Goal: Task Accomplishment & Management: Manage account settings

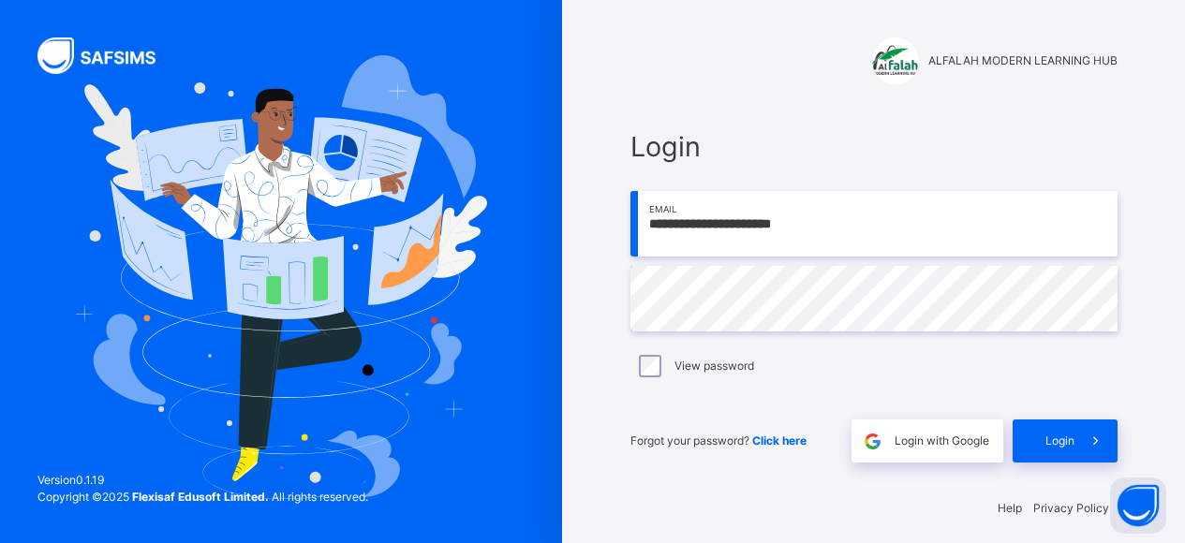
scroll to position [11, 0]
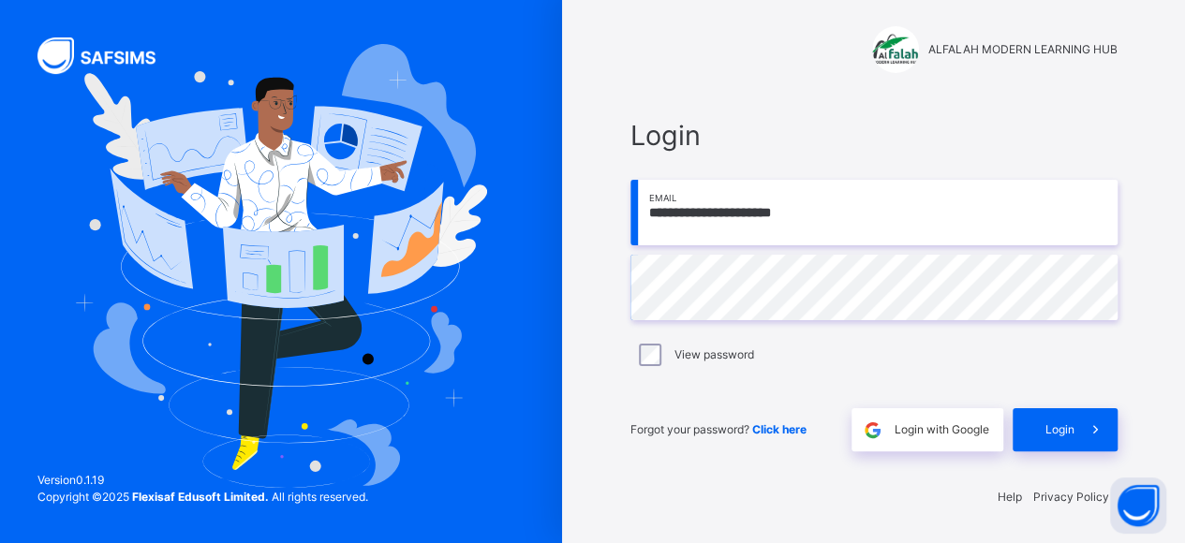
click at [1038, 419] on div "Login" at bounding box center [1065, 429] width 105 height 43
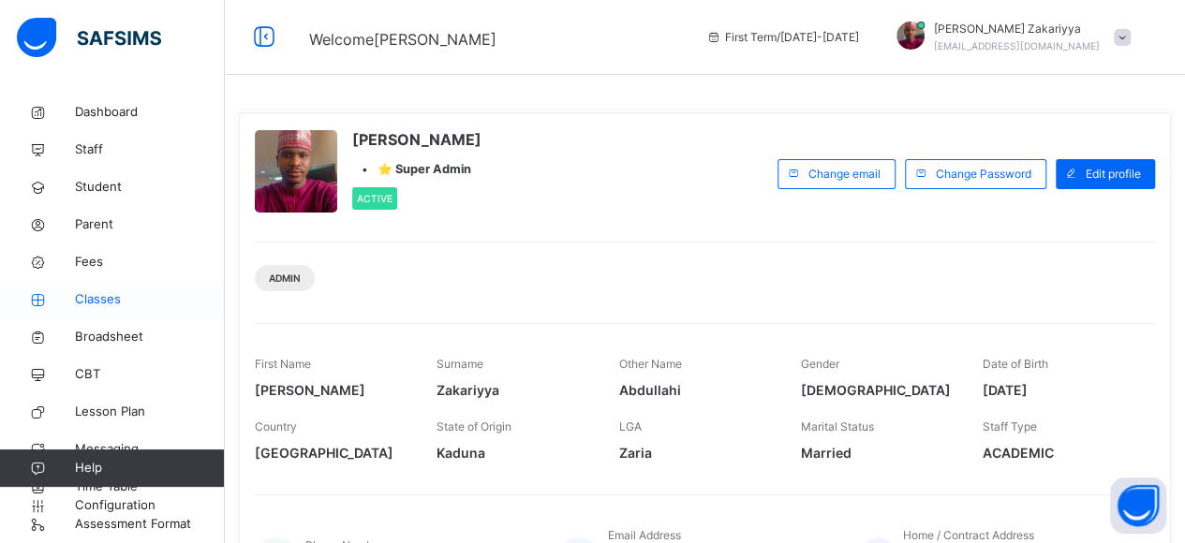
click at [100, 292] on span "Classes" at bounding box center [150, 299] width 150 height 19
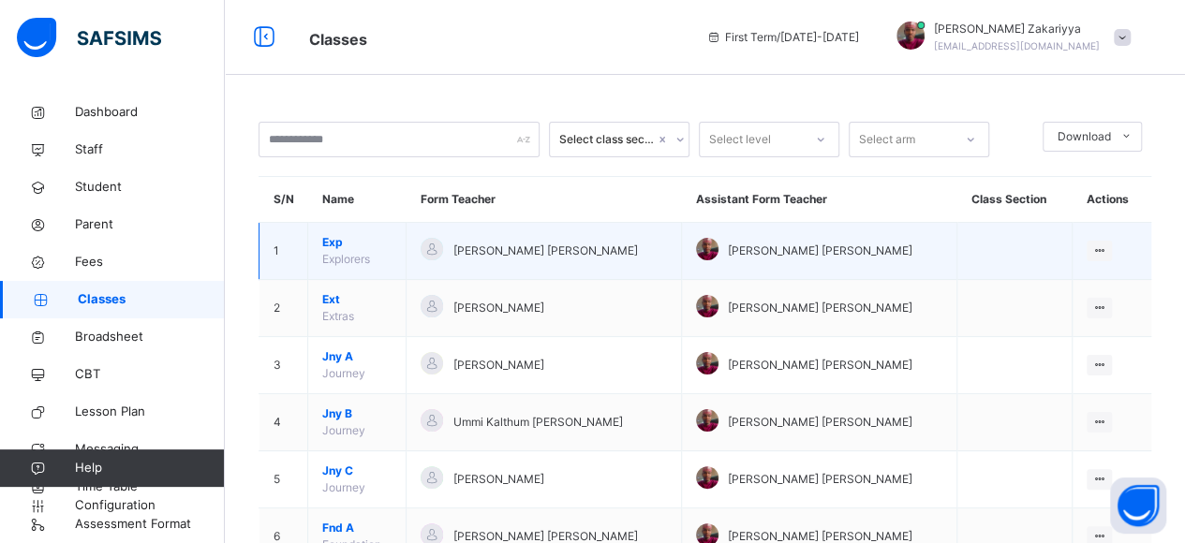
click at [328, 253] on span "Explorers" at bounding box center [346, 259] width 48 height 14
click at [334, 241] on span "Exp" at bounding box center [356, 242] width 69 height 17
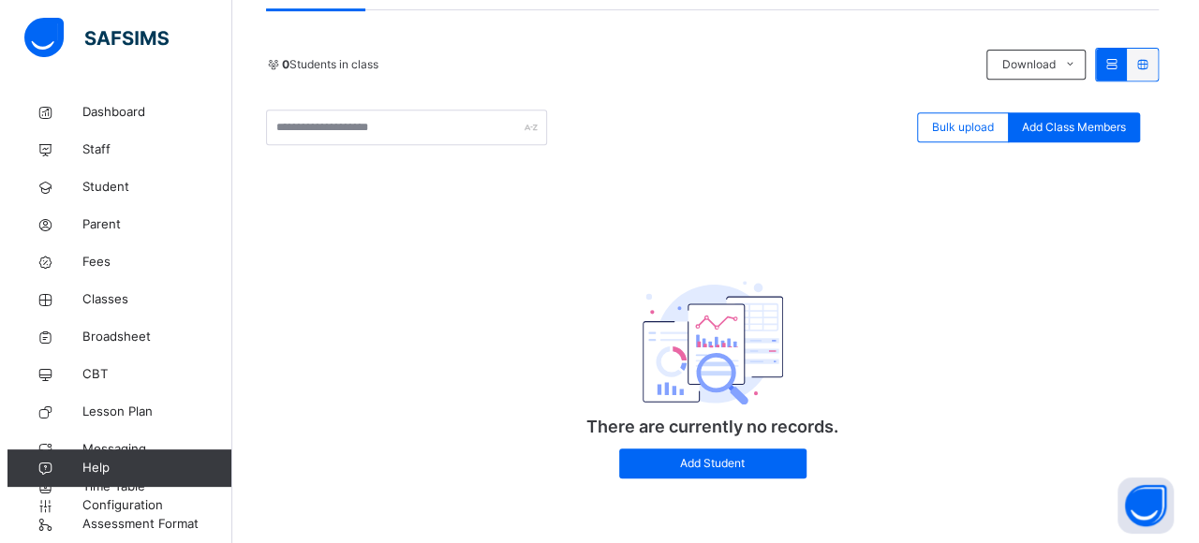
scroll to position [283, 0]
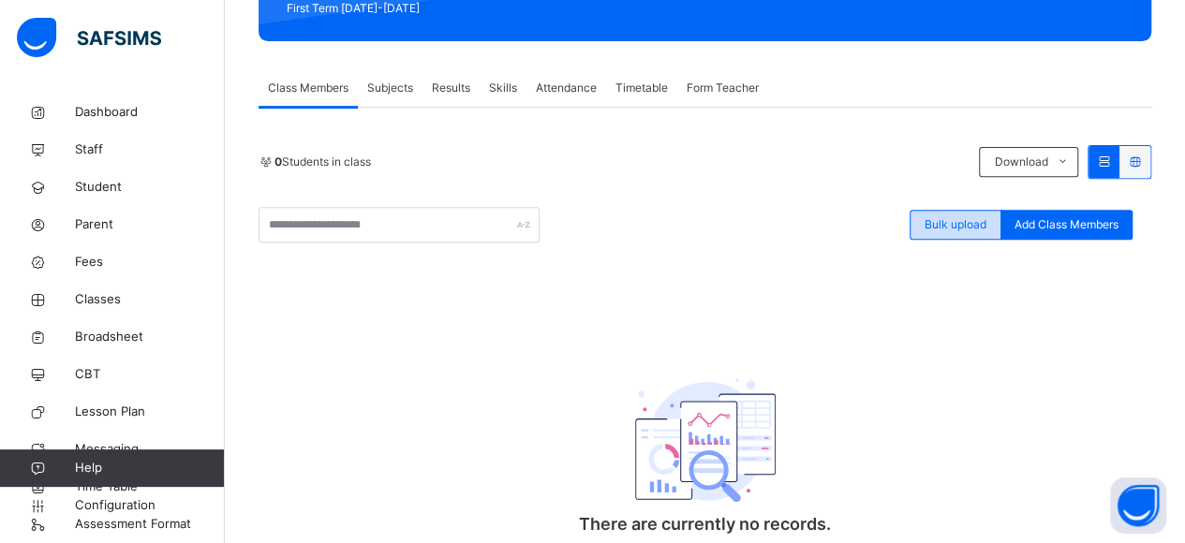
click at [947, 218] on span "Bulk upload" at bounding box center [956, 224] width 62 height 17
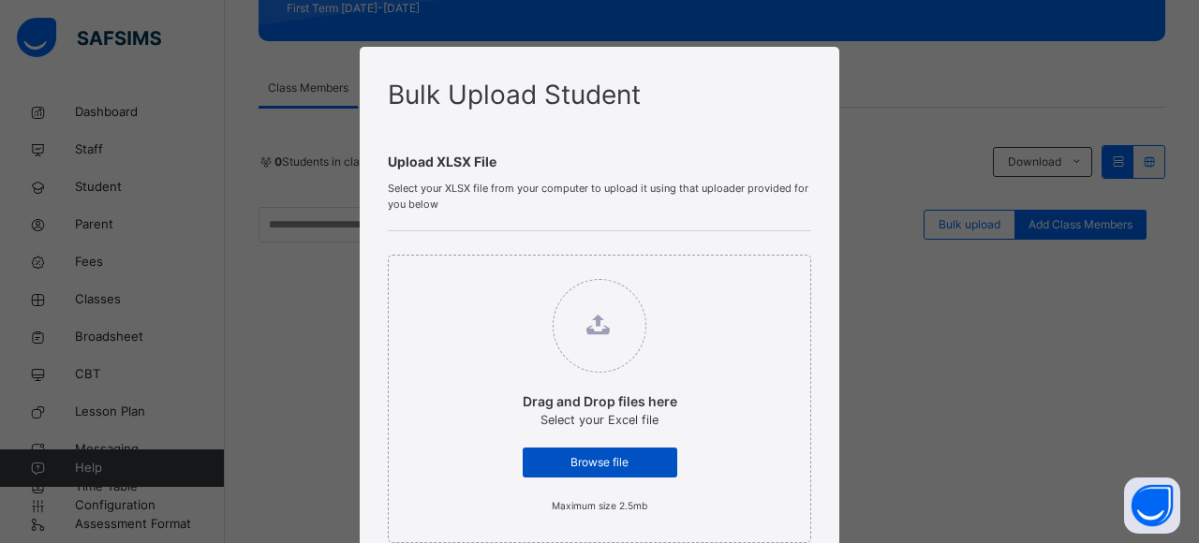
click at [613, 462] on span "Browse file" at bounding box center [600, 462] width 126 height 17
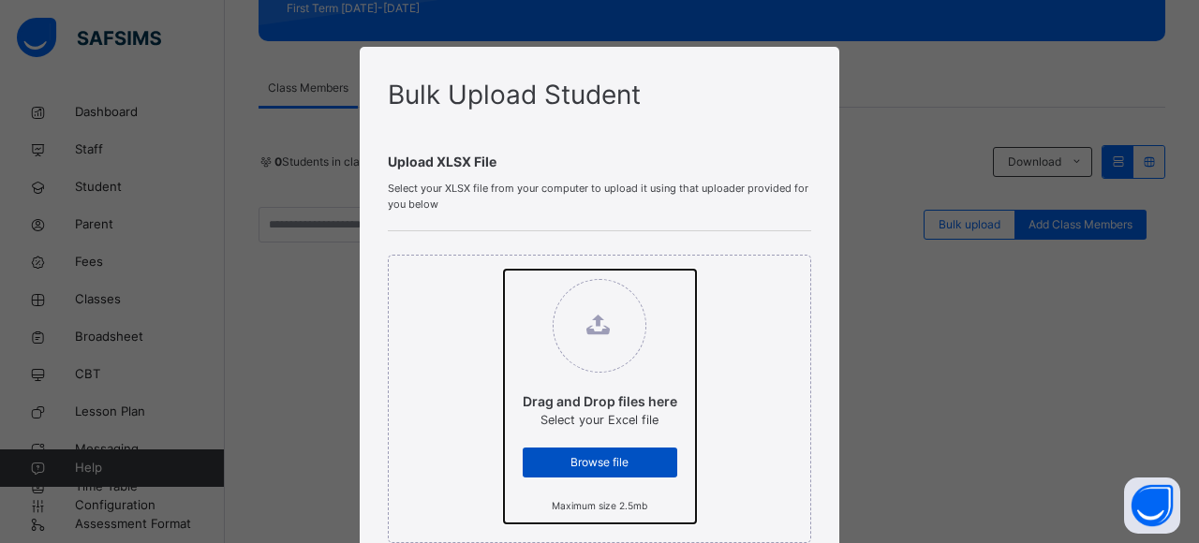
click at [504, 270] on input "Drag and Drop files here Select your Excel file Browse file Maximum size 2.5mb" at bounding box center [504, 270] width 0 height 0
type input "**********"
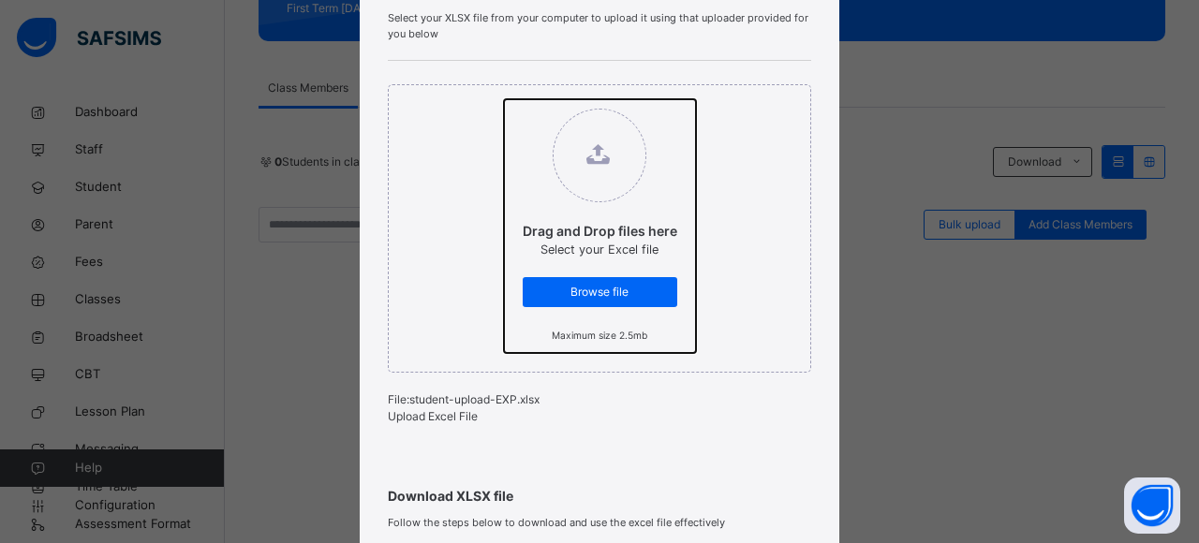
scroll to position [199, 0]
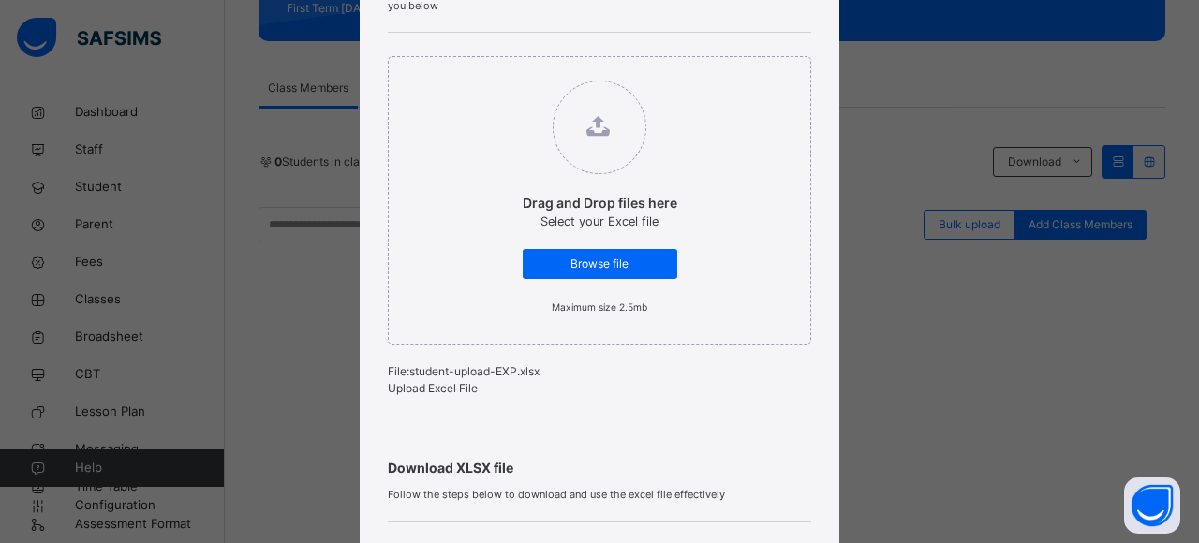
click at [440, 395] on span "Upload Excel File" at bounding box center [433, 388] width 90 height 14
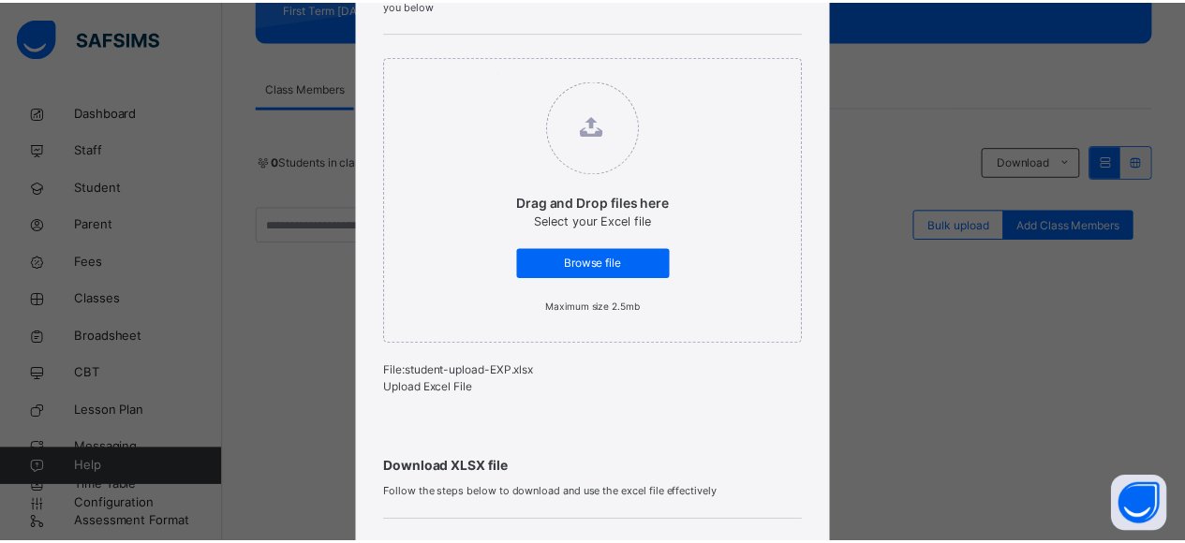
scroll to position [600, 0]
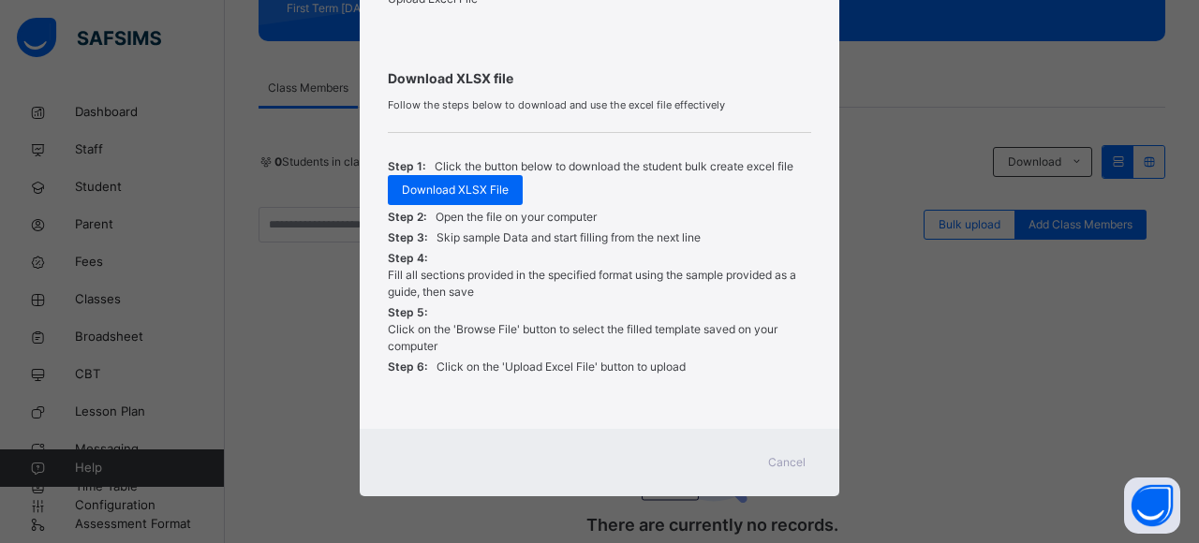
click at [789, 454] on span "Cancel" at bounding box center [786, 462] width 37 height 17
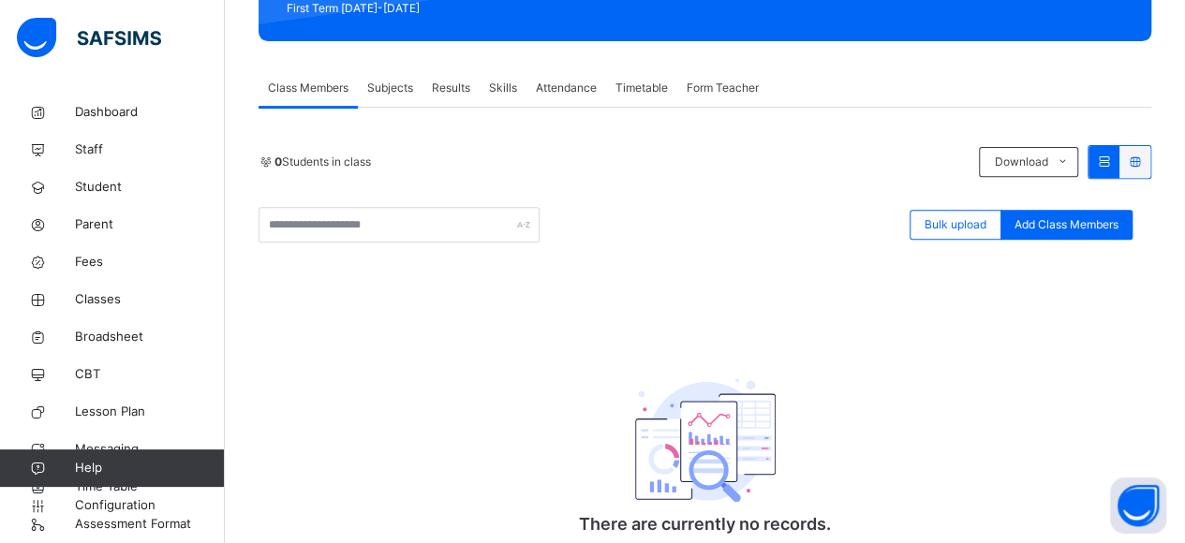
click at [403, 87] on span "Subjects" at bounding box center [390, 88] width 46 height 17
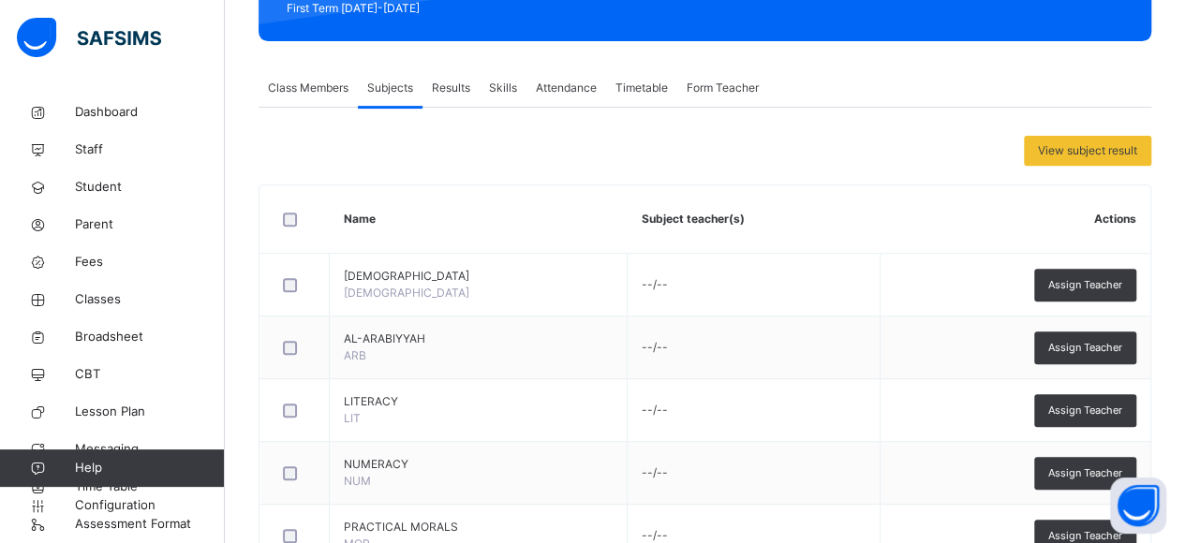
click at [324, 88] on span "Class Members" at bounding box center [308, 88] width 81 height 17
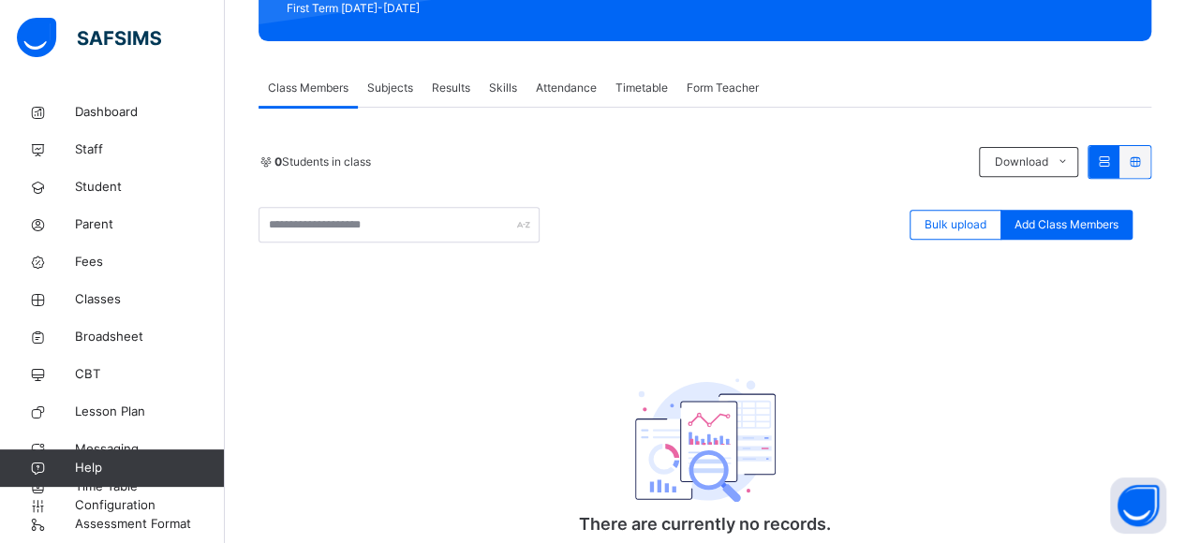
click at [381, 91] on span "Subjects" at bounding box center [390, 88] width 46 height 17
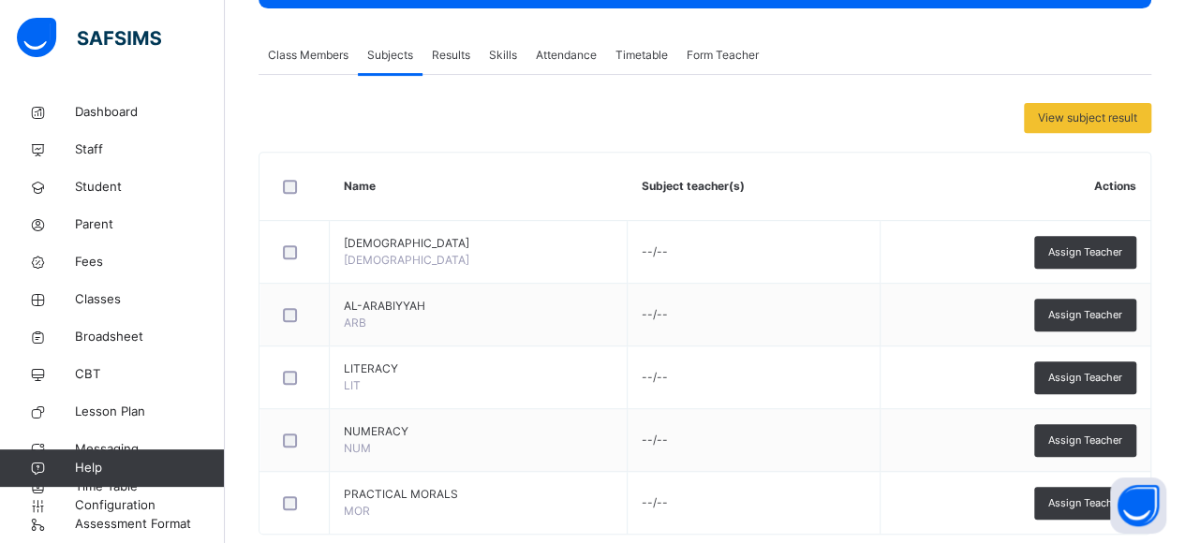
scroll to position [332, 0]
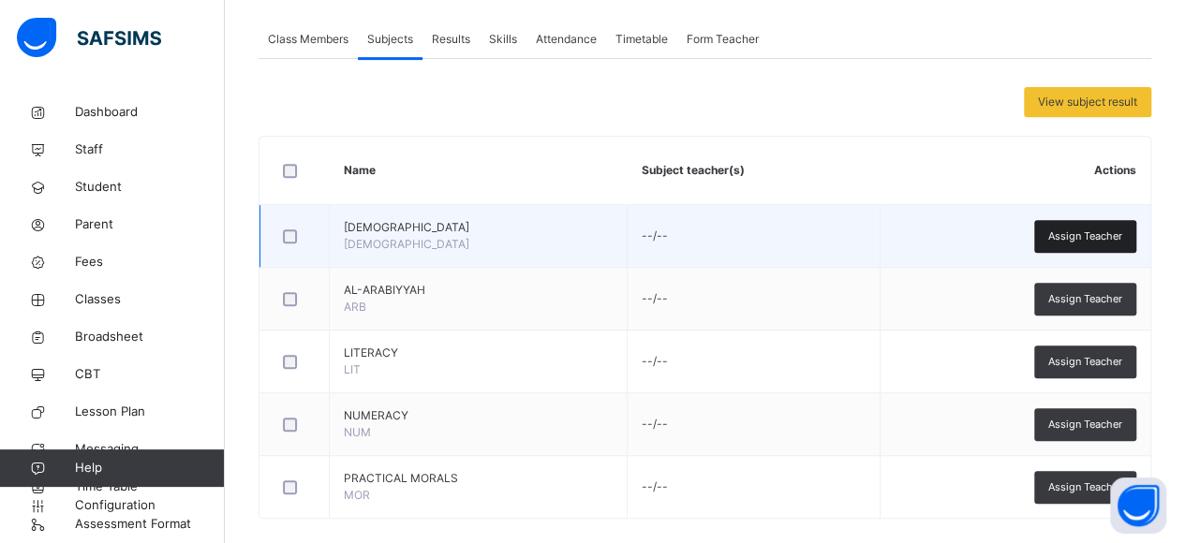
click at [1052, 237] on div "Assign Teacher" at bounding box center [1085, 236] width 102 height 33
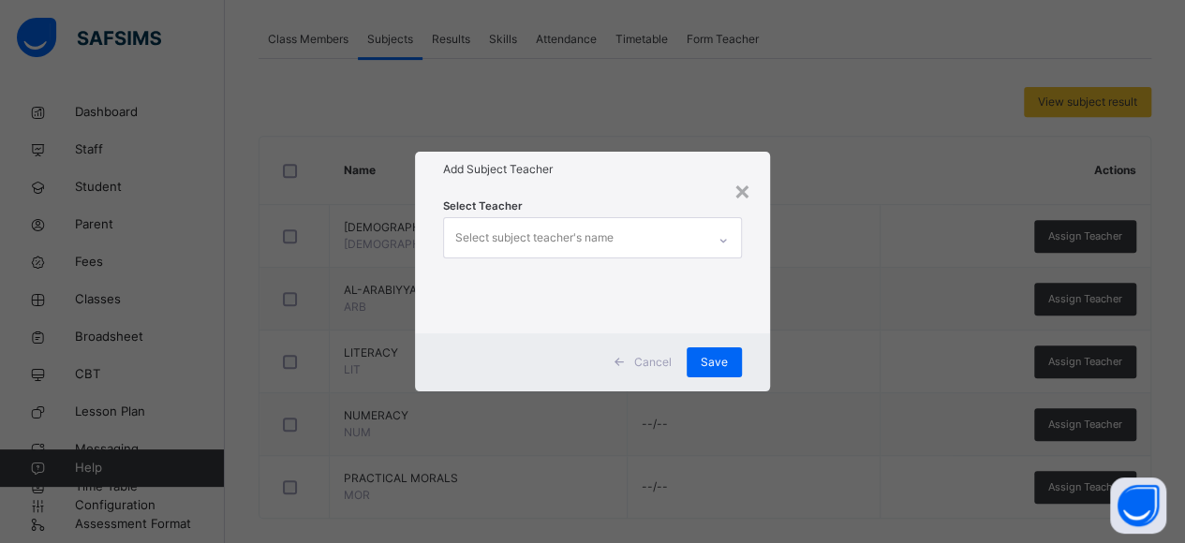
click at [699, 237] on div "Select subject teacher's name" at bounding box center [575, 237] width 262 height 39
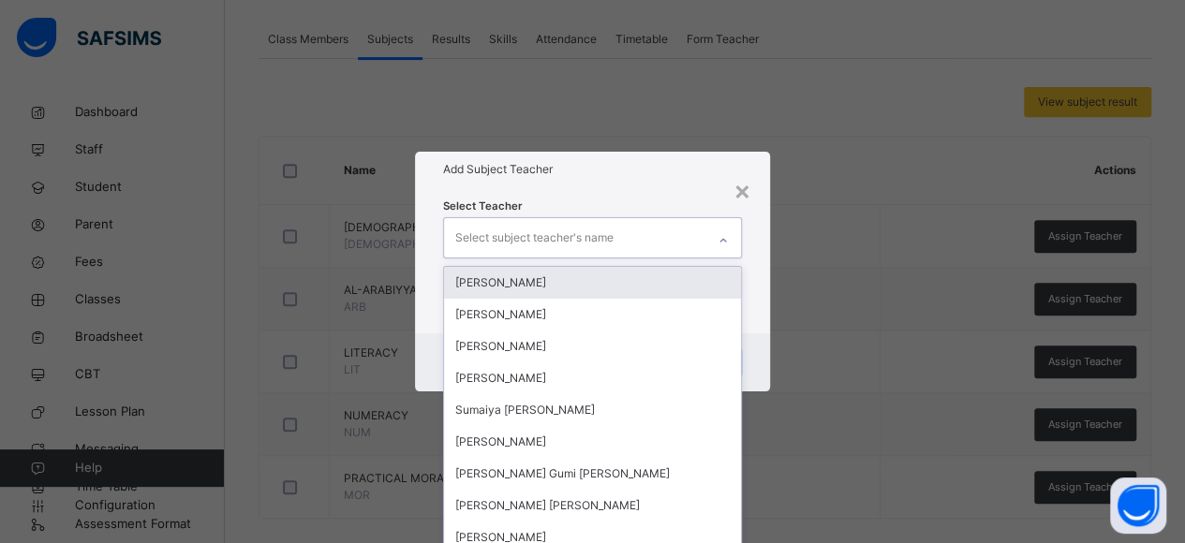
scroll to position [0, 0]
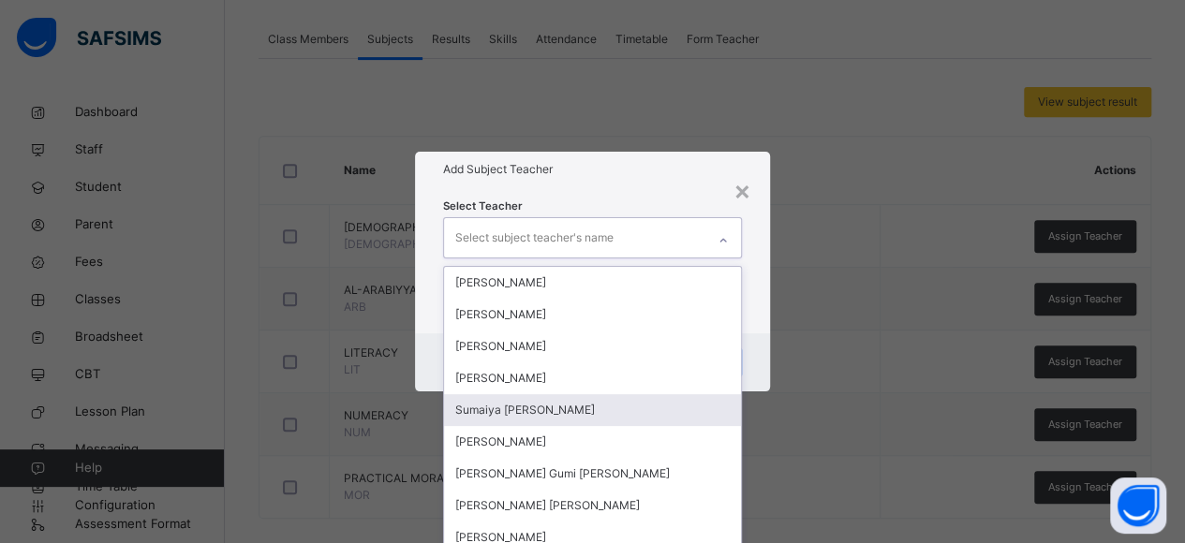
click at [535, 407] on div "Sumaiya [PERSON_NAME]" at bounding box center [593, 410] width 298 height 32
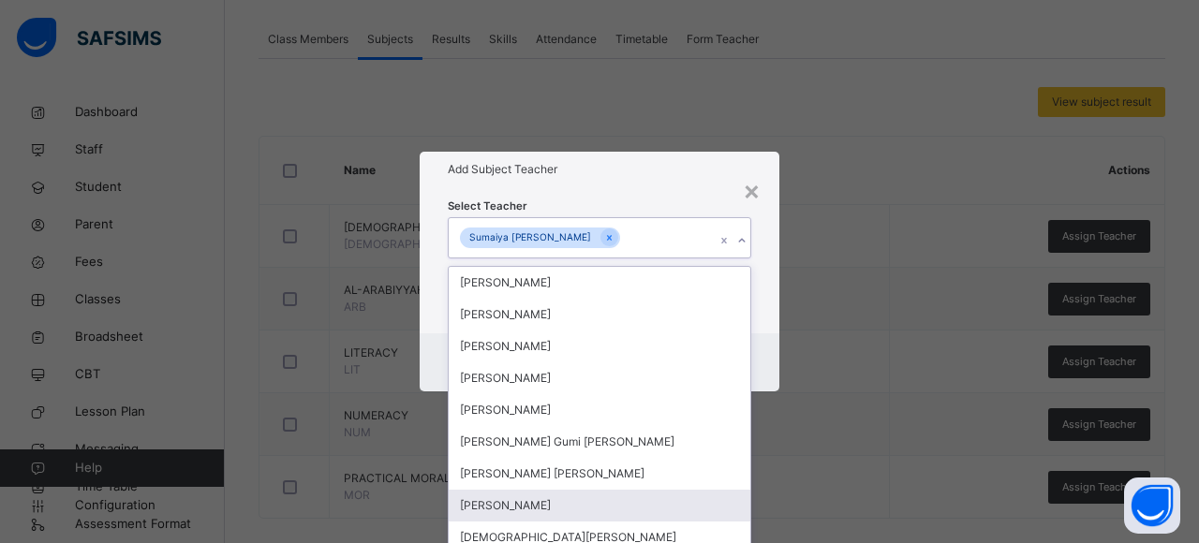
click at [586, 501] on div "[PERSON_NAME]" at bounding box center [600, 506] width 302 height 32
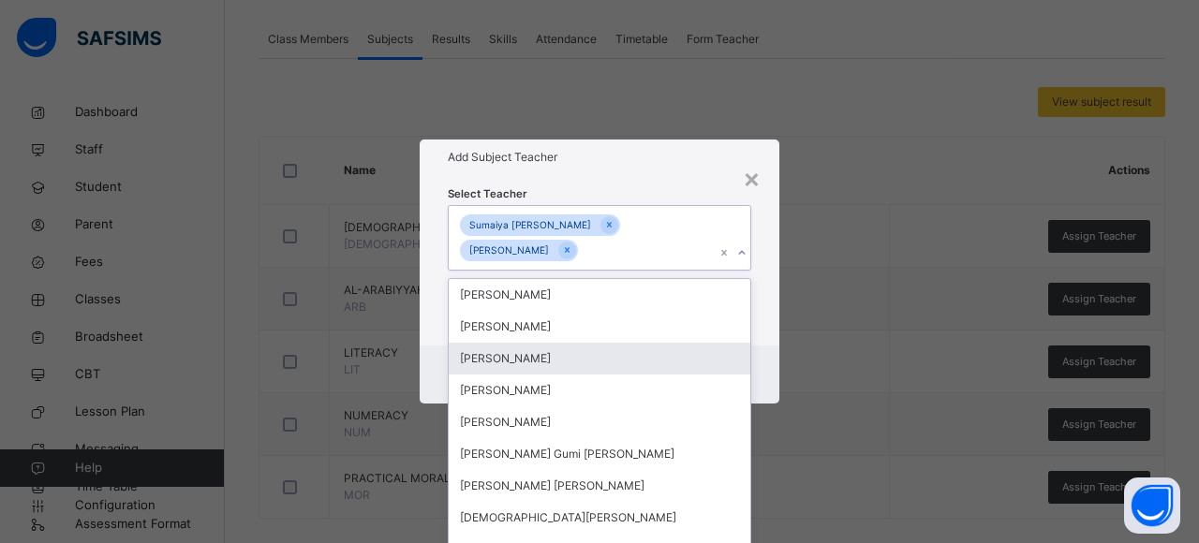
click at [766, 339] on div "Select Teacher option [PERSON_NAME], selected. option [PERSON_NAME] focused, 3 …" at bounding box center [600, 260] width 360 height 171
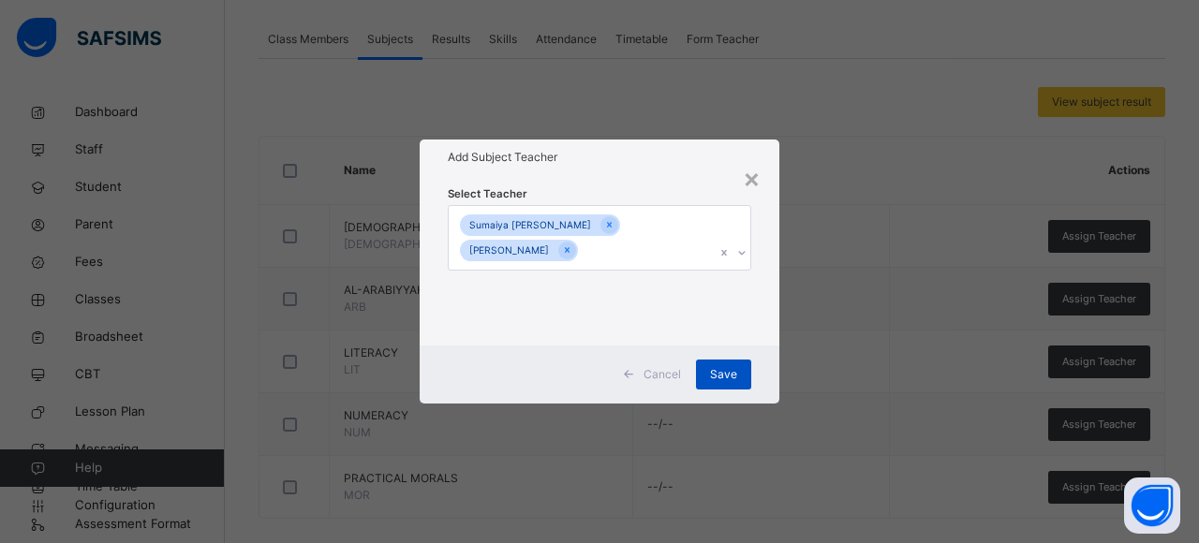
click at [727, 378] on span "Save" at bounding box center [723, 374] width 27 height 17
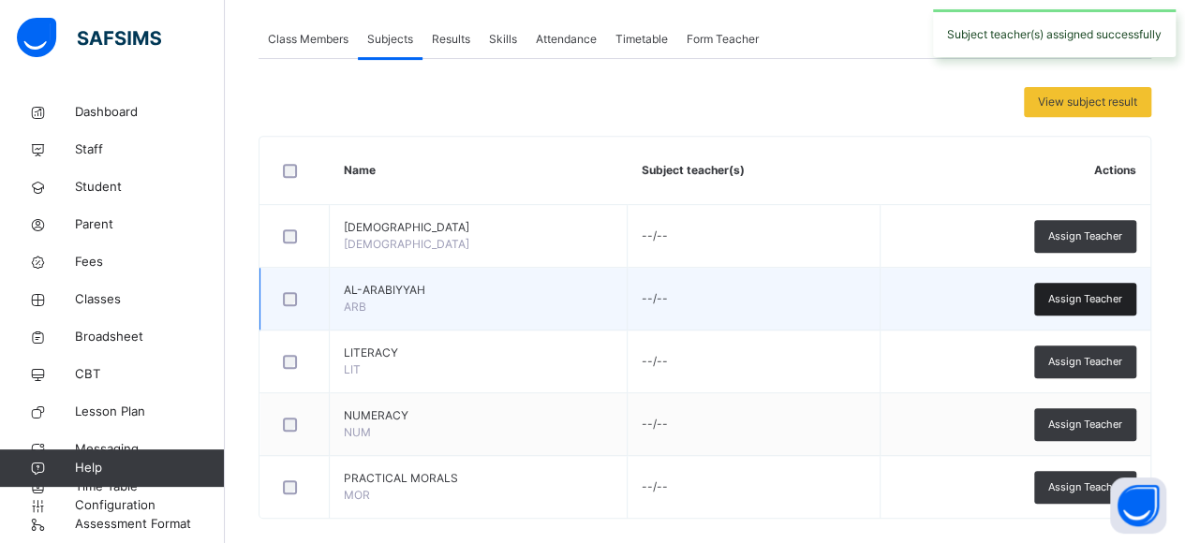
click at [1081, 293] on span "Assign Teacher" at bounding box center [1085, 299] width 74 height 16
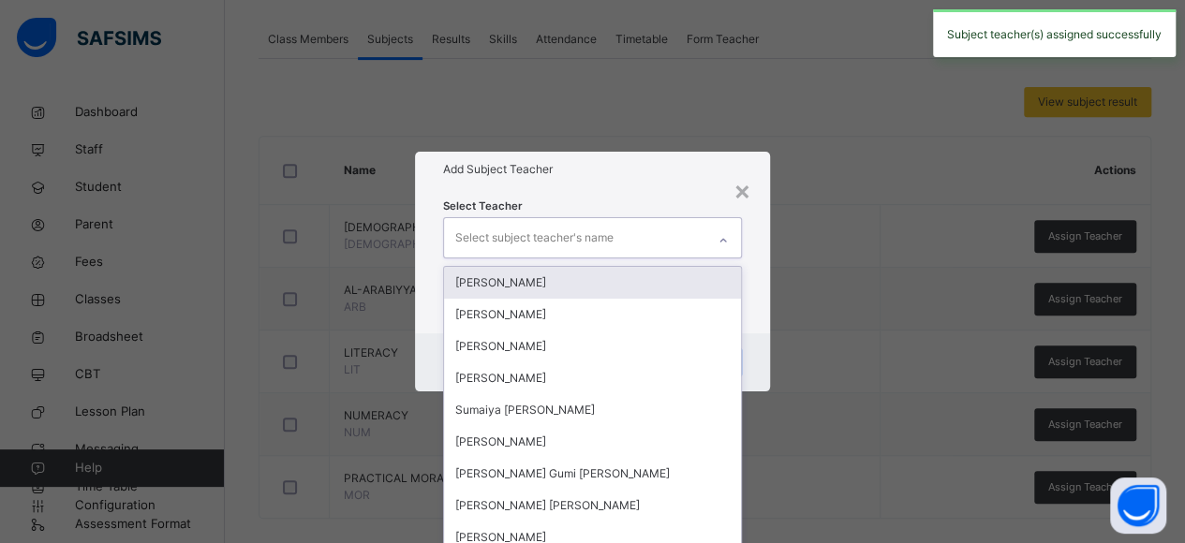
click at [714, 227] on div at bounding box center [723, 241] width 32 height 30
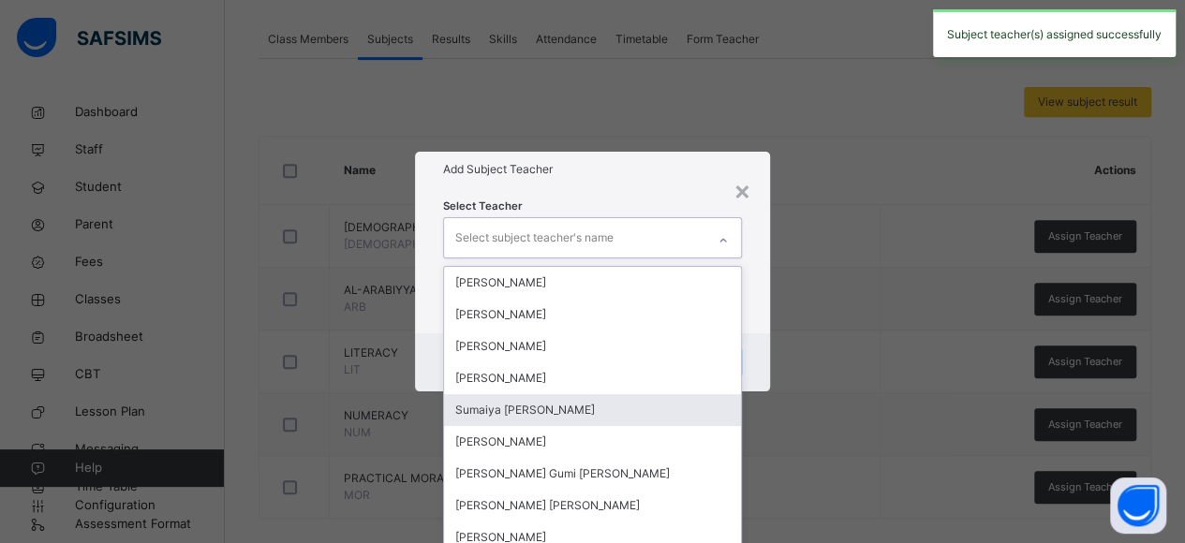
click at [515, 412] on div "Sumaiya [PERSON_NAME]" at bounding box center [593, 410] width 298 height 32
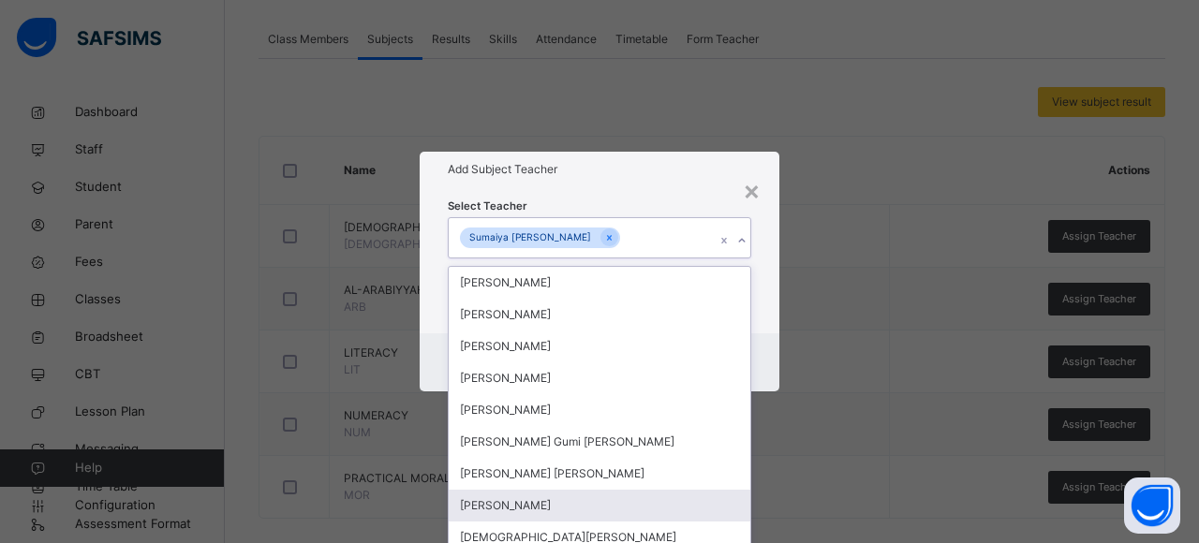
click at [539, 509] on div "[PERSON_NAME]" at bounding box center [600, 506] width 302 height 32
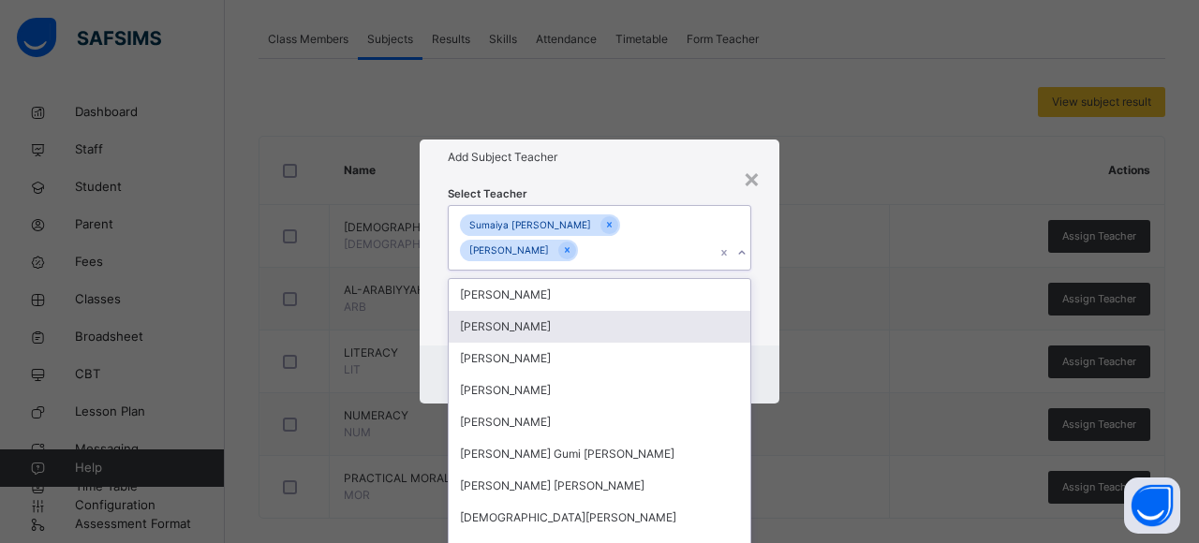
click at [759, 338] on div "Select Teacher option [PERSON_NAME], selected. option [PERSON_NAME] focused, 2 …" at bounding box center [600, 260] width 360 height 171
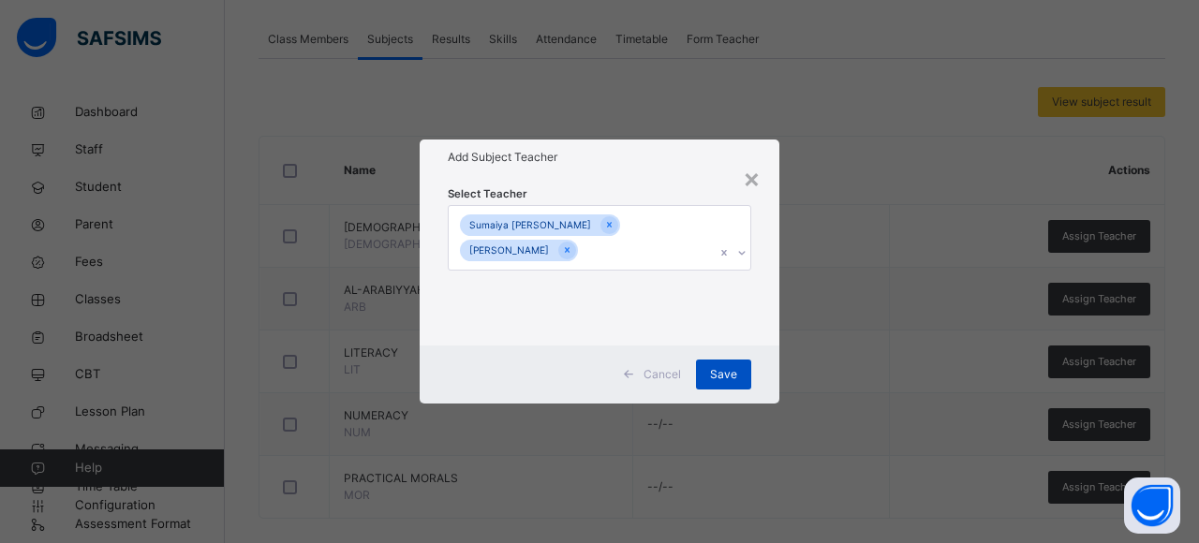
click at [722, 377] on span "Save" at bounding box center [723, 374] width 27 height 17
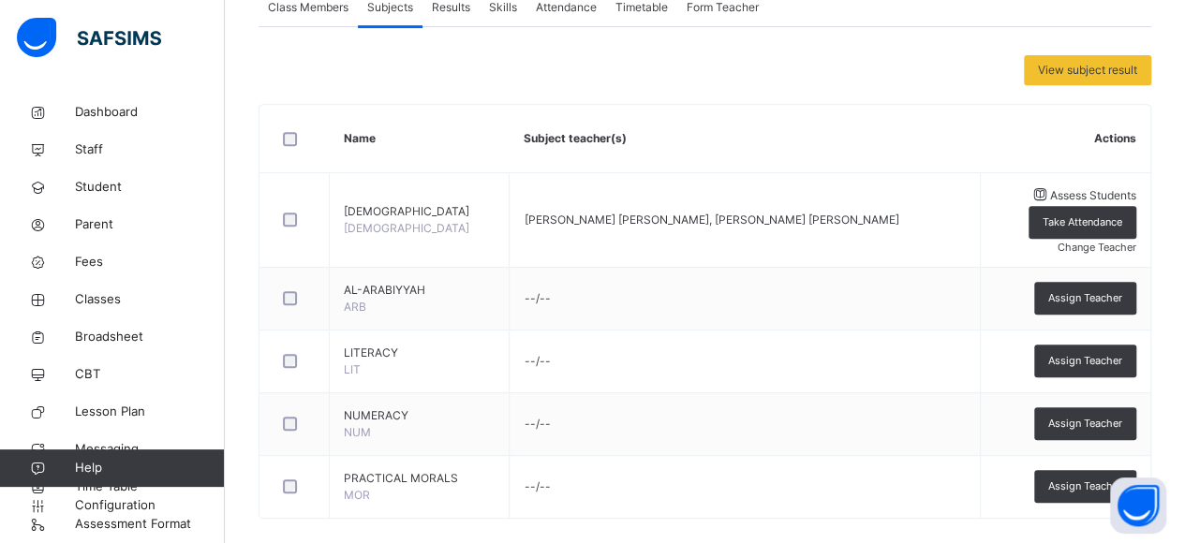
scroll to position [389, 0]
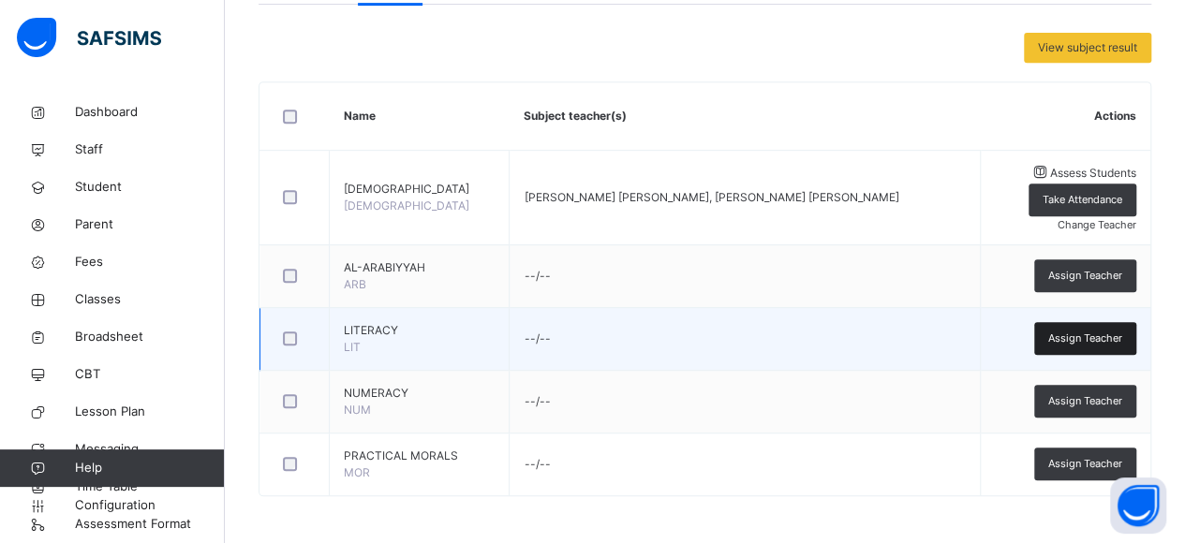
click at [1119, 334] on span "Assign Teacher" at bounding box center [1085, 339] width 74 height 16
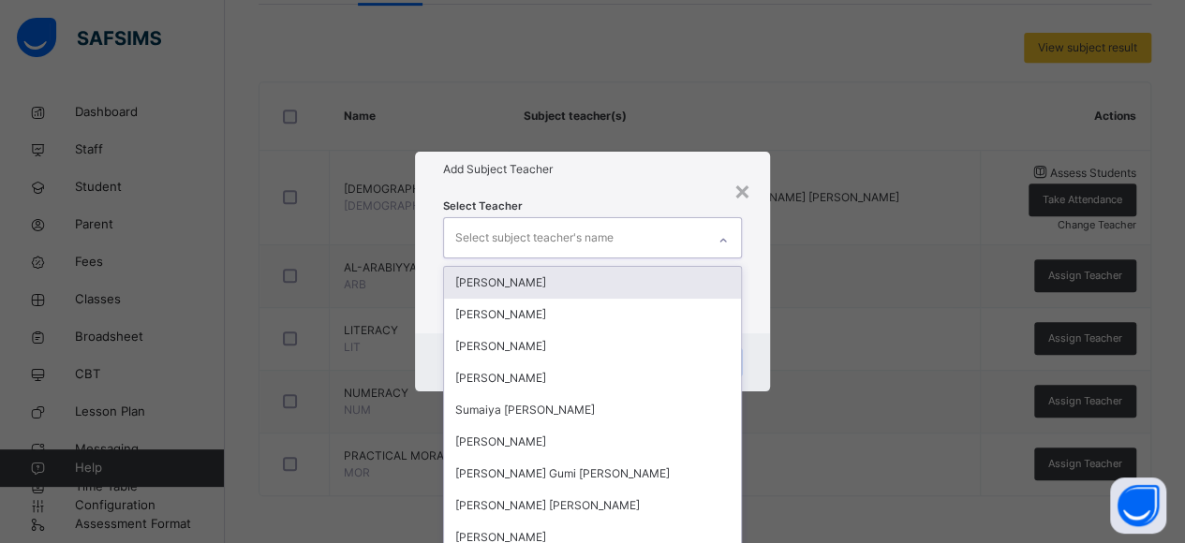
click at [624, 230] on div "Select subject teacher's name" at bounding box center [575, 237] width 262 height 39
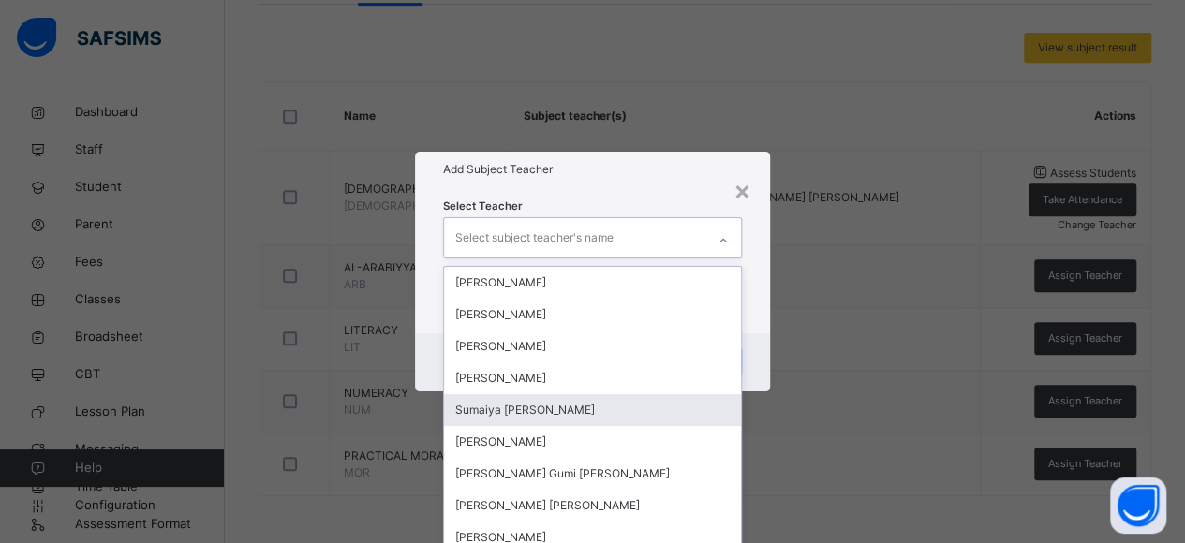
click at [508, 415] on div "Sumaiya [PERSON_NAME]" at bounding box center [593, 410] width 298 height 32
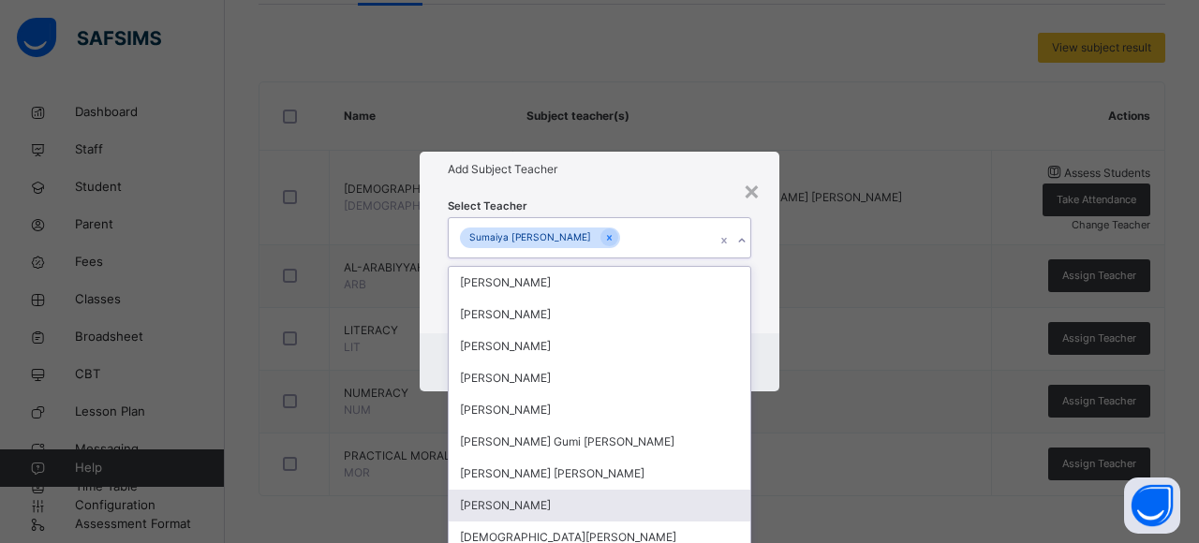
click at [543, 500] on div "[PERSON_NAME]" at bounding box center [600, 506] width 302 height 32
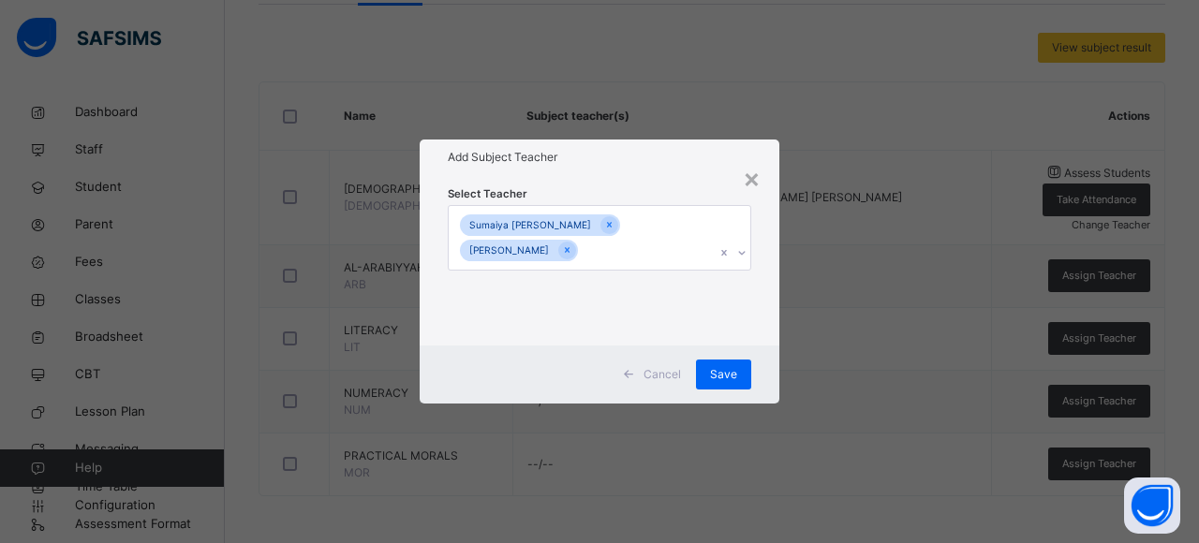
click at [750, 345] on div "Select Teacher [PERSON_NAME] [PERSON_NAME] [PERSON_NAME] Zakariyya" at bounding box center [600, 260] width 360 height 171
click at [736, 369] on span "Save" at bounding box center [723, 374] width 27 height 17
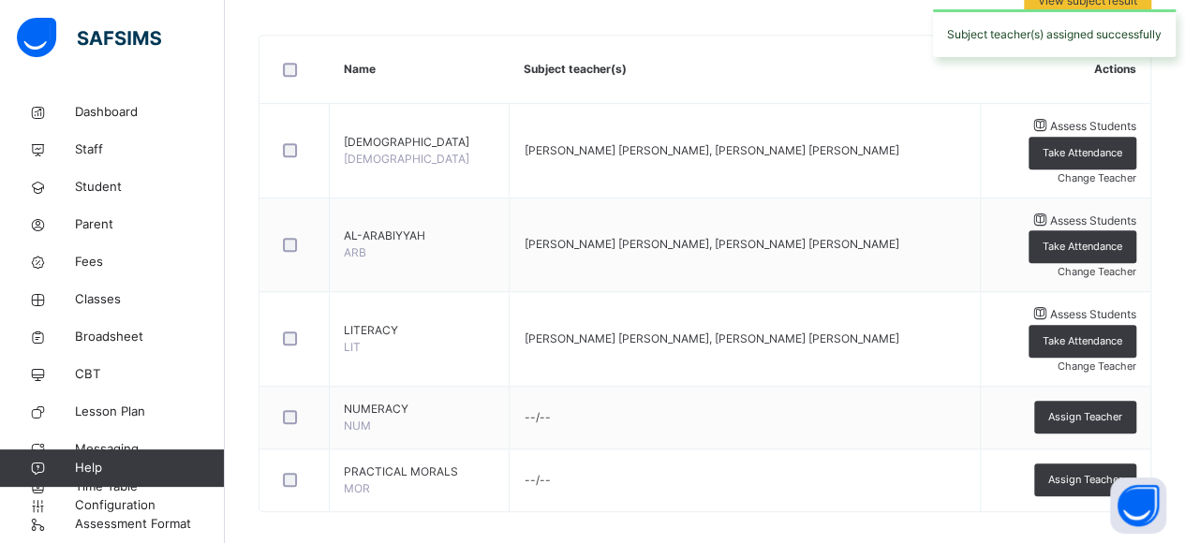
scroll to position [441, 0]
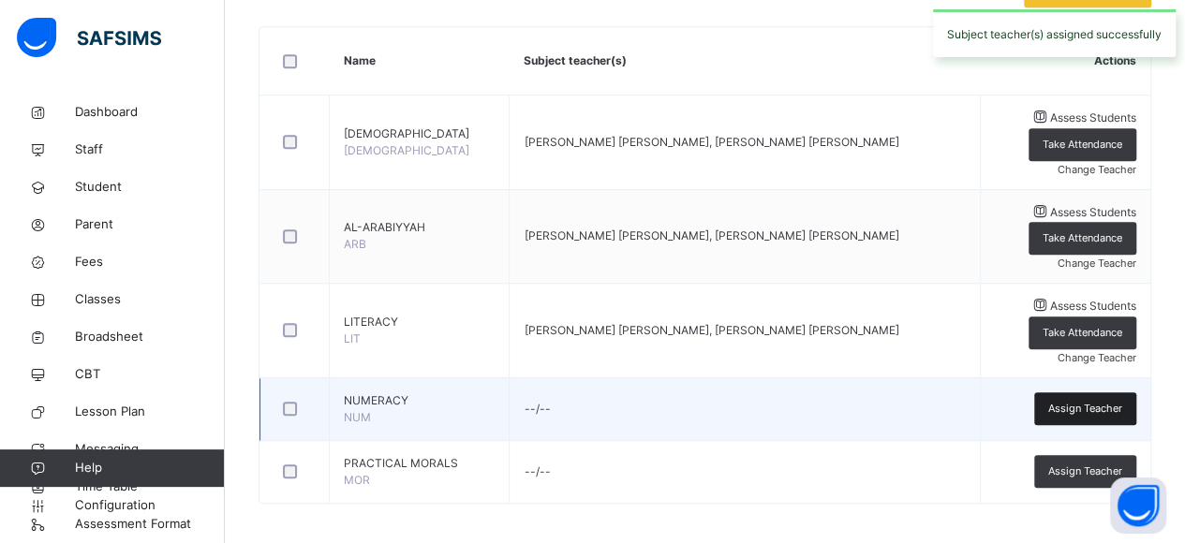
click at [1114, 401] on span "Assign Teacher" at bounding box center [1085, 409] width 74 height 16
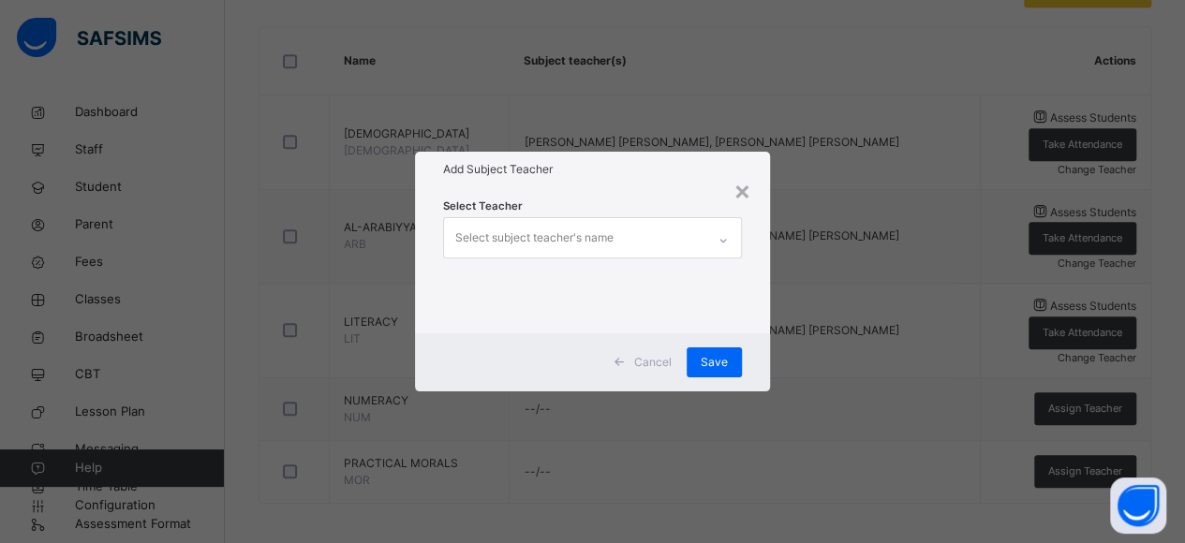
click at [677, 238] on div "Select subject teacher's name" at bounding box center [575, 237] width 262 height 39
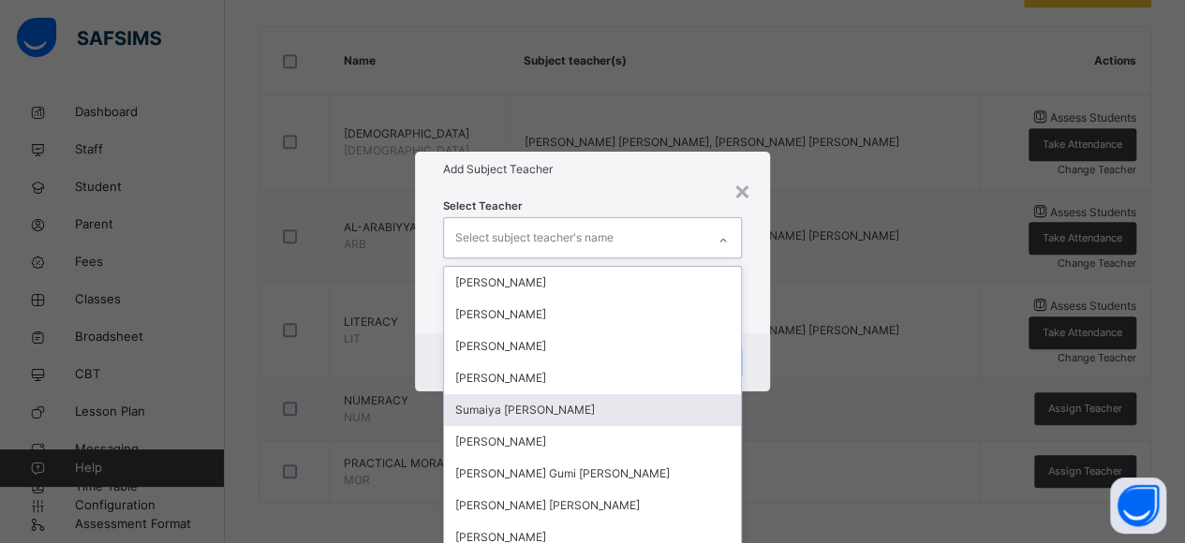
click at [515, 406] on div "Sumaiya [PERSON_NAME]" at bounding box center [593, 410] width 298 height 32
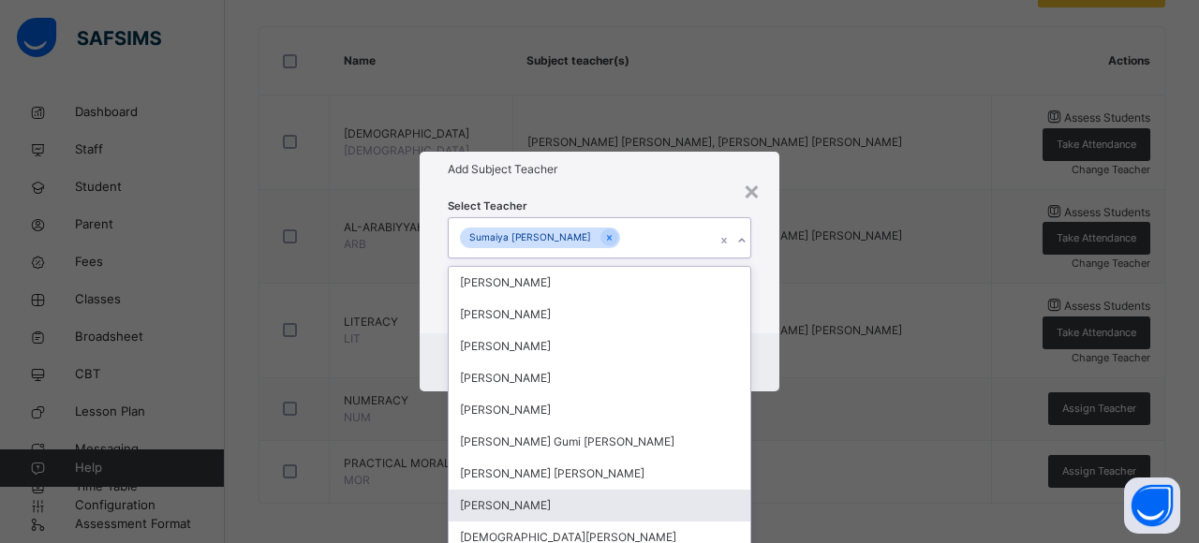
click at [540, 505] on div "[PERSON_NAME]" at bounding box center [600, 506] width 302 height 32
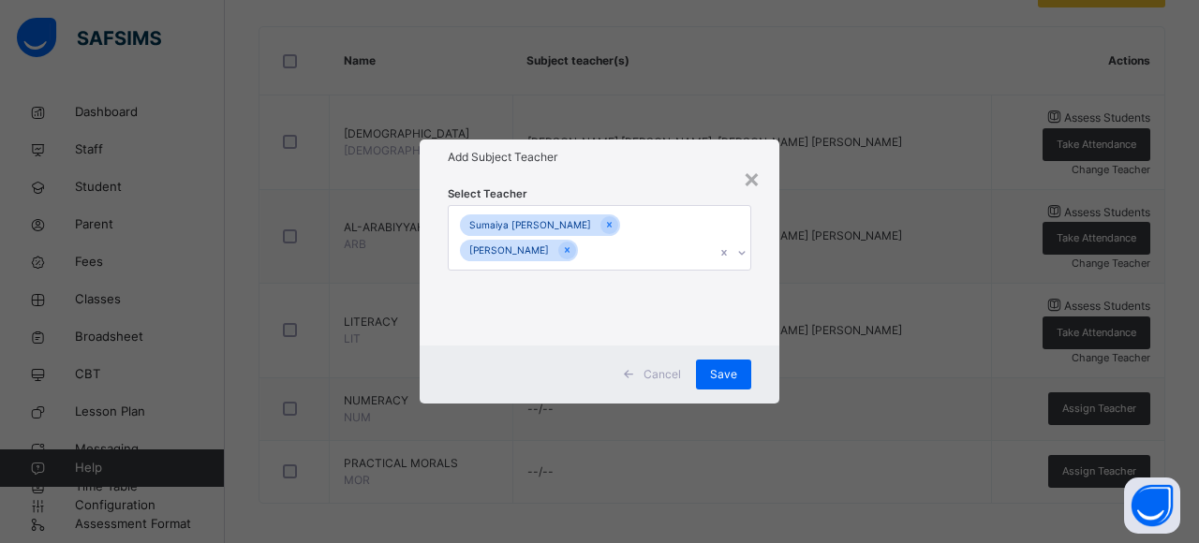
click at [762, 360] on div "Cancel Save" at bounding box center [600, 375] width 360 height 58
click at [721, 380] on span "Save" at bounding box center [723, 374] width 27 height 17
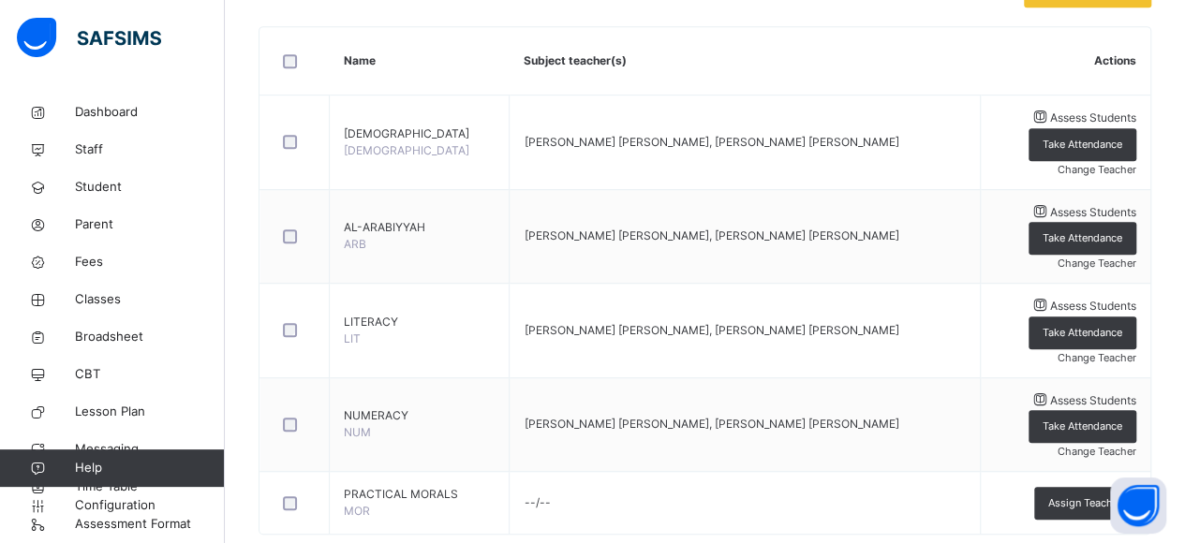
scroll to position [468, 0]
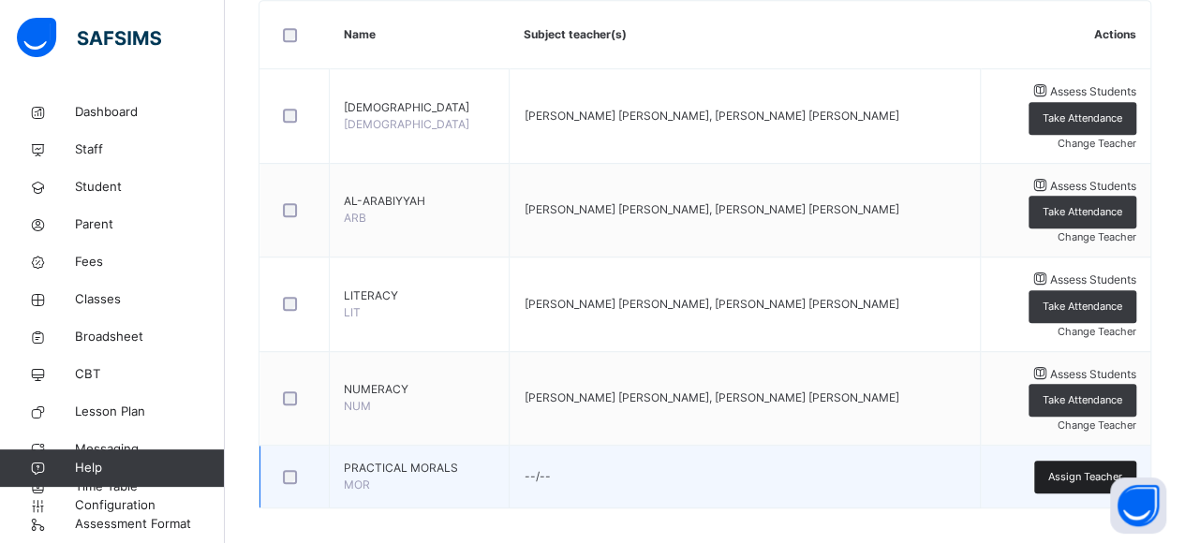
click at [1084, 469] on span "Assign Teacher" at bounding box center [1085, 477] width 74 height 16
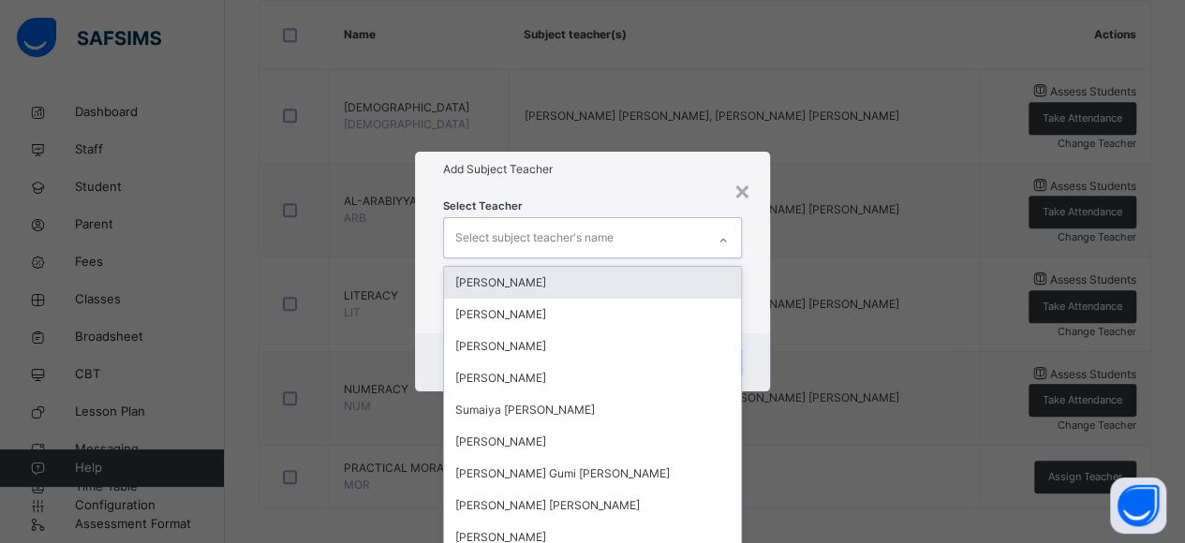
click at [697, 240] on div "Select subject teacher's name" at bounding box center [575, 237] width 262 height 39
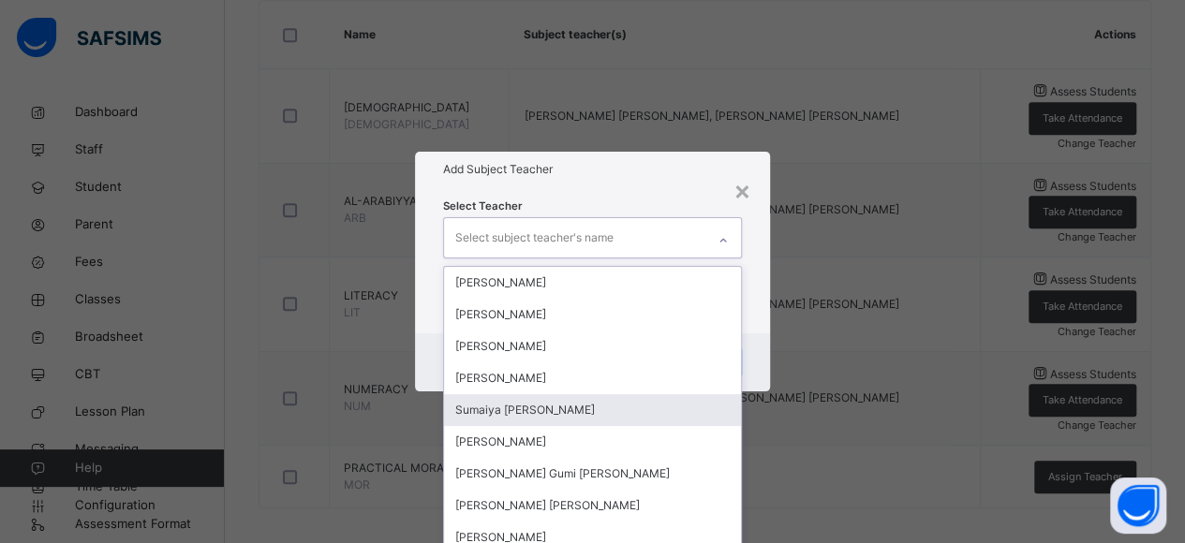
click at [562, 401] on div "Sumaiya [PERSON_NAME]" at bounding box center [593, 410] width 298 height 32
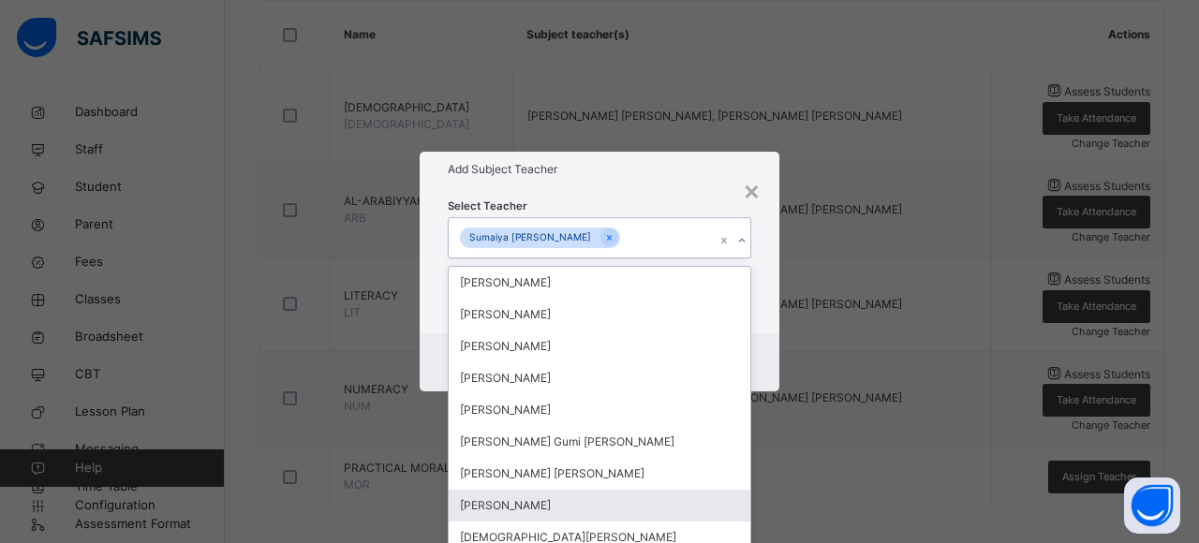
click at [566, 507] on div "[PERSON_NAME]" at bounding box center [600, 506] width 302 height 32
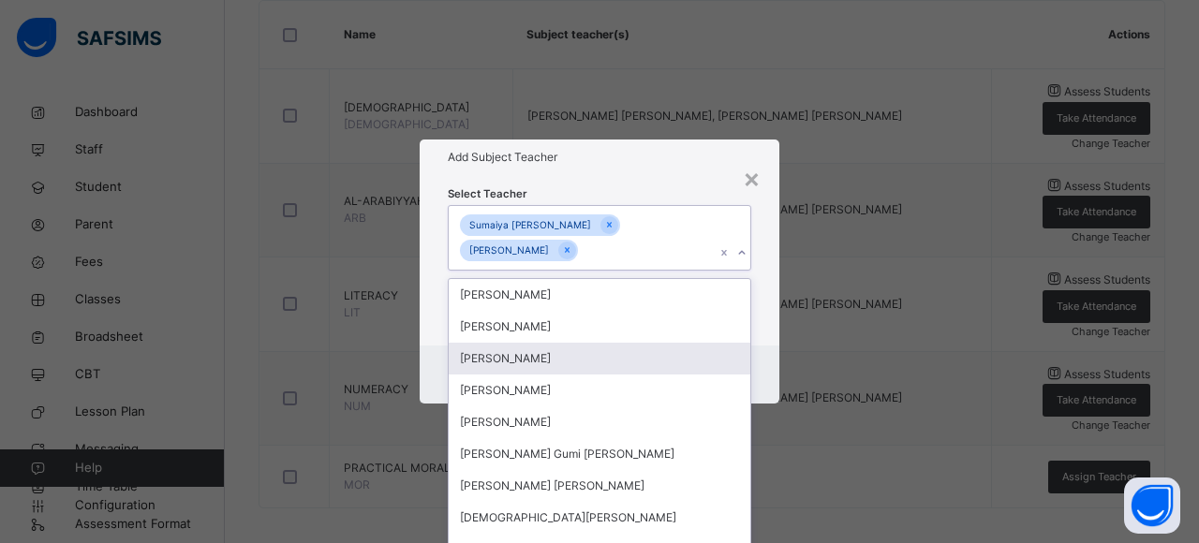
click at [750, 356] on div "Cancel Save" at bounding box center [600, 375] width 360 height 58
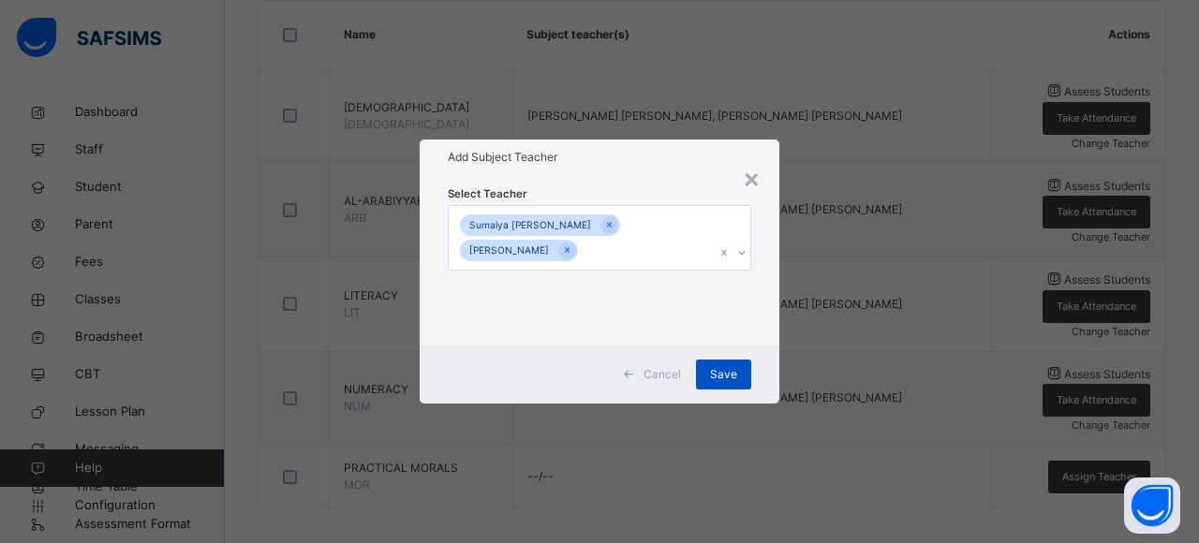
click at [736, 371] on span "Save" at bounding box center [723, 374] width 27 height 17
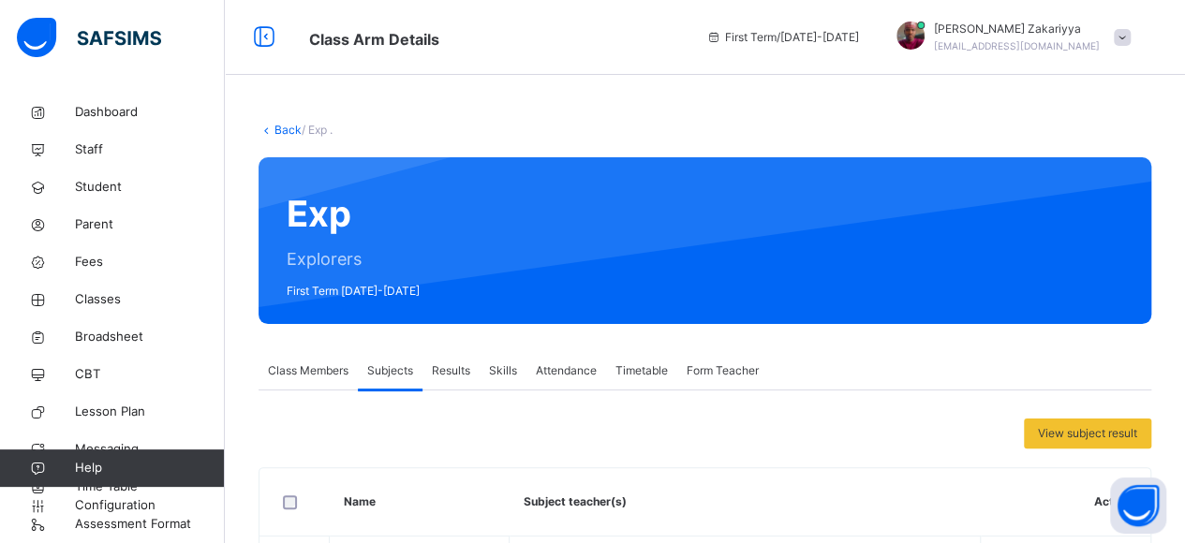
click at [304, 371] on span "Class Members" at bounding box center [308, 371] width 81 height 17
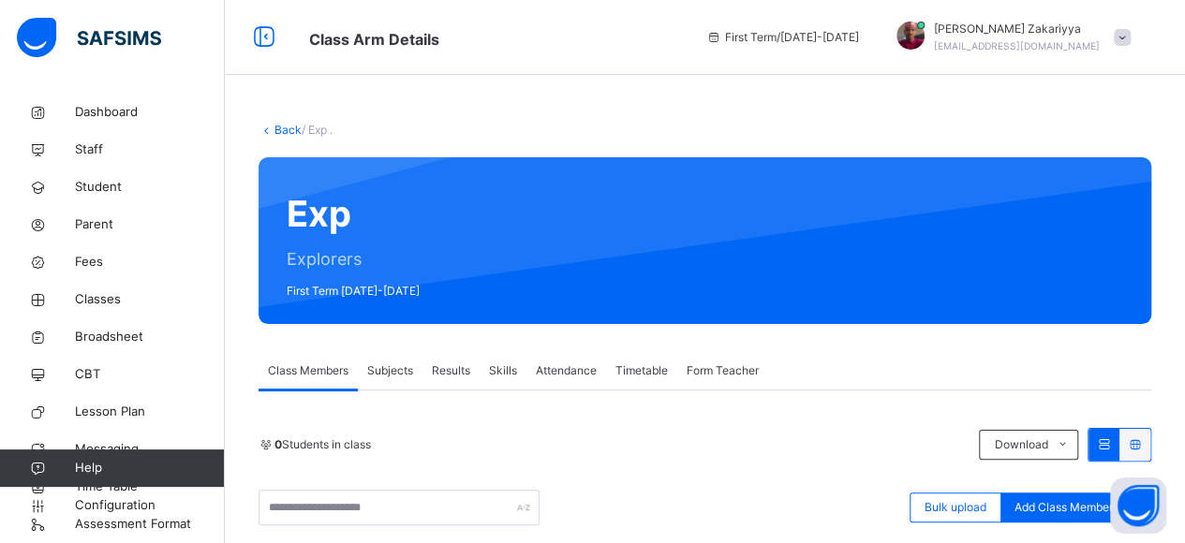
click at [278, 126] on link "Back" at bounding box center [288, 130] width 27 height 14
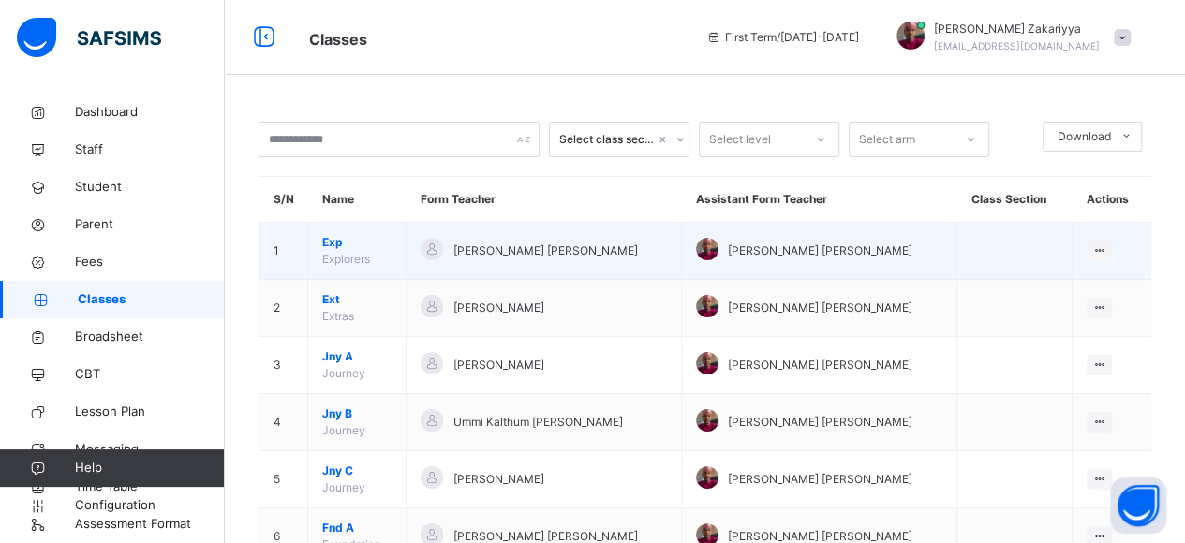
click at [337, 243] on span "Exp" at bounding box center [356, 242] width 69 height 17
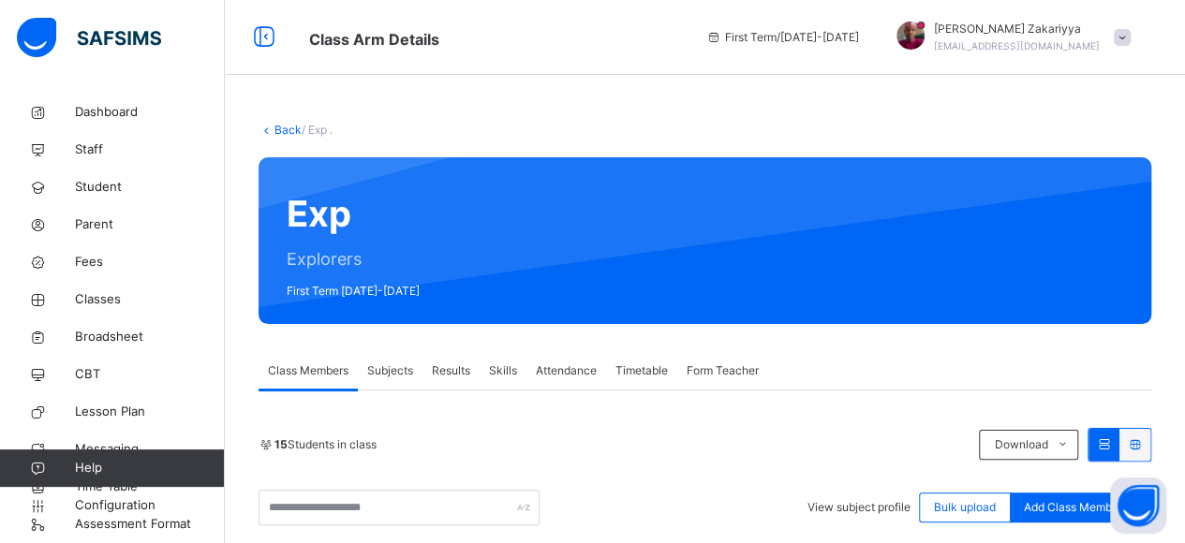
click at [289, 128] on link "Back" at bounding box center [288, 130] width 27 height 14
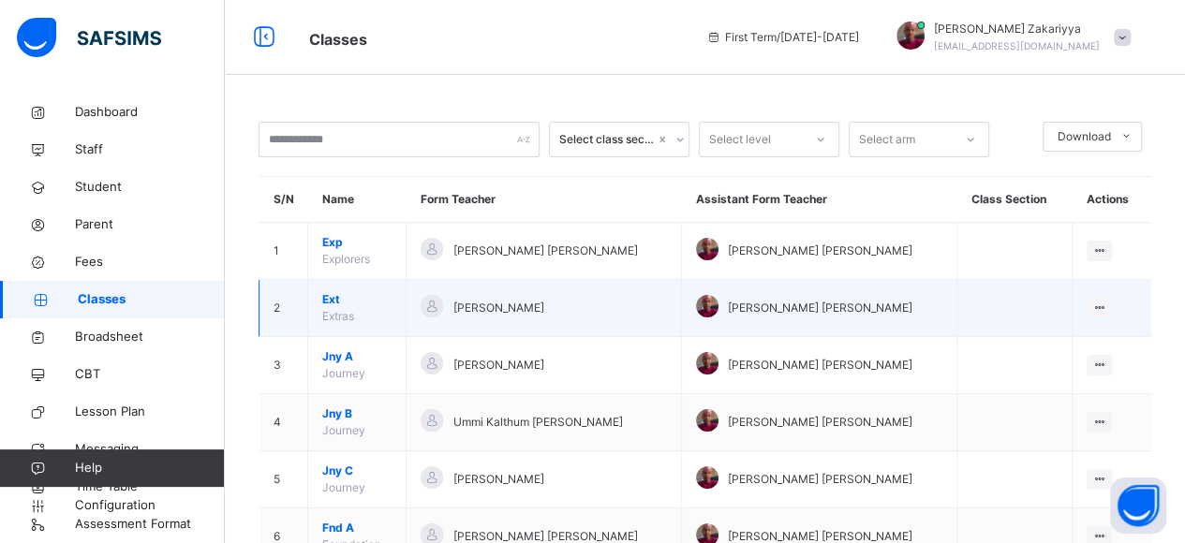
click at [326, 296] on span "Ext" at bounding box center [356, 299] width 69 height 17
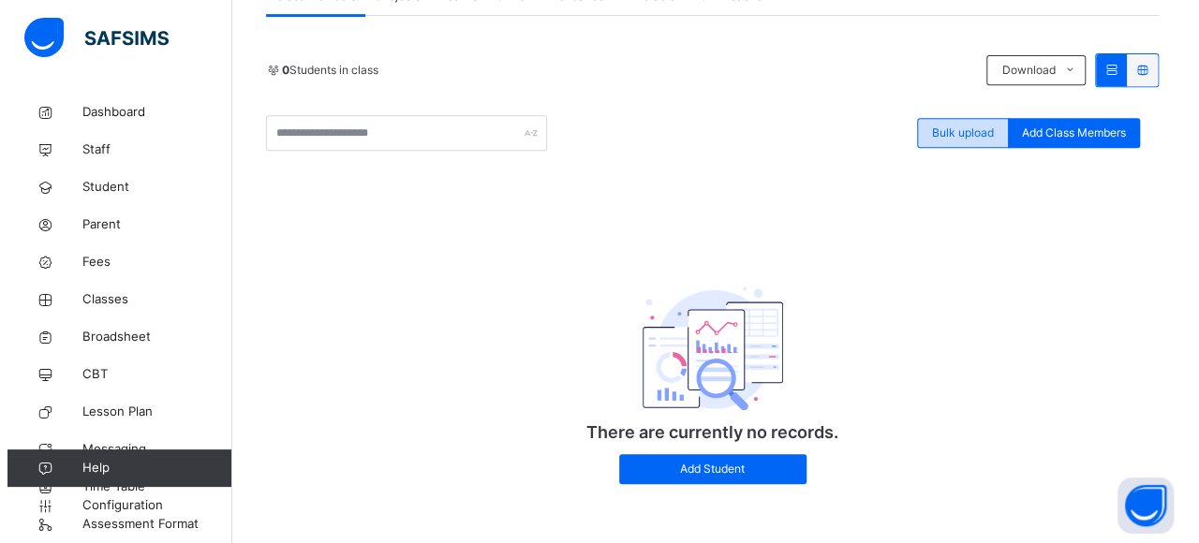
scroll to position [381, 0]
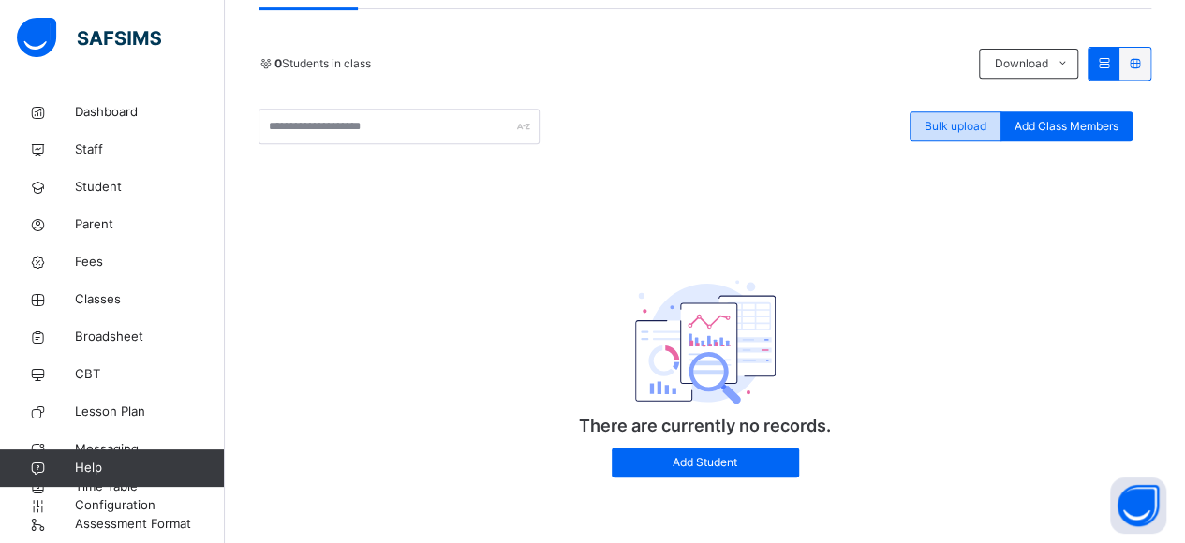
click at [955, 124] on span "Bulk upload" at bounding box center [956, 126] width 62 height 17
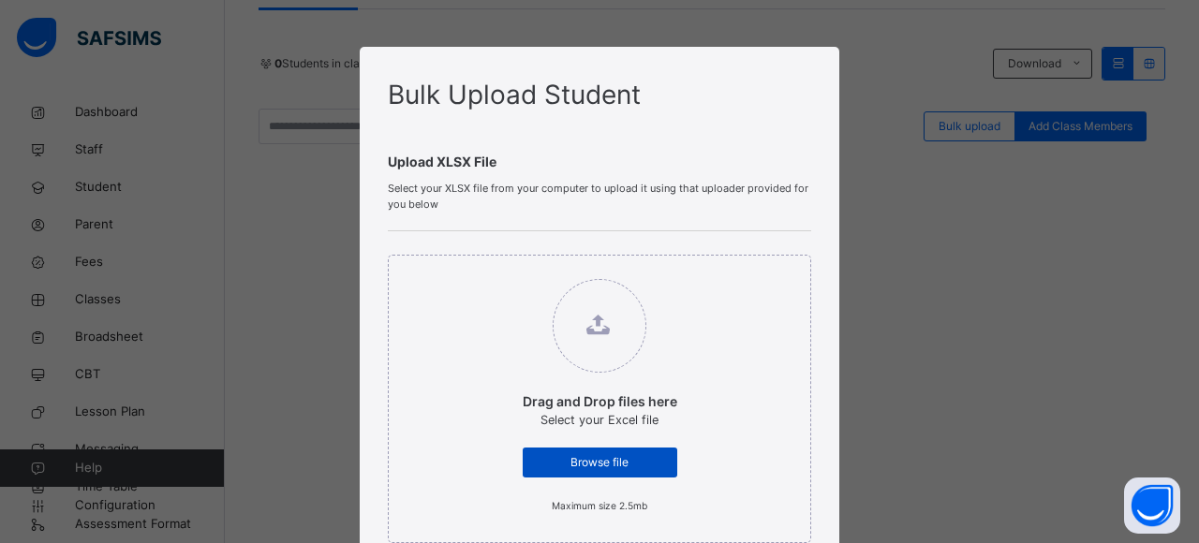
click at [611, 463] on span "Browse file" at bounding box center [600, 462] width 126 height 17
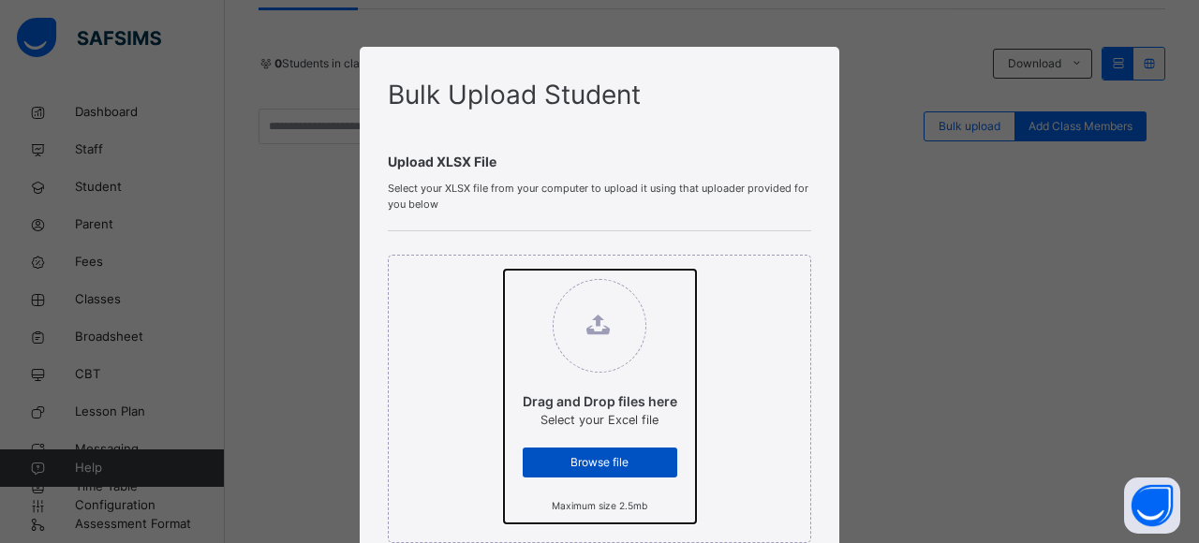
click at [504, 270] on input "Drag and Drop files here Select your Excel file Browse file Maximum size 2.5mb" at bounding box center [504, 270] width 0 height 0
type input "**********"
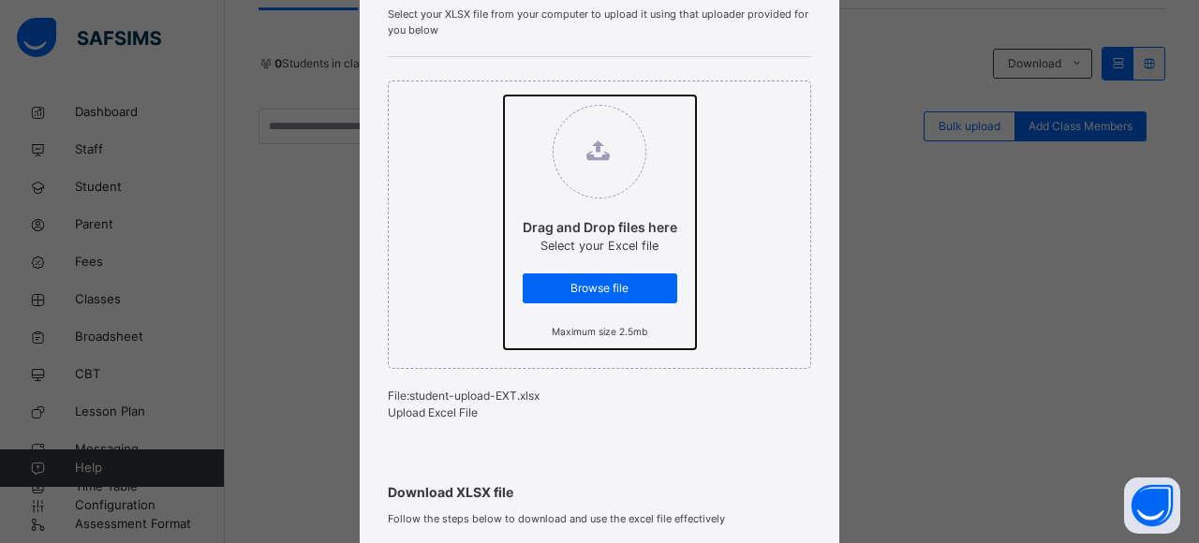
scroll to position [236, 0]
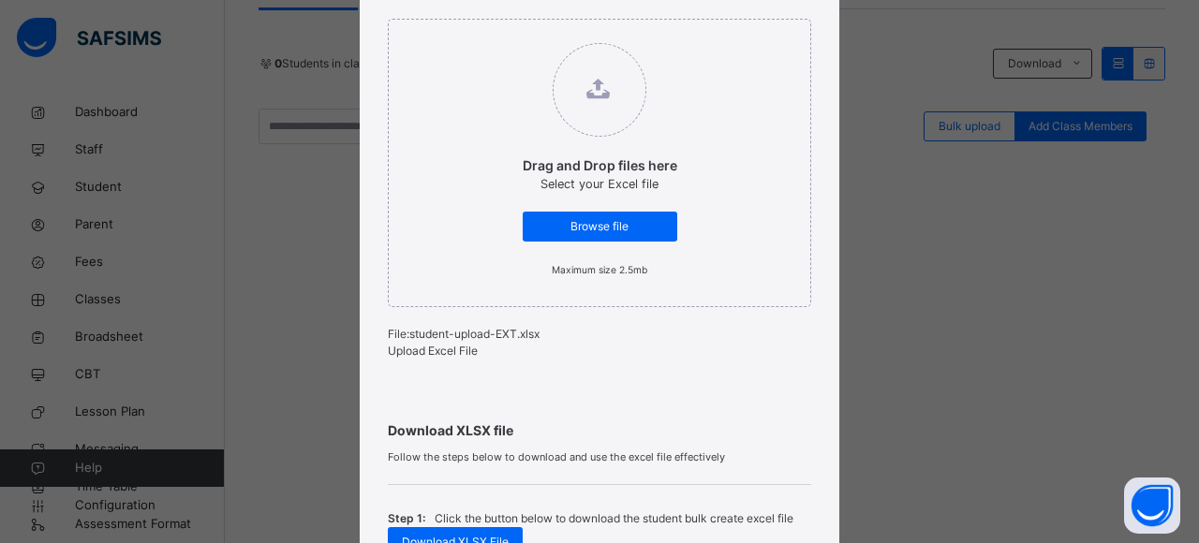
click at [457, 357] on span "Upload Excel File" at bounding box center [433, 351] width 90 height 14
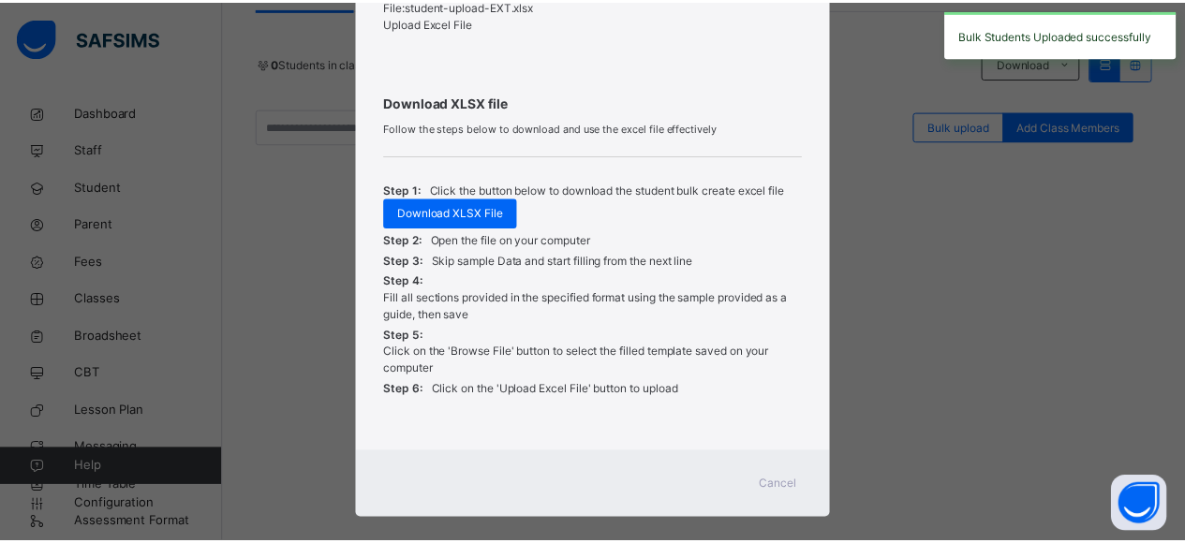
scroll to position [577, 0]
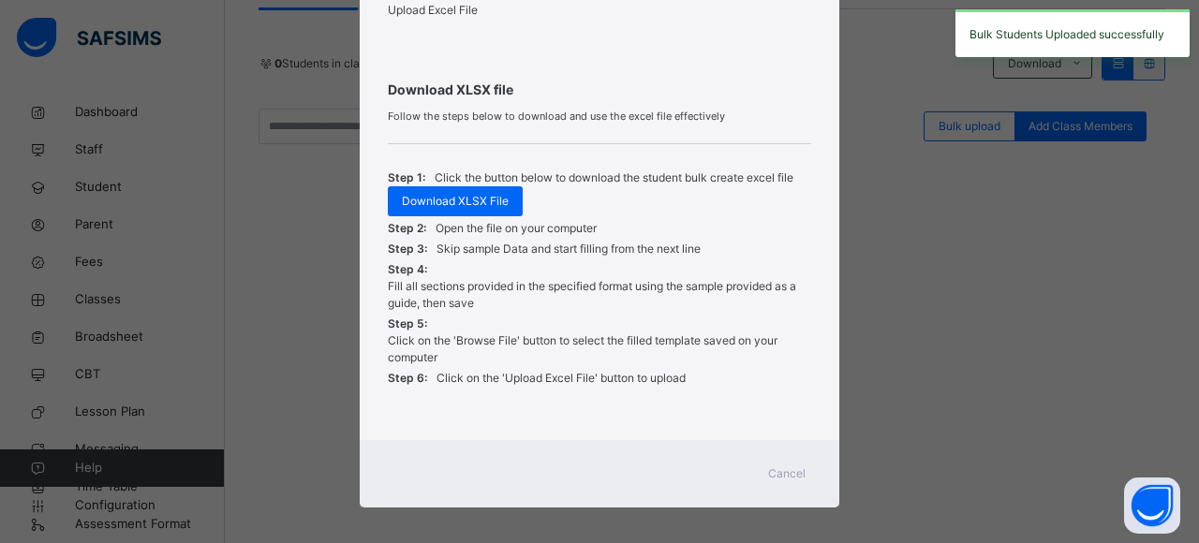
click at [787, 489] on div "Cancel" at bounding box center [786, 474] width 67 height 30
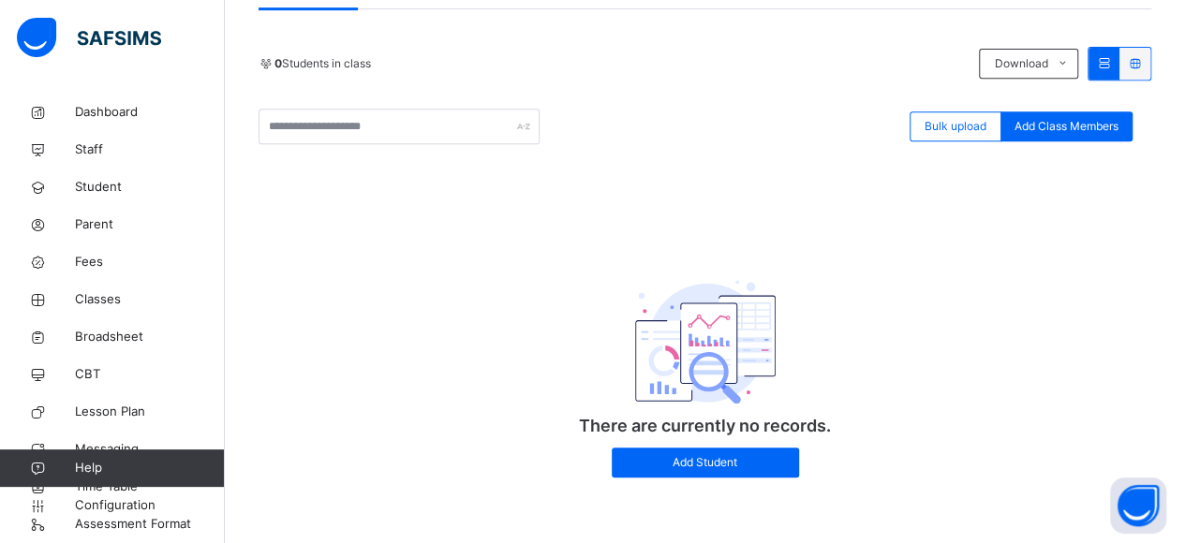
scroll to position [0, 0]
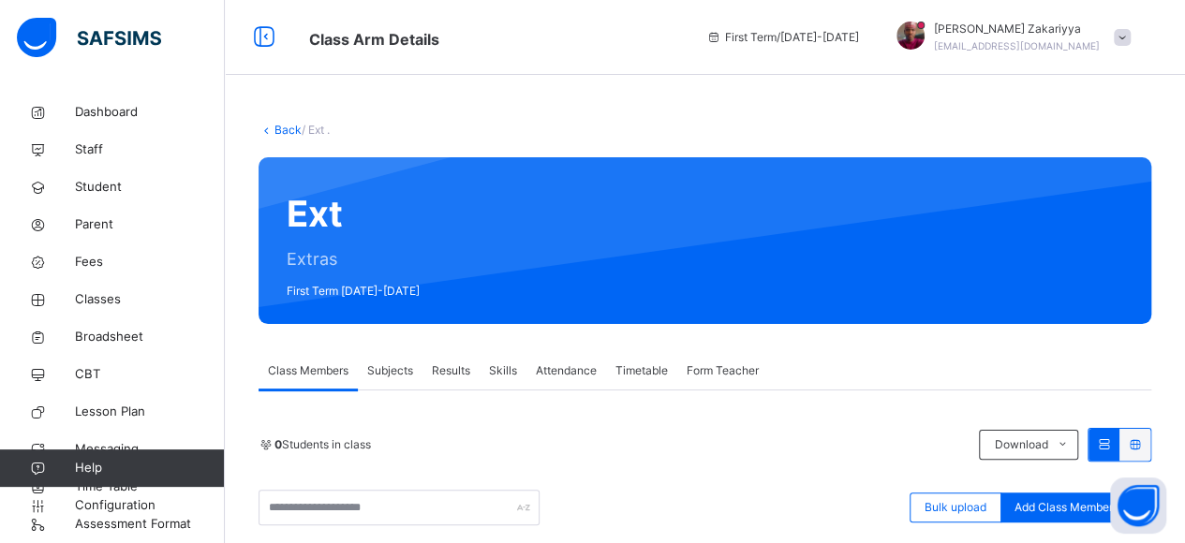
click at [378, 363] on span "Subjects" at bounding box center [390, 371] width 46 height 17
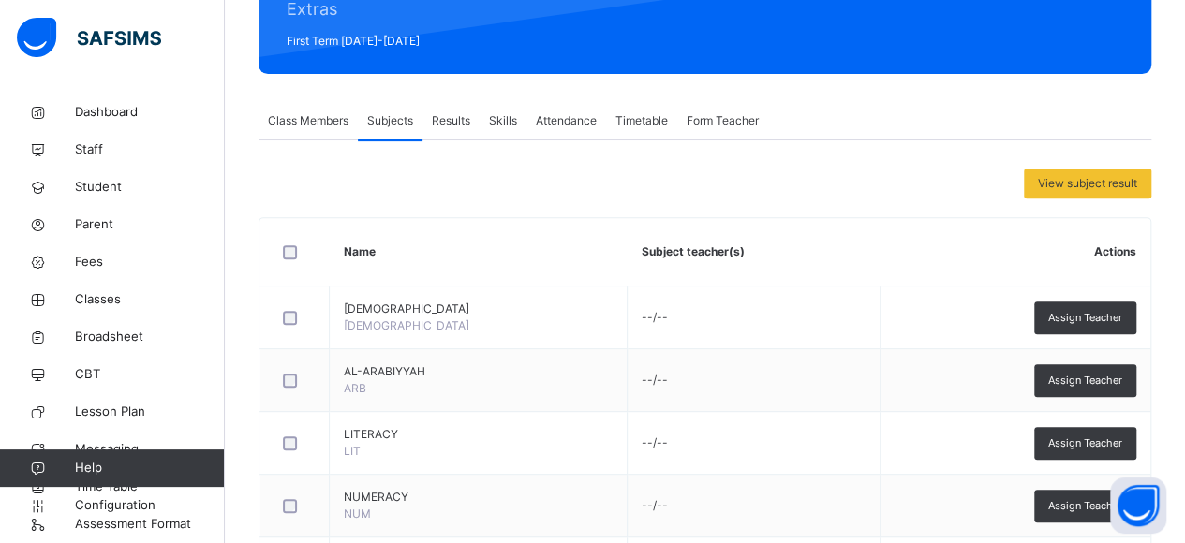
scroll to position [351, 0]
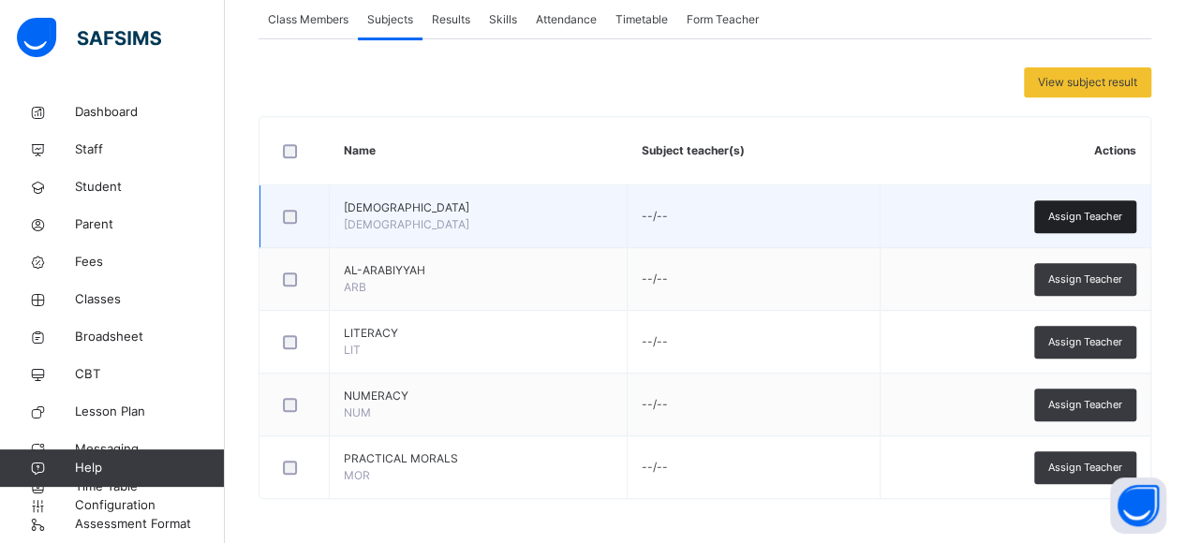
click at [1083, 211] on span "Assign Teacher" at bounding box center [1085, 217] width 74 height 16
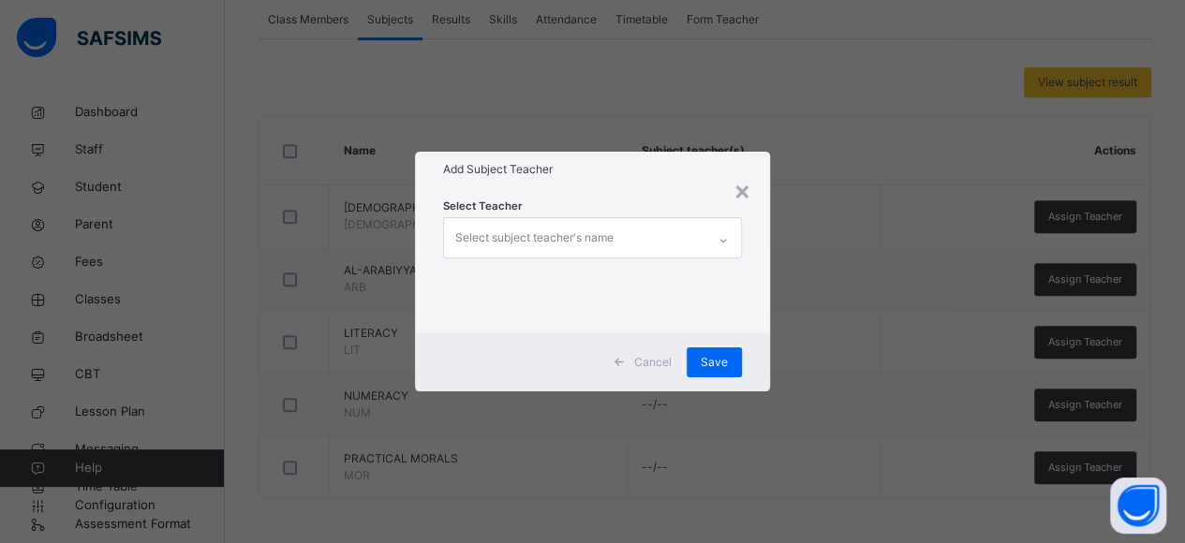
click at [687, 241] on div "Select subject teacher's name" at bounding box center [575, 237] width 262 height 39
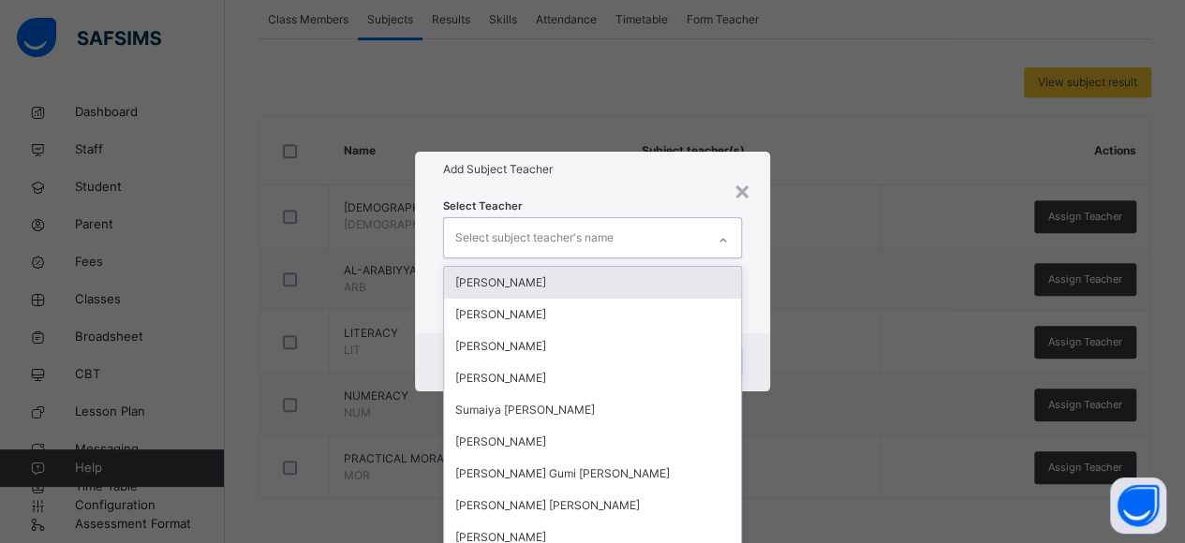
click at [637, 279] on div "[PERSON_NAME]" at bounding box center [593, 283] width 298 height 32
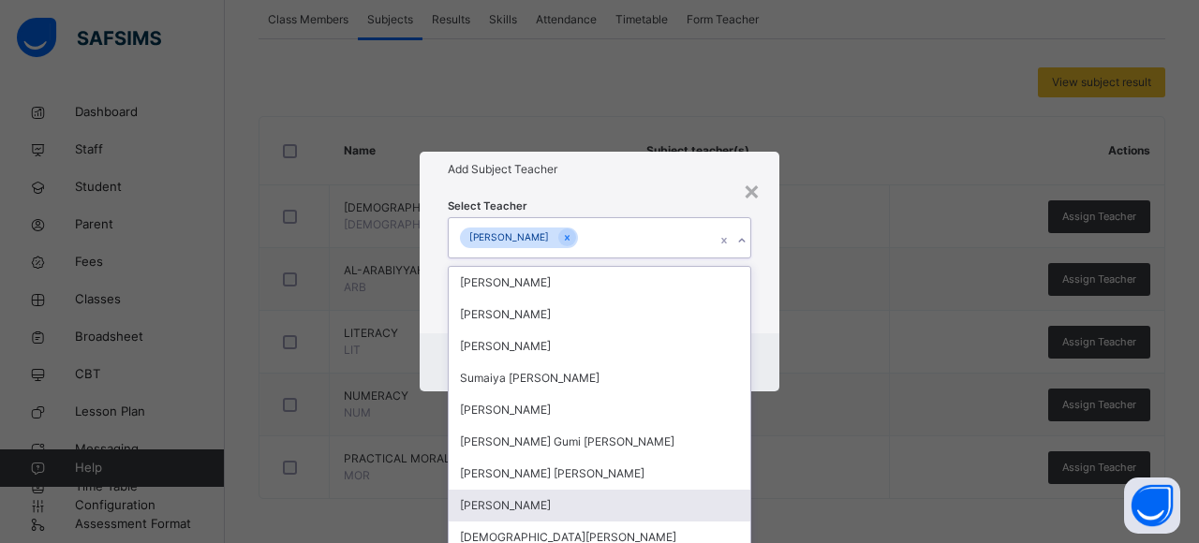
click at [562, 503] on div "[PERSON_NAME]" at bounding box center [600, 506] width 302 height 32
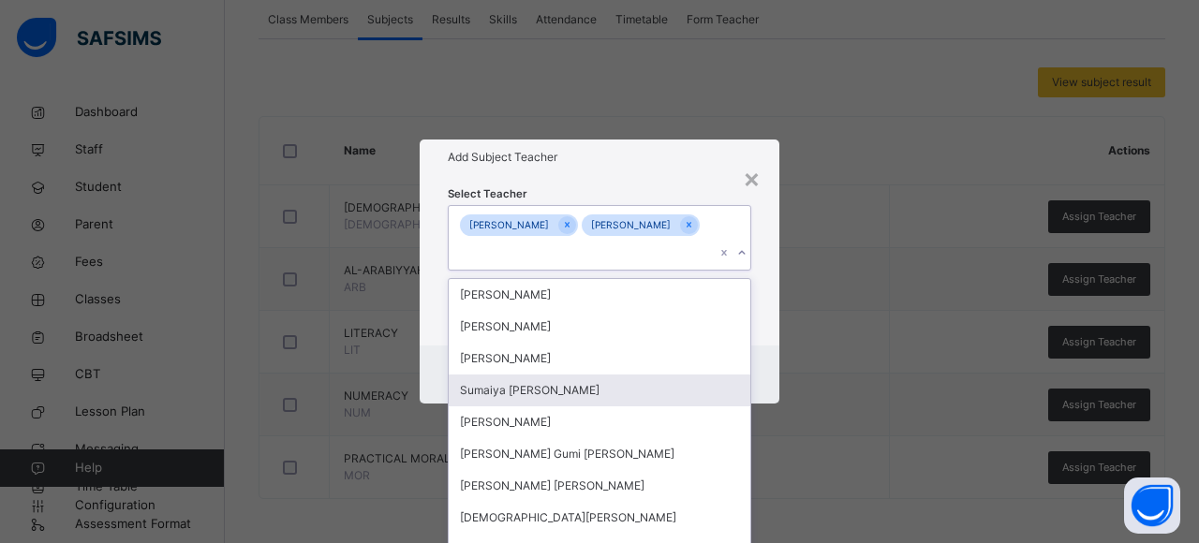
click at [753, 339] on div "Select Teacher option [PERSON_NAME], selected. option [PERSON_NAME] [PERSON_NAM…" at bounding box center [600, 260] width 360 height 171
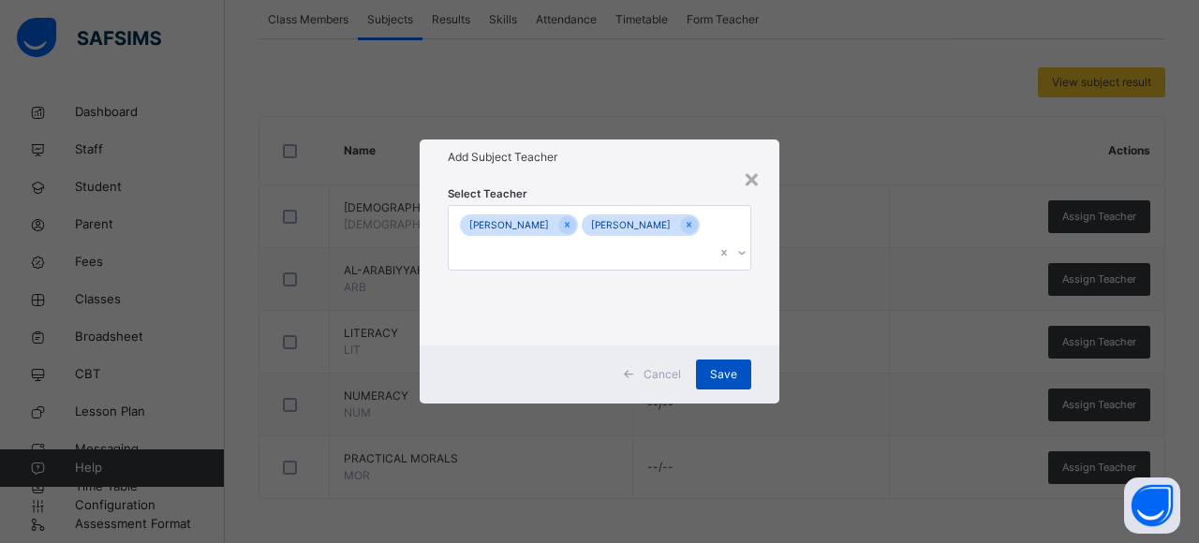
click at [727, 381] on span "Save" at bounding box center [723, 374] width 27 height 17
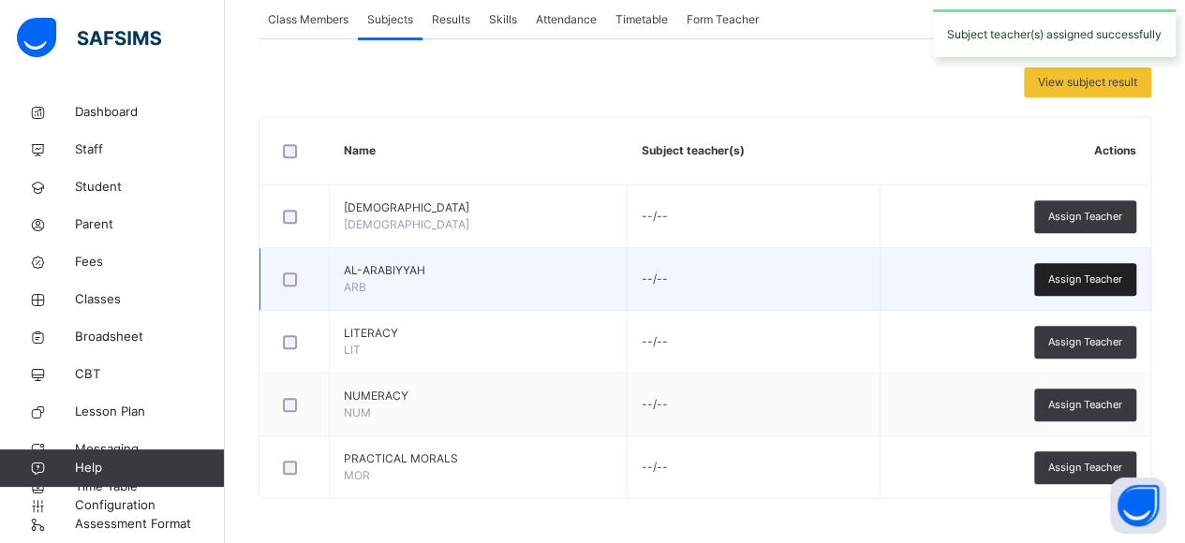
click at [1079, 280] on span "Assign Teacher" at bounding box center [1085, 280] width 74 height 16
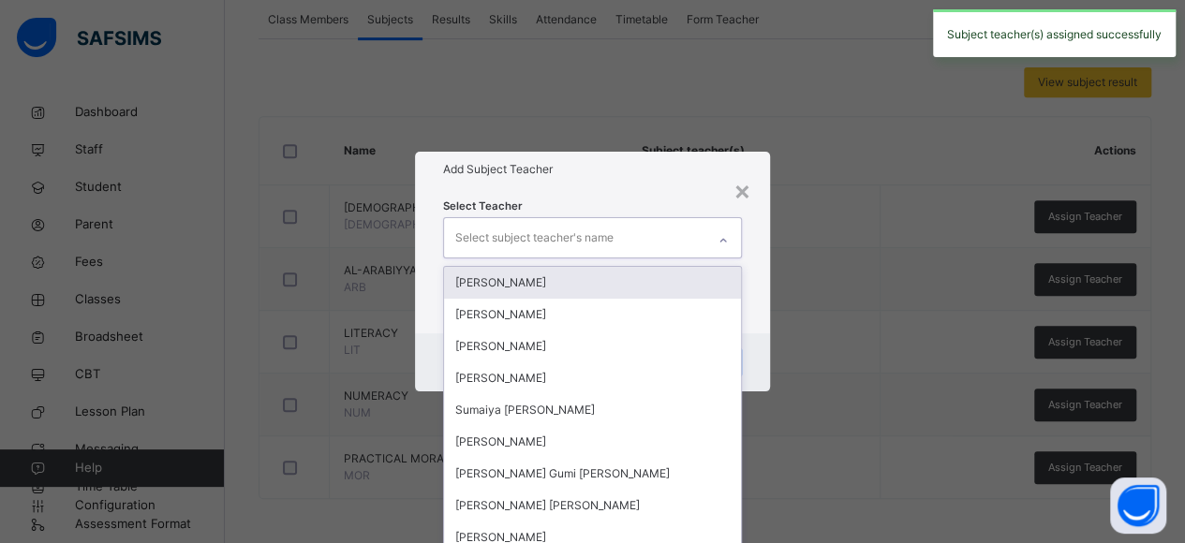
click at [701, 236] on div "Select subject teacher's name" at bounding box center [575, 237] width 262 height 39
click at [649, 280] on div "[PERSON_NAME]" at bounding box center [593, 283] width 298 height 32
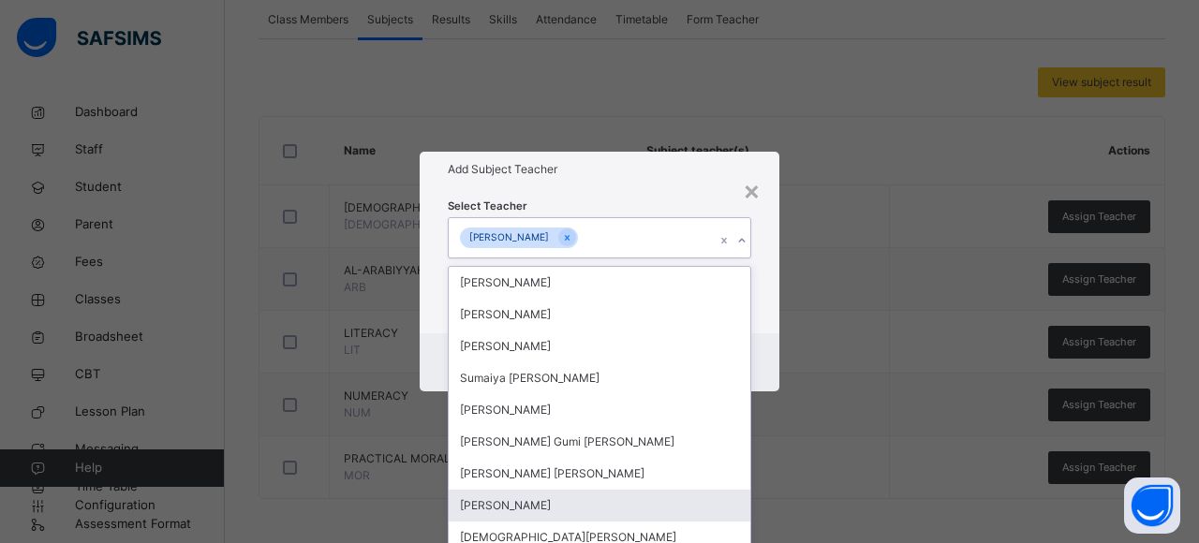
click at [573, 510] on div "[PERSON_NAME]" at bounding box center [600, 506] width 302 height 32
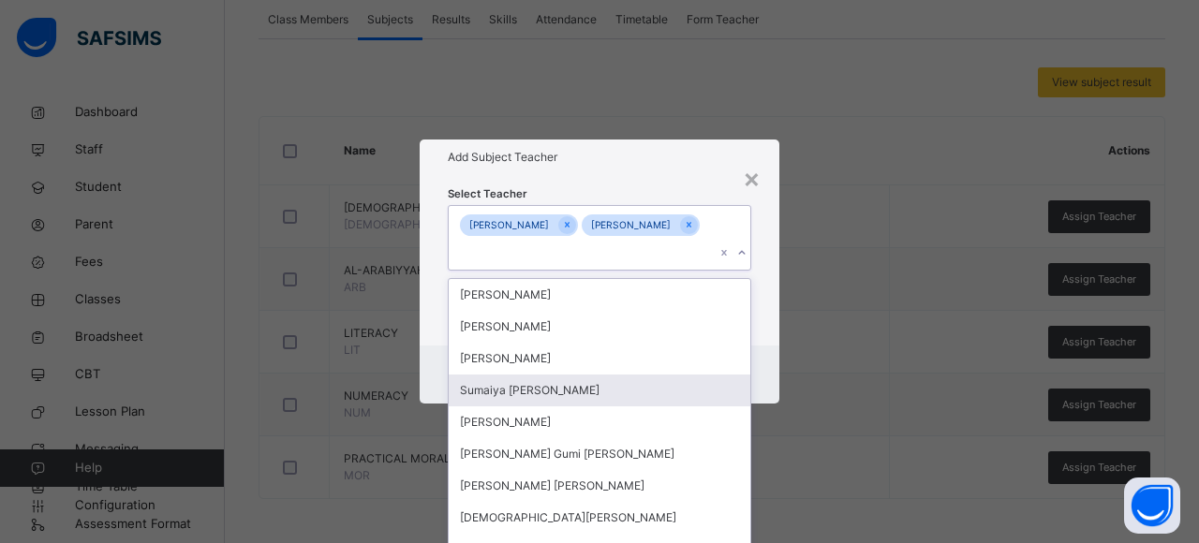
click at [766, 344] on div "Select Teacher option [PERSON_NAME], selected. option [PERSON_NAME] [PERSON_NAM…" at bounding box center [600, 260] width 360 height 171
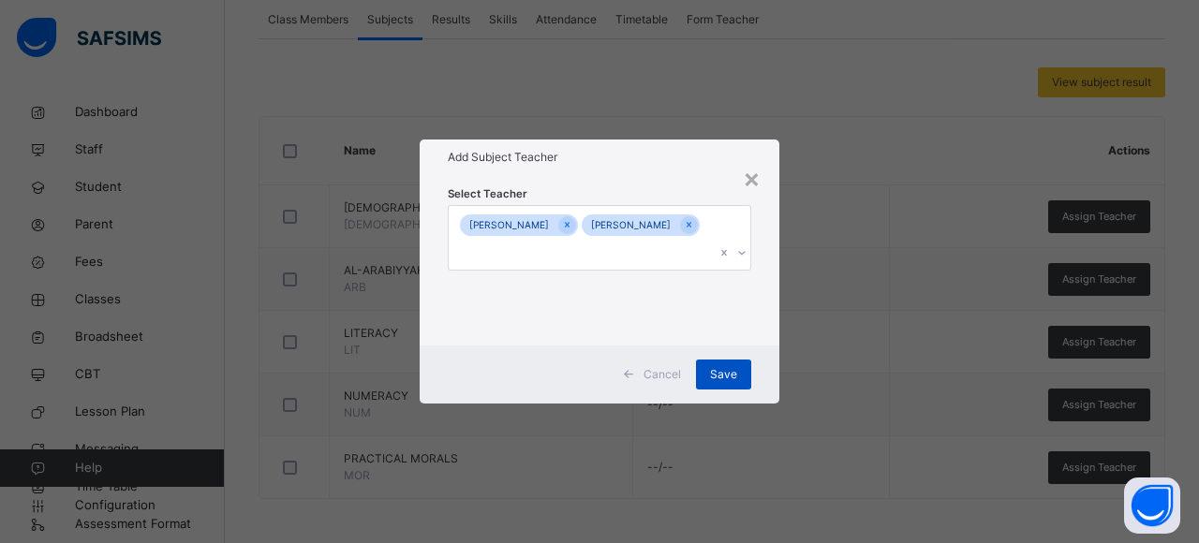
click at [731, 378] on span "Save" at bounding box center [723, 374] width 27 height 17
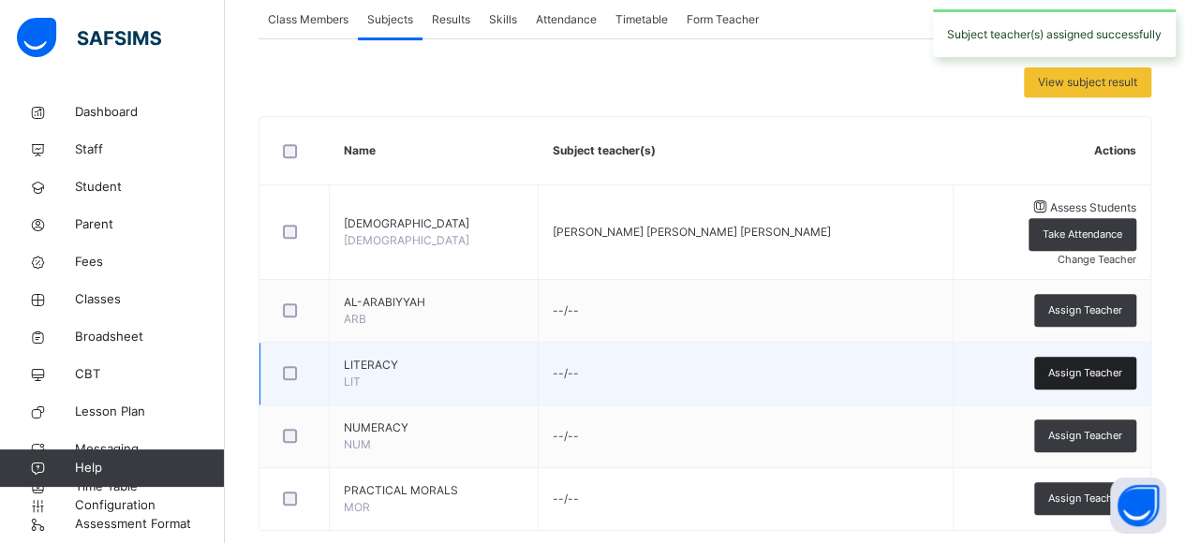
click at [1096, 365] on span "Assign Teacher" at bounding box center [1085, 373] width 74 height 16
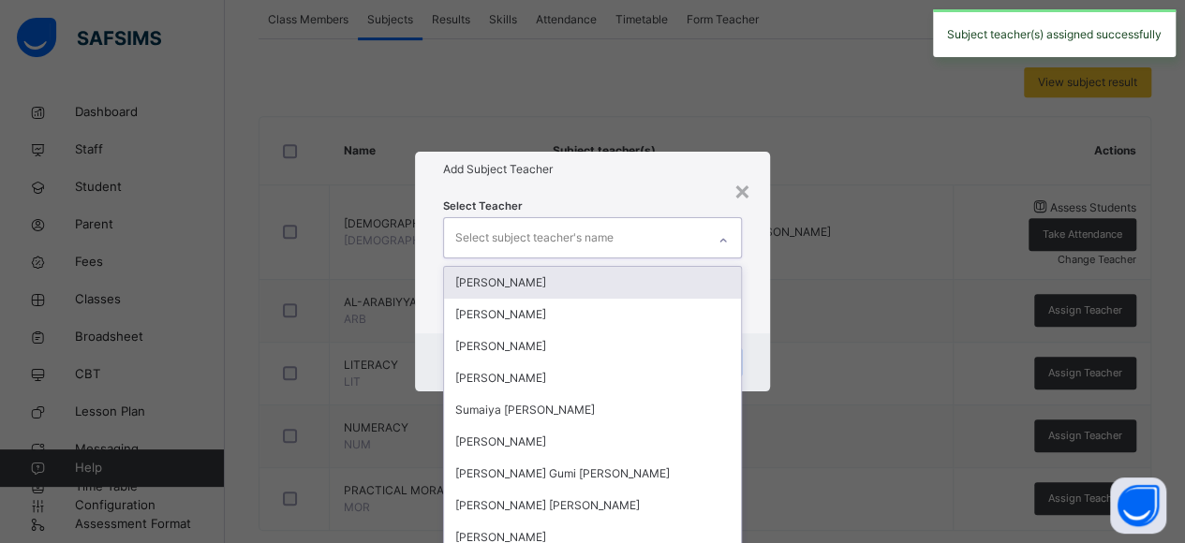
click at [699, 245] on div "Select subject teacher's name" at bounding box center [575, 237] width 262 height 39
click at [562, 289] on div "[PERSON_NAME]" at bounding box center [593, 283] width 298 height 32
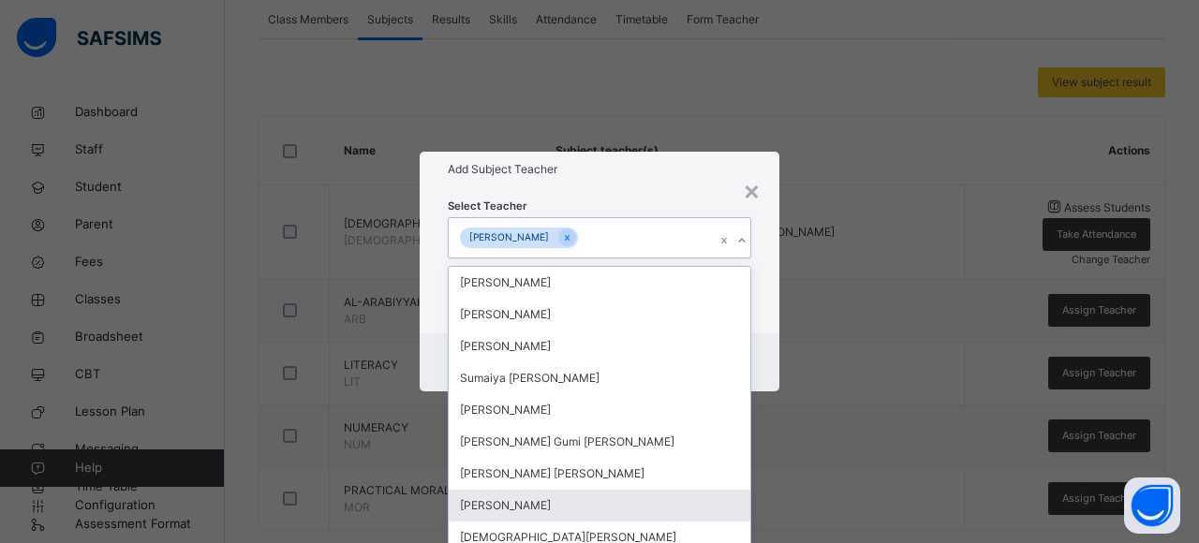
click at [558, 503] on div "[PERSON_NAME]" at bounding box center [600, 506] width 302 height 32
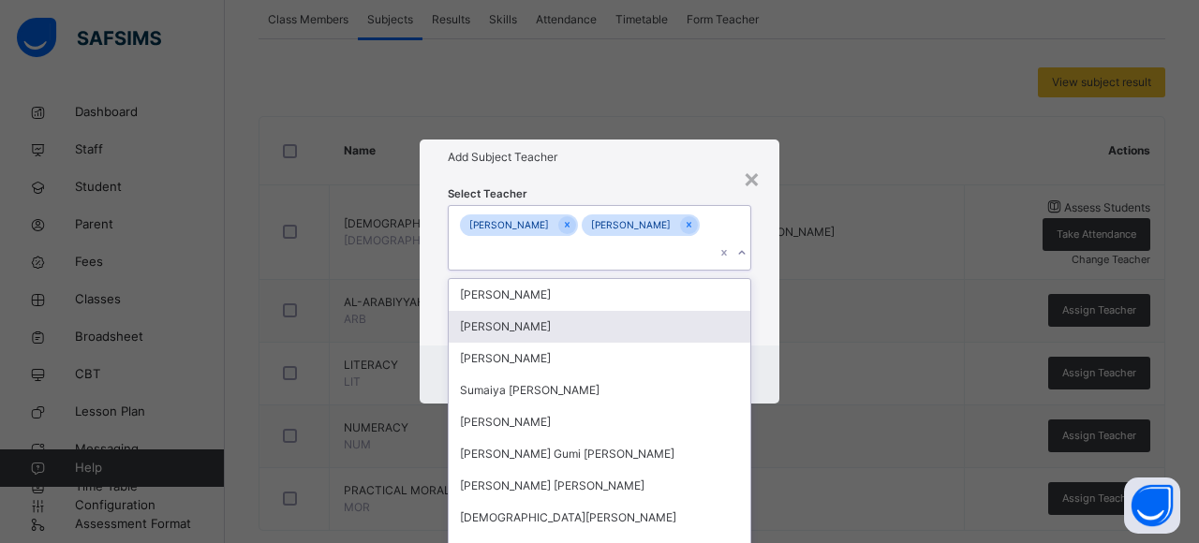
click at [760, 303] on div "Select Teacher option [PERSON_NAME], selected. option [PERSON_NAME] focused, 3 …" at bounding box center [600, 260] width 360 height 171
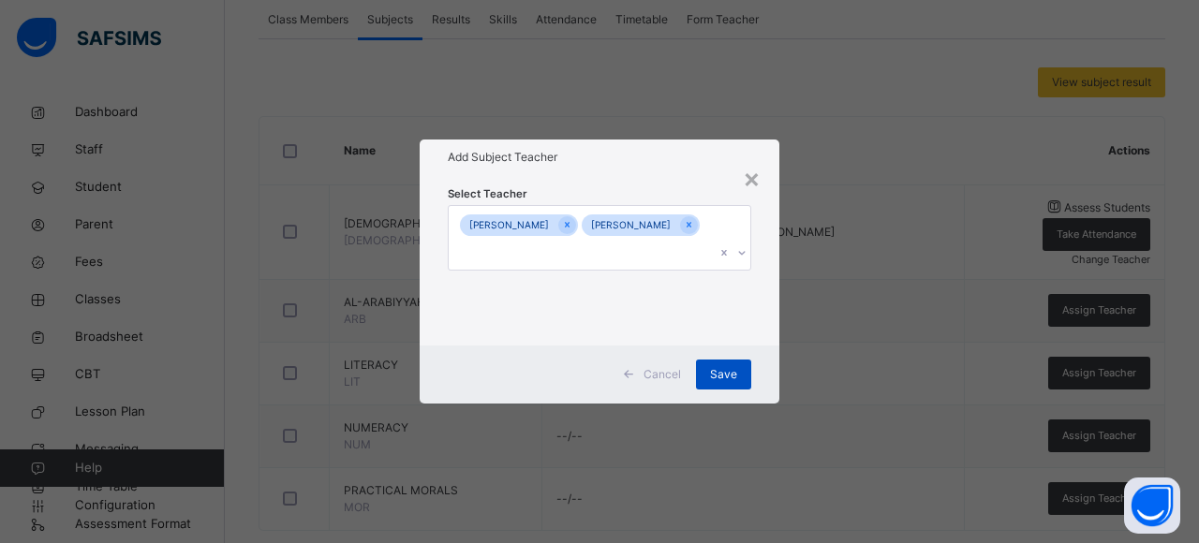
click at [721, 382] on span "Save" at bounding box center [723, 374] width 27 height 17
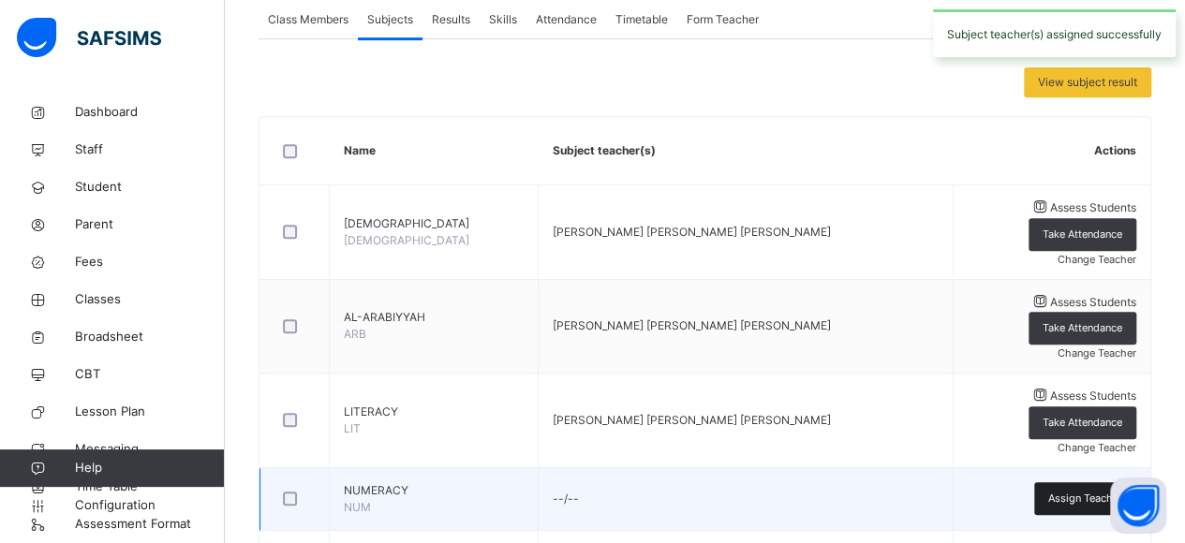
click at [1057, 483] on div "Assign Teacher" at bounding box center [1085, 499] width 102 height 33
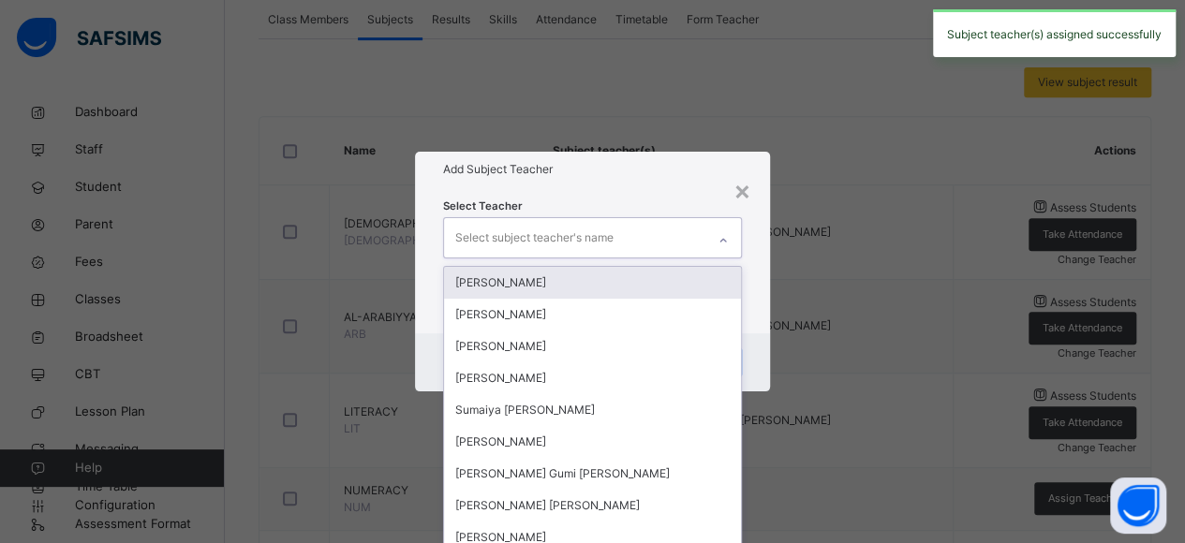
click at [684, 230] on div "Select subject teacher's name" at bounding box center [575, 237] width 262 height 39
click at [573, 288] on div "[PERSON_NAME]" at bounding box center [593, 283] width 298 height 32
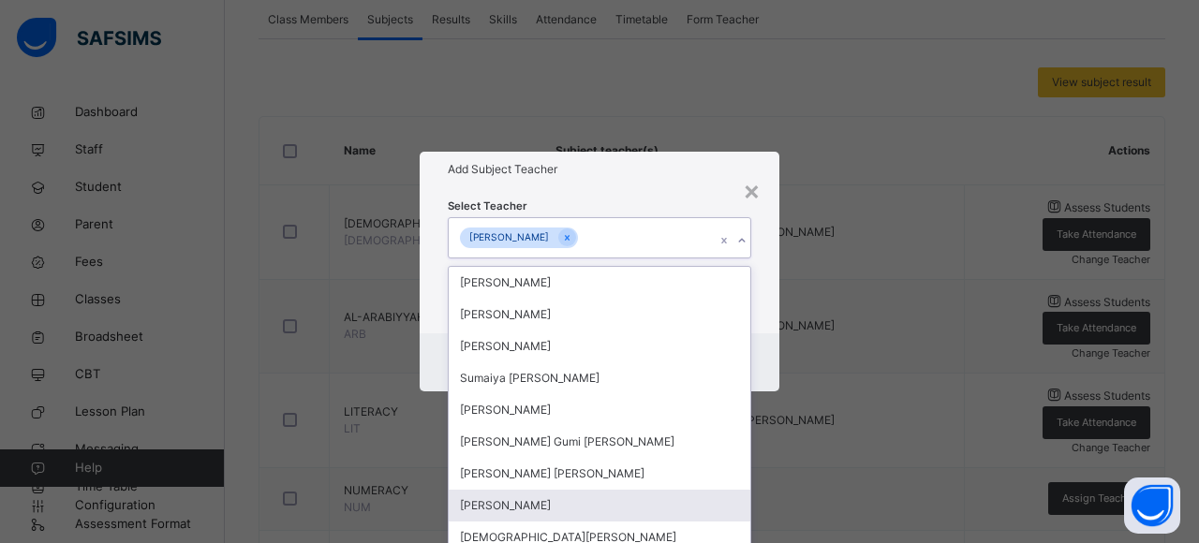
click at [576, 511] on div "[PERSON_NAME]" at bounding box center [600, 506] width 302 height 32
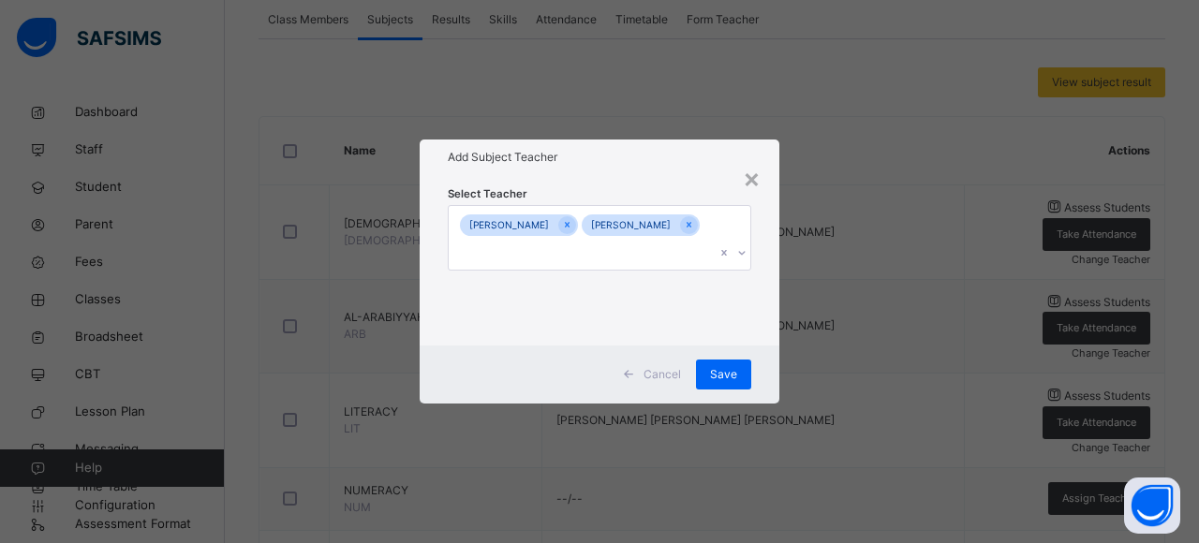
click at [764, 344] on div "Select Teacher [PERSON_NAME] Abubakar [PERSON_NAME] Zakariyya" at bounding box center [600, 260] width 360 height 171
click at [717, 381] on span "Save" at bounding box center [723, 374] width 27 height 17
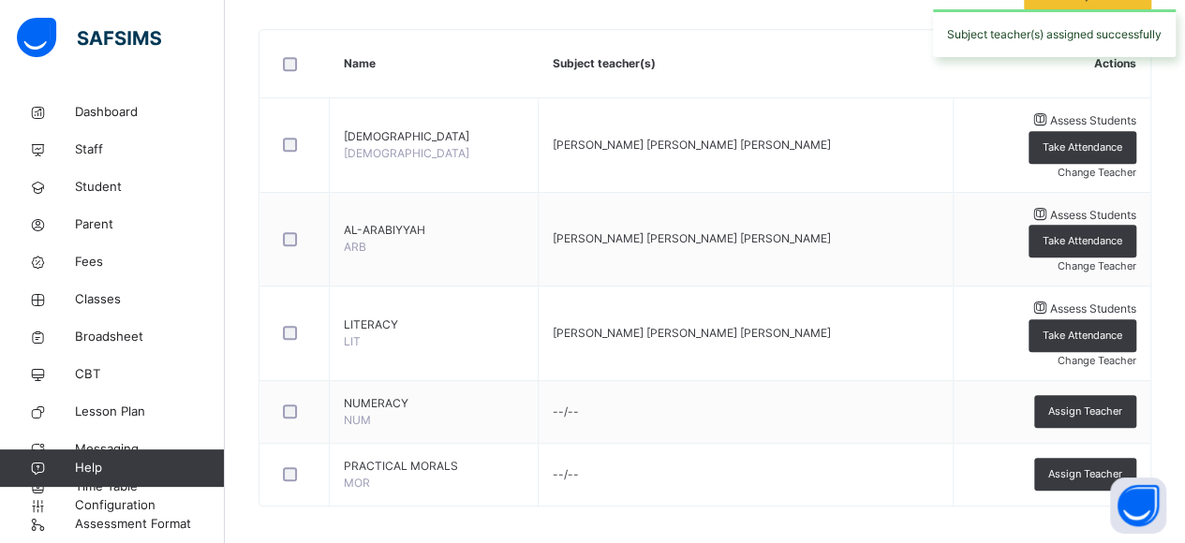
scroll to position [441, 0]
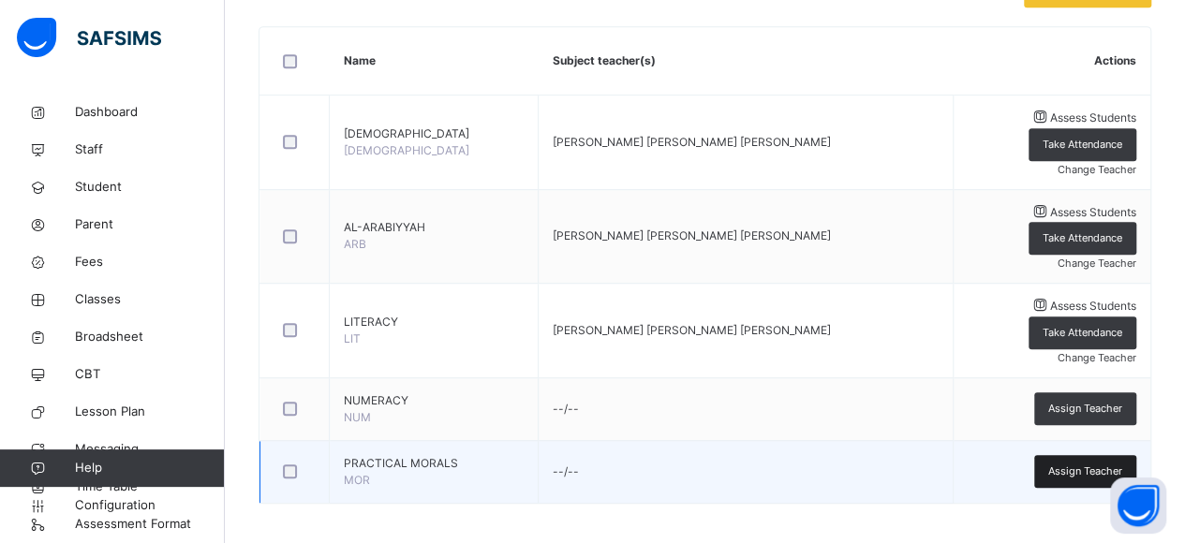
click at [1097, 464] on span "Assign Teacher" at bounding box center [1085, 472] width 74 height 16
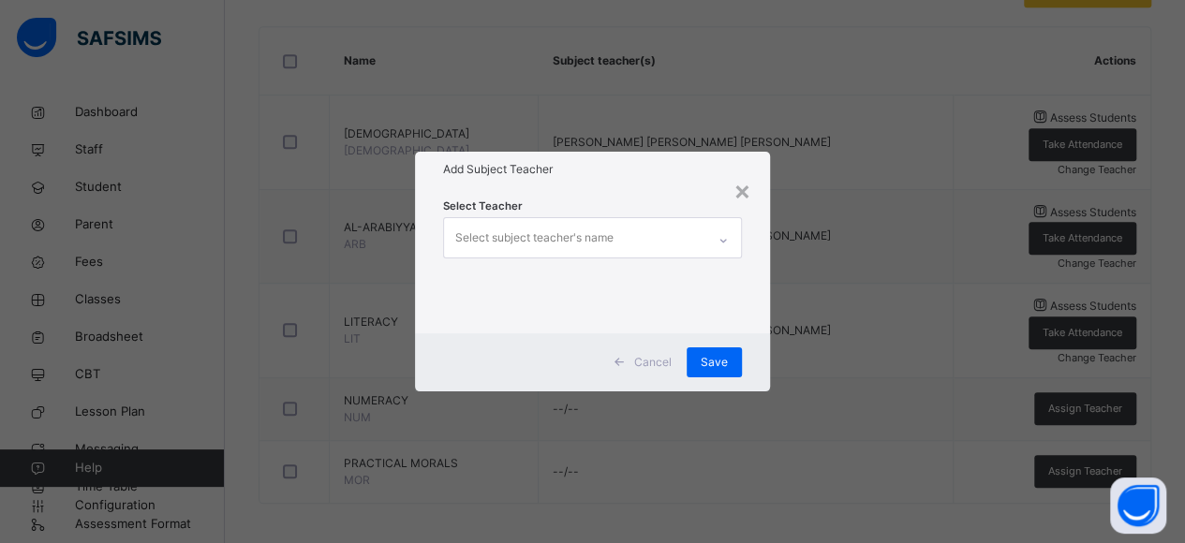
click at [669, 246] on div "Select subject teacher's name" at bounding box center [575, 237] width 262 height 39
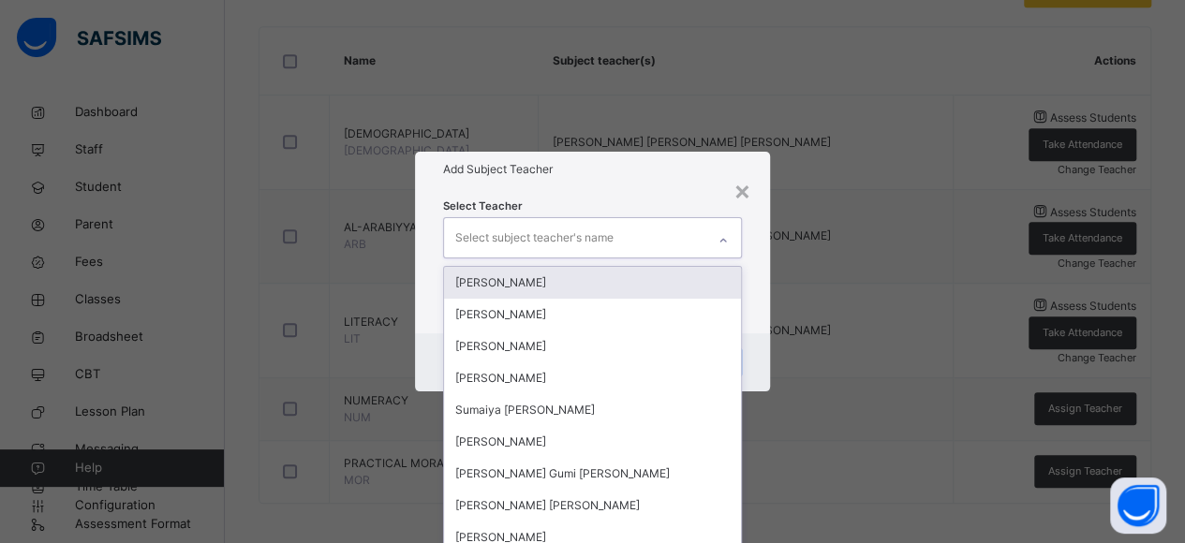
click at [603, 291] on div "[PERSON_NAME]" at bounding box center [593, 283] width 298 height 32
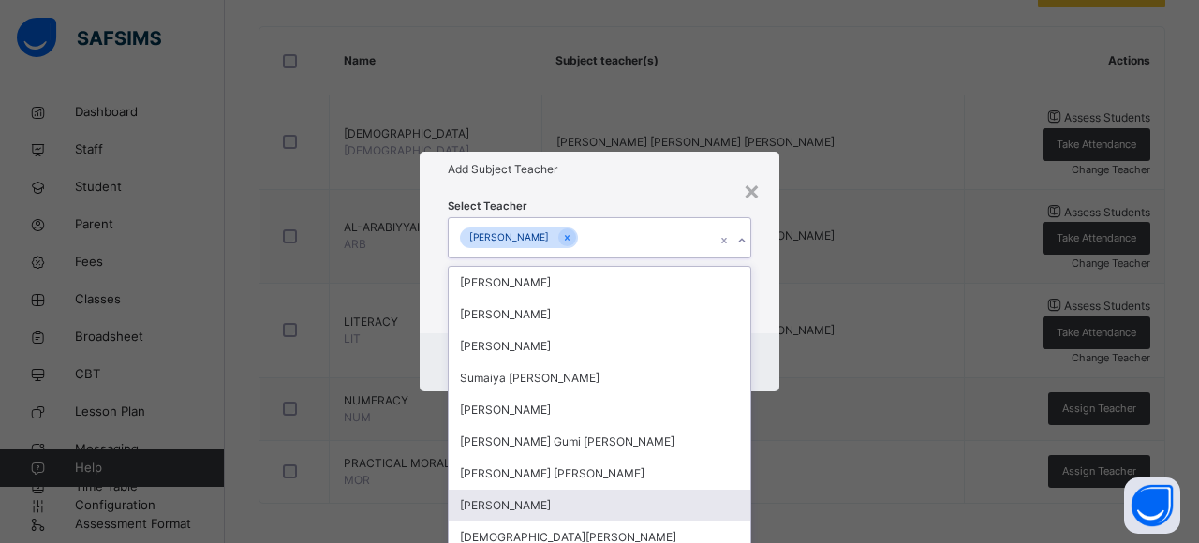
click at [553, 499] on div "[PERSON_NAME]" at bounding box center [600, 506] width 302 height 32
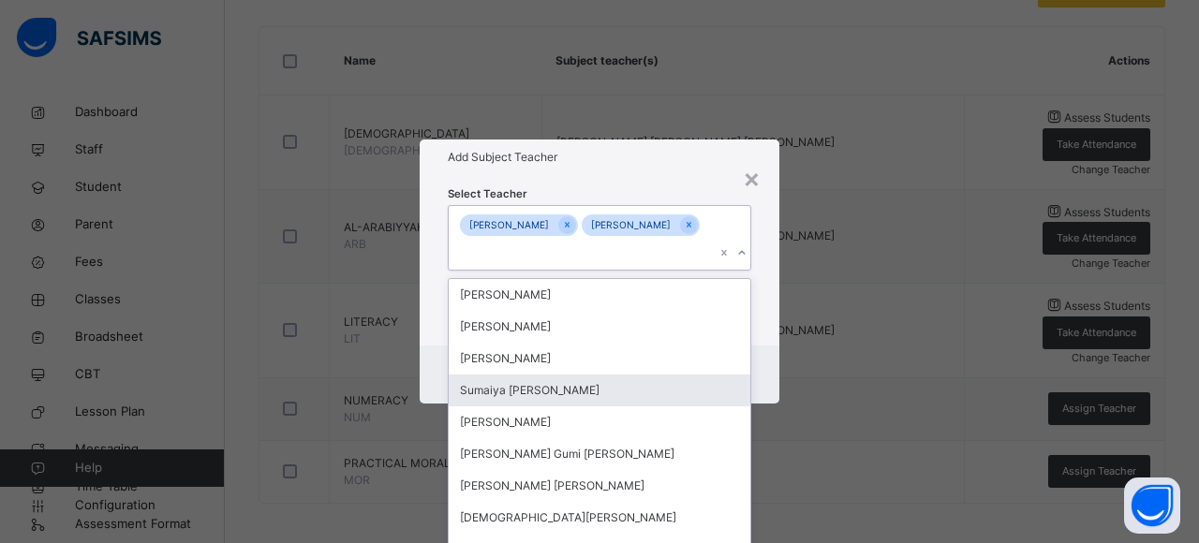
click at [749, 387] on div "Cancel Save" at bounding box center [600, 375] width 360 height 58
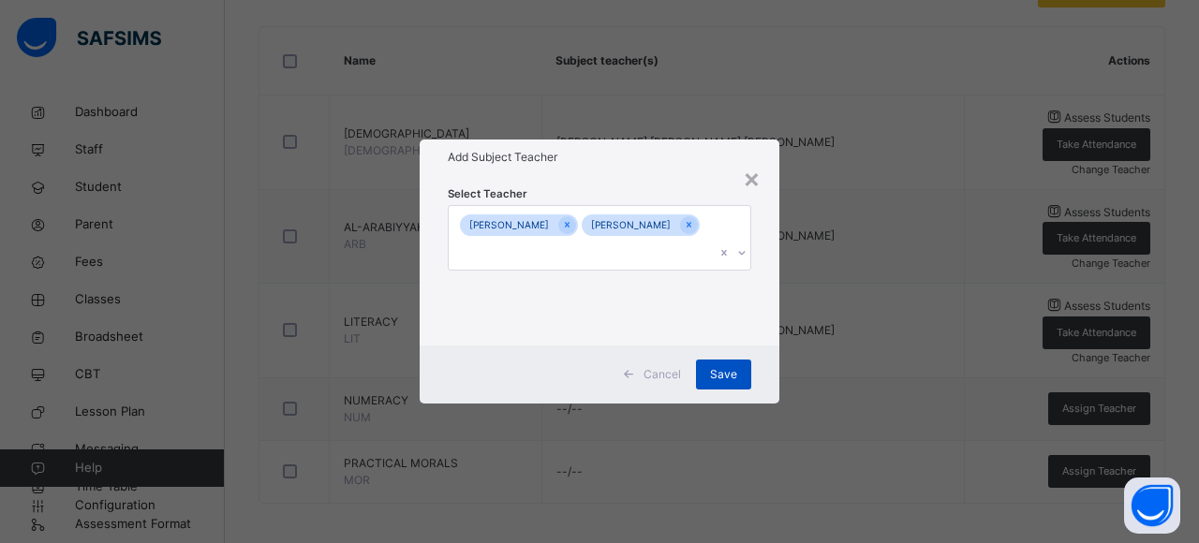
click at [730, 376] on span "Save" at bounding box center [723, 374] width 27 height 17
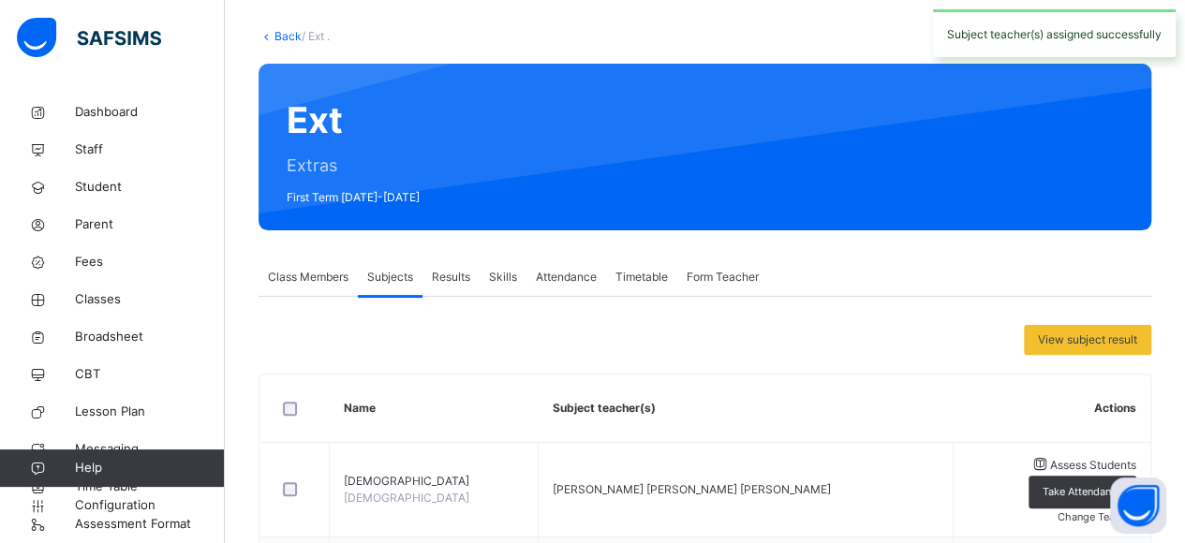
scroll to position [67, 0]
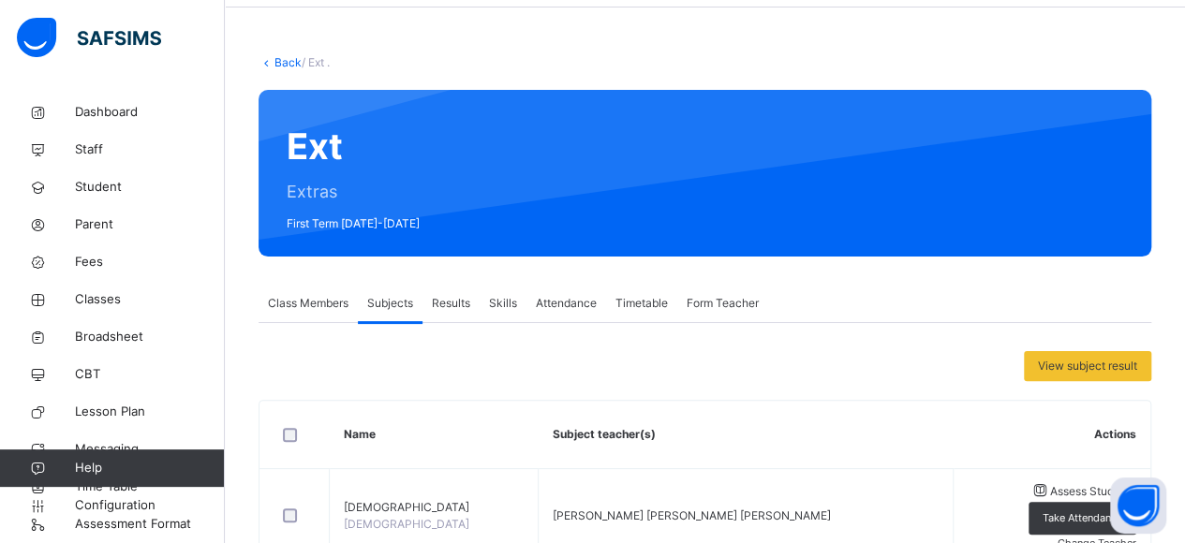
click at [459, 297] on span "Results" at bounding box center [451, 303] width 38 height 17
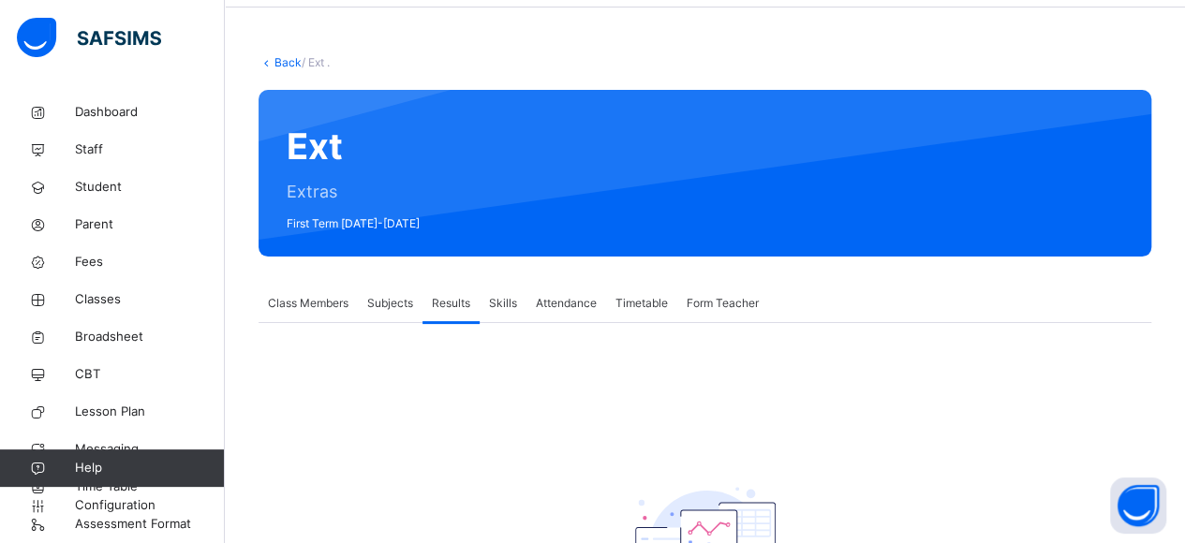
click at [500, 301] on span "Skills" at bounding box center [503, 303] width 28 height 17
click at [561, 301] on span "Attendance" at bounding box center [566, 303] width 61 height 17
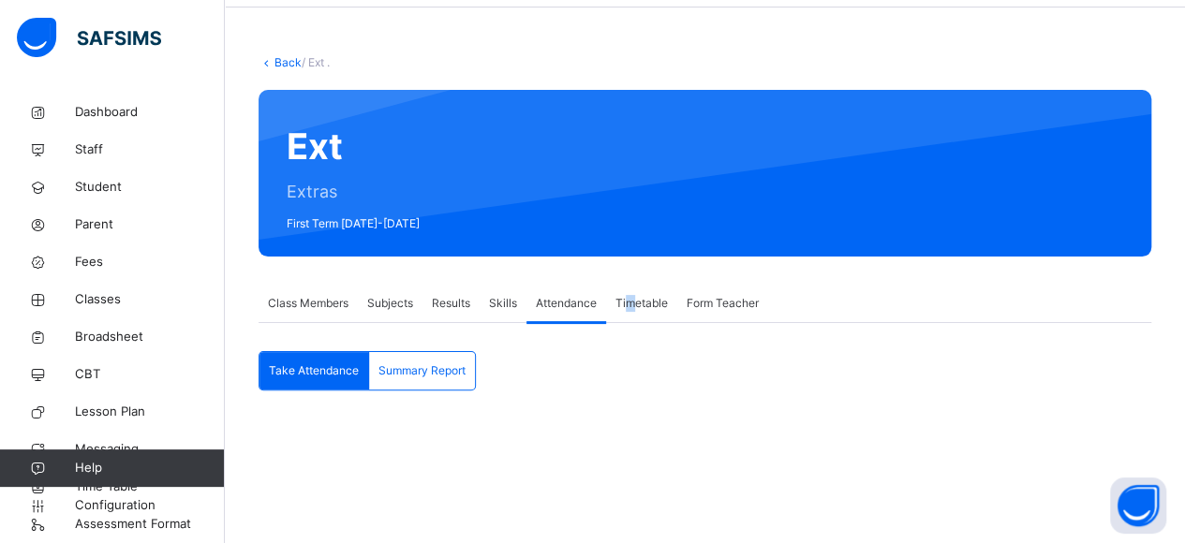
click at [631, 300] on span "Timetable" at bounding box center [642, 303] width 52 height 17
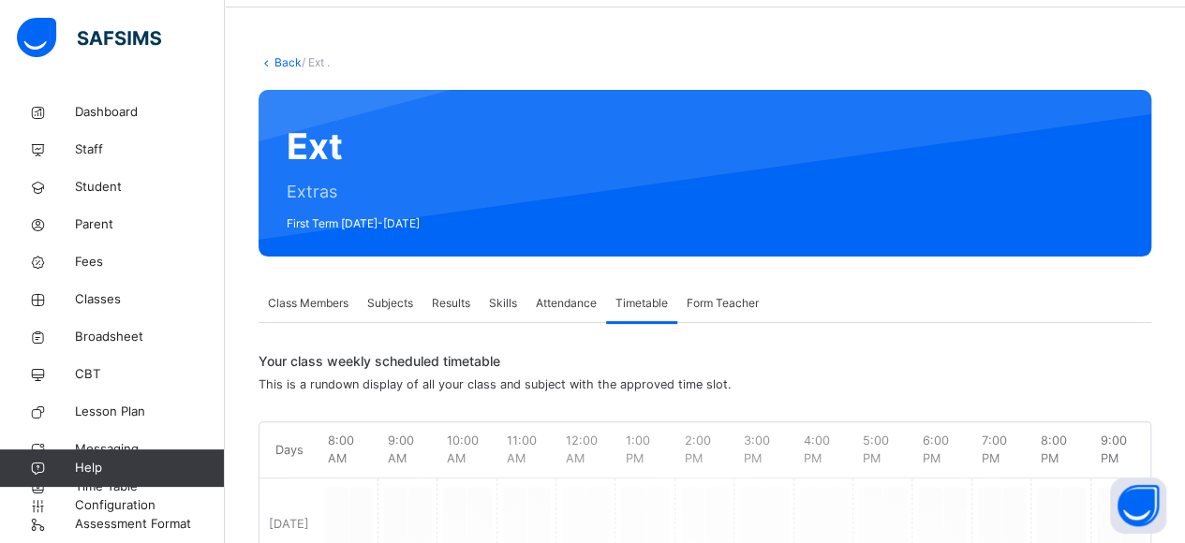
click at [712, 304] on span "Form Teacher" at bounding box center [723, 303] width 72 height 17
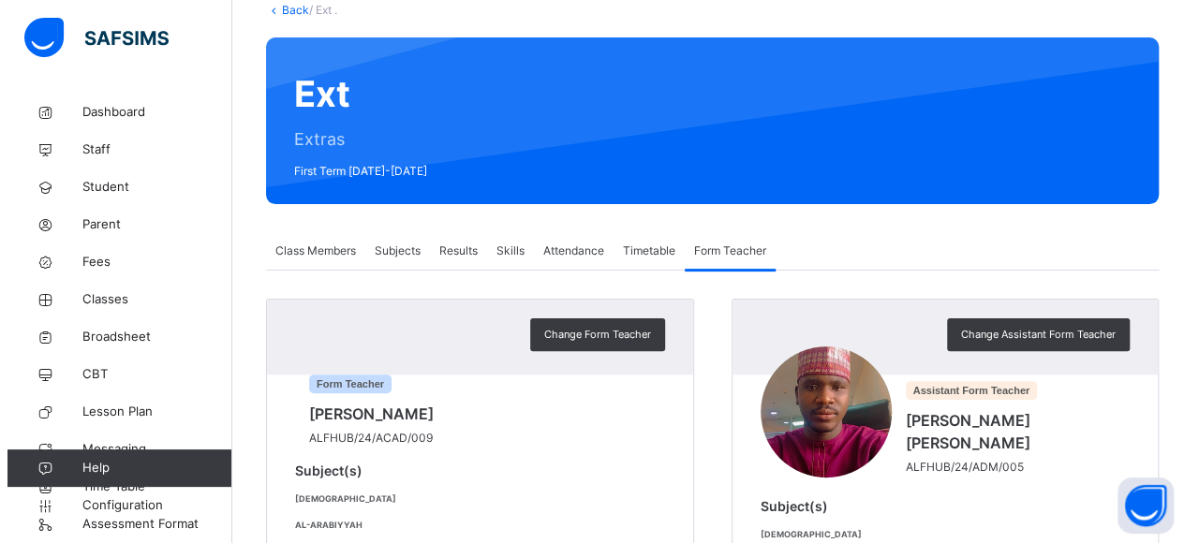
scroll to position [43, 0]
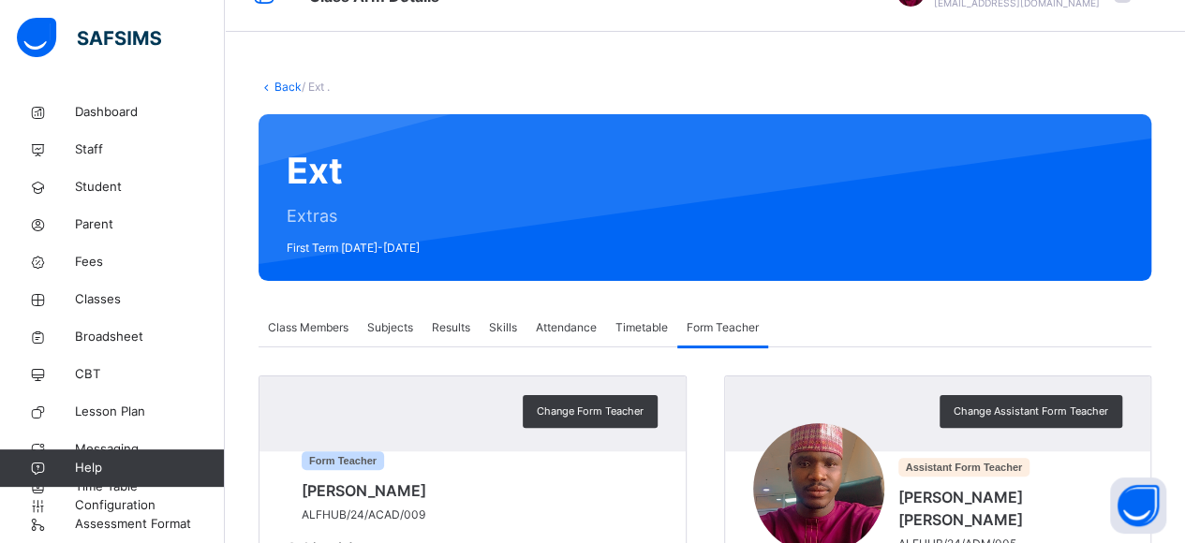
click at [319, 323] on span "Class Members" at bounding box center [308, 327] width 81 height 17
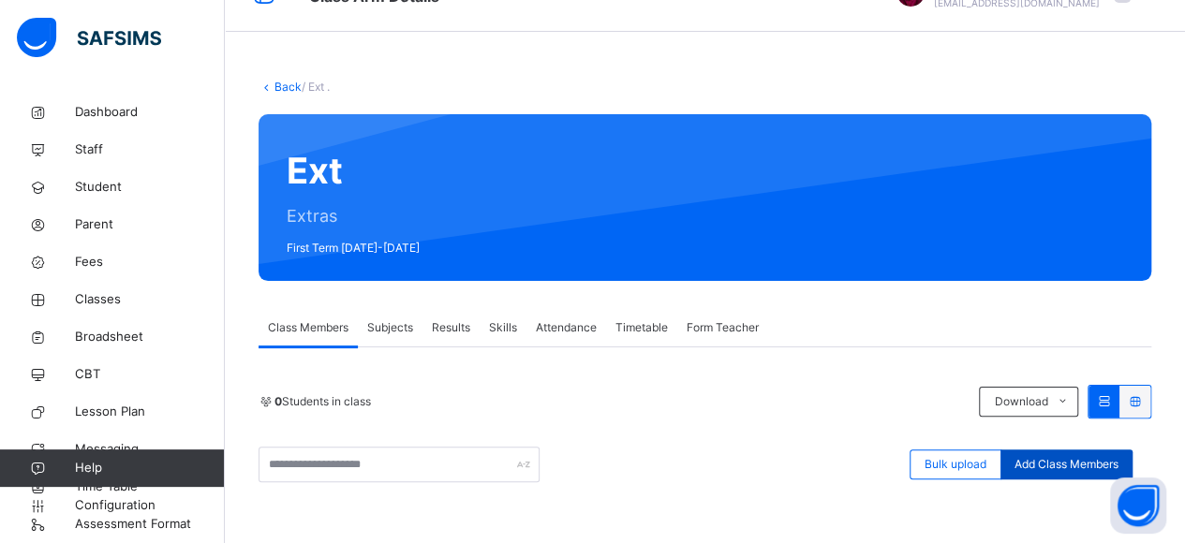
click at [1110, 464] on span "Add Class Members" at bounding box center [1067, 464] width 104 height 17
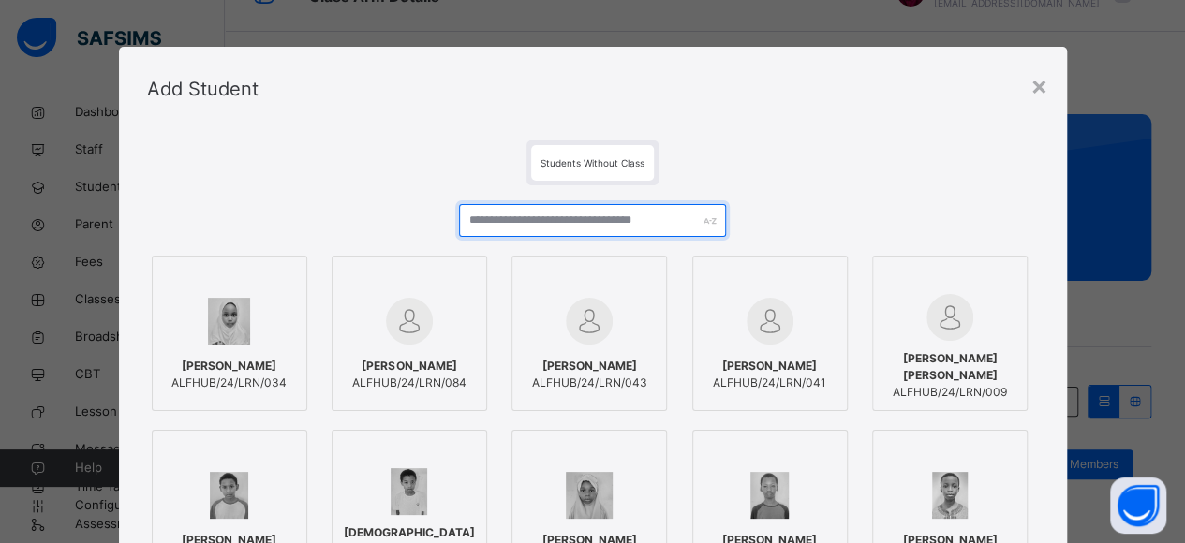
click at [483, 224] on input "text" at bounding box center [593, 220] width 268 height 33
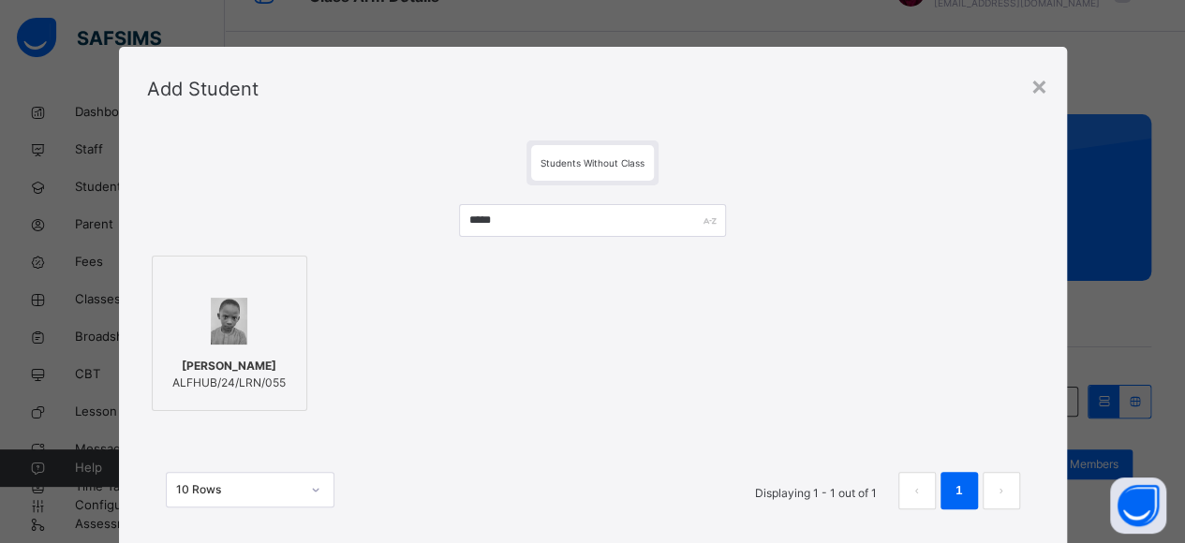
click at [229, 323] on img at bounding box center [229, 321] width 37 height 47
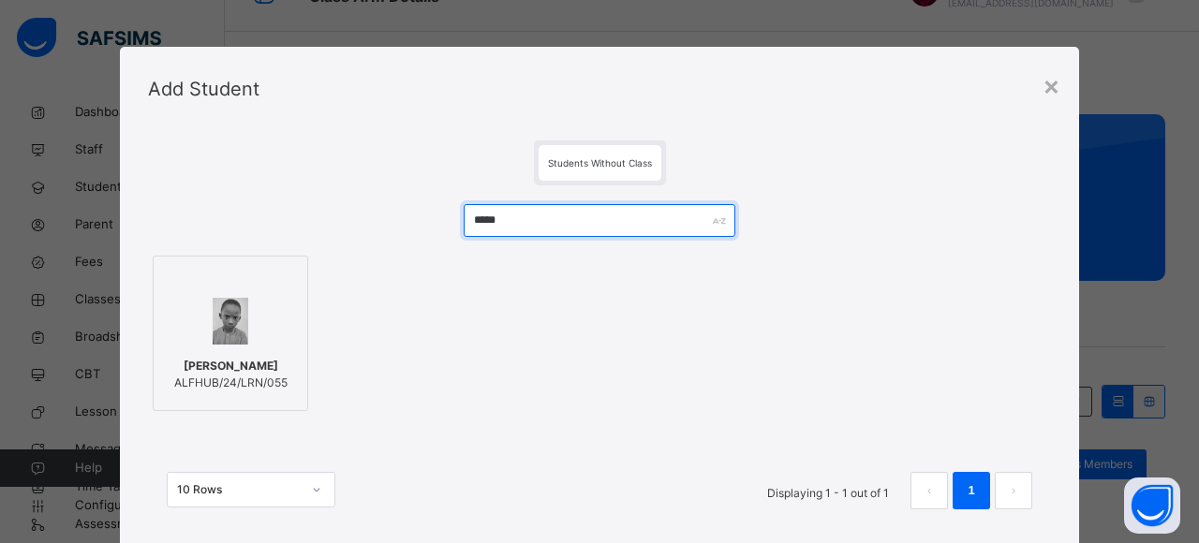
click at [541, 224] on input "*****" at bounding box center [599, 220] width 271 height 33
type input "*"
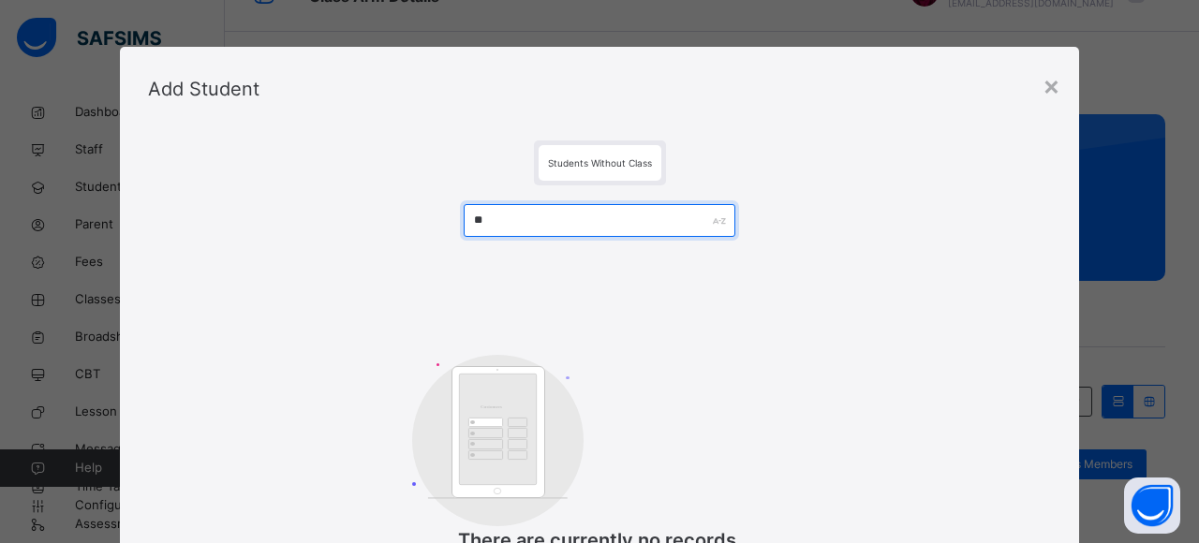
type input "*"
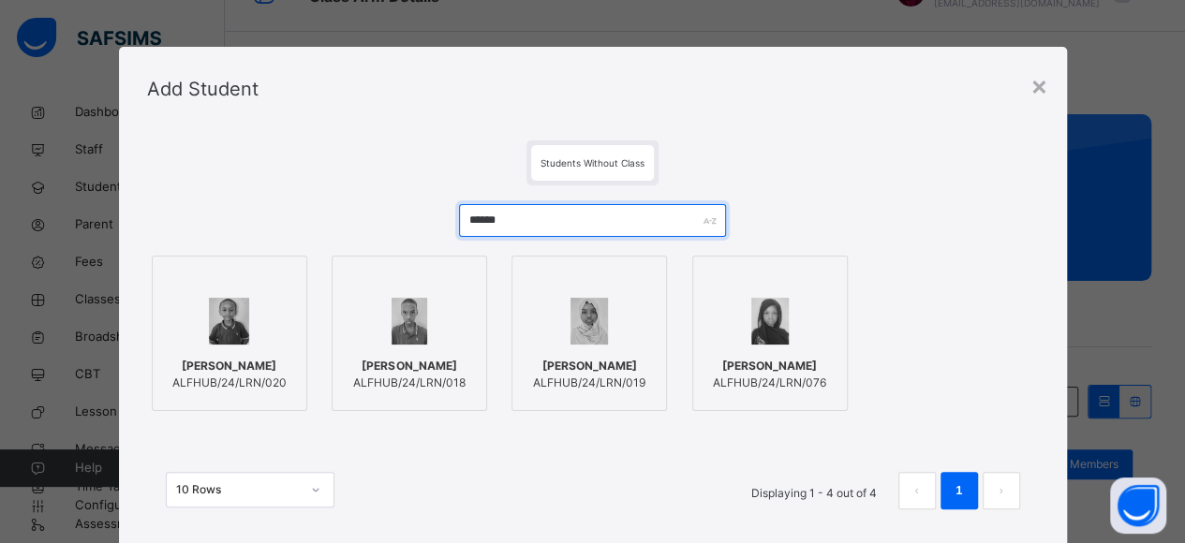
type input "******"
click at [239, 349] on div "[PERSON_NAME] Usman ALFHUB/24/LRN/020" at bounding box center [229, 375] width 135 height 52
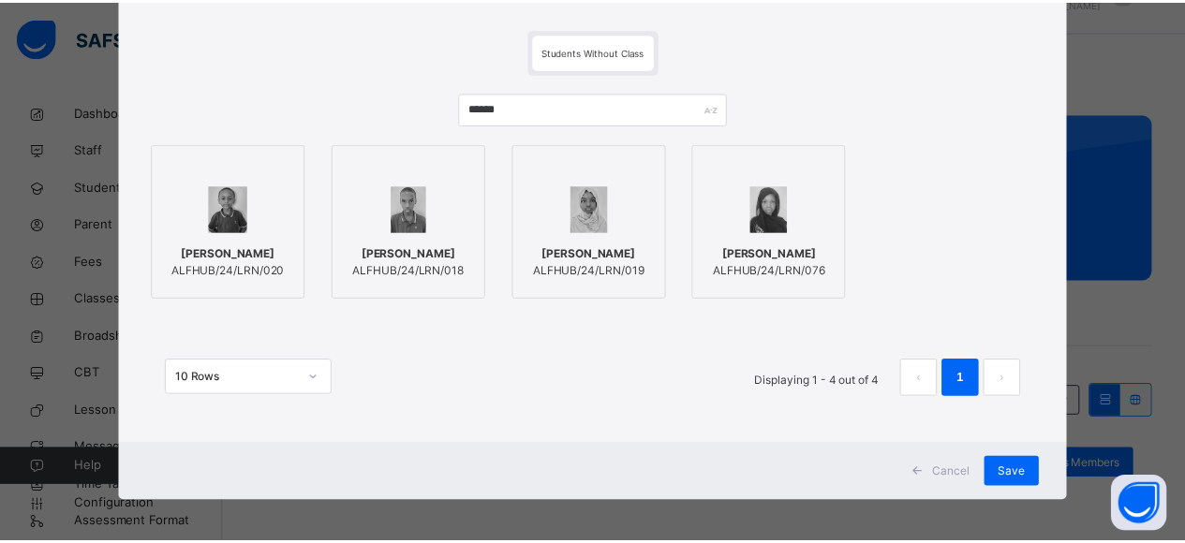
scroll to position [118, 0]
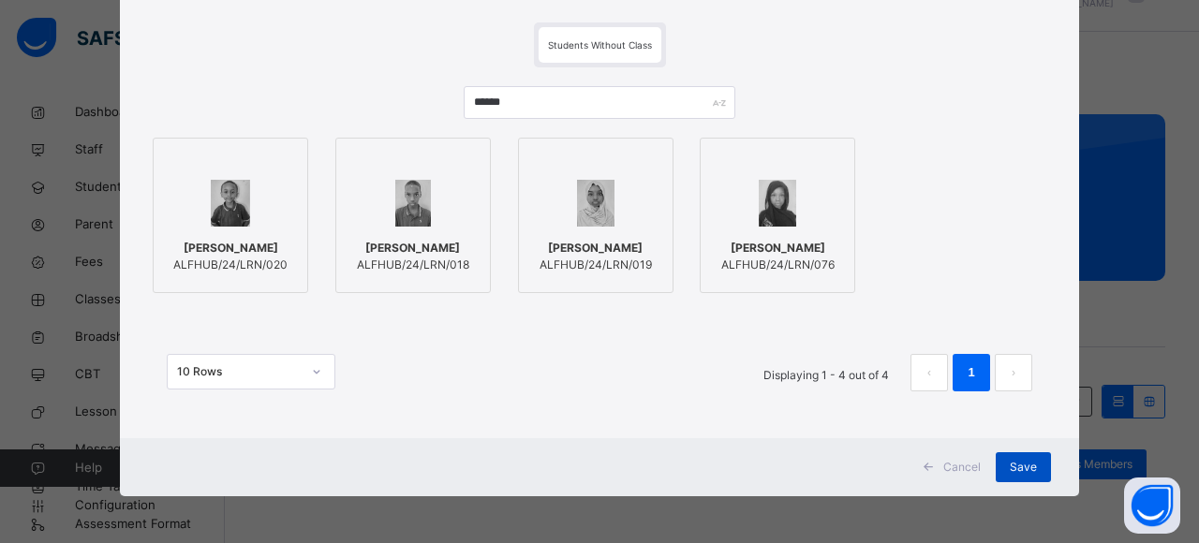
click at [1010, 468] on span "Save" at bounding box center [1023, 467] width 27 height 17
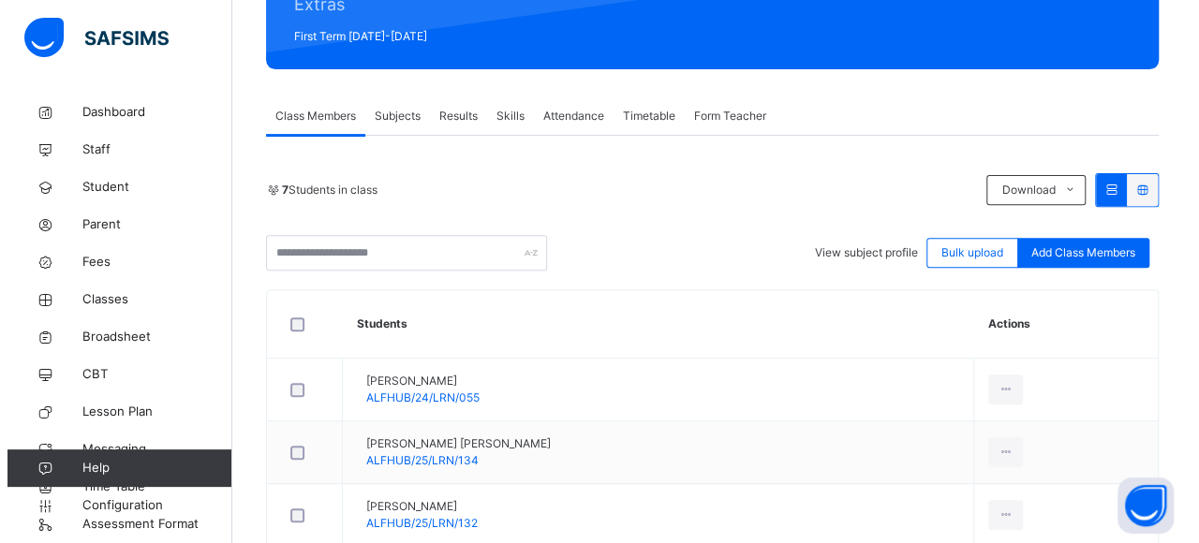
scroll to position [238, 0]
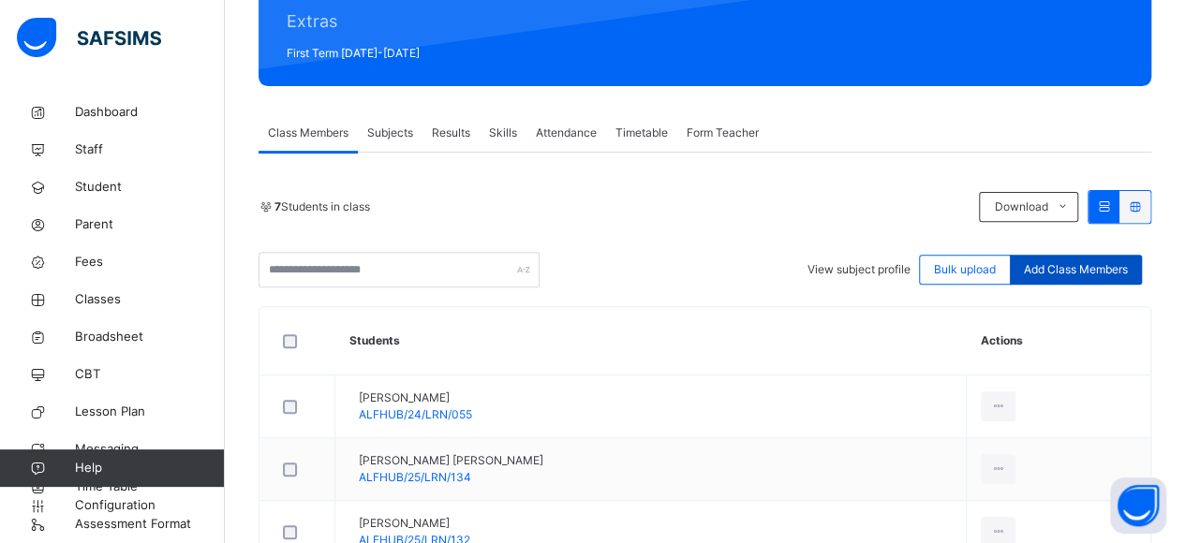
click at [1070, 272] on span "Add Class Members" at bounding box center [1076, 269] width 104 height 17
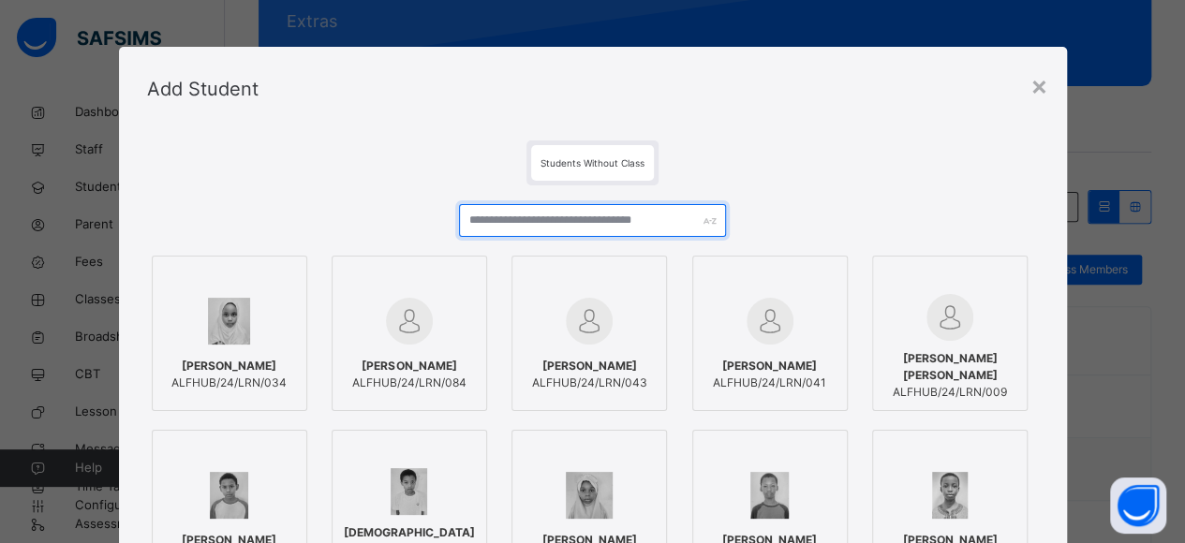
click at [623, 222] on input "text" at bounding box center [593, 220] width 268 height 33
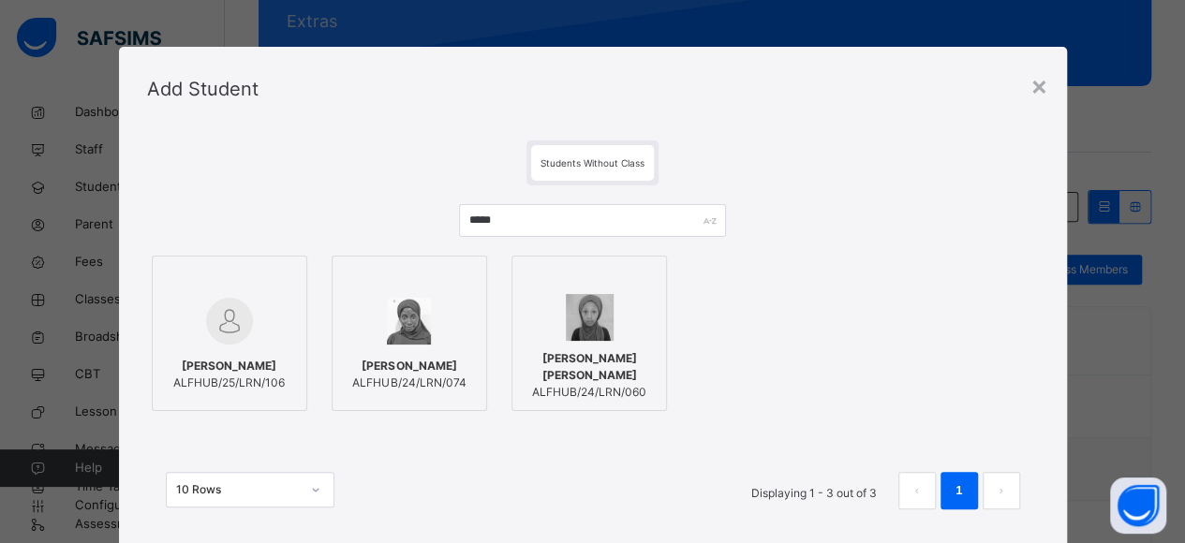
click at [240, 316] on img at bounding box center [229, 321] width 47 height 47
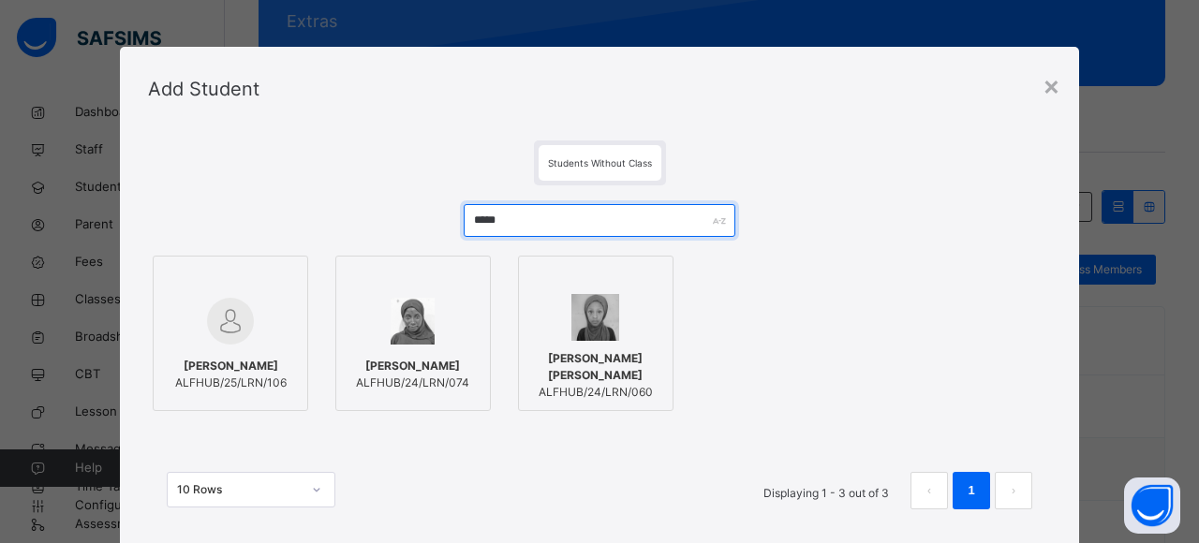
click at [512, 219] on input "*****" at bounding box center [599, 220] width 271 height 33
type input "*"
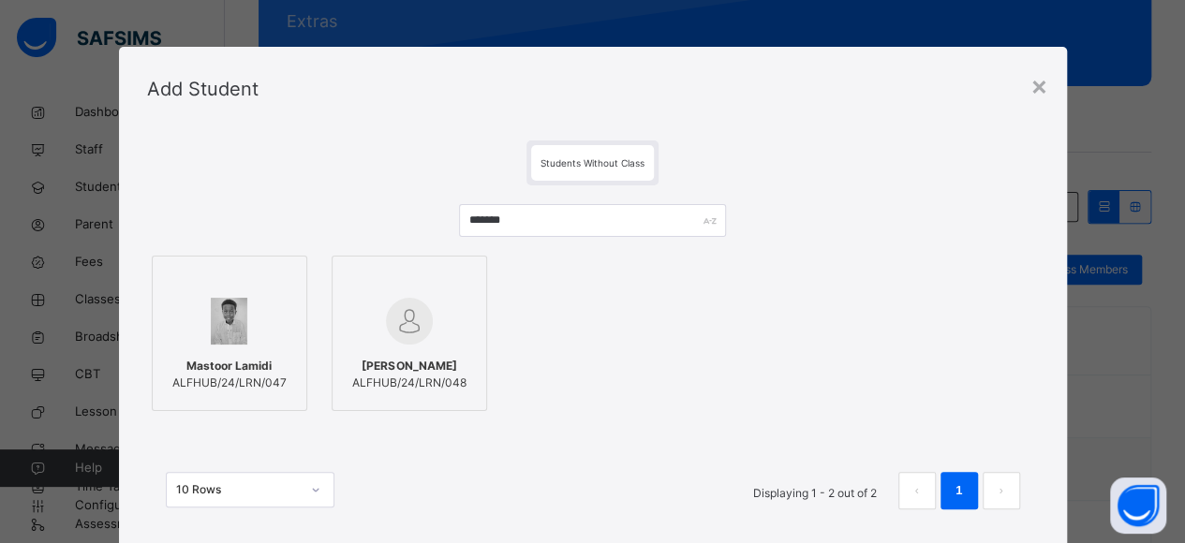
click at [214, 322] on img at bounding box center [229, 321] width 37 height 47
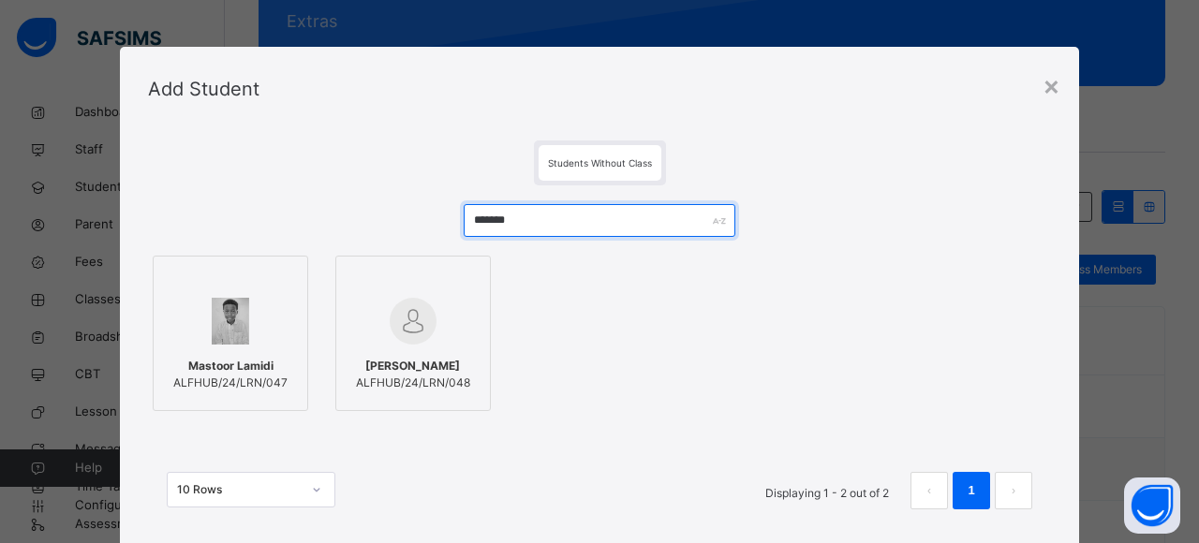
click at [527, 218] on input "*******" at bounding box center [599, 220] width 271 height 33
type input "*"
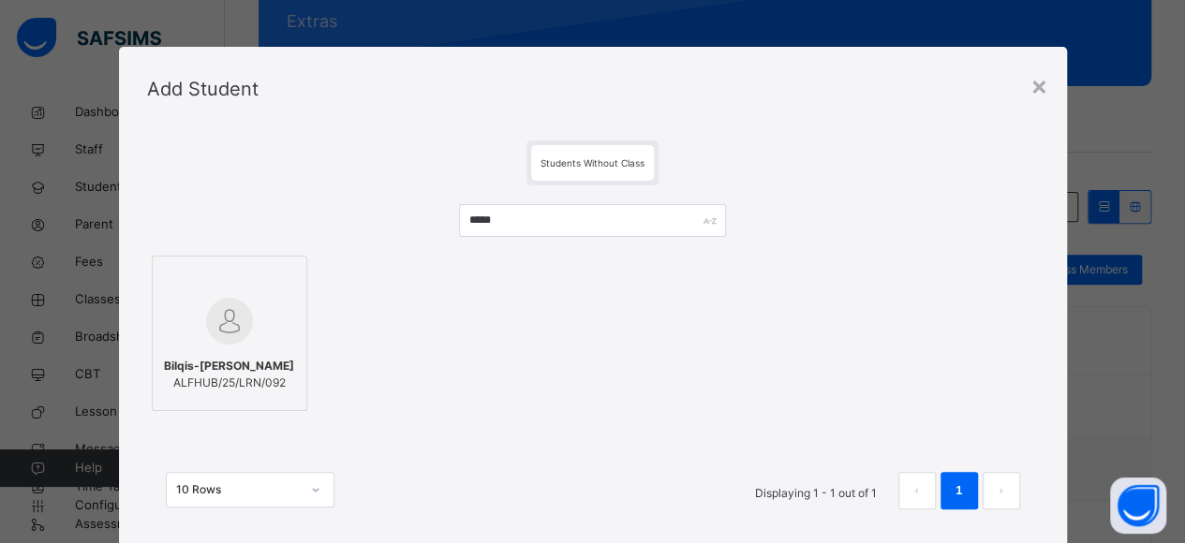
click at [237, 323] on img at bounding box center [229, 321] width 47 height 47
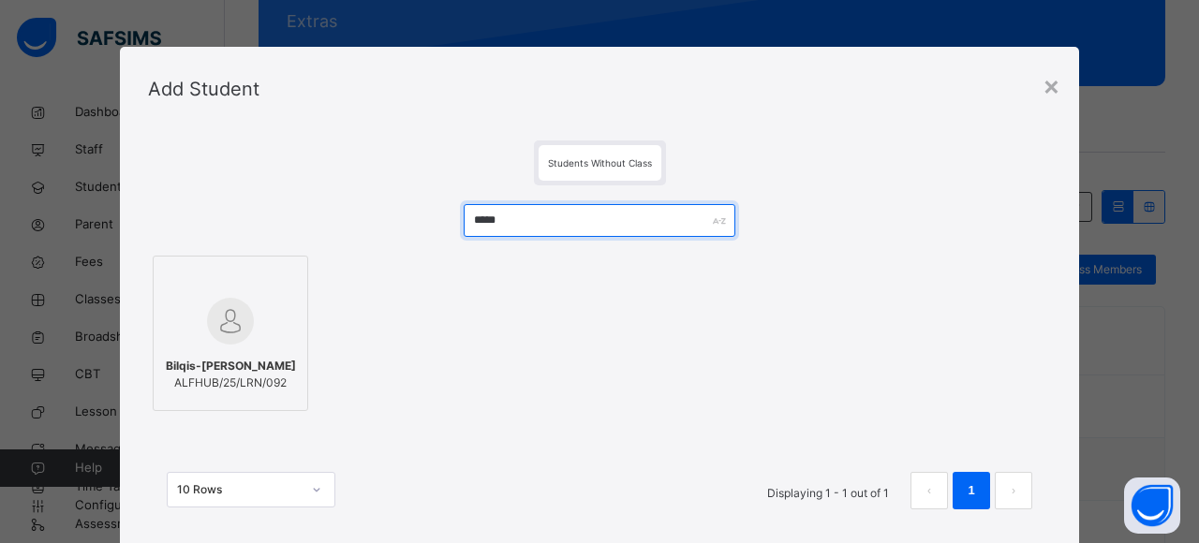
click at [504, 234] on input "*****" at bounding box center [599, 220] width 271 height 33
type input "*"
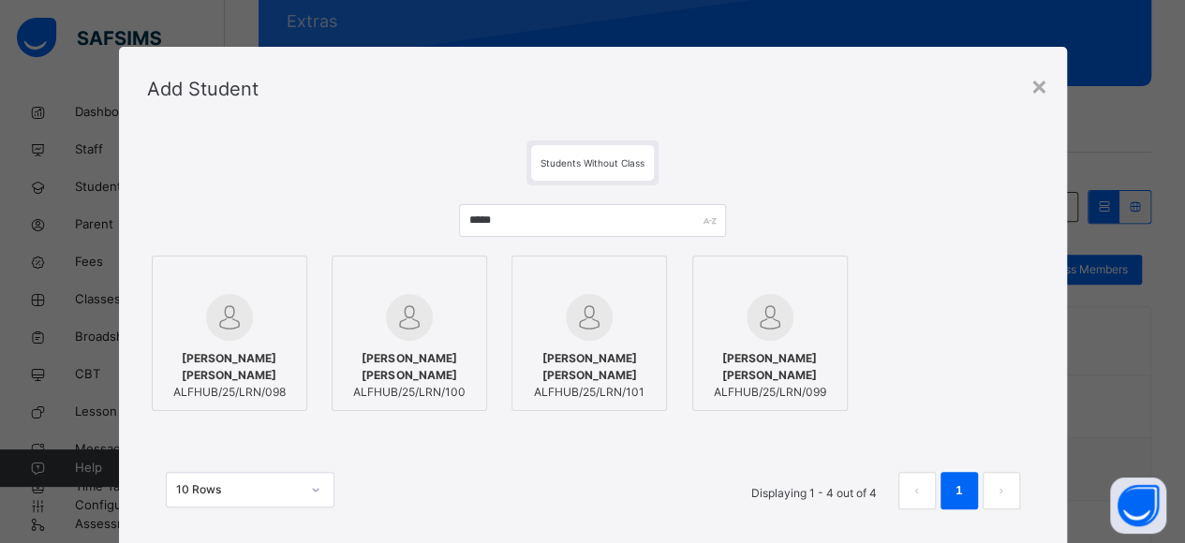
click at [218, 326] on img at bounding box center [229, 317] width 47 height 47
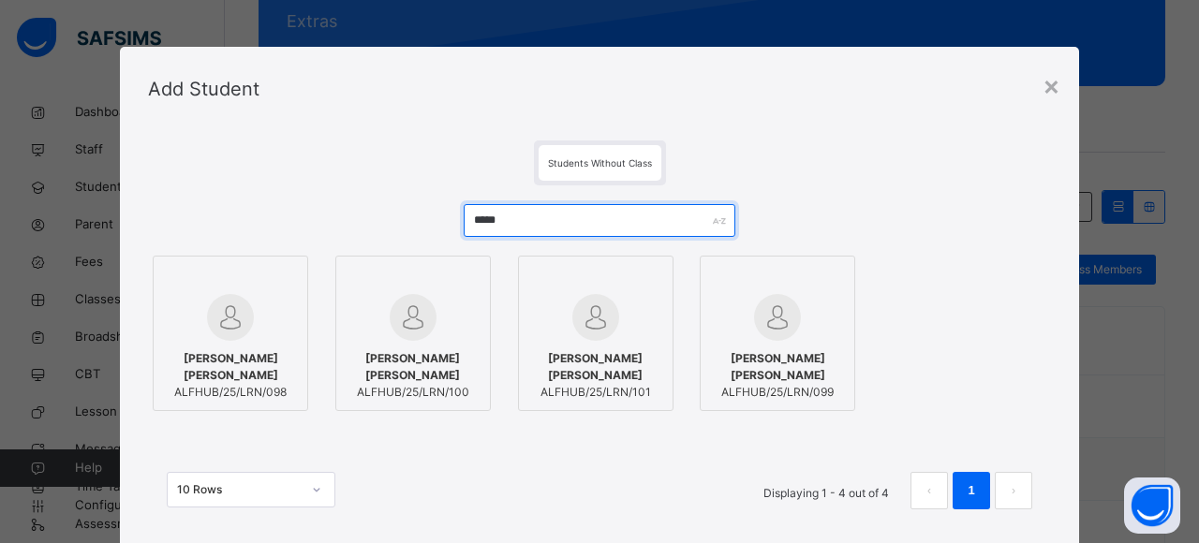
click at [536, 222] on input "*****" at bounding box center [599, 220] width 271 height 33
type input "*"
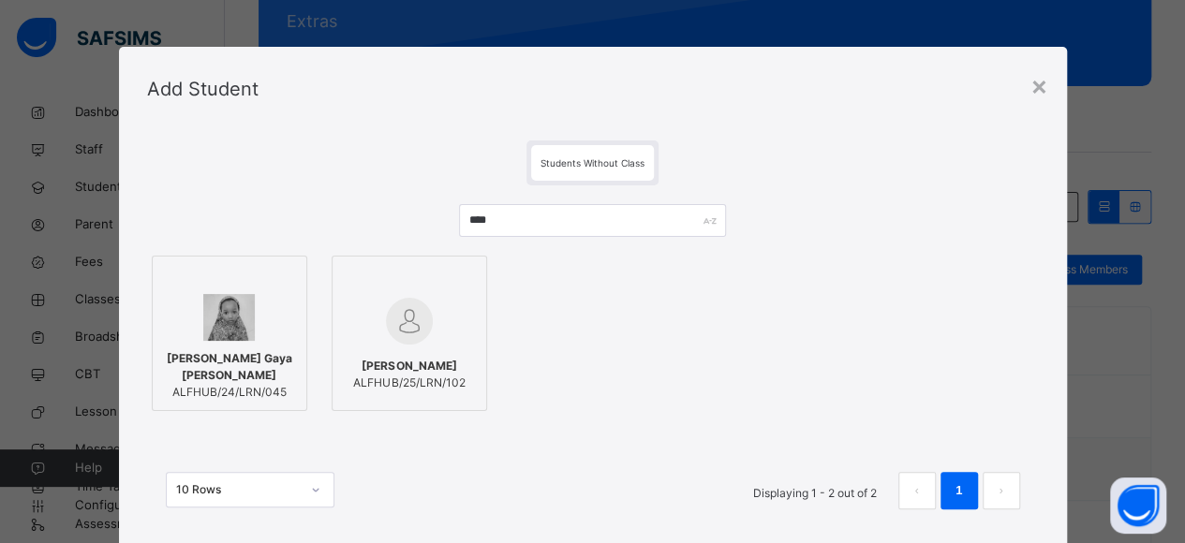
click at [281, 327] on div at bounding box center [229, 317] width 135 height 47
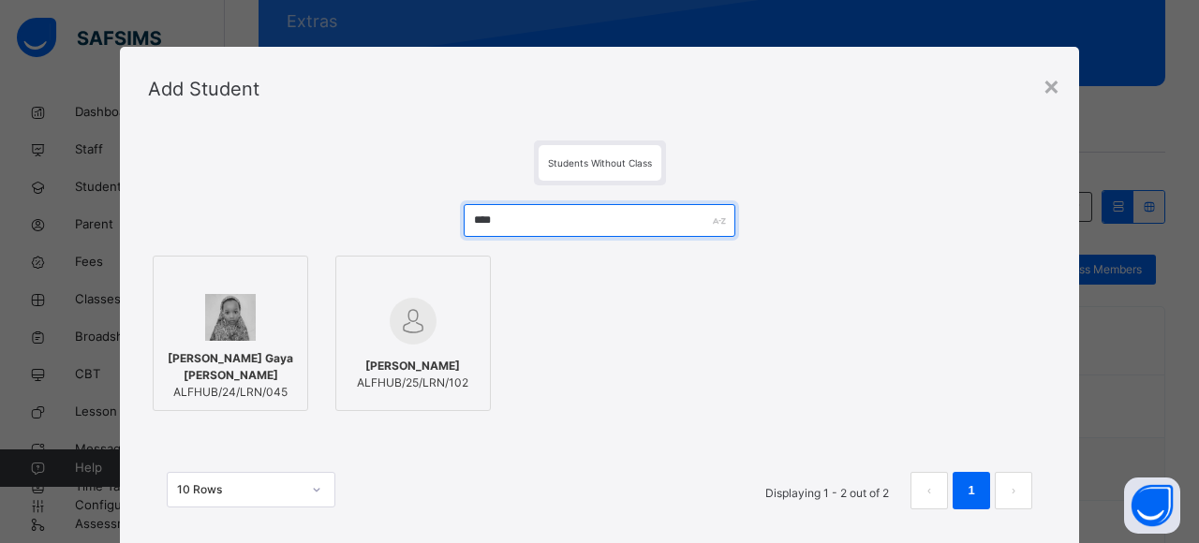
click at [513, 216] on input "****" at bounding box center [599, 220] width 271 height 33
type input "*"
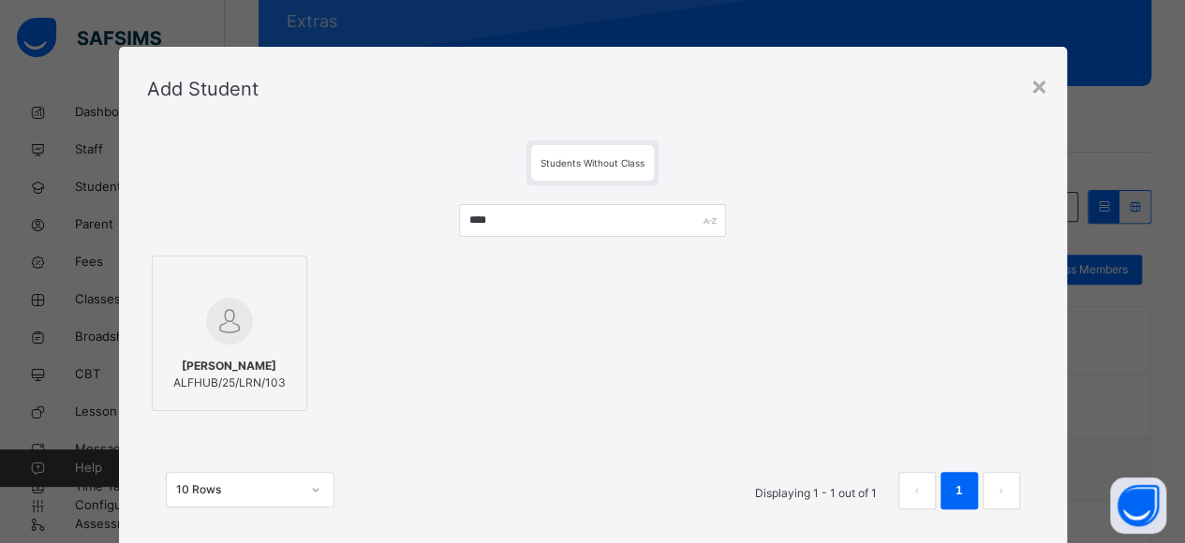
click at [253, 319] on div at bounding box center [229, 321] width 135 height 54
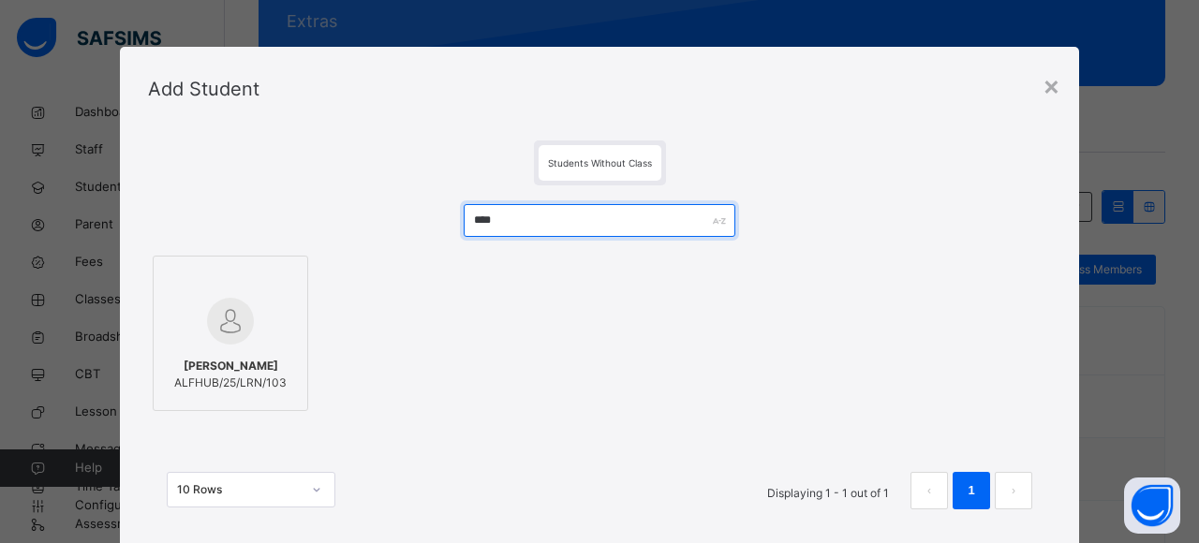
click at [536, 217] on input "****" at bounding box center [599, 220] width 271 height 33
type input "*"
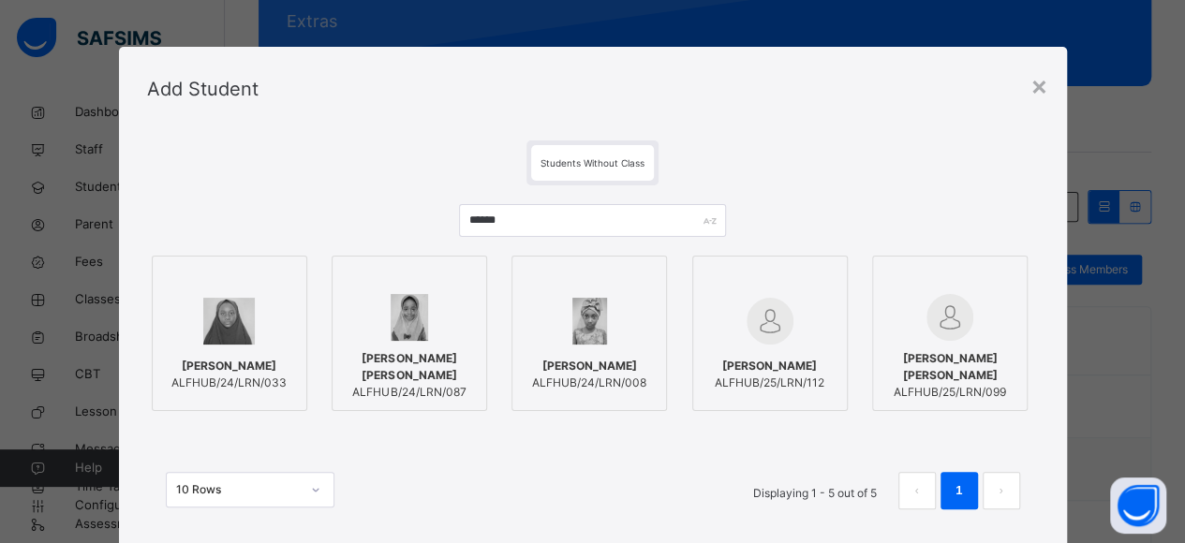
click at [442, 306] on div at bounding box center [409, 317] width 135 height 47
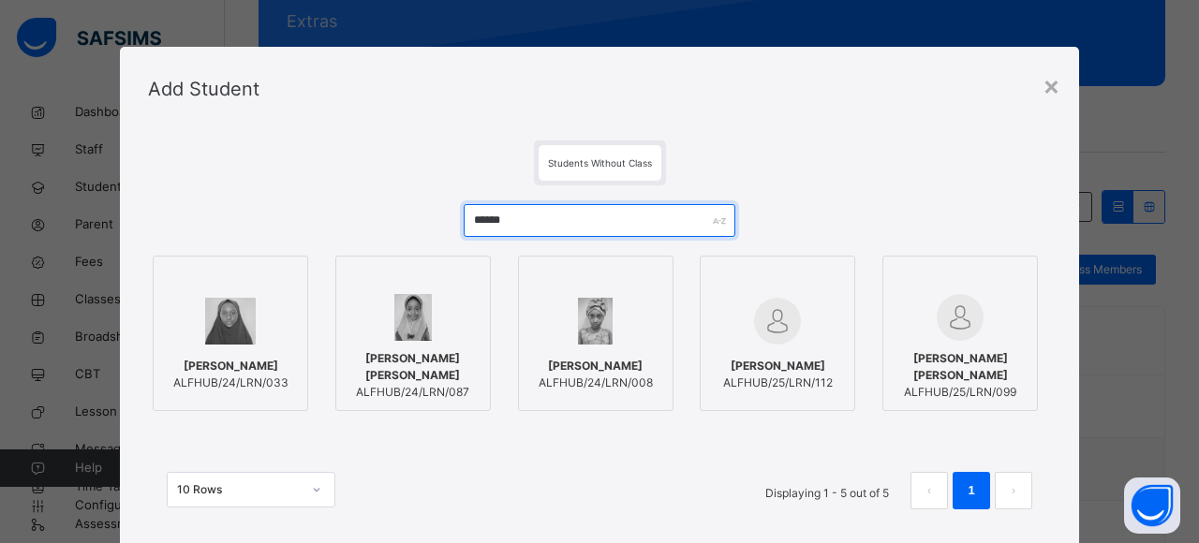
click at [544, 217] on input "******" at bounding box center [599, 220] width 271 height 33
type input "*"
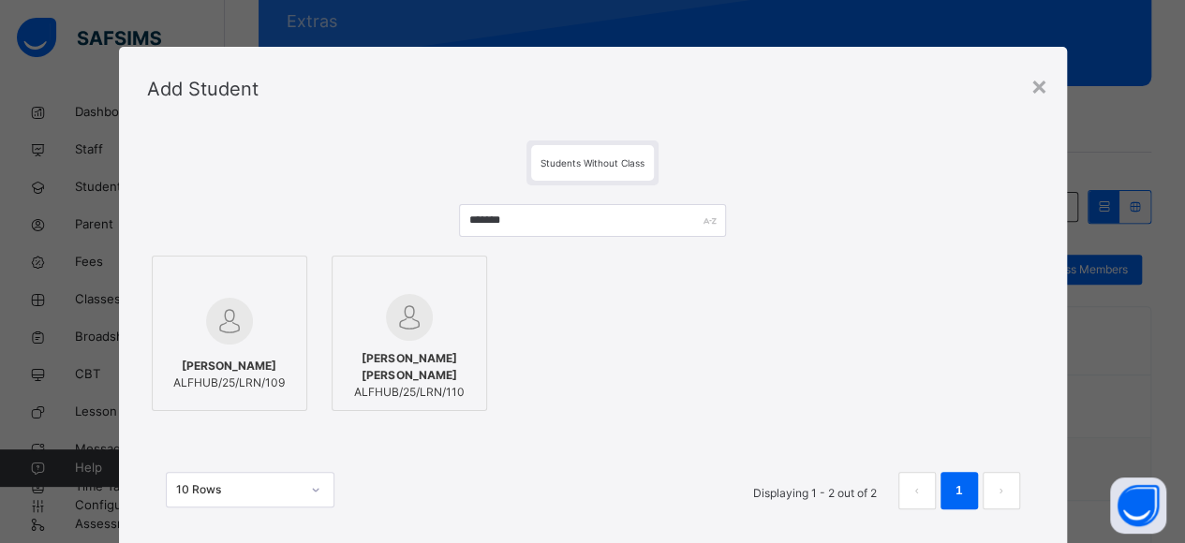
click at [266, 320] on div at bounding box center [229, 321] width 135 height 54
click at [377, 318] on div at bounding box center [413, 317] width 135 height 47
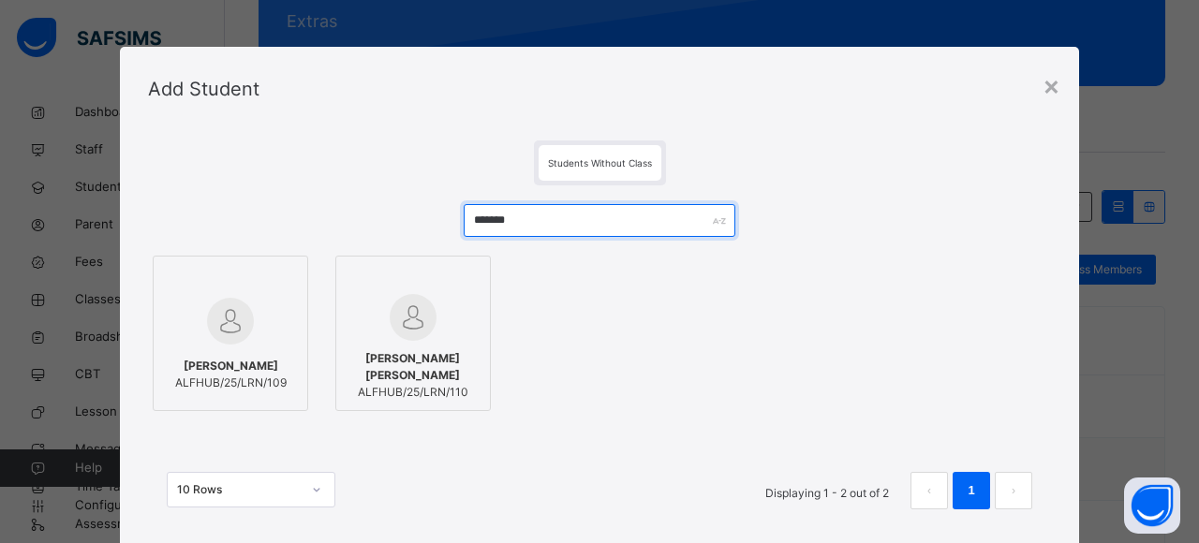
click at [521, 228] on input "*******" at bounding box center [599, 220] width 271 height 33
type input "*"
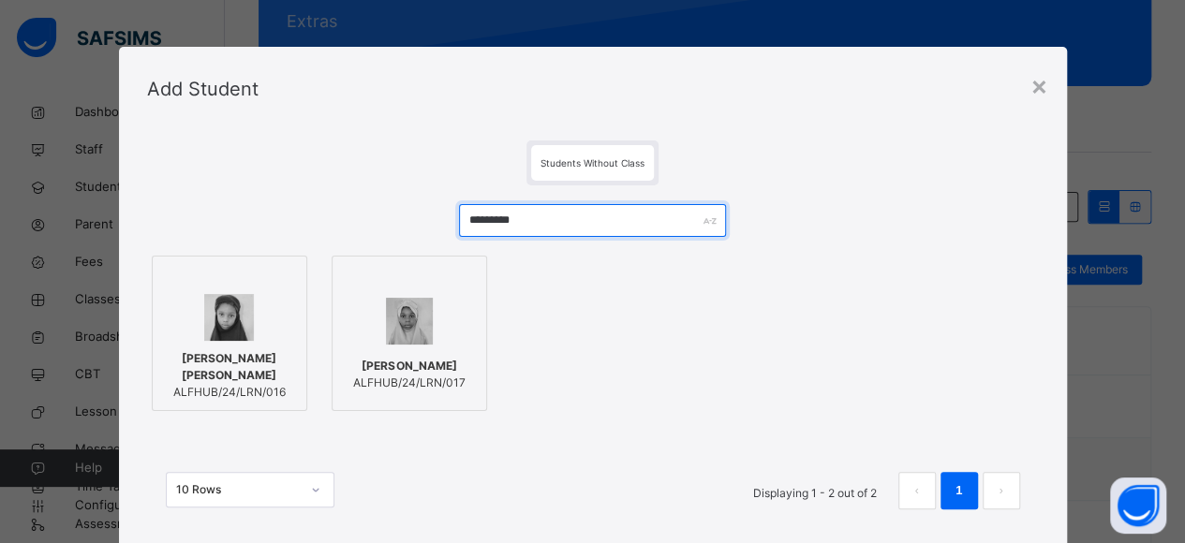
type input "*********"
click at [229, 316] on img at bounding box center [229, 317] width 51 height 47
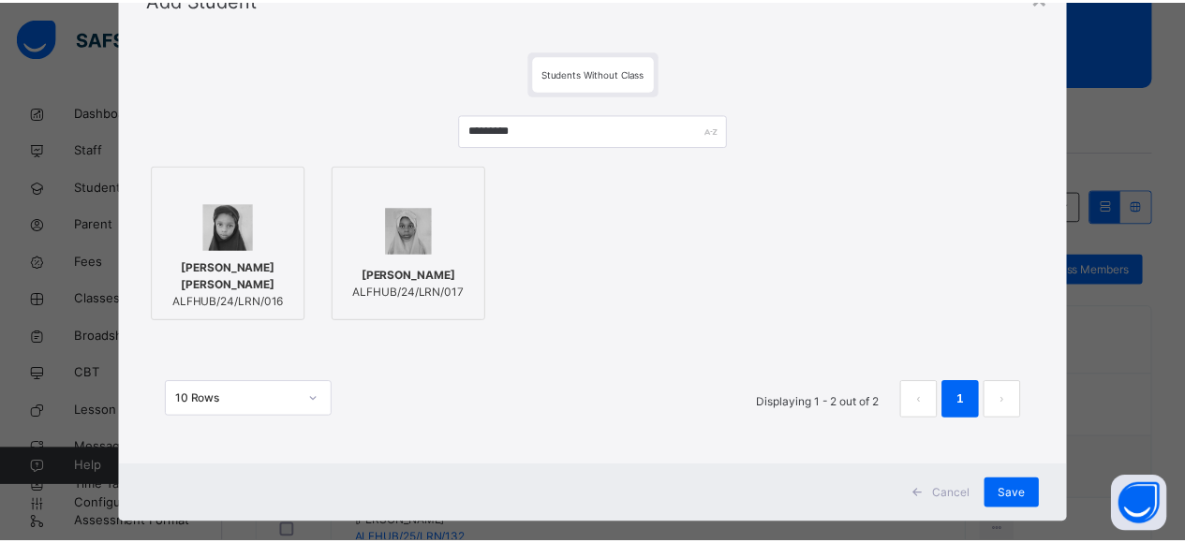
scroll to position [118, 0]
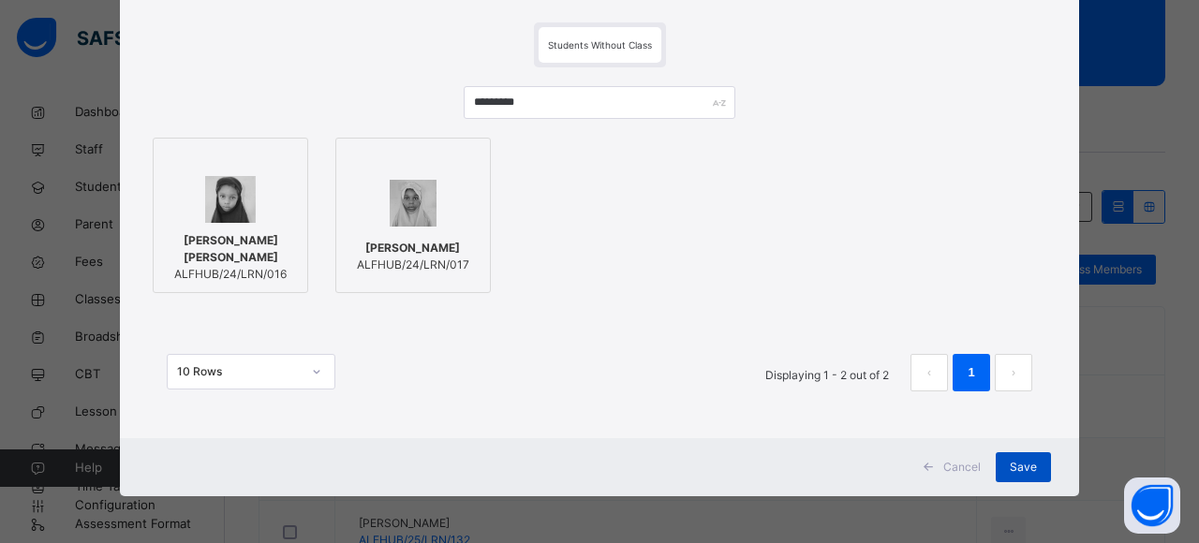
click at [1014, 468] on span "Save" at bounding box center [1023, 467] width 27 height 17
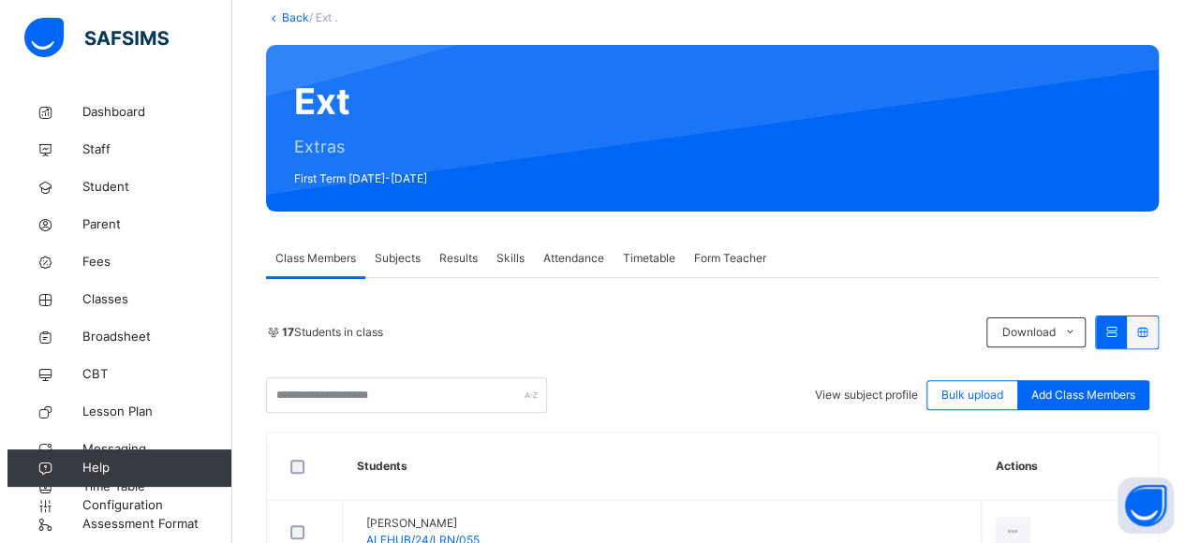
scroll to position [0, 0]
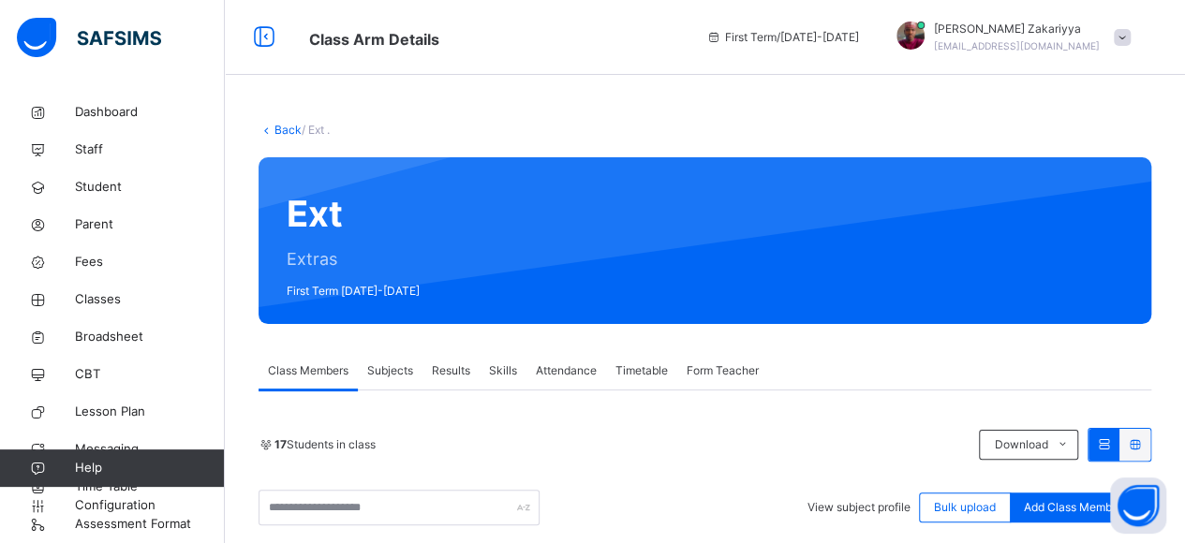
click at [281, 126] on link "Back" at bounding box center [288, 130] width 27 height 14
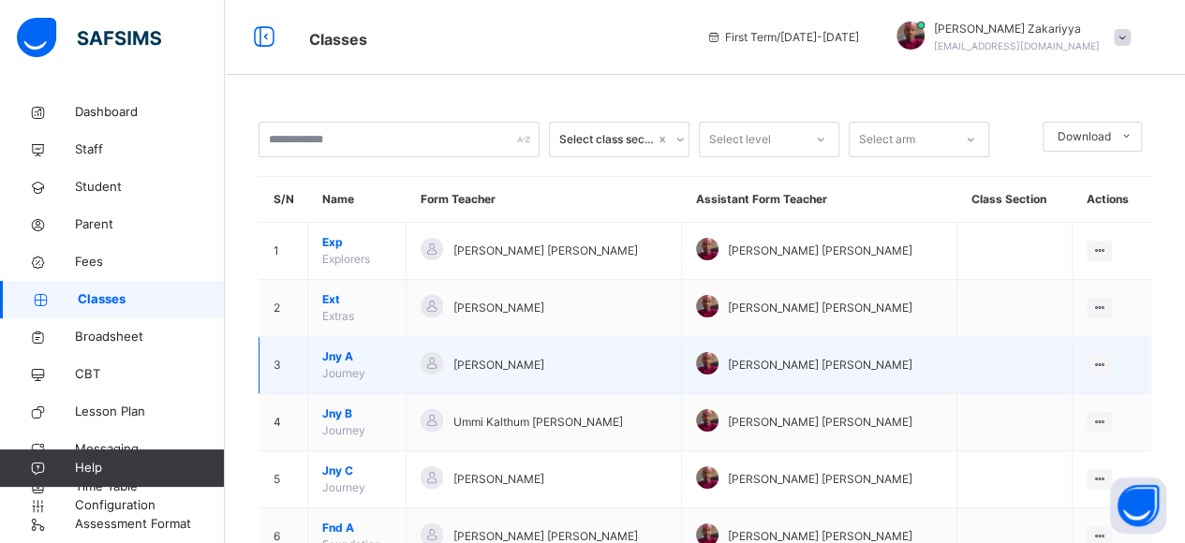
click at [332, 354] on span "Jny A" at bounding box center [356, 357] width 69 height 17
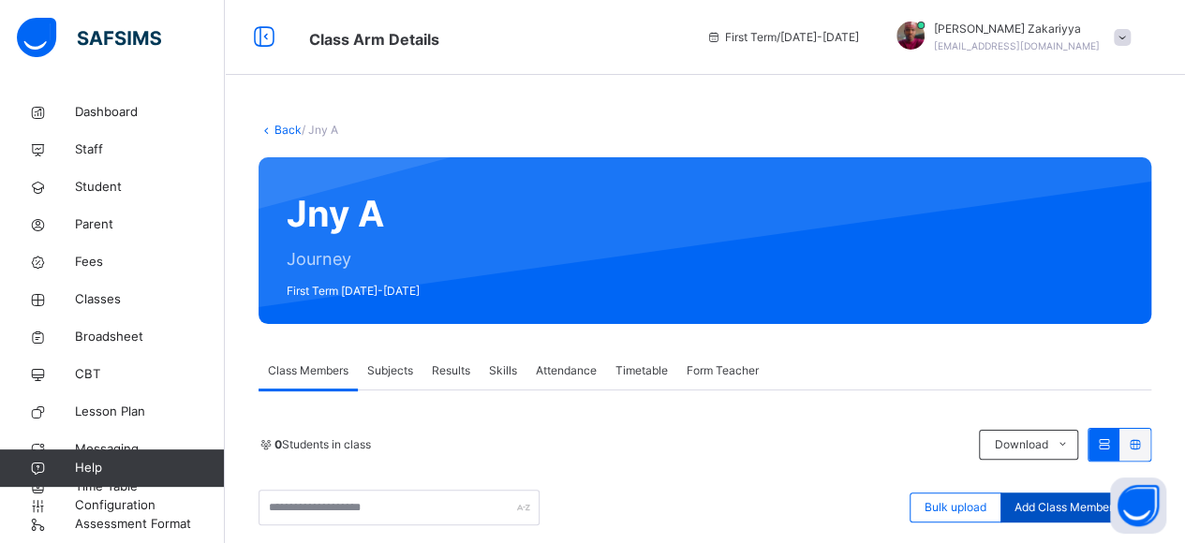
click at [1047, 503] on span "Add Class Members" at bounding box center [1067, 507] width 104 height 17
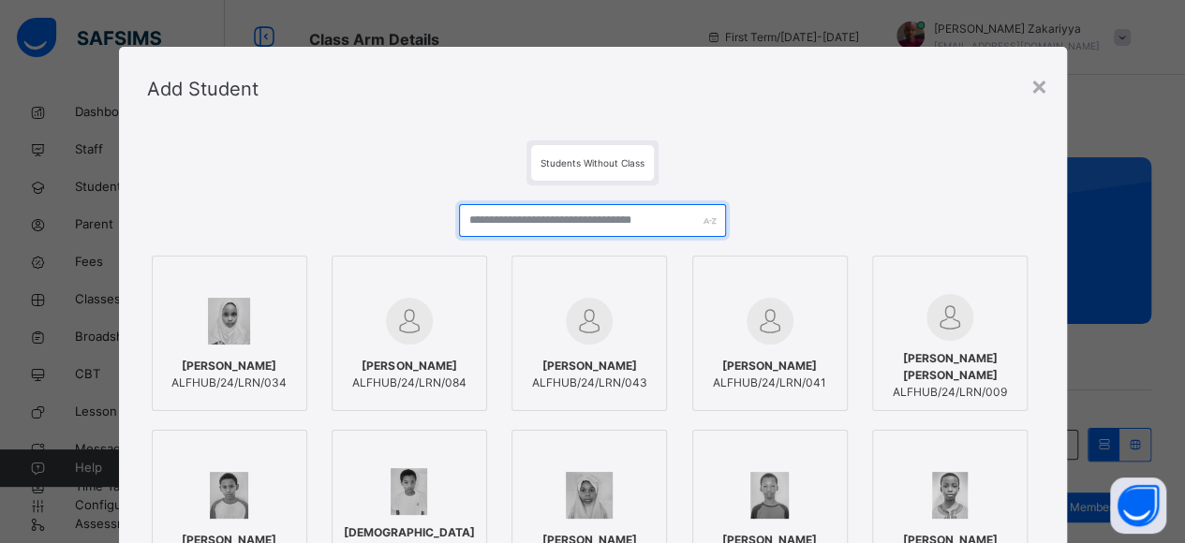
click at [547, 218] on input "text" at bounding box center [593, 220] width 268 height 33
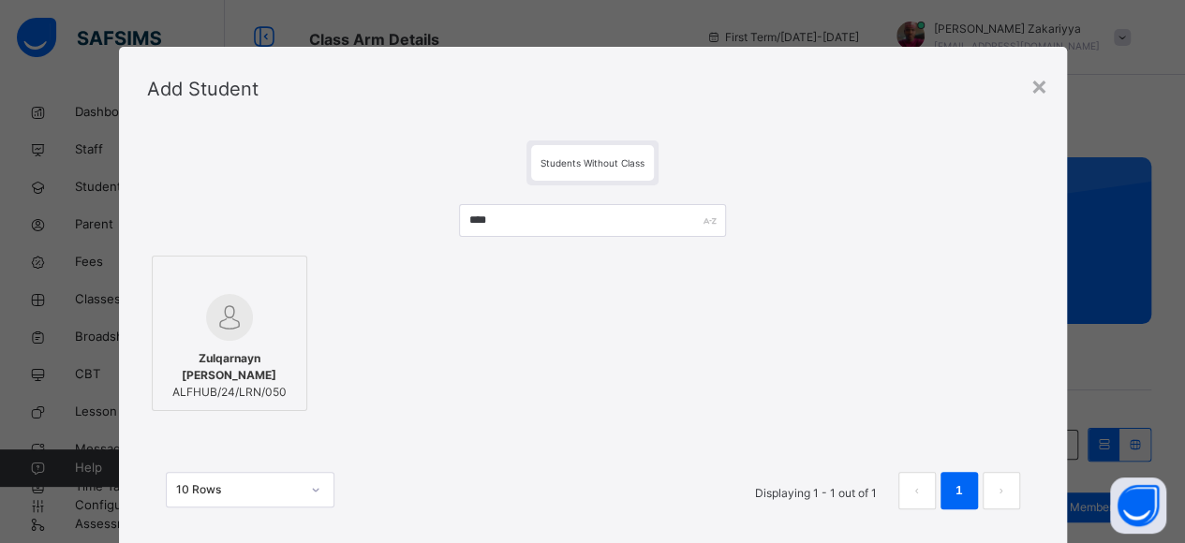
click at [215, 319] on img at bounding box center [229, 317] width 47 height 47
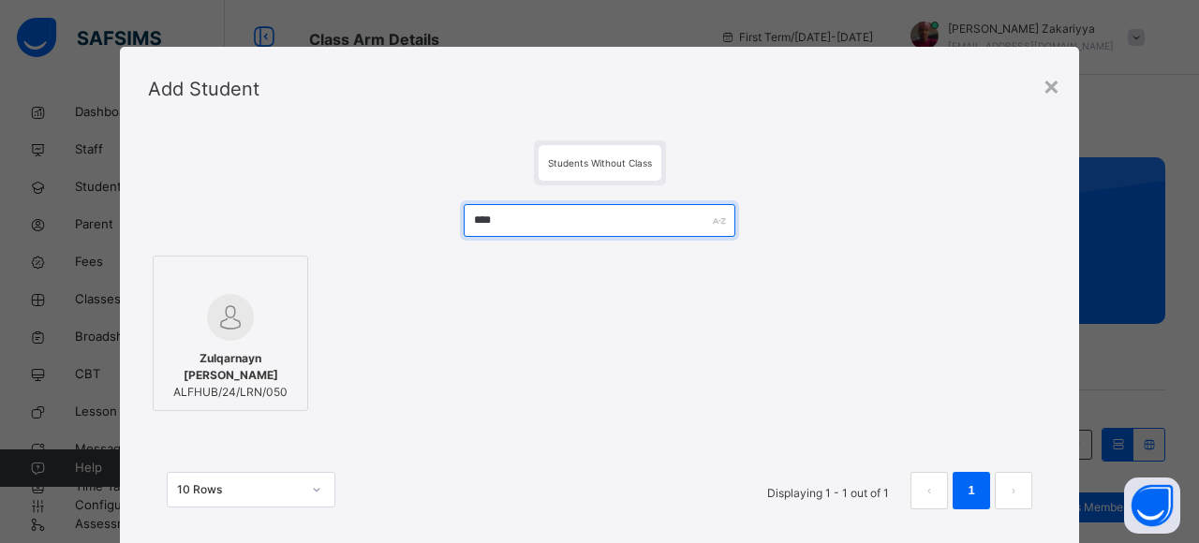
click at [512, 217] on input "****" at bounding box center [599, 220] width 271 height 33
type input "*"
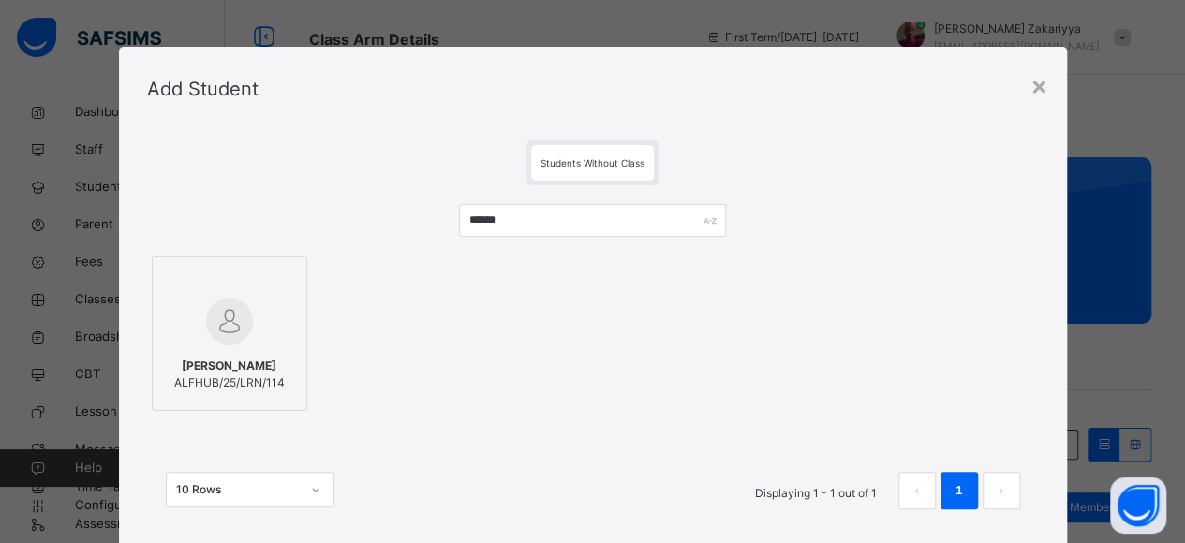
click at [241, 316] on img at bounding box center [229, 321] width 47 height 47
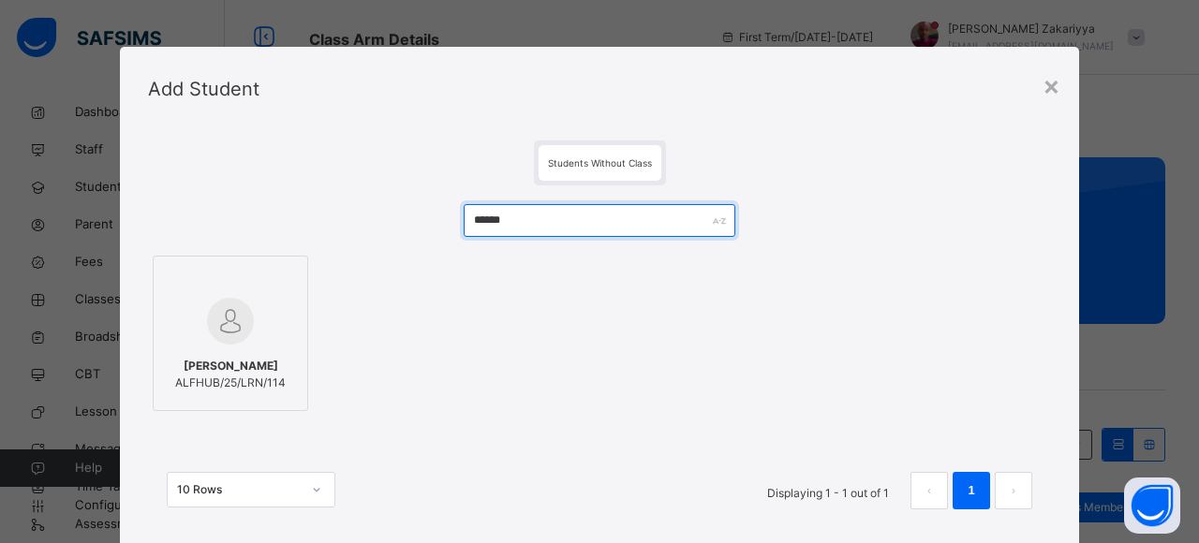
click at [531, 208] on input "******" at bounding box center [599, 220] width 271 height 33
type input "*"
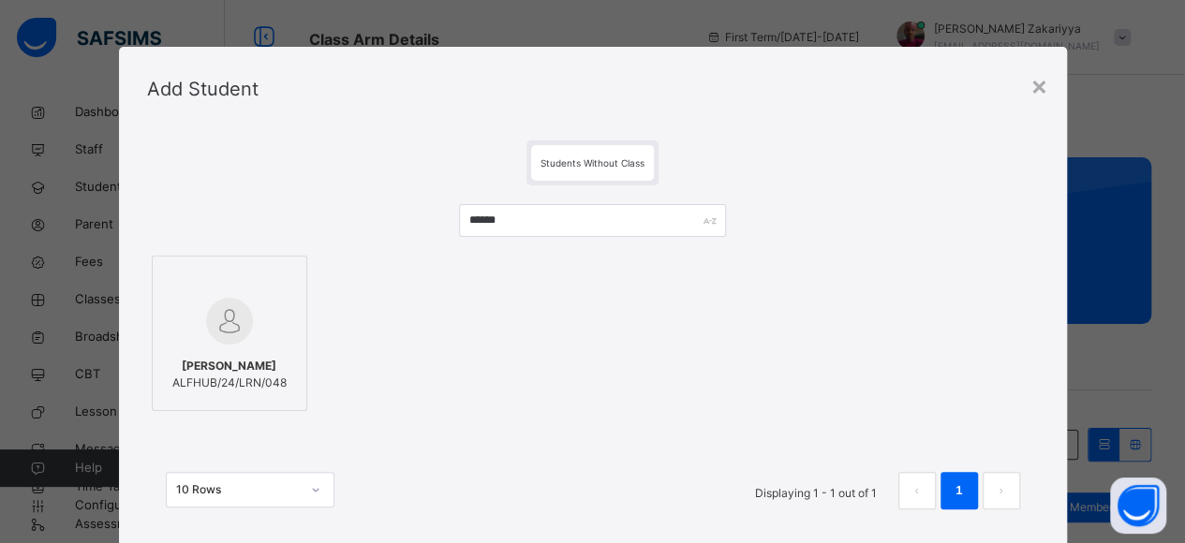
click at [242, 314] on div at bounding box center [229, 321] width 135 height 54
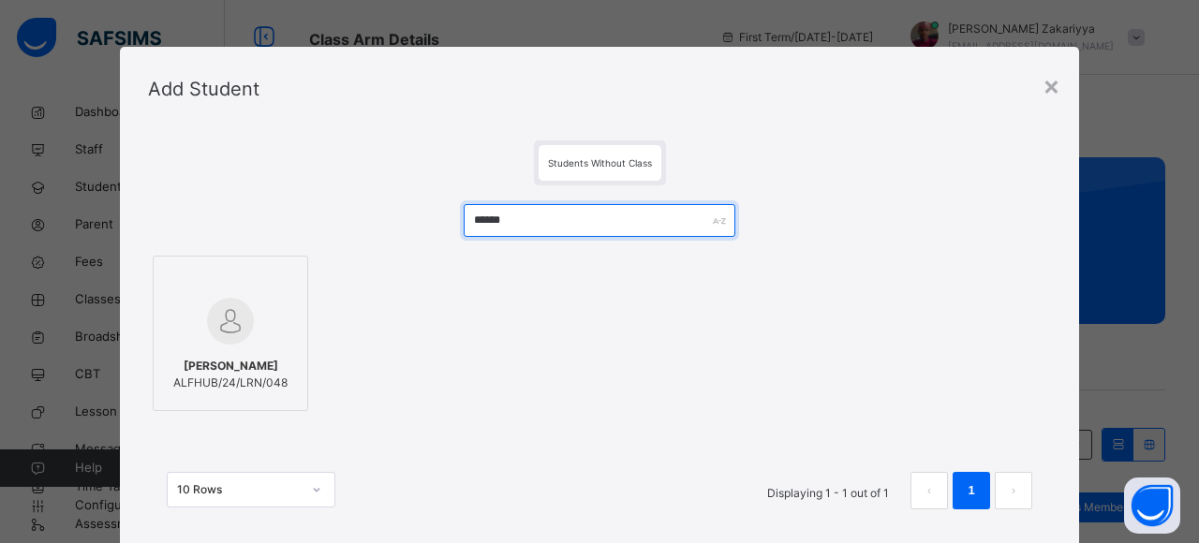
click at [538, 228] on input "******" at bounding box center [599, 220] width 271 height 33
type input "*"
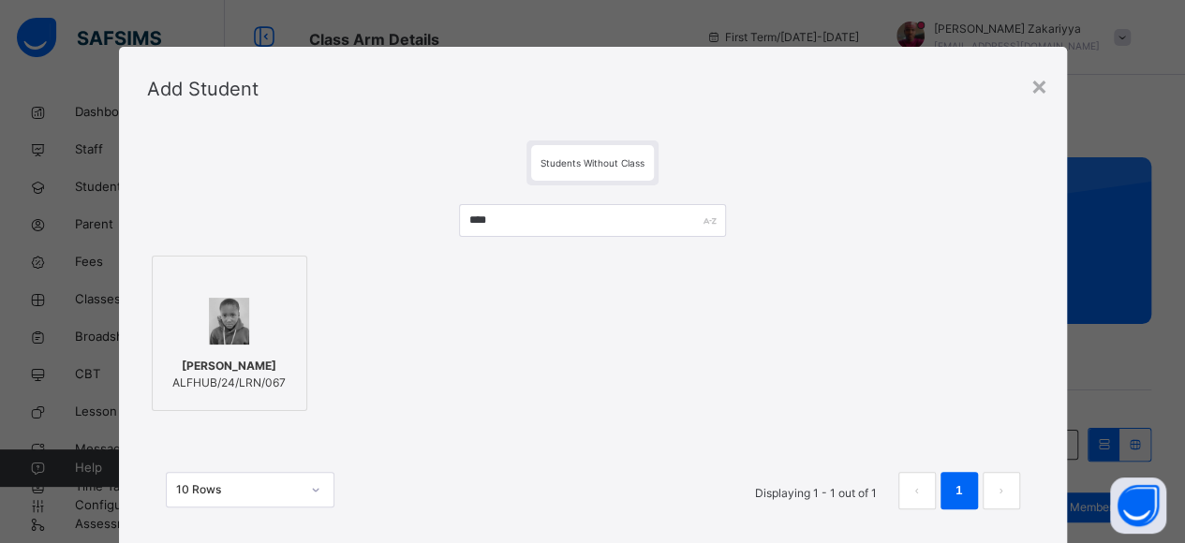
click at [275, 309] on div at bounding box center [229, 321] width 135 height 54
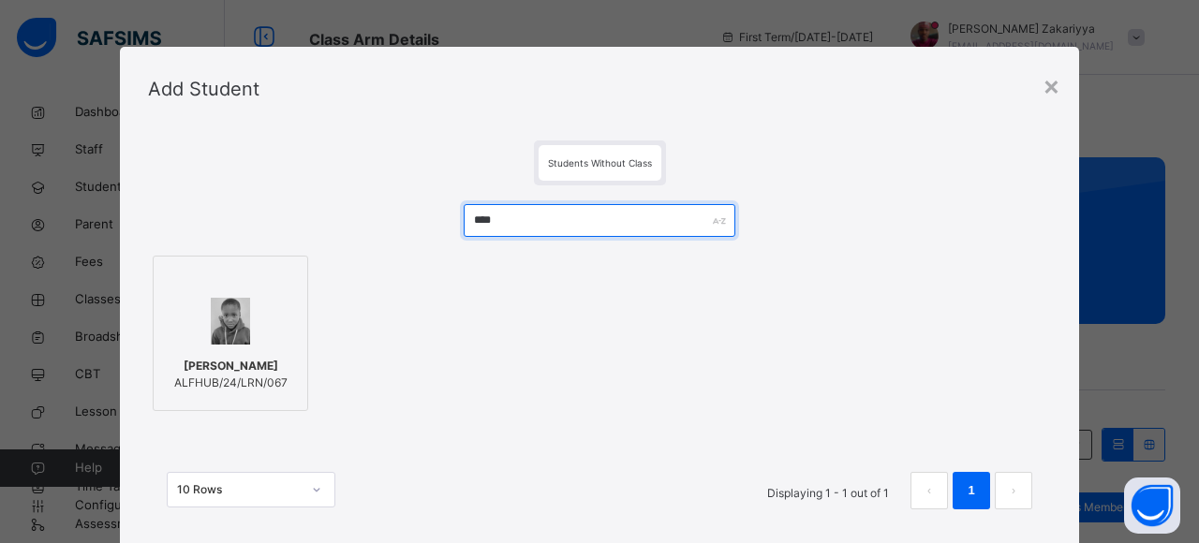
click at [527, 215] on input "****" at bounding box center [599, 220] width 271 height 33
type input "*"
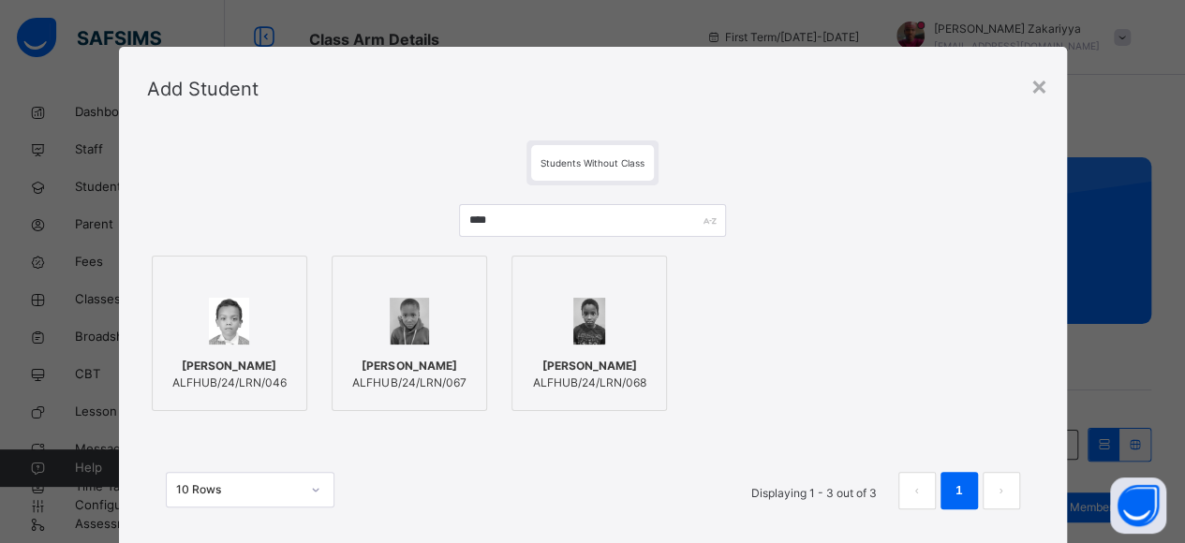
click at [251, 333] on div at bounding box center [229, 321] width 135 height 54
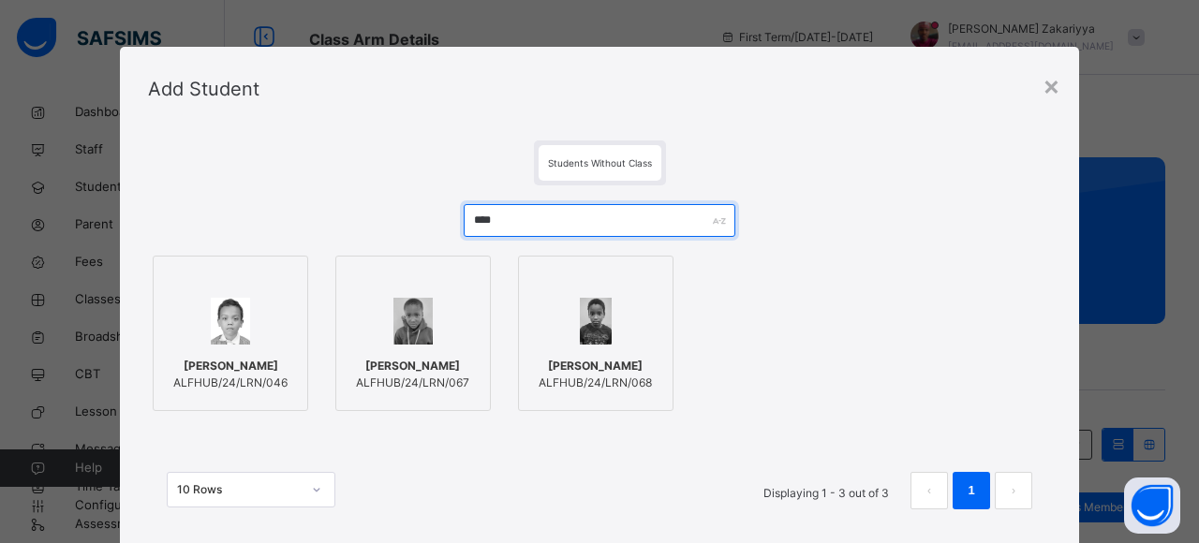
click at [502, 215] on input "****" at bounding box center [599, 220] width 271 height 33
type input "*"
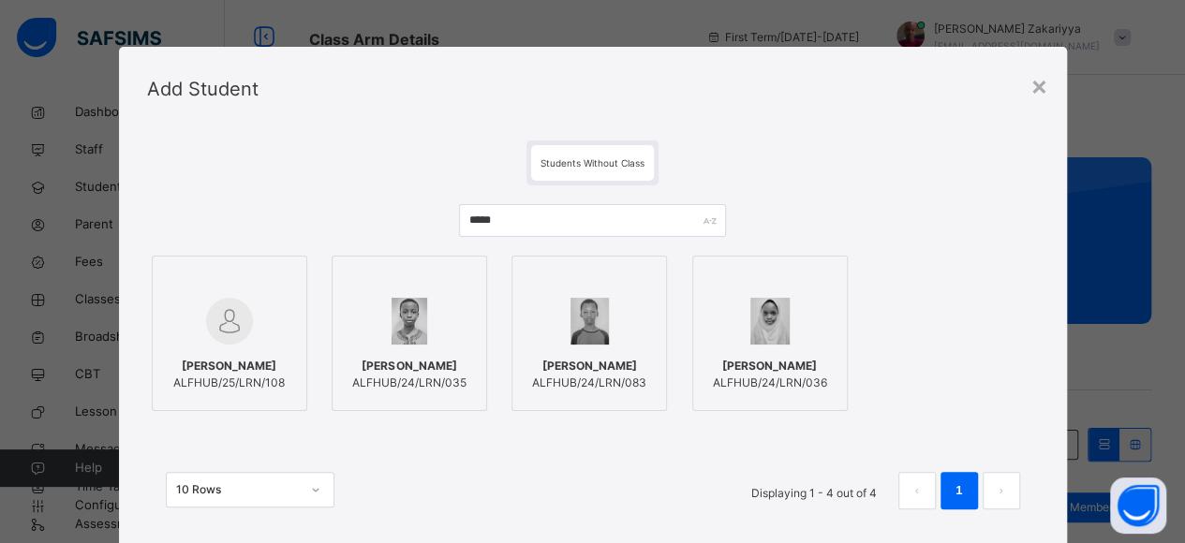
click at [451, 306] on div at bounding box center [409, 321] width 135 height 54
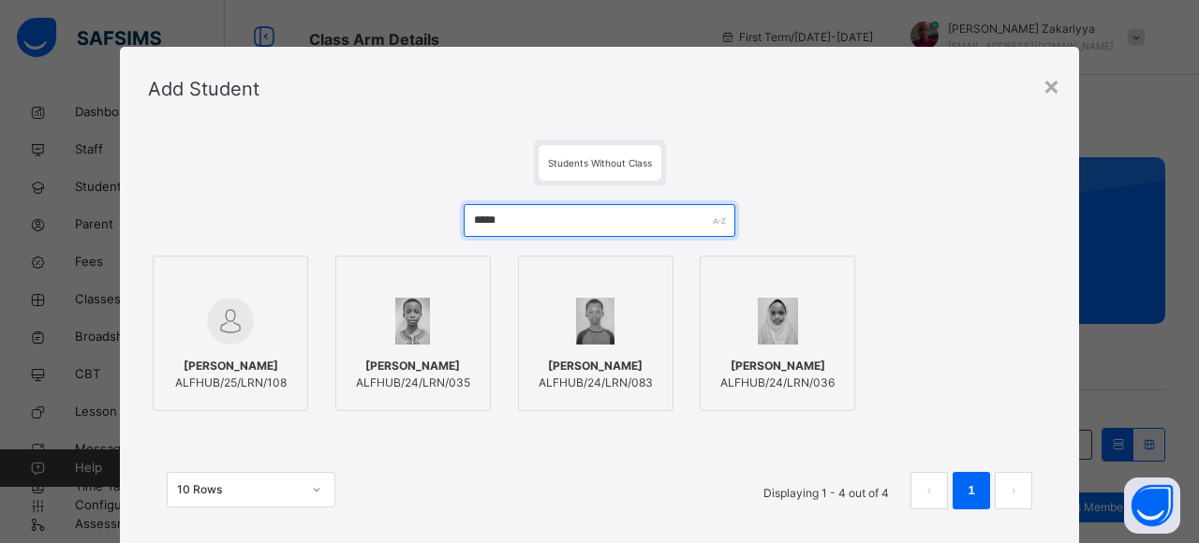
click at [534, 220] on input "*****" at bounding box center [599, 220] width 271 height 33
type input "*"
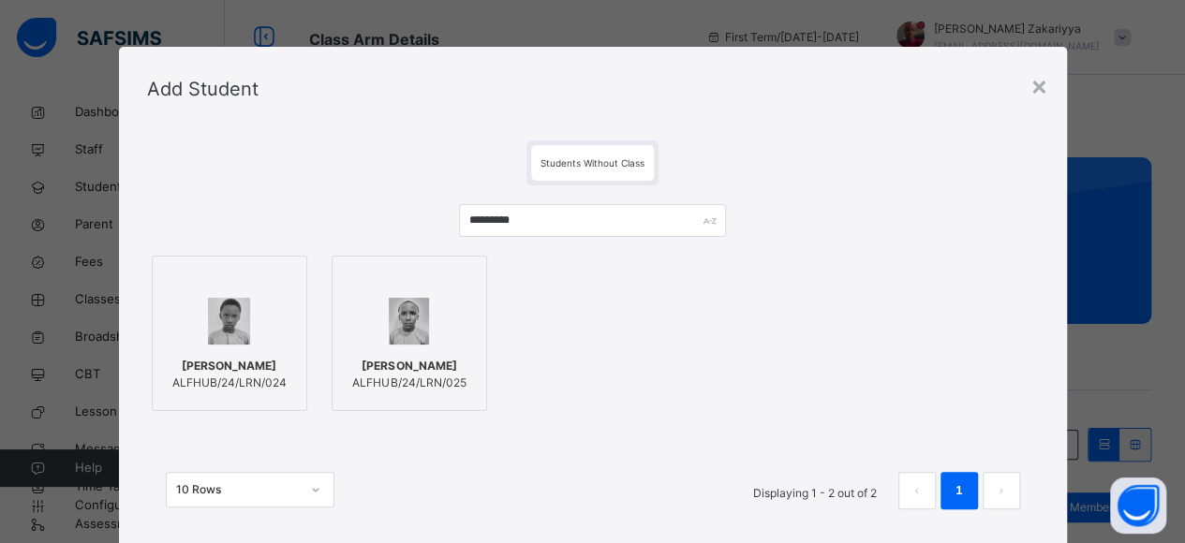
click at [389, 338] on img at bounding box center [409, 321] width 40 height 47
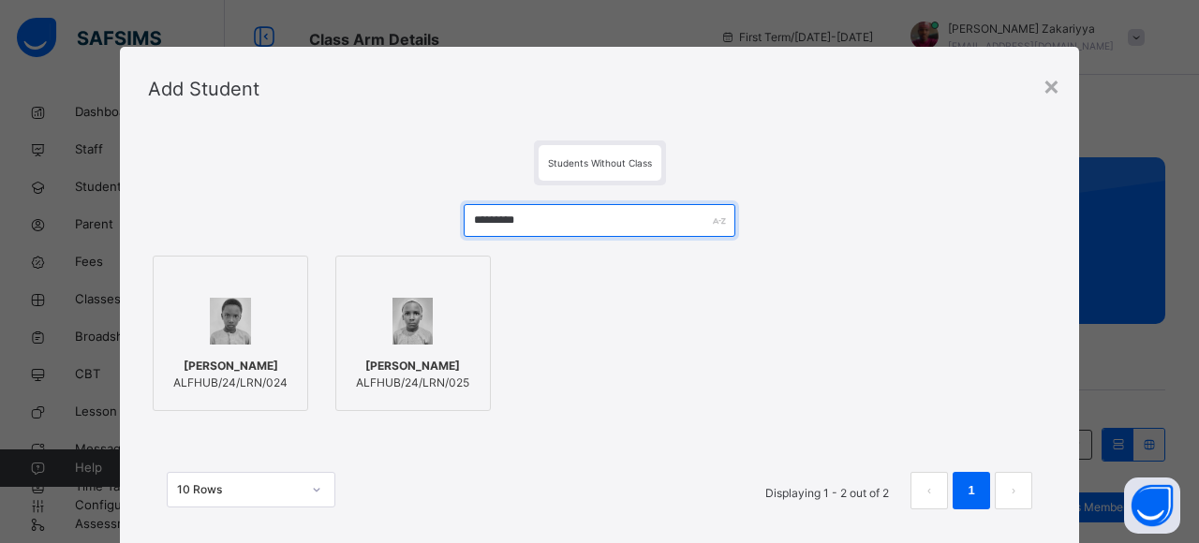
click at [545, 222] on input "*********" at bounding box center [599, 220] width 271 height 33
type input "*"
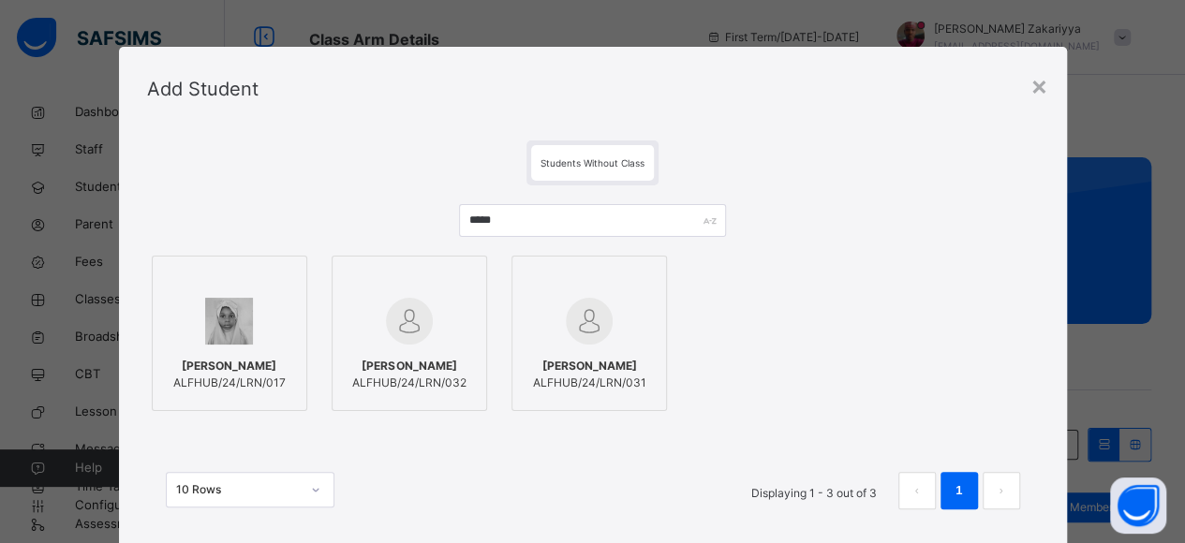
click at [253, 334] on div at bounding box center [229, 321] width 135 height 54
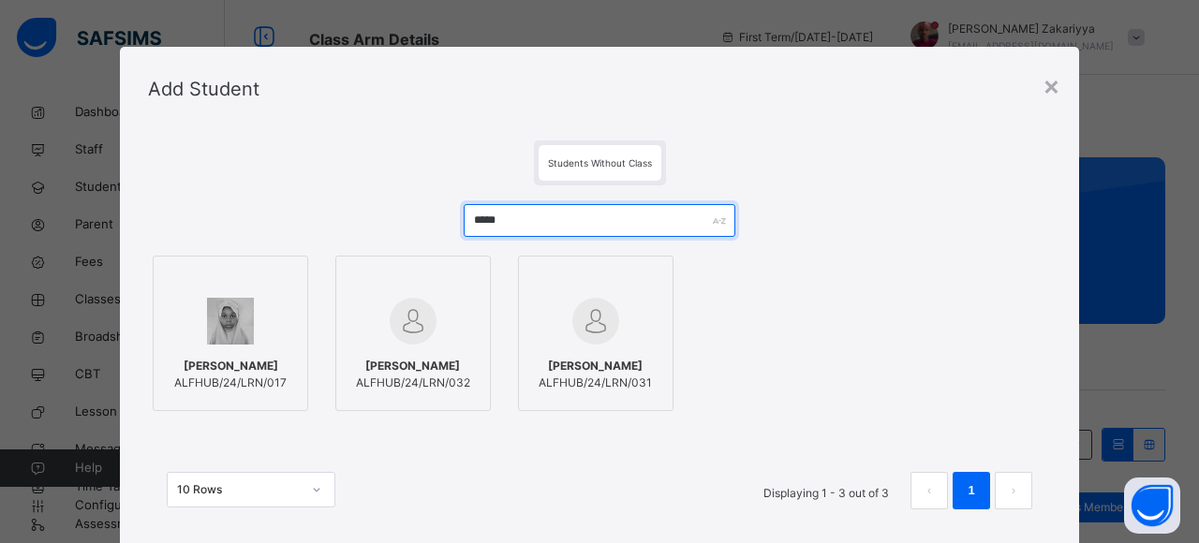
click at [555, 224] on input "*****" at bounding box center [599, 220] width 271 height 33
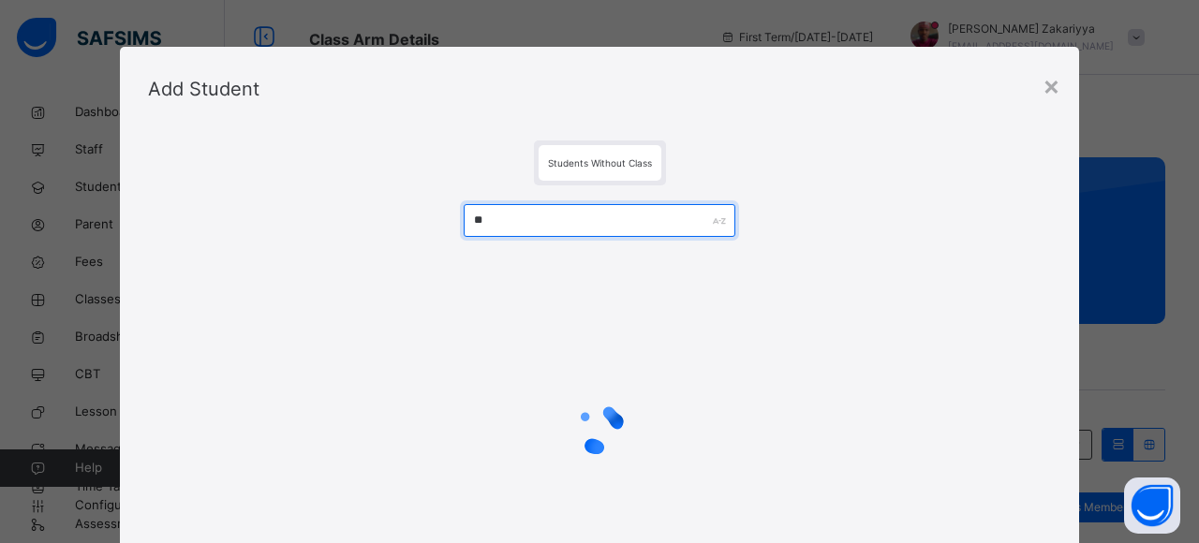
type input "*"
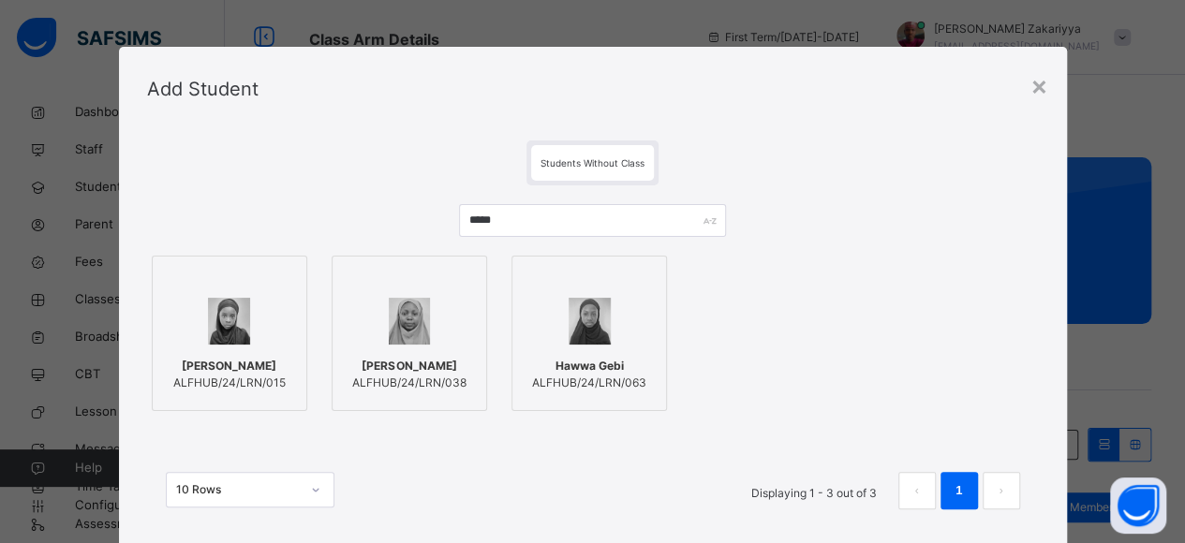
click at [229, 333] on img at bounding box center [229, 321] width 42 height 47
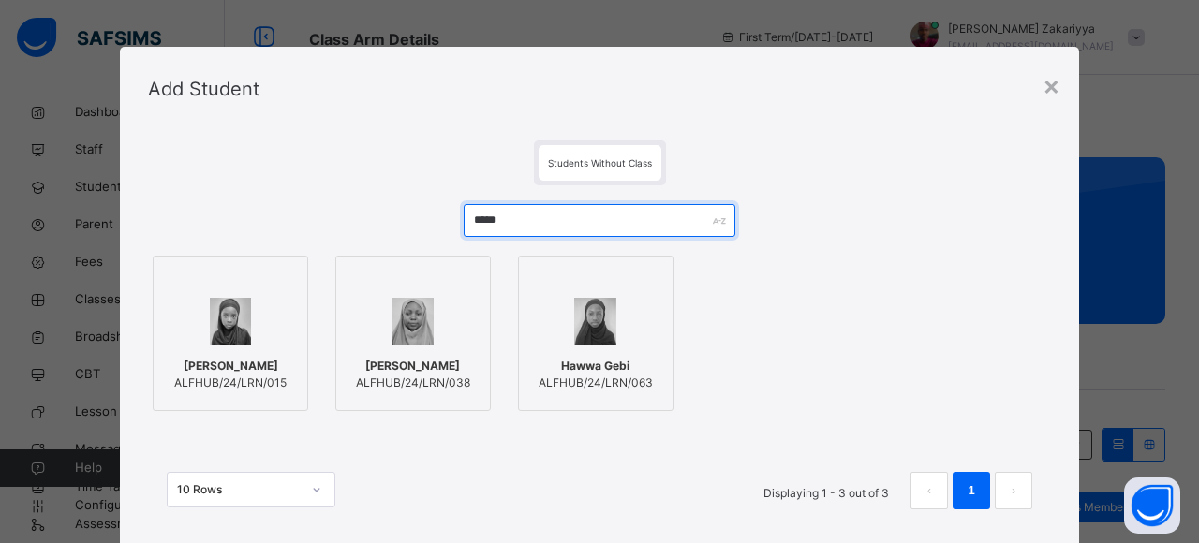
click at [540, 215] on input "*****" at bounding box center [599, 220] width 271 height 33
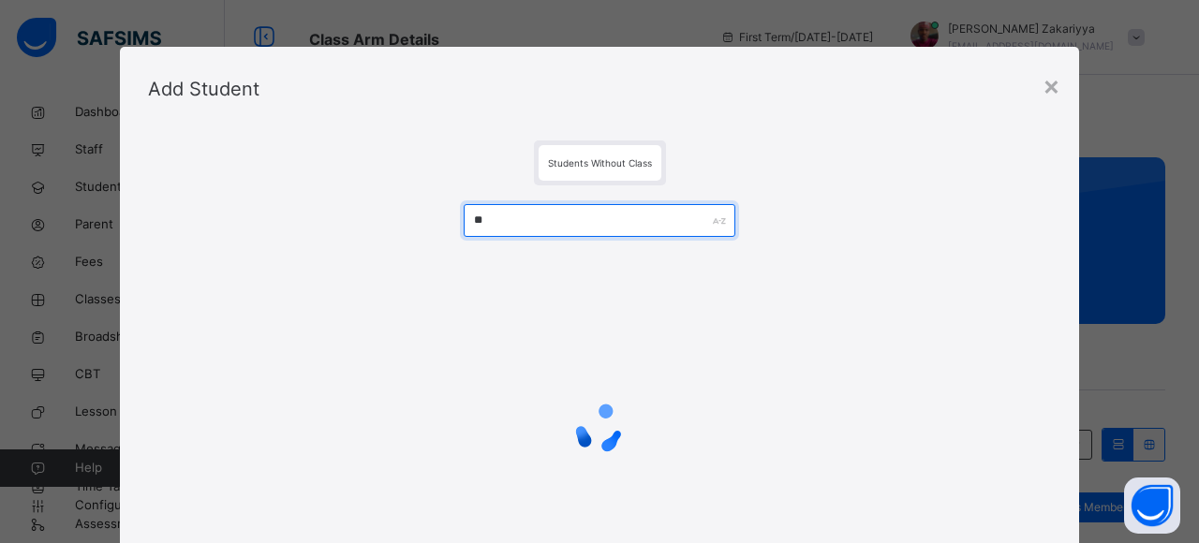
type input "*"
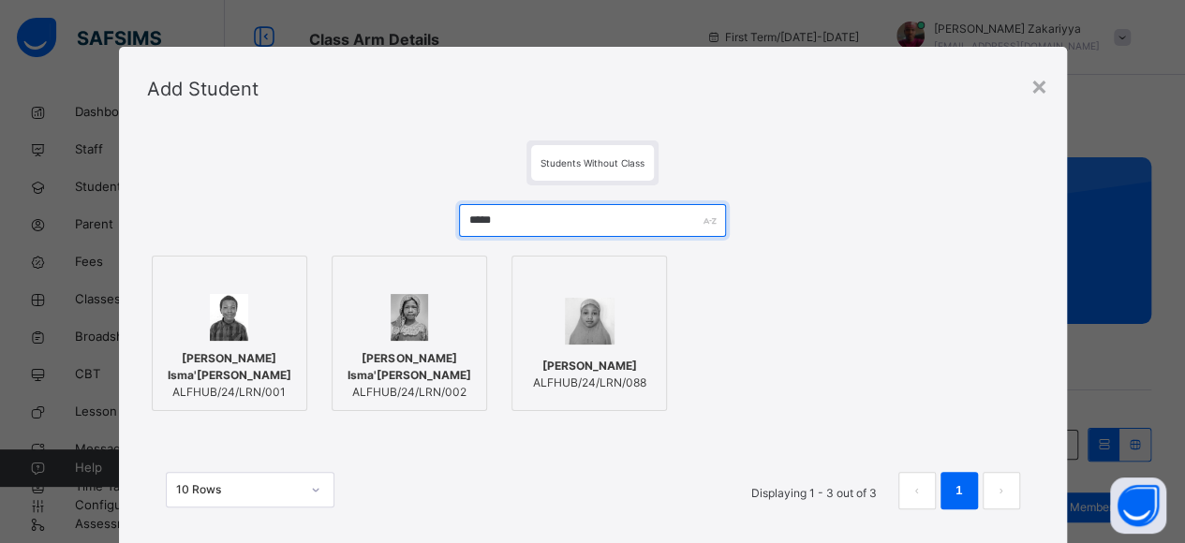
type input "*****"
click at [405, 319] on img at bounding box center [409, 317] width 37 height 47
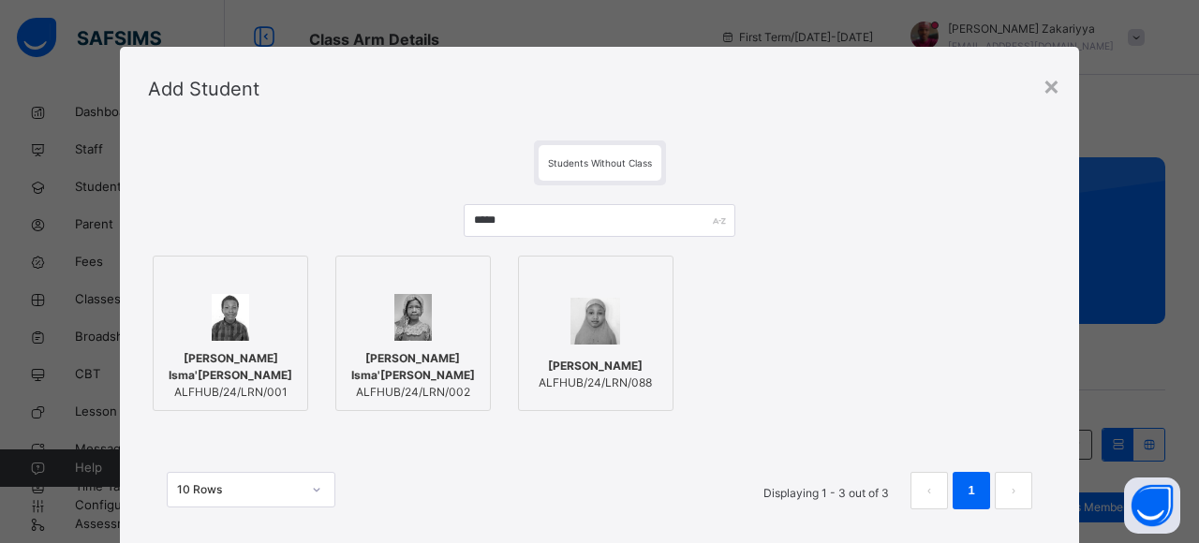
scroll to position [118, 0]
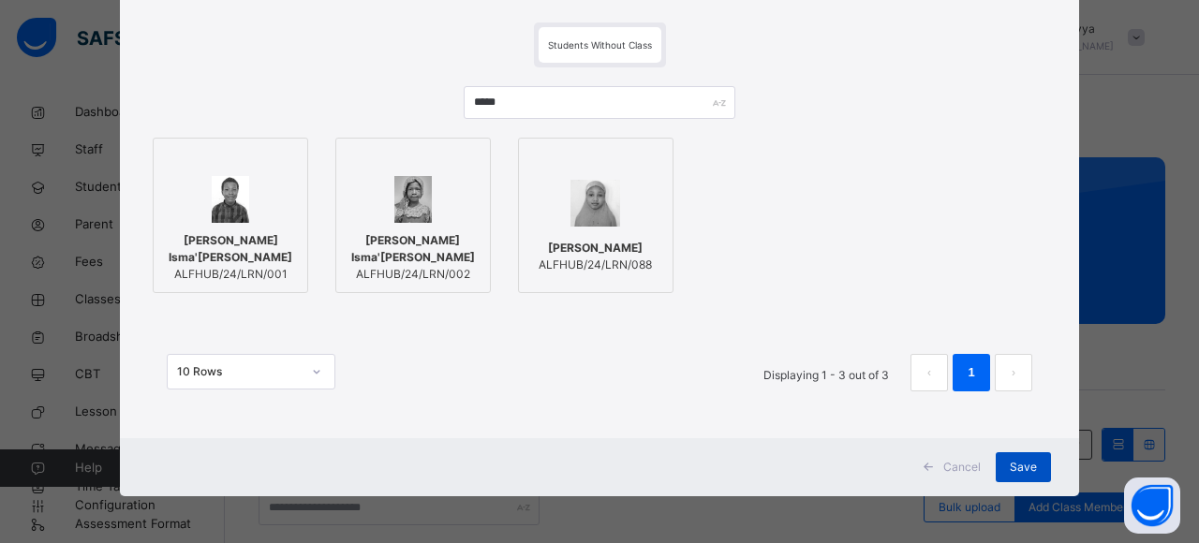
click at [1027, 466] on span "Save" at bounding box center [1023, 467] width 27 height 17
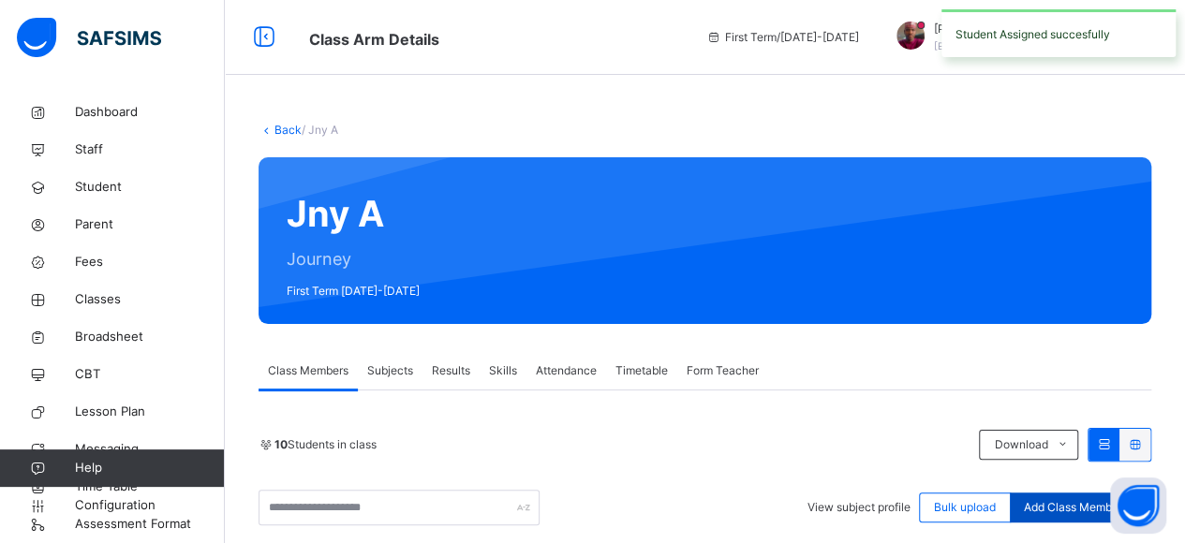
click at [1061, 511] on span "Add Class Members" at bounding box center [1076, 507] width 104 height 17
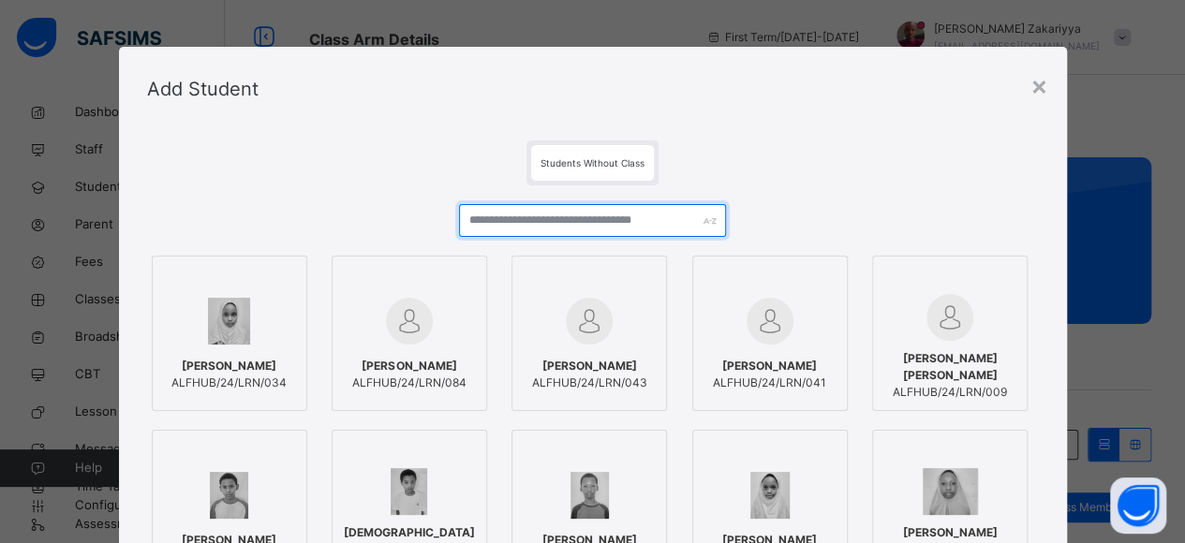
click at [483, 226] on input "text" at bounding box center [593, 220] width 268 height 33
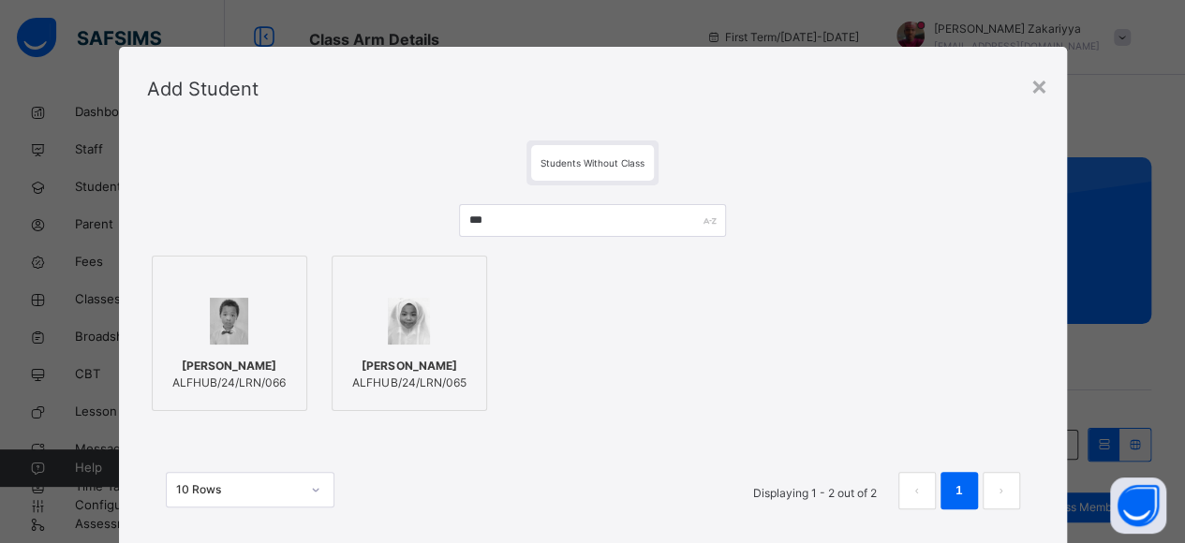
click at [230, 313] on img at bounding box center [229, 321] width 39 height 47
click at [379, 327] on div at bounding box center [413, 321] width 135 height 54
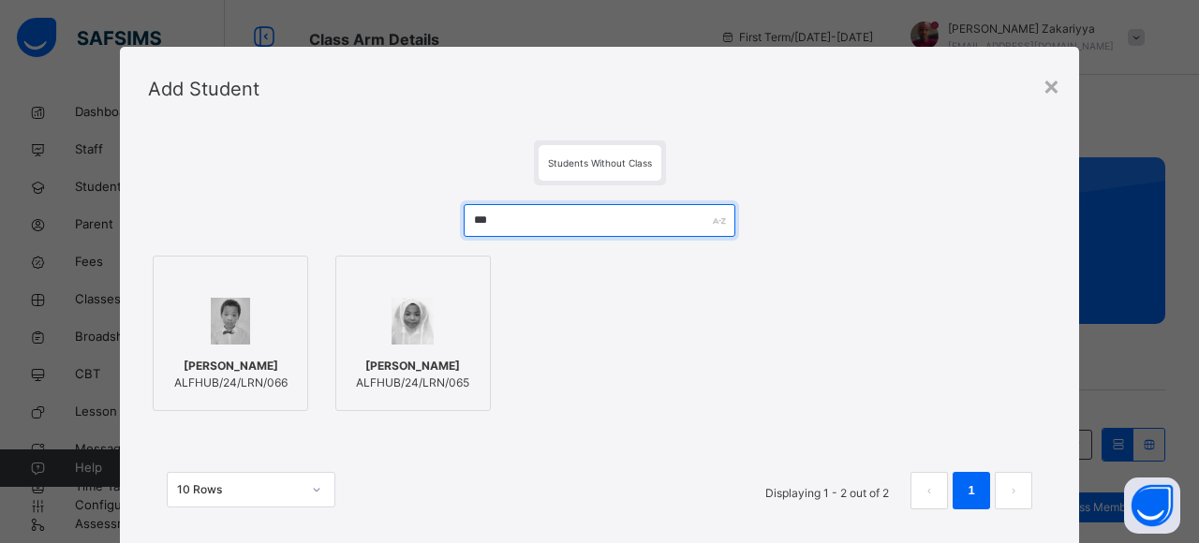
click at [573, 228] on input "***" at bounding box center [599, 220] width 271 height 33
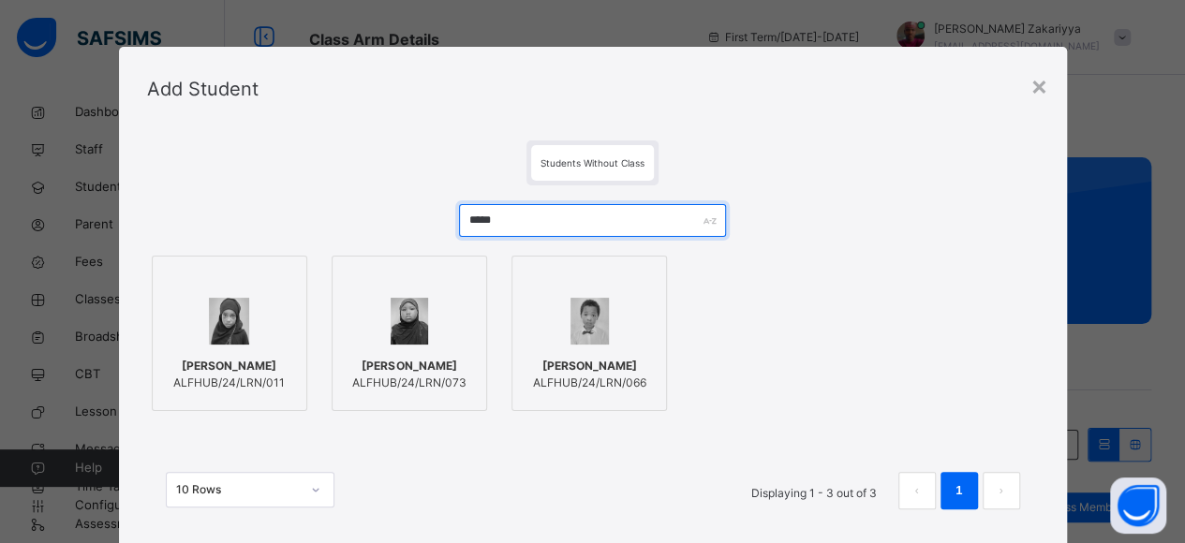
type input "*****"
click at [230, 333] on img at bounding box center [229, 321] width 41 height 47
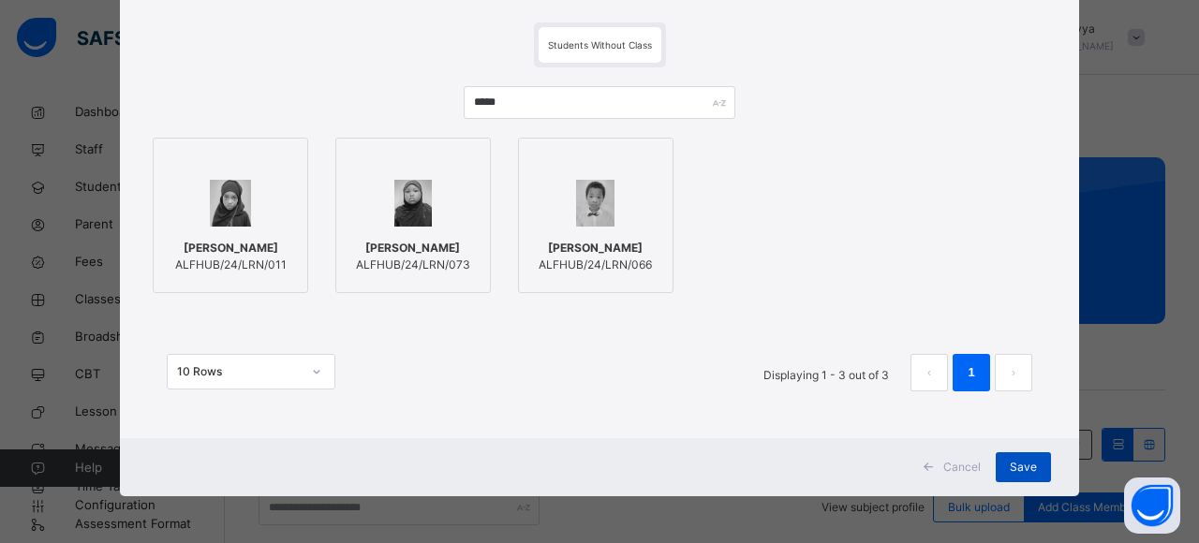
click at [1034, 476] on div "Save" at bounding box center [1023, 468] width 55 height 30
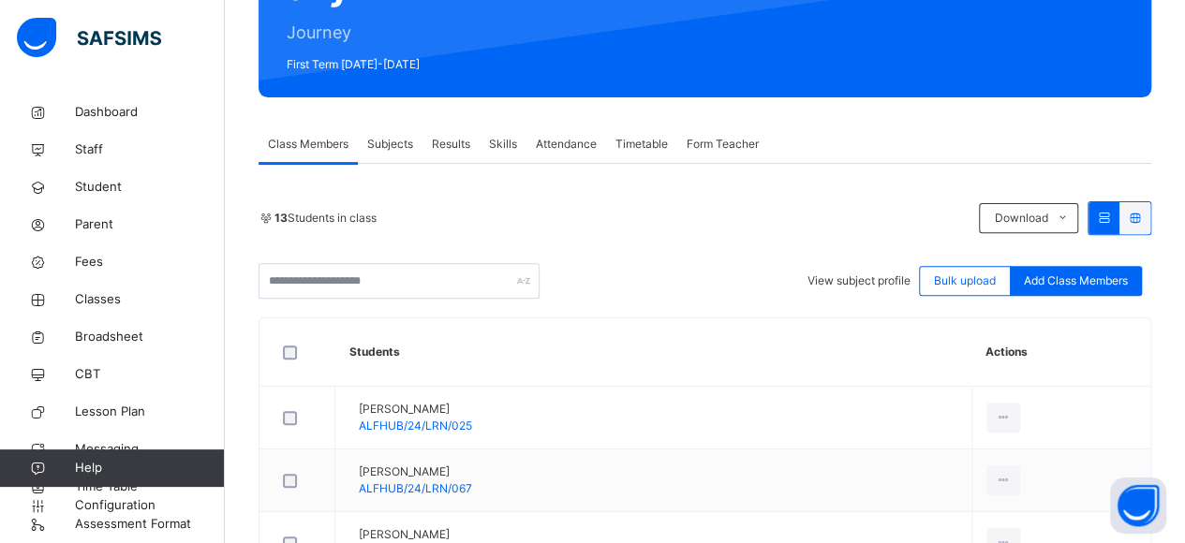
scroll to position [300, 0]
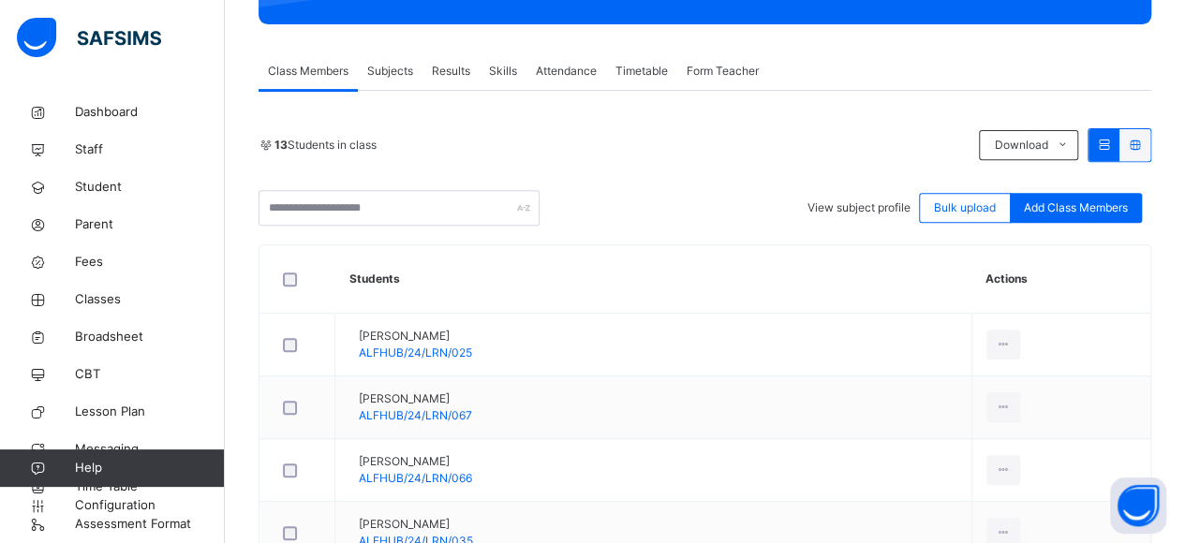
click at [377, 57] on div "Subjects" at bounding box center [390, 70] width 65 height 37
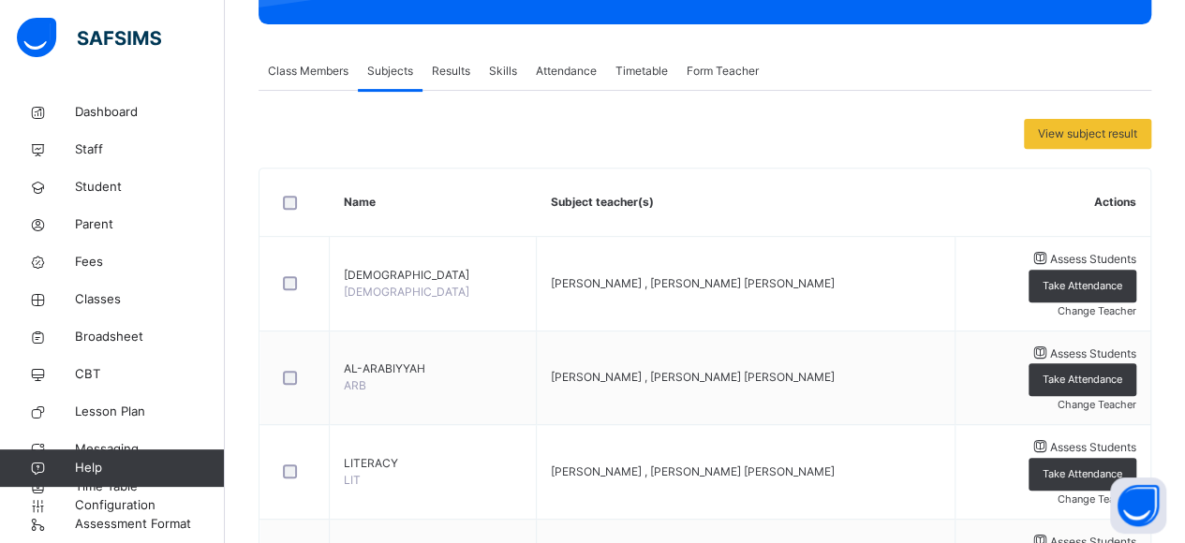
click at [691, 75] on span "Form Teacher" at bounding box center [723, 71] width 72 height 17
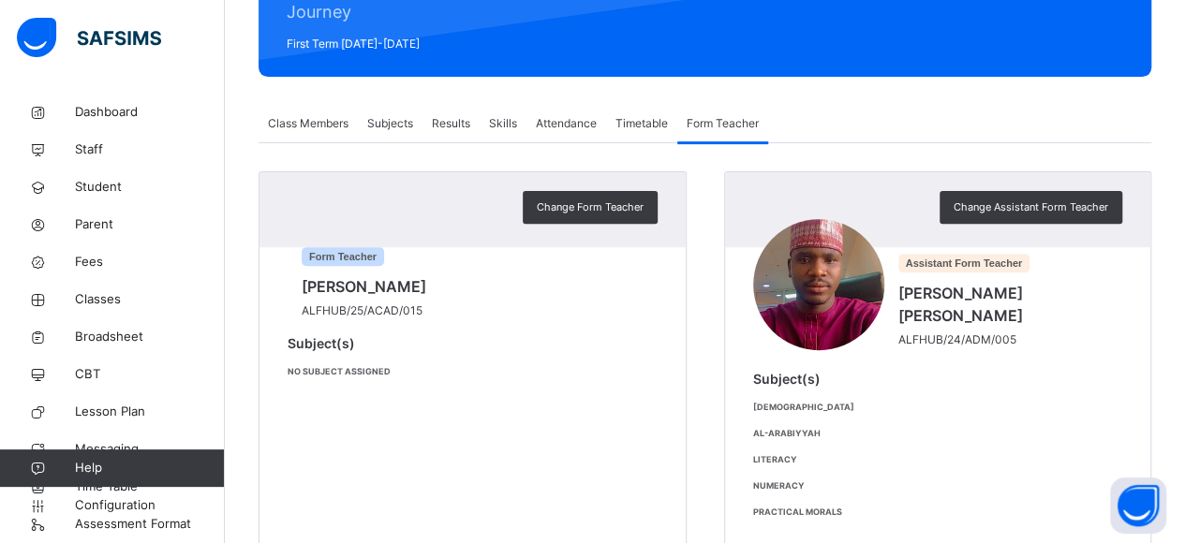
click at [379, 122] on span "Subjects" at bounding box center [390, 123] width 46 height 17
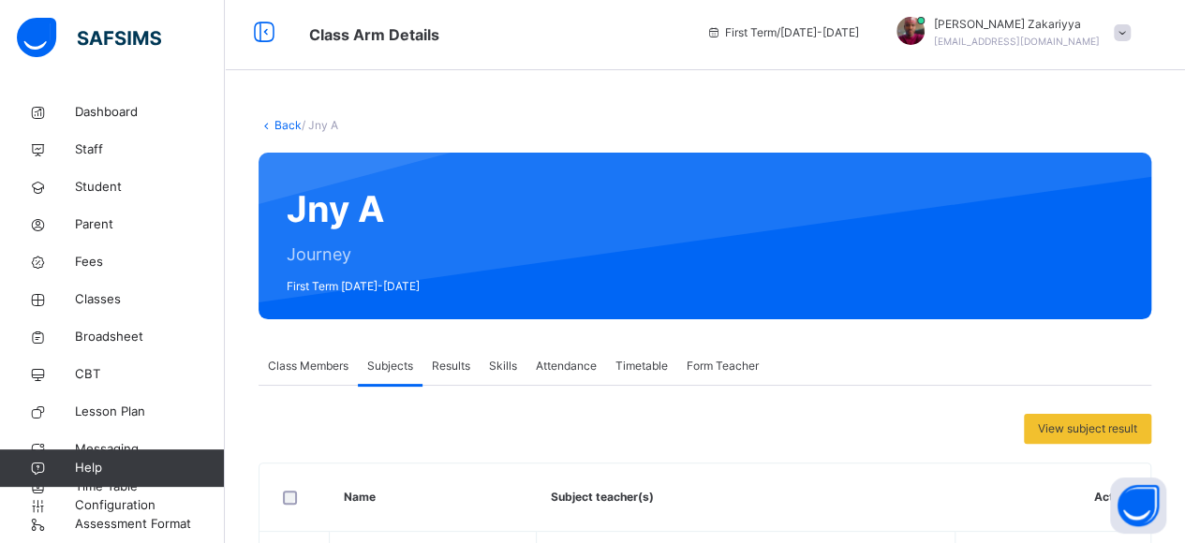
scroll to position [0, 0]
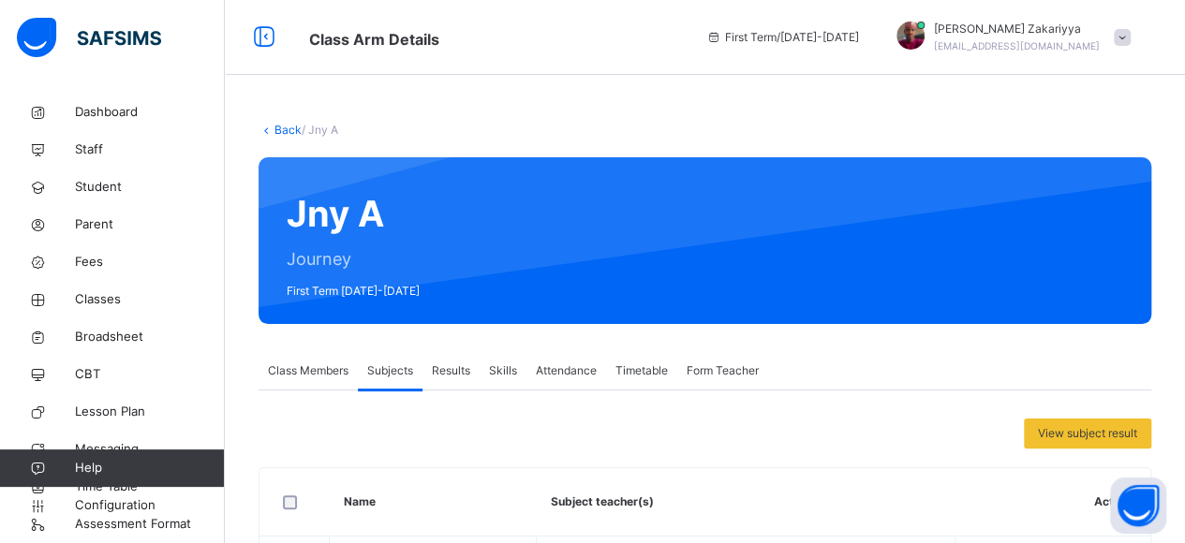
click at [282, 132] on link "Back" at bounding box center [288, 130] width 27 height 14
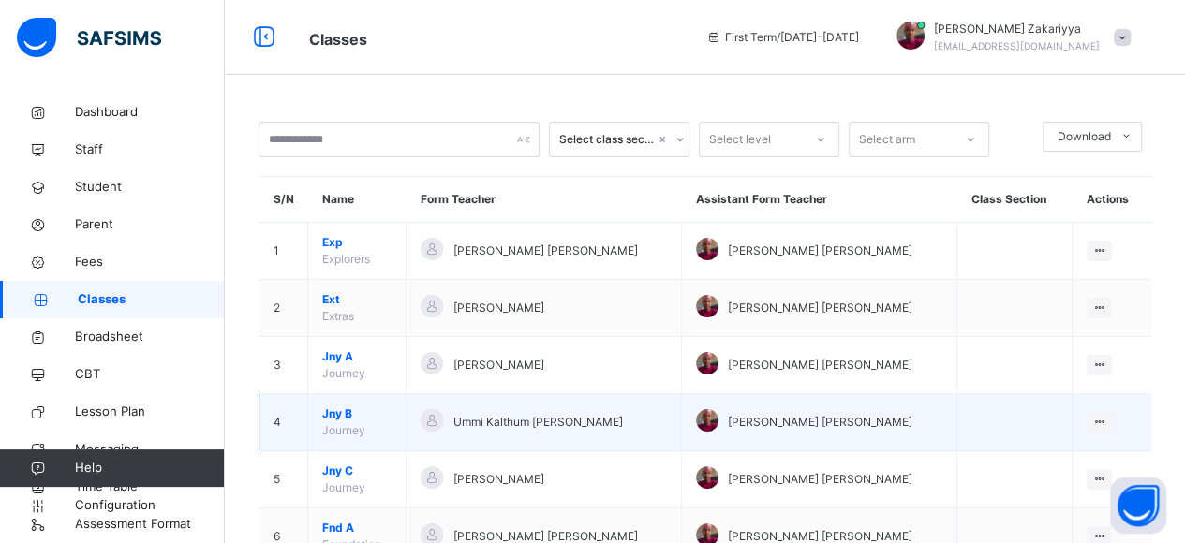
click at [345, 413] on span "Jny B" at bounding box center [356, 414] width 69 height 17
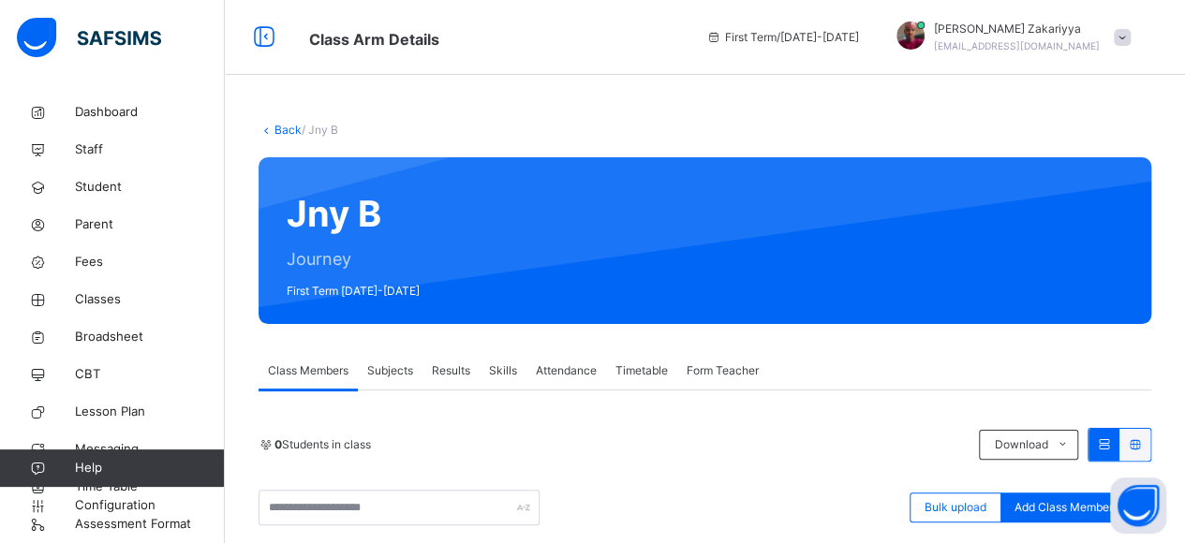
click at [384, 366] on span "Subjects" at bounding box center [390, 371] width 46 height 17
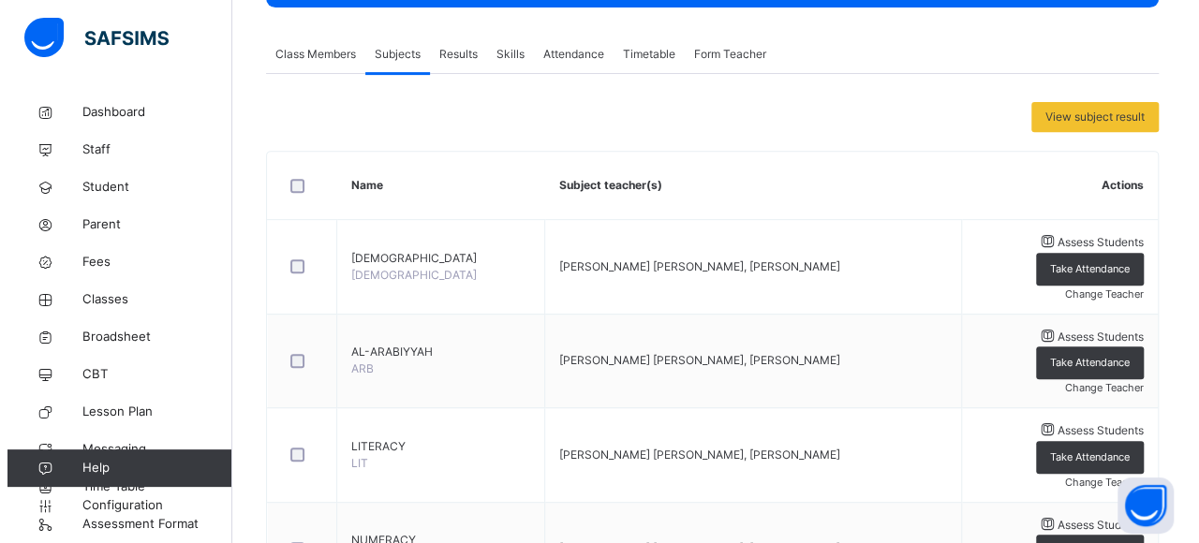
scroll to position [277, 0]
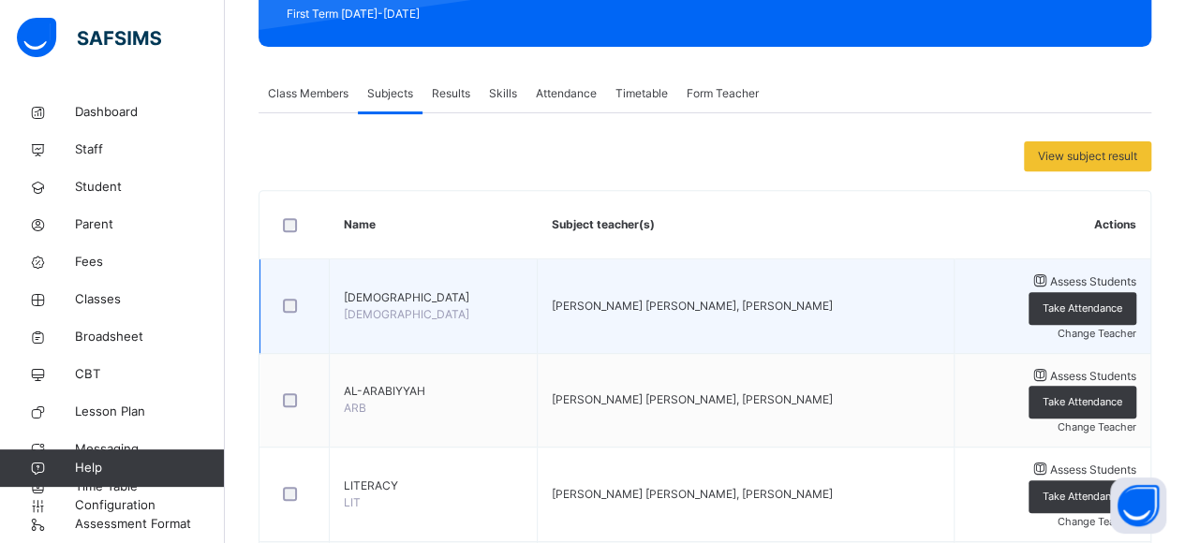
click at [1093, 325] on div "Change Teacher" at bounding box center [1053, 333] width 168 height 17
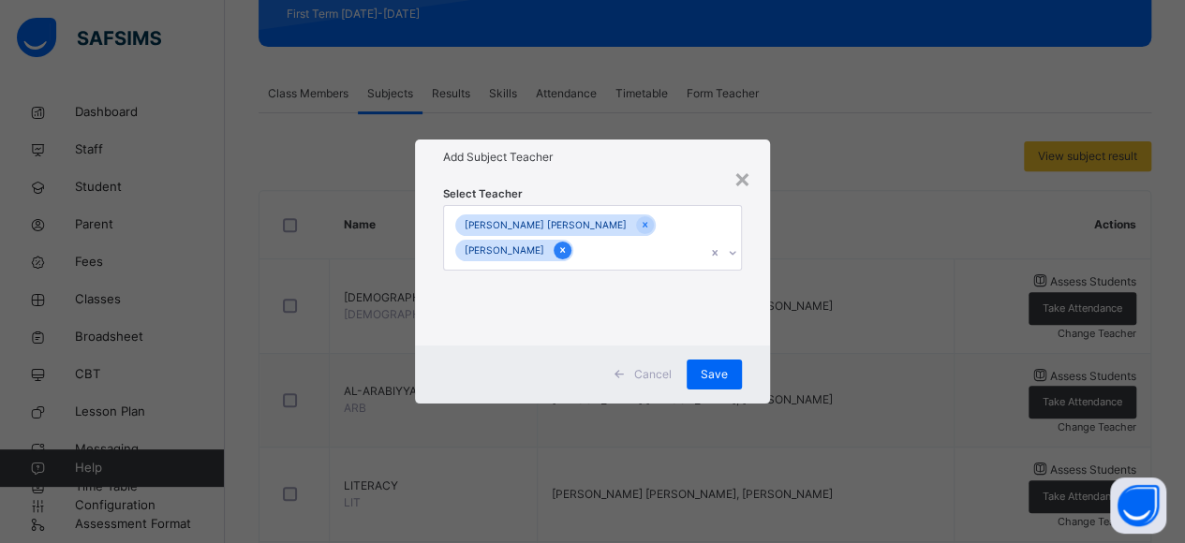
click at [565, 250] on icon at bounding box center [562, 251] width 5 height 6
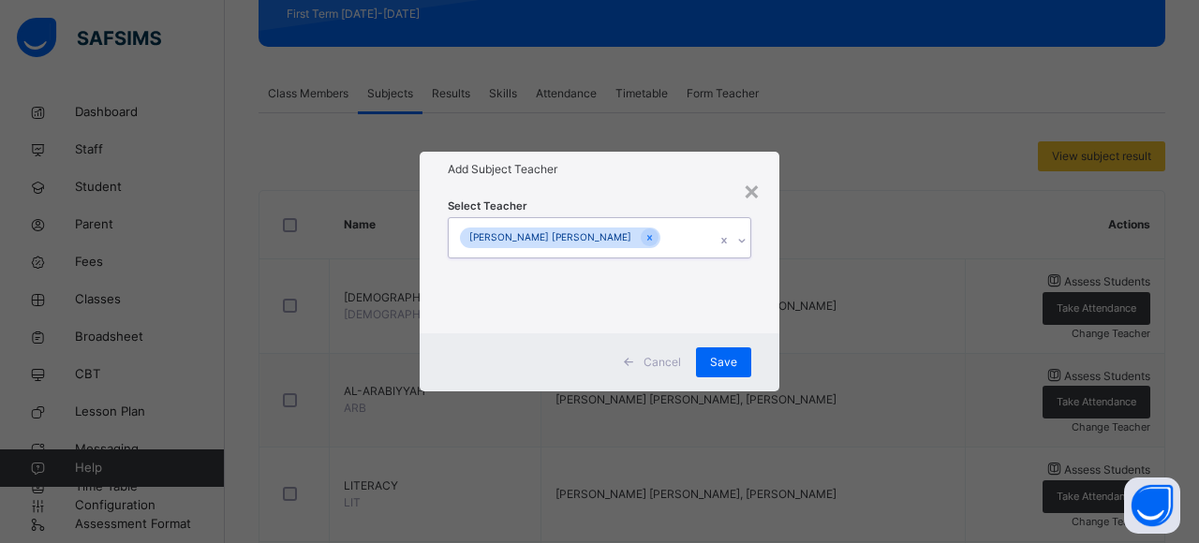
click at [641, 237] on div "[PERSON_NAME] [PERSON_NAME]" at bounding box center [582, 237] width 266 height 39
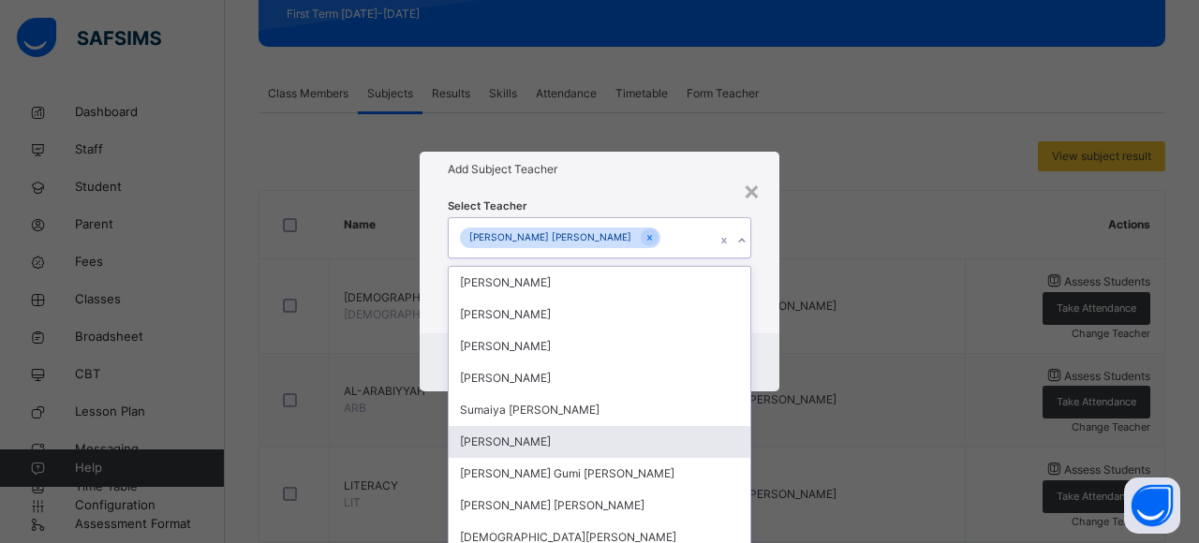
scroll to position [236, 0]
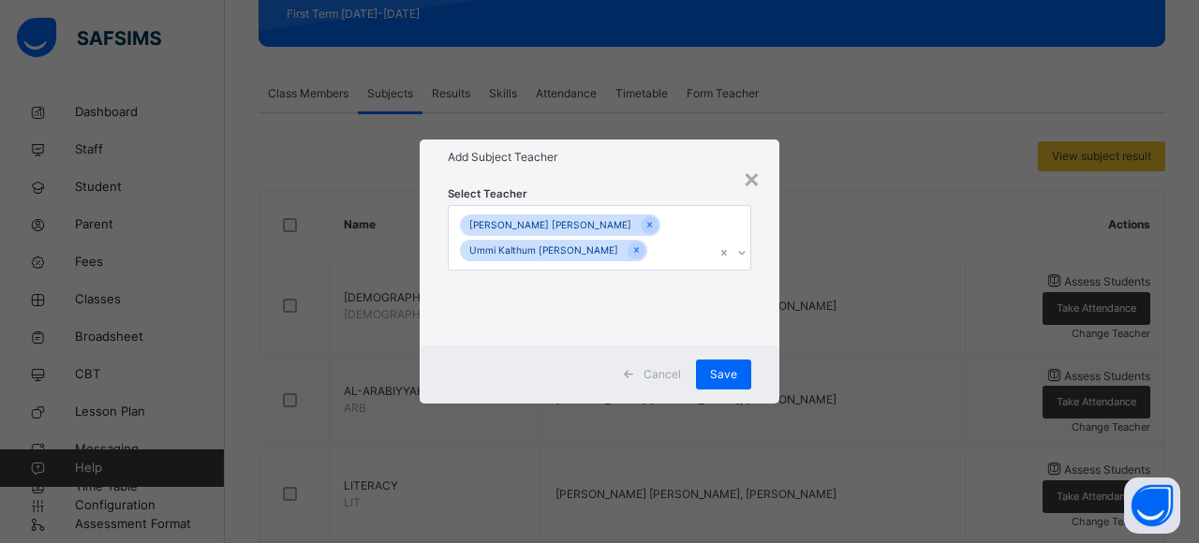
click at [765, 349] on div "Cancel Save" at bounding box center [600, 375] width 360 height 58
click at [704, 391] on div "Cancel Save" at bounding box center [600, 375] width 360 height 58
click at [708, 386] on div "Save" at bounding box center [723, 375] width 55 height 30
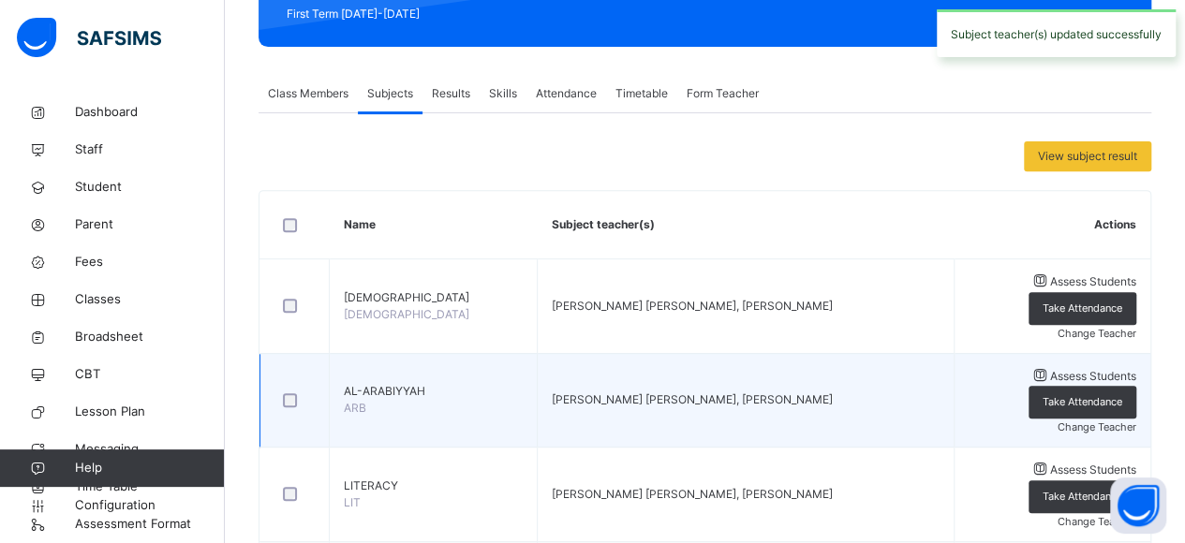
click at [1074, 421] on span "Change Teacher" at bounding box center [1097, 427] width 79 height 13
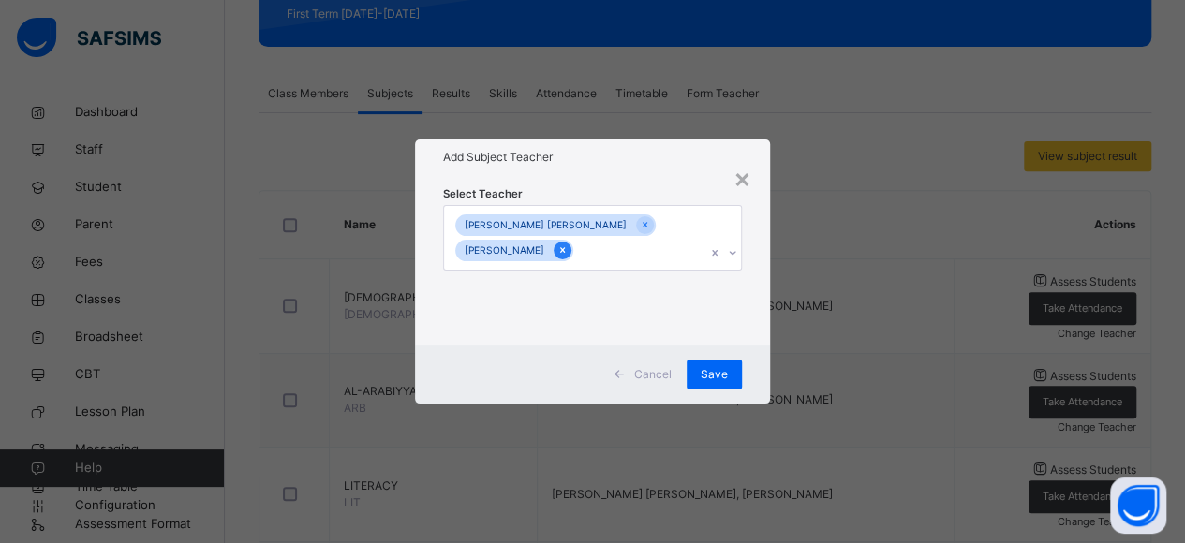
click at [565, 251] on icon at bounding box center [562, 251] width 5 height 6
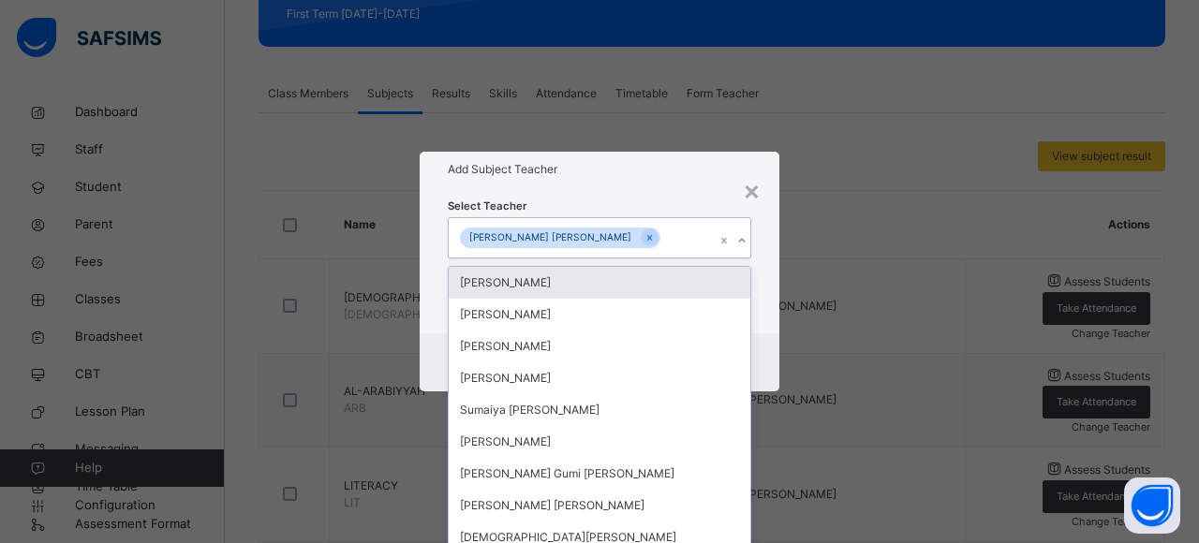
click at [659, 243] on div "[PERSON_NAME] [PERSON_NAME]" at bounding box center [582, 237] width 266 height 39
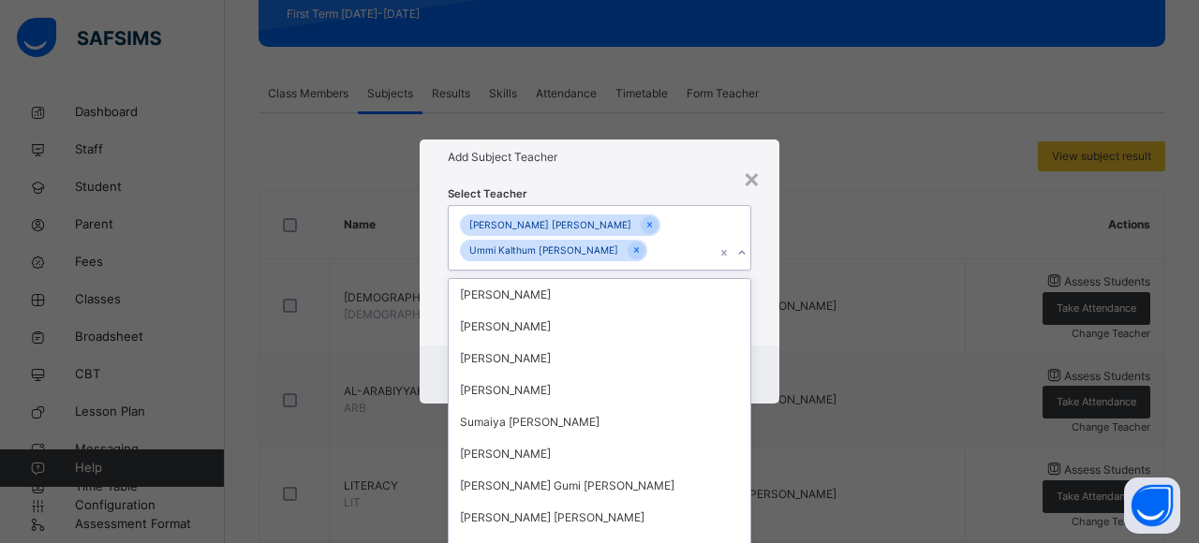
click at [758, 351] on div "Cancel Save" at bounding box center [600, 375] width 360 height 58
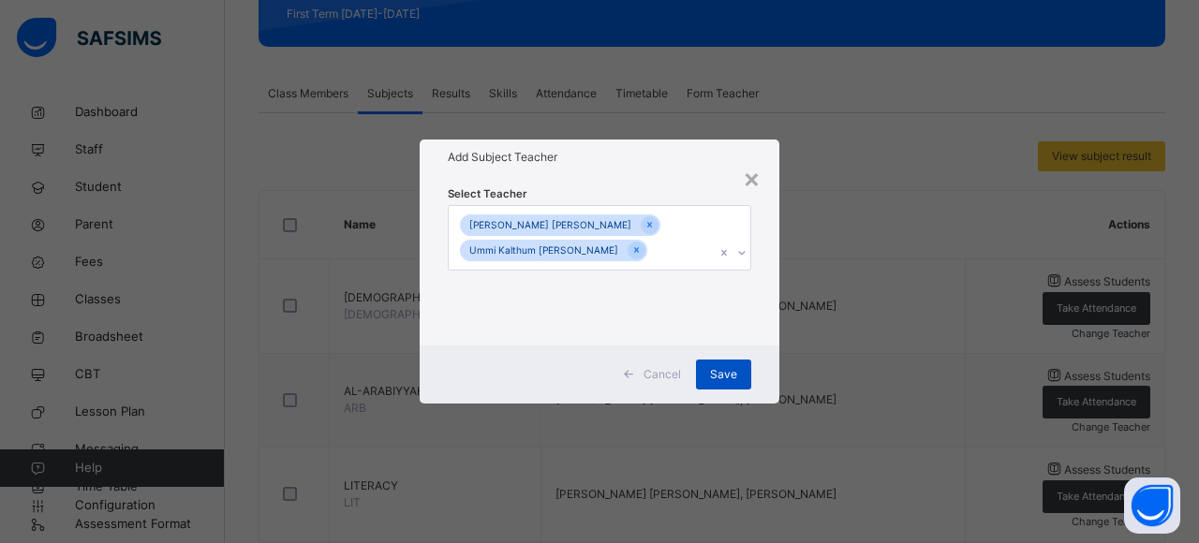
click at [737, 374] on div "Save" at bounding box center [723, 375] width 55 height 30
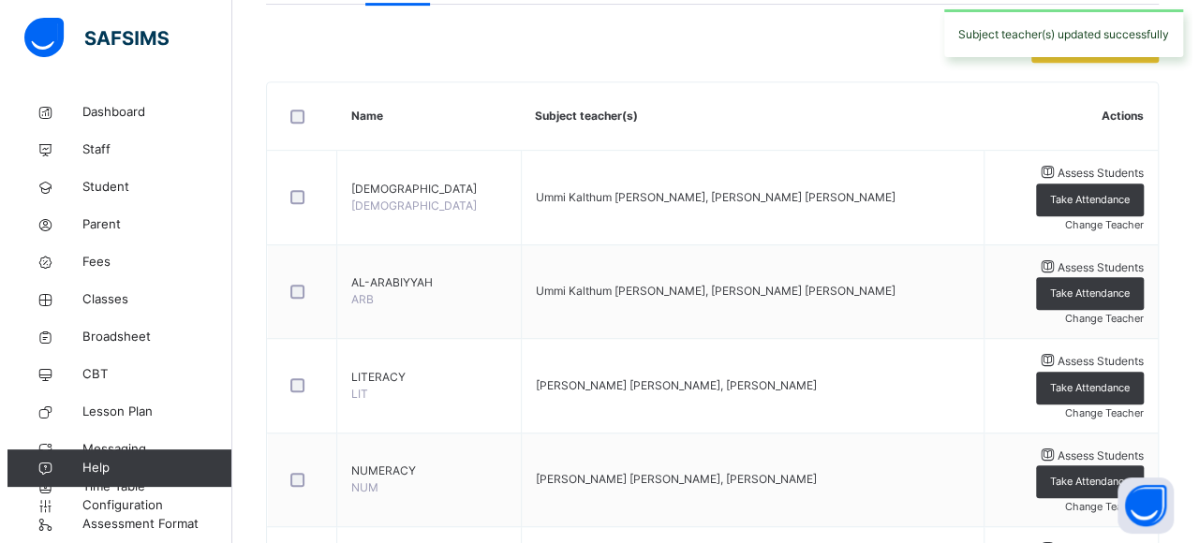
scroll to position [483, 0]
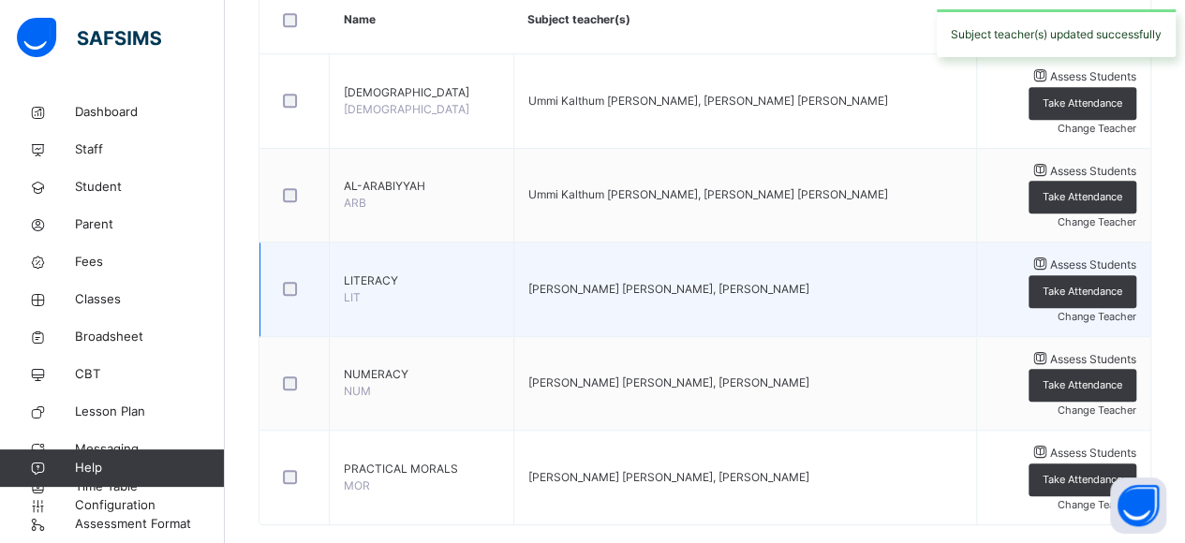
click at [1094, 310] on span "Change Teacher" at bounding box center [1097, 316] width 79 height 13
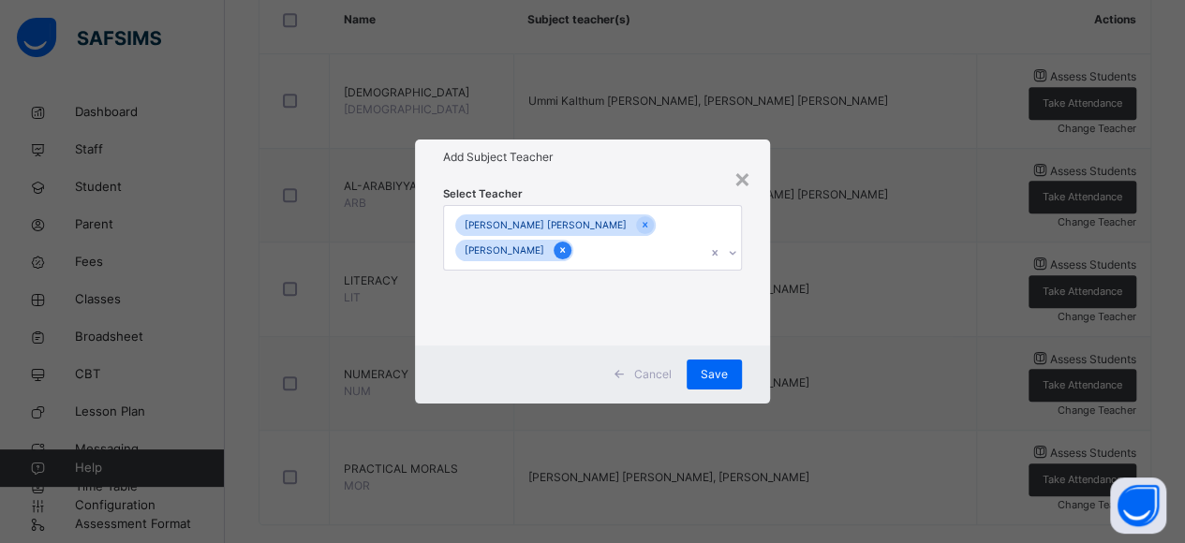
click at [568, 248] on icon at bounding box center [562, 250] width 10 height 13
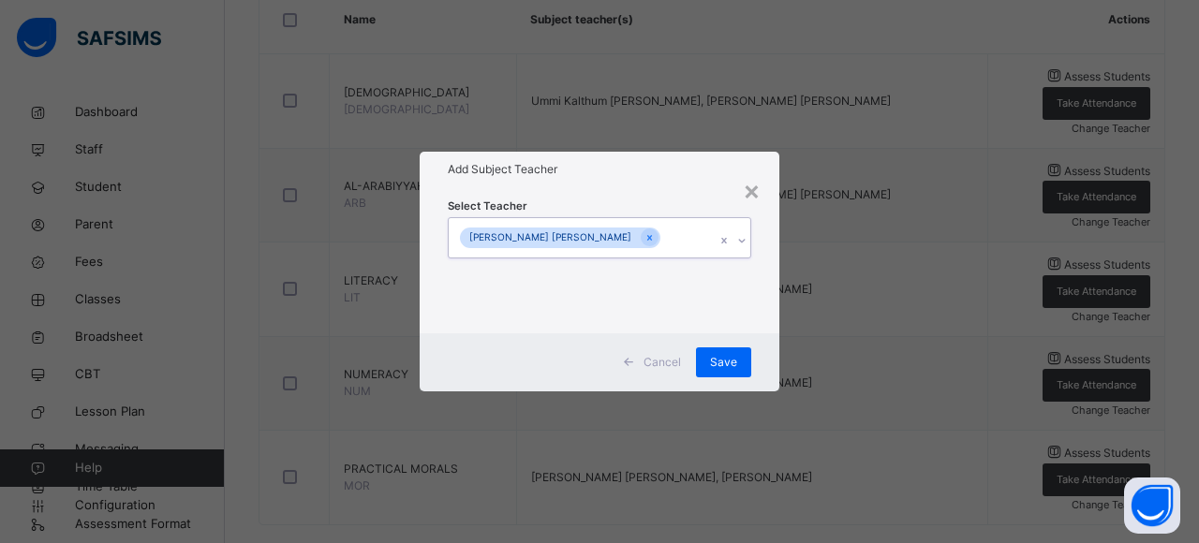
click at [661, 243] on div "[PERSON_NAME] [PERSON_NAME]" at bounding box center [582, 237] width 266 height 39
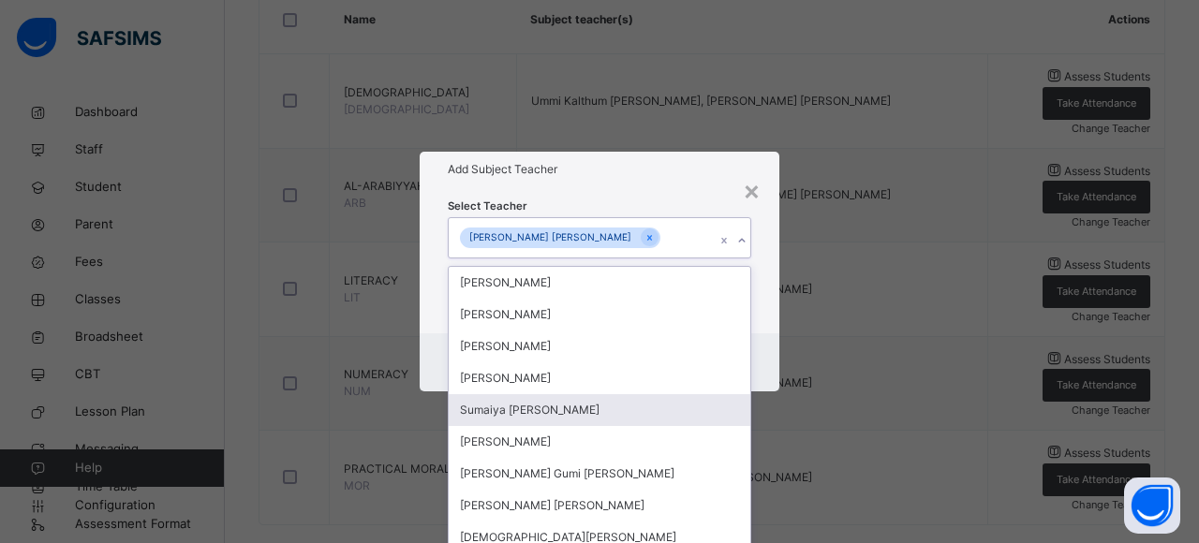
scroll to position [236, 0]
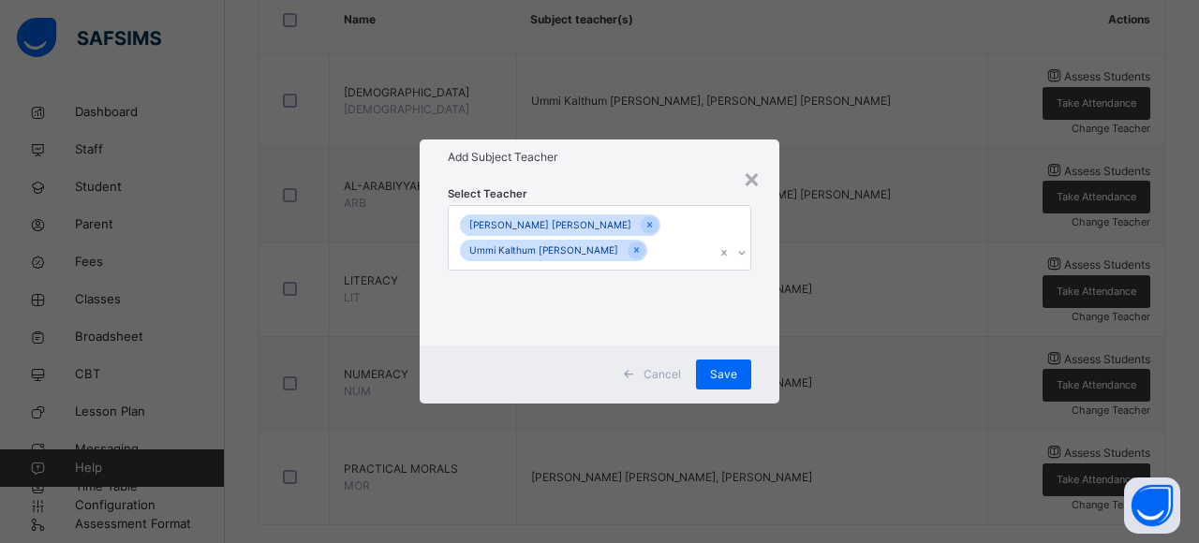
click at [773, 368] on div "Cancel Save" at bounding box center [600, 375] width 360 height 58
click at [727, 377] on span "Save" at bounding box center [723, 374] width 27 height 17
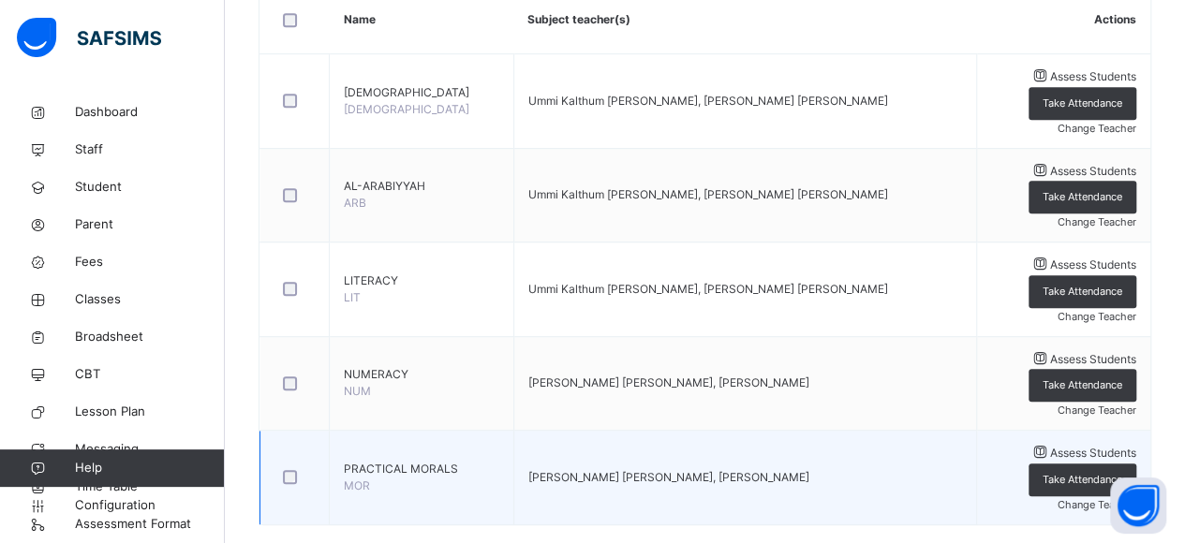
click at [1079, 498] on span "Change Teacher" at bounding box center [1097, 504] width 79 height 13
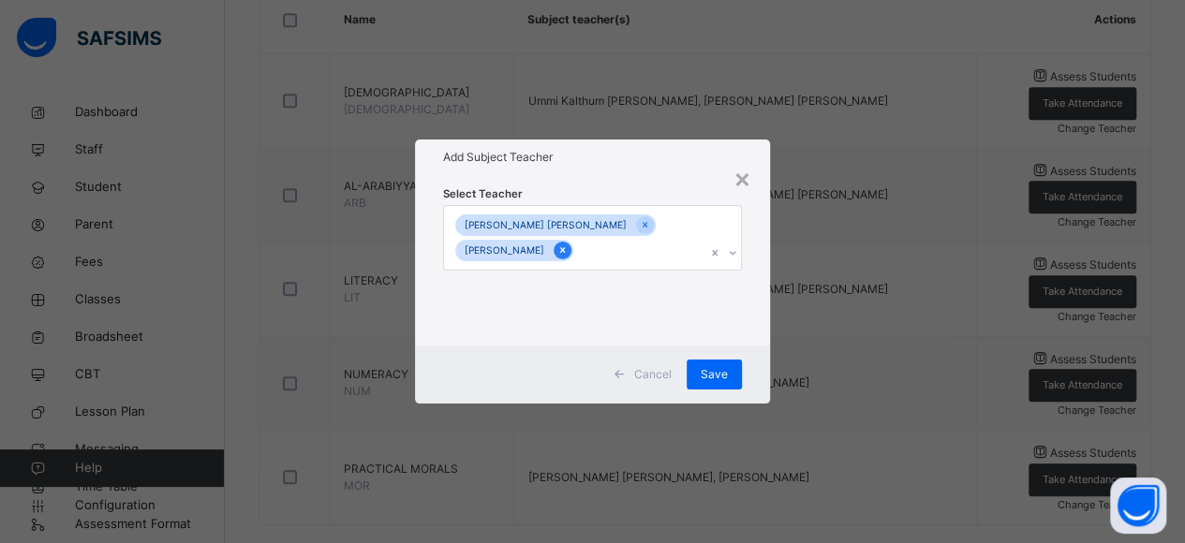
click at [568, 247] on icon at bounding box center [562, 250] width 10 height 13
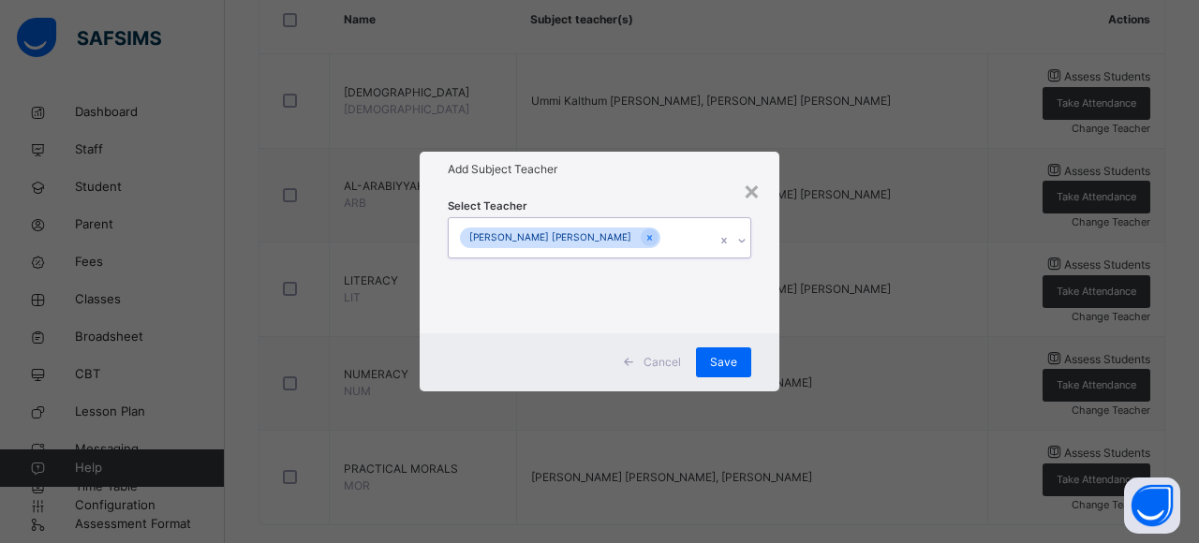
click at [666, 231] on div "[PERSON_NAME] [PERSON_NAME]" at bounding box center [582, 237] width 266 height 39
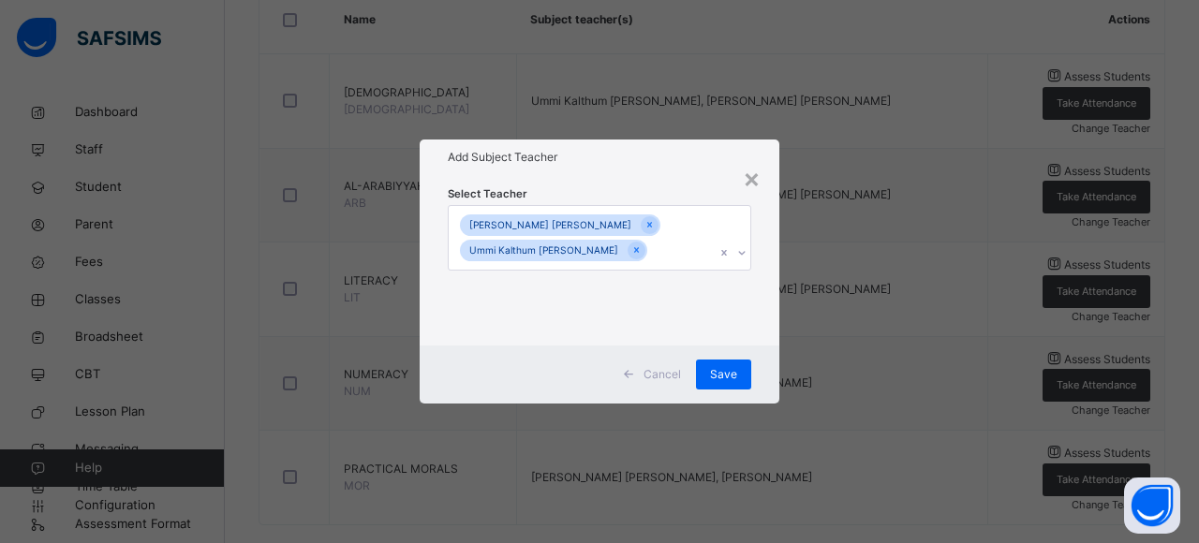
click at [750, 389] on div "Cancel Save" at bounding box center [600, 375] width 360 height 58
click at [729, 377] on span "Save" at bounding box center [723, 374] width 27 height 17
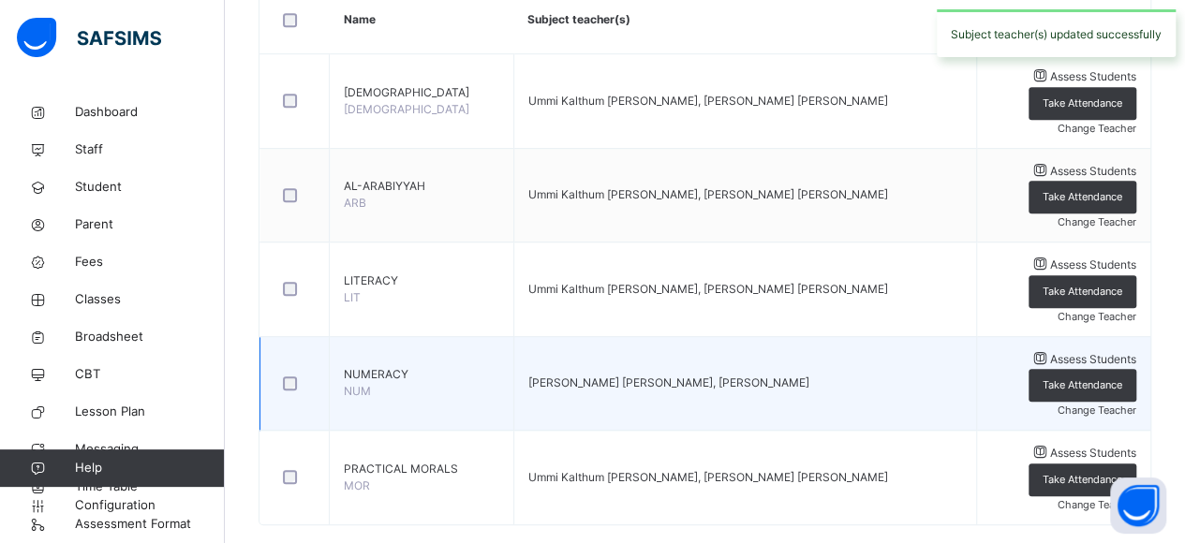
click at [1083, 404] on span "Change Teacher" at bounding box center [1097, 410] width 79 height 13
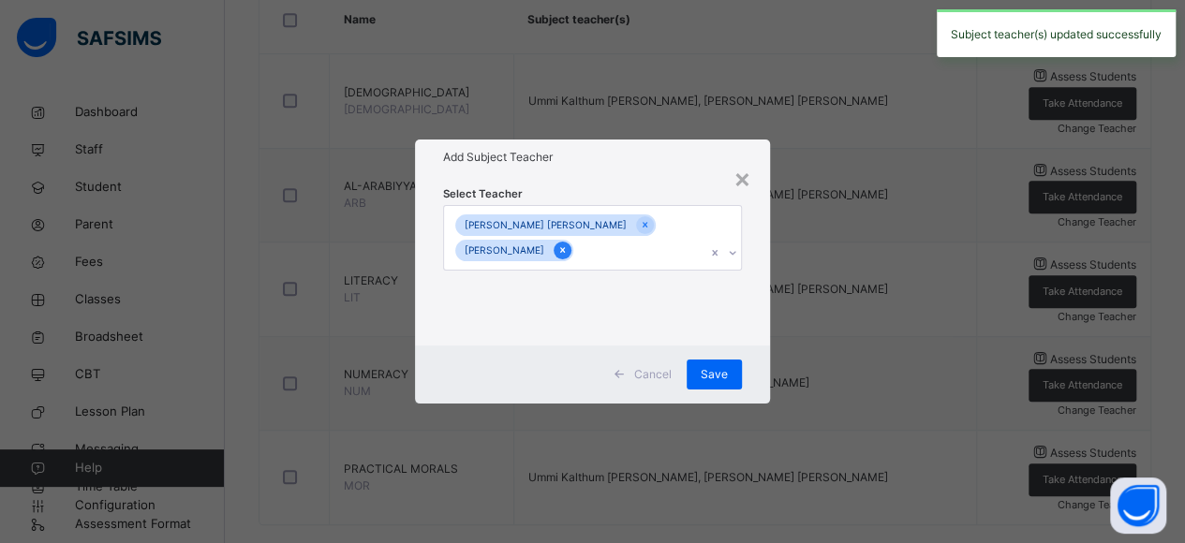
click at [568, 249] on icon at bounding box center [562, 250] width 10 height 13
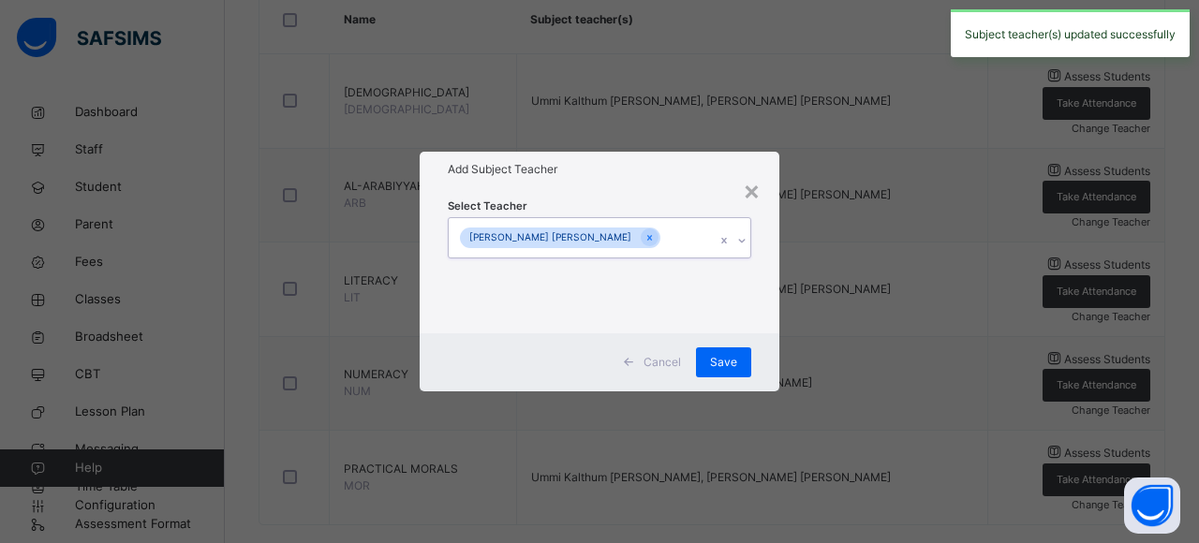
click at [667, 245] on div "[PERSON_NAME] [PERSON_NAME]" at bounding box center [582, 237] width 266 height 39
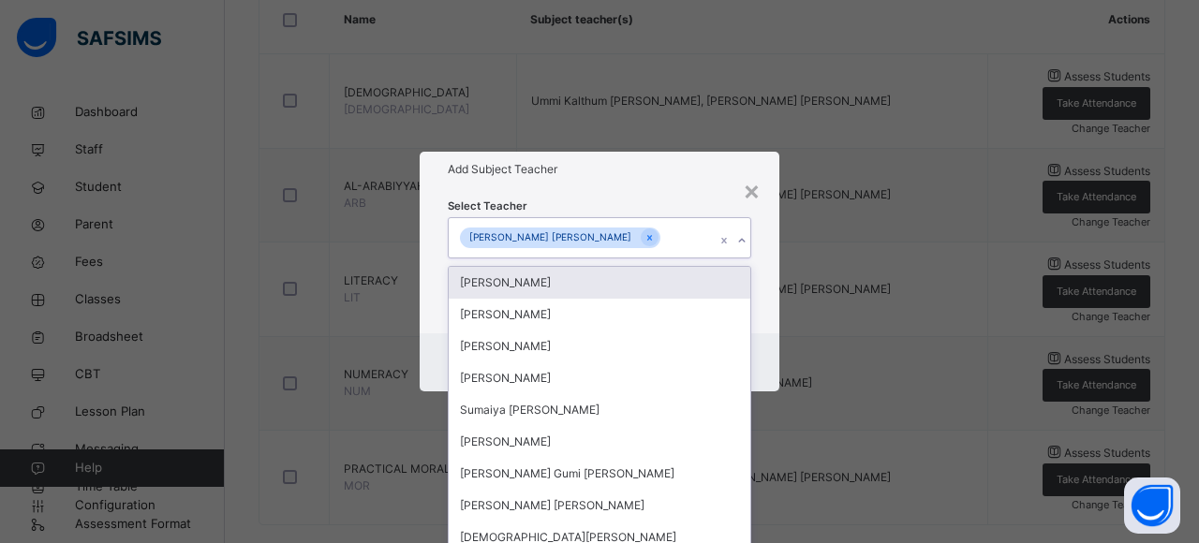
scroll to position [0, 0]
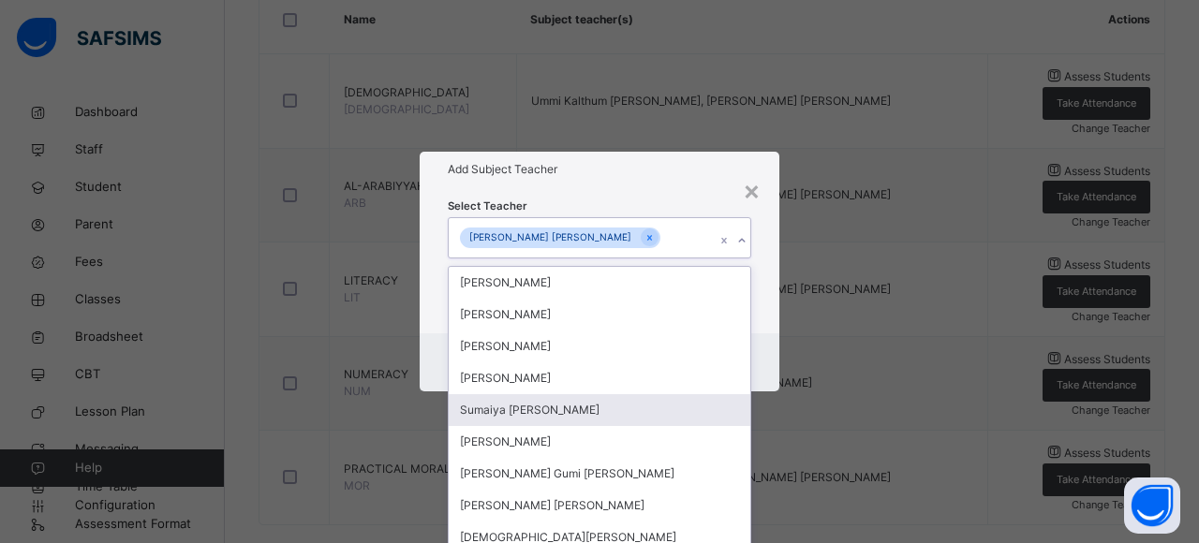
click at [726, 418] on div "Sumaiya [PERSON_NAME]" at bounding box center [600, 410] width 302 height 32
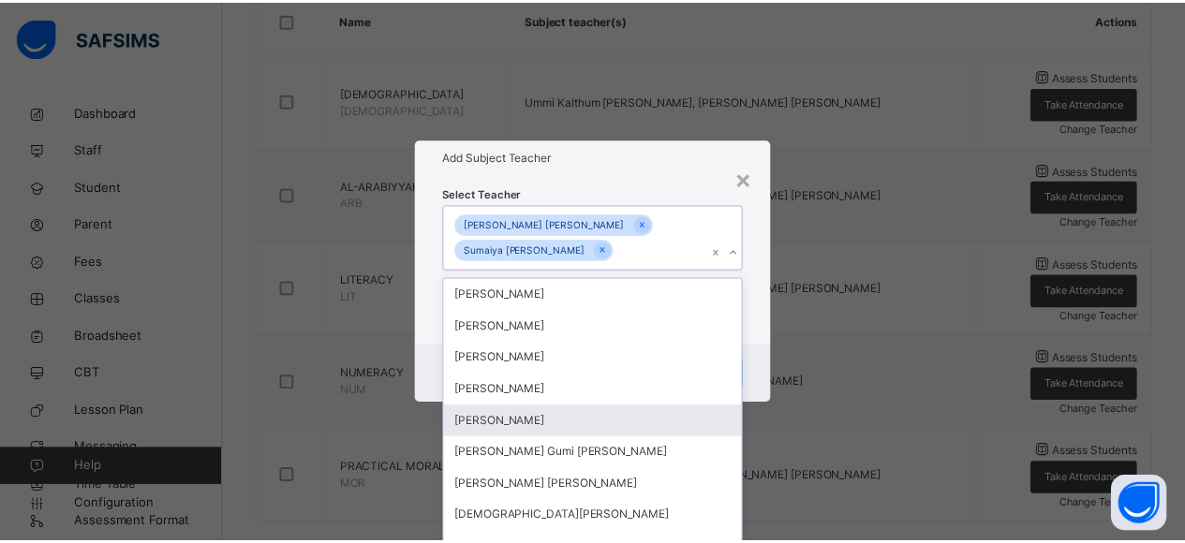
scroll to position [236, 0]
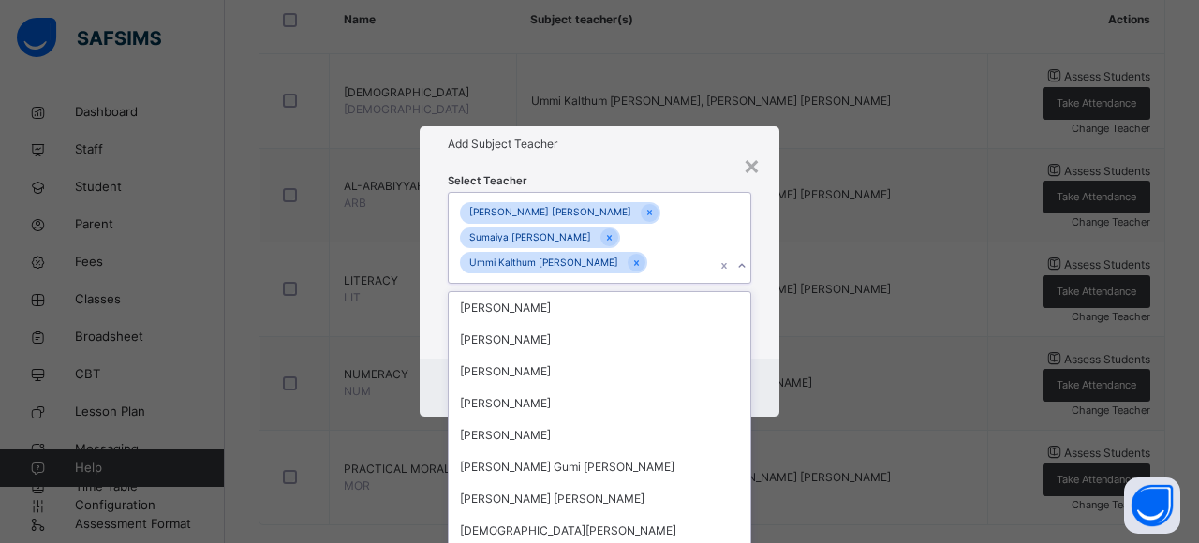
click at [756, 379] on div "Cancel Save" at bounding box center [600, 388] width 360 height 58
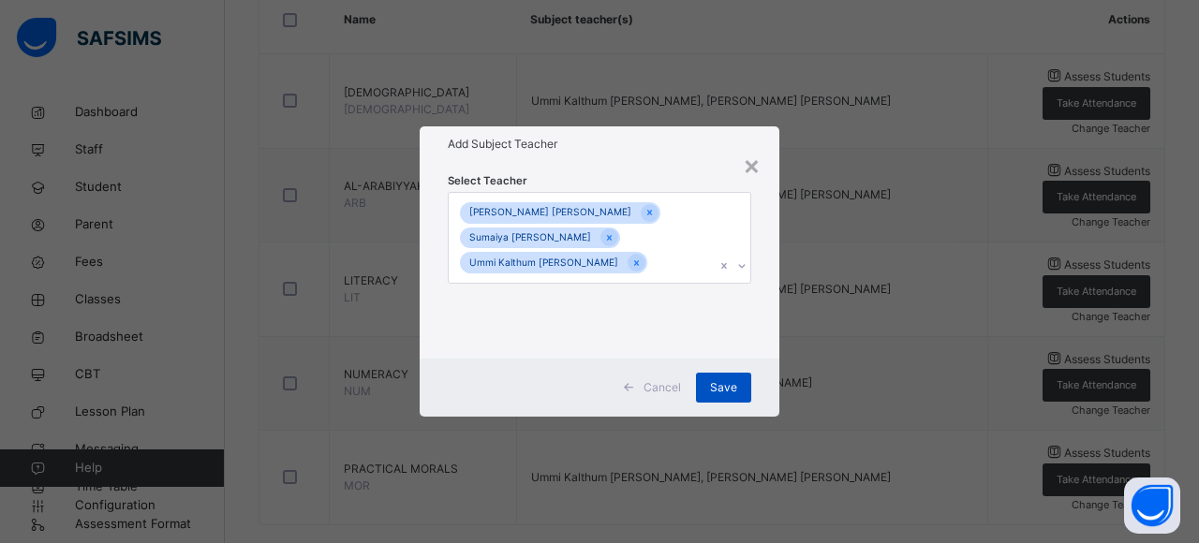
click at [728, 391] on span "Save" at bounding box center [723, 387] width 27 height 17
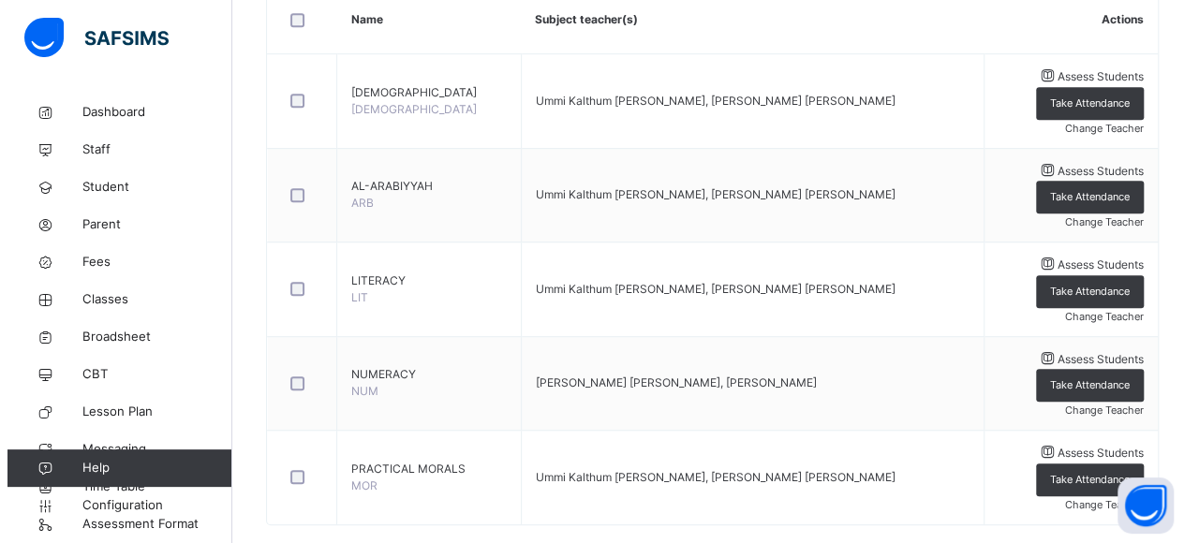
scroll to position [7, 0]
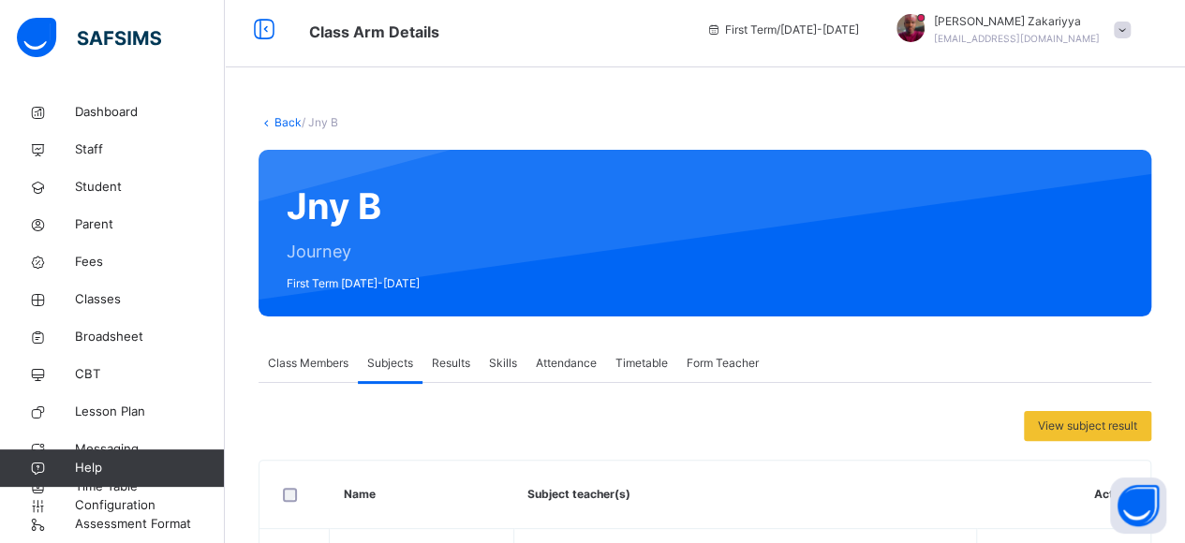
click at [303, 367] on span "Class Members" at bounding box center [308, 363] width 81 height 17
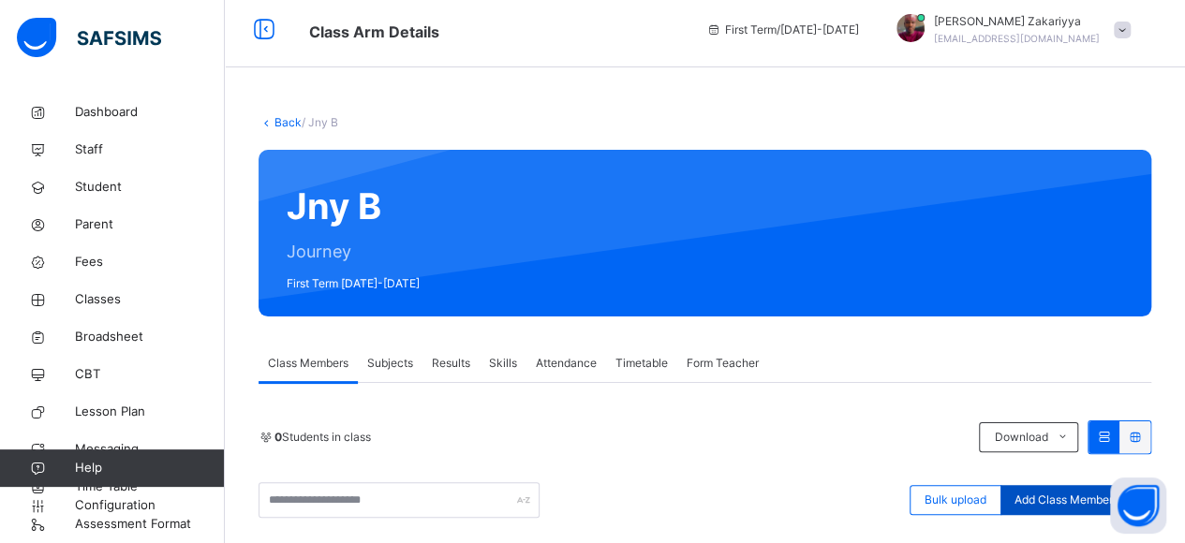
click at [1088, 502] on span "Add Class Members" at bounding box center [1067, 500] width 104 height 17
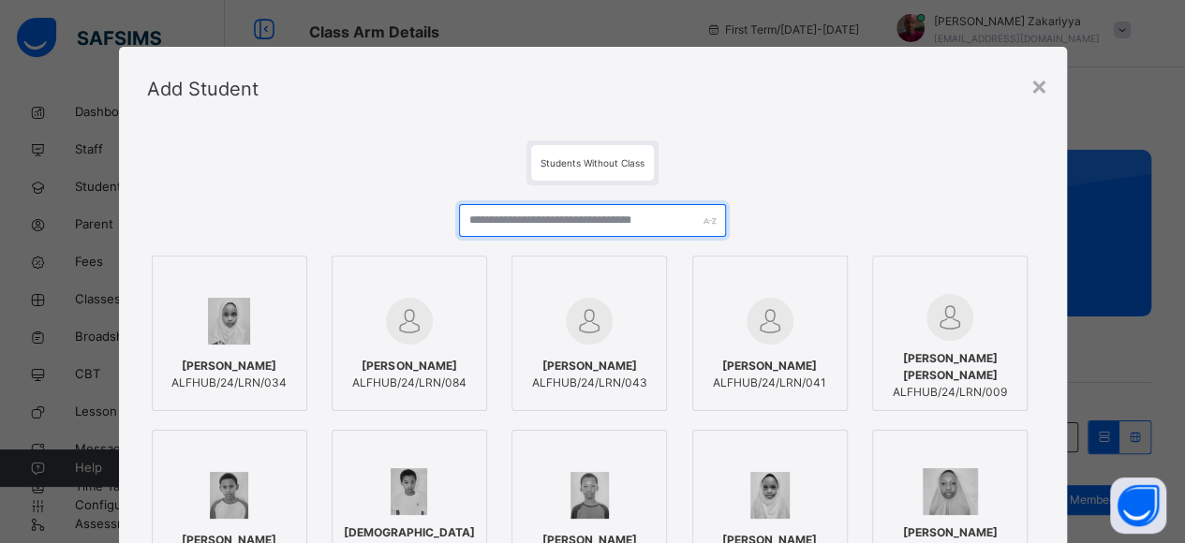
click at [592, 218] on input "text" at bounding box center [593, 220] width 268 height 33
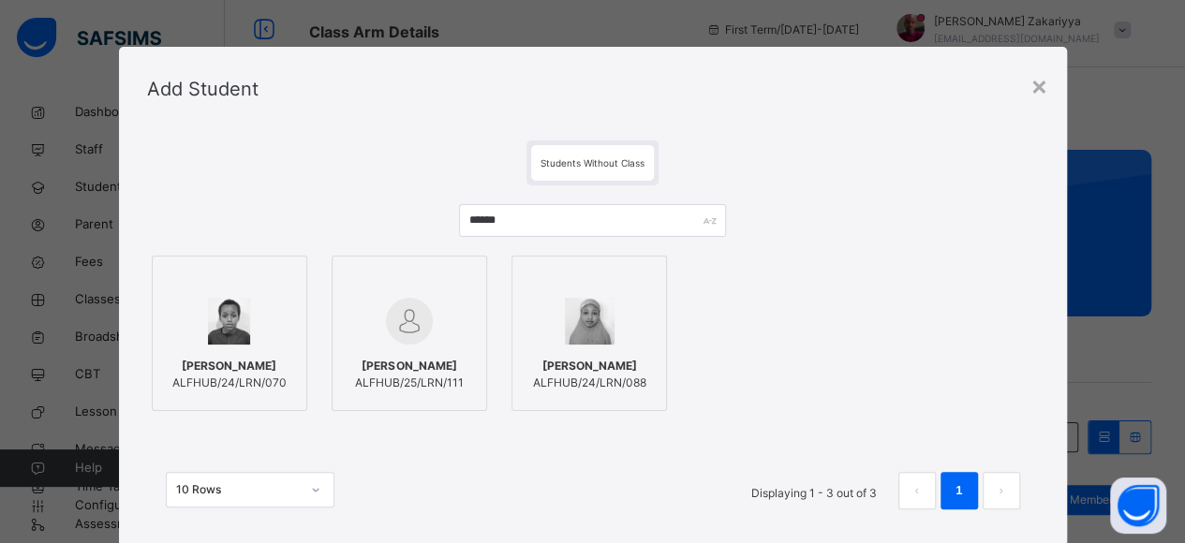
click at [388, 316] on img at bounding box center [409, 321] width 47 height 47
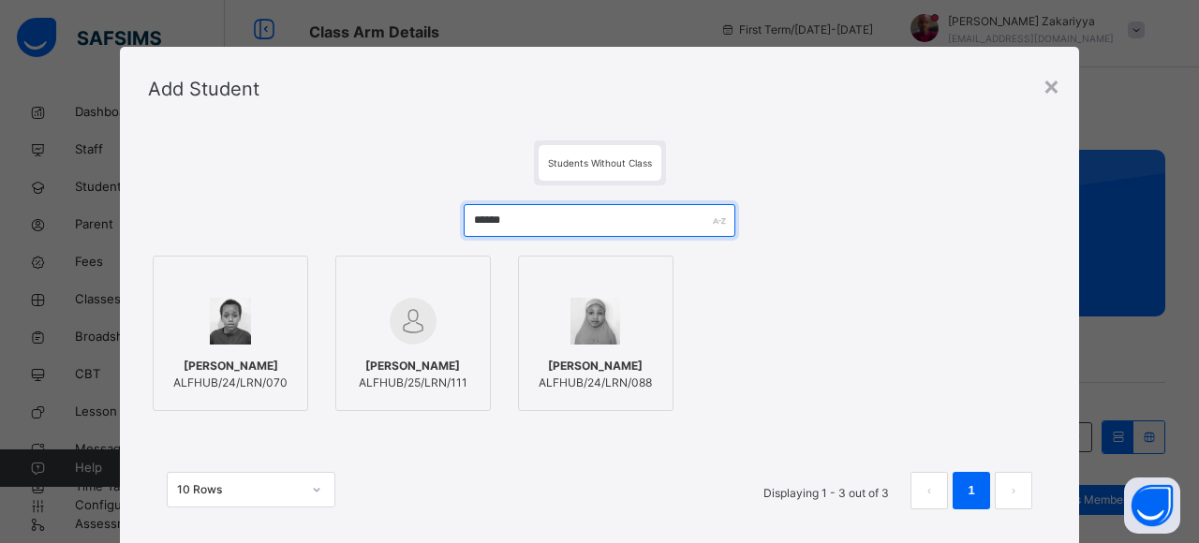
click at [585, 219] on input "******" at bounding box center [599, 220] width 271 height 33
type input "*"
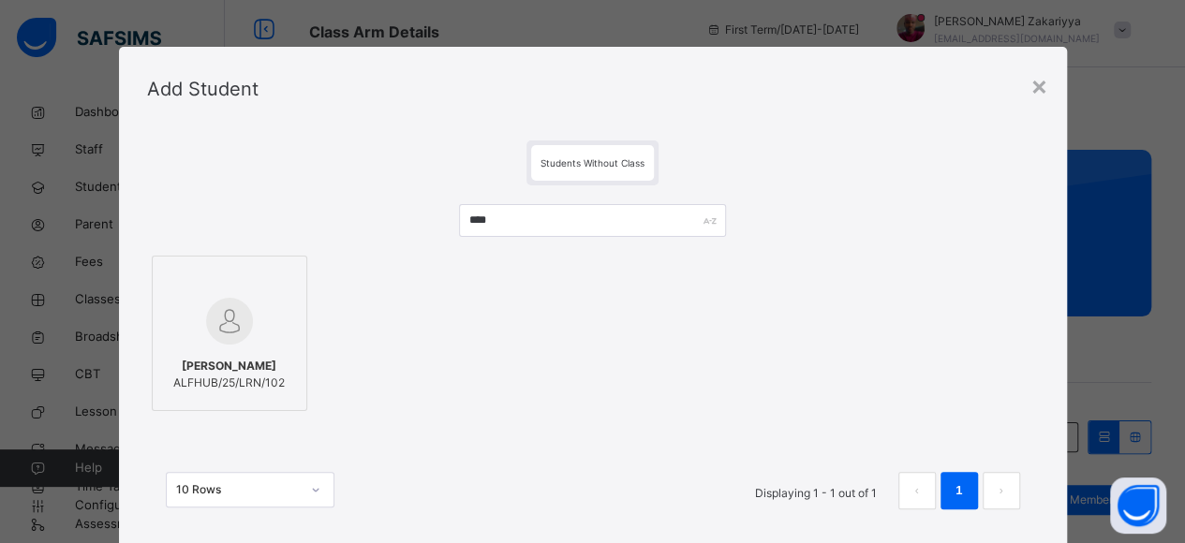
click at [207, 333] on img at bounding box center [229, 321] width 47 height 47
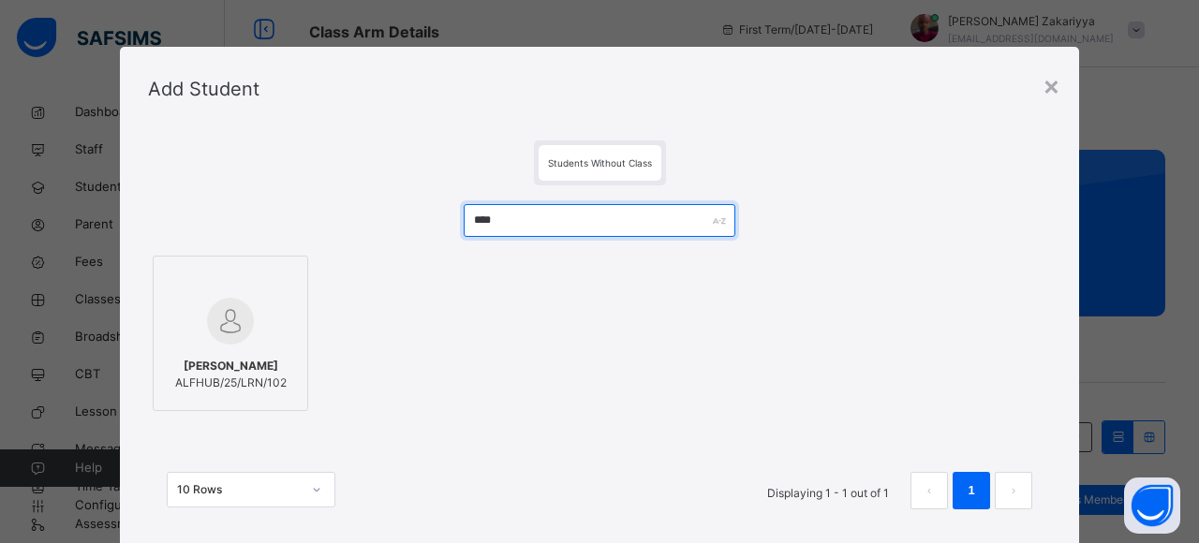
click at [548, 224] on input "****" at bounding box center [599, 220] width 271 height 33
type input "*"
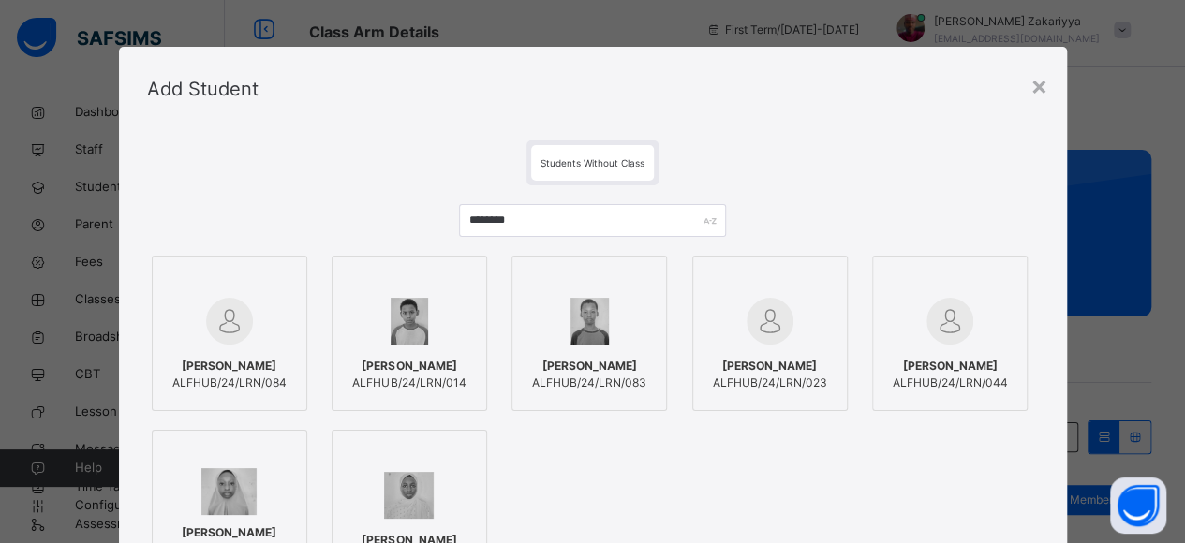
click at [260, 317] on div at bounding box center [229, 321] width 135 height 54
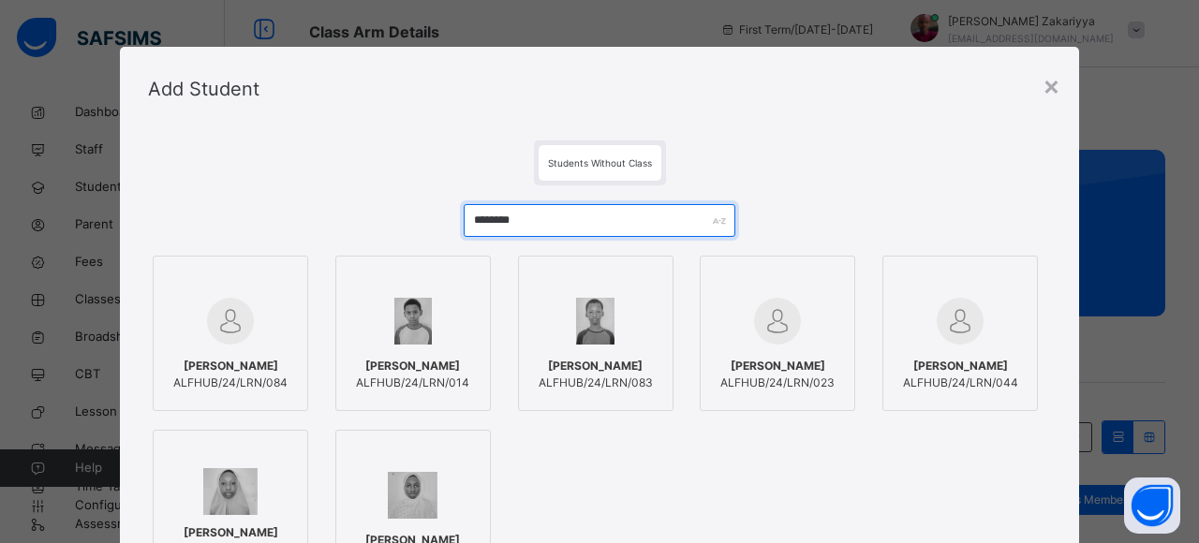
click at [542, 236] on input "********" at bounding box center [599, 220] width 271 height 33
type input "*"
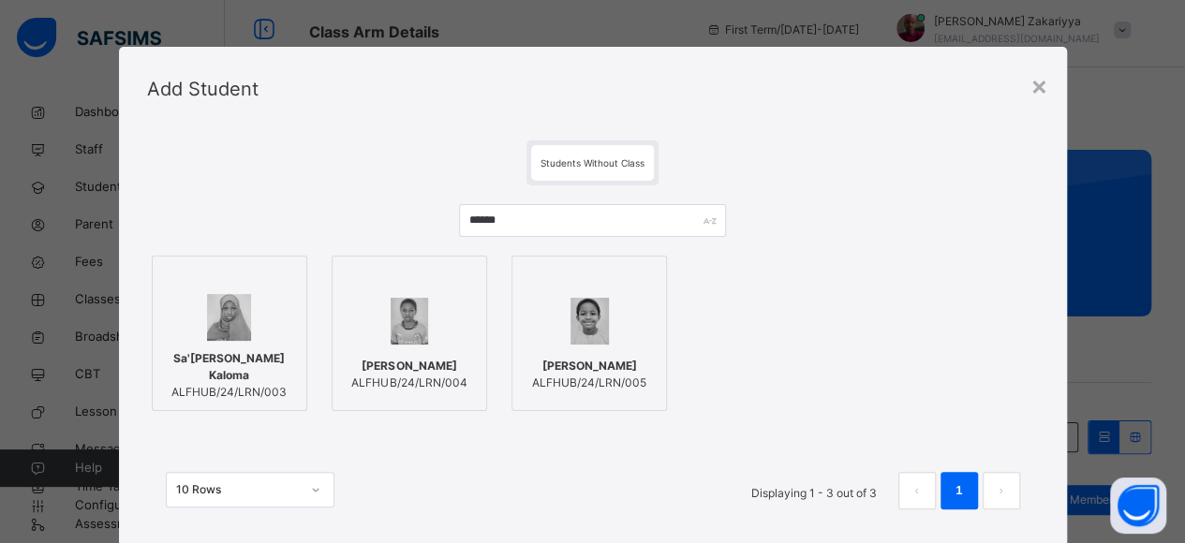
click at [543, 327] on div at bounding box center [589, 321] width 135 height 54
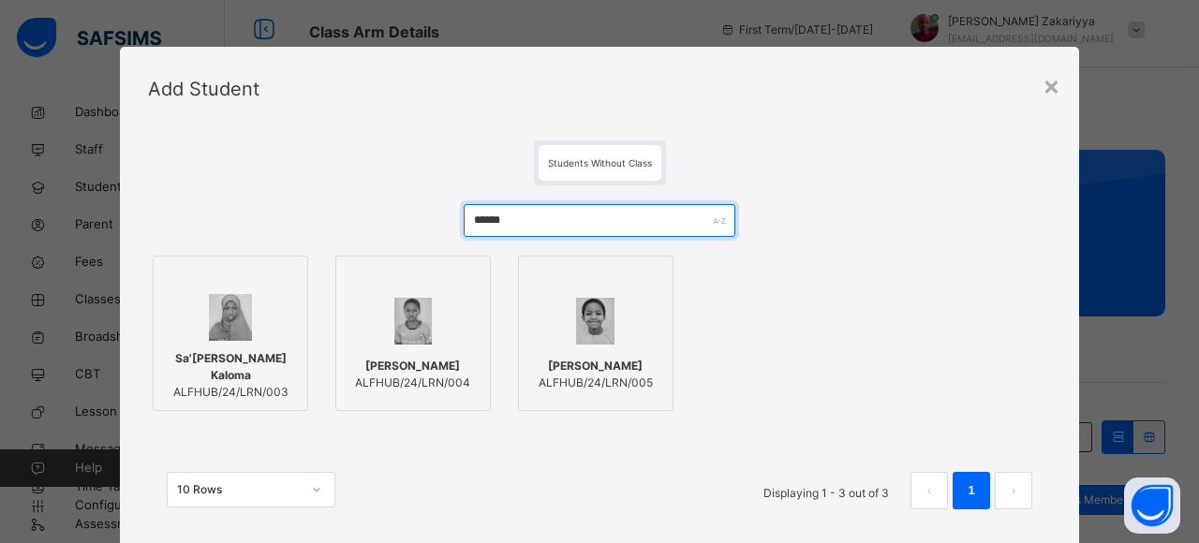
click at [526, 216] on input "******" at bounding box center [599, 220] width 271 height 33
type input "*"
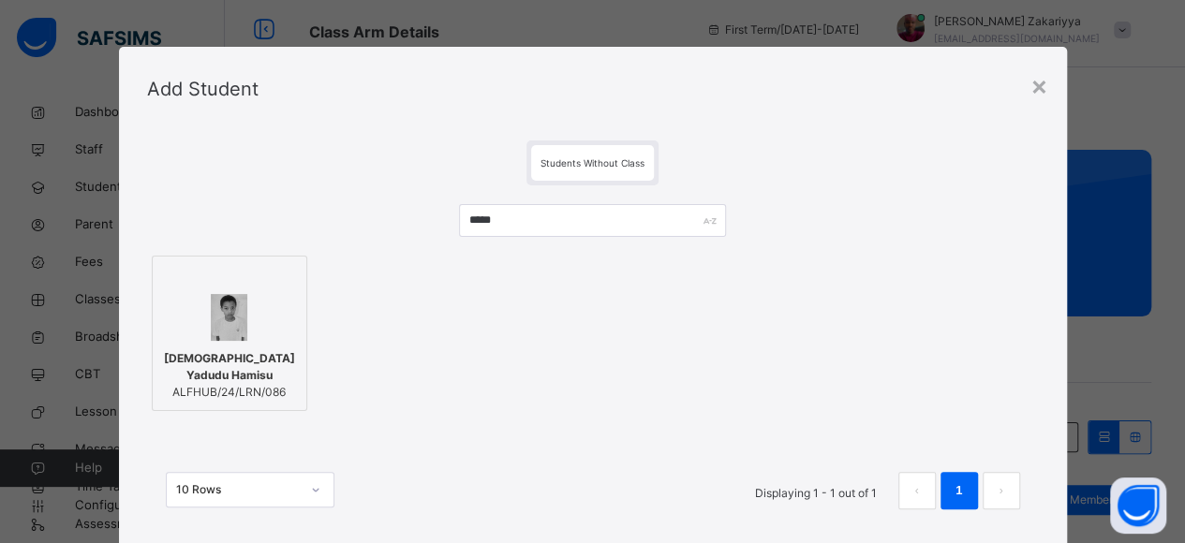
click at [217, 318] on img at bounding box center [229, 317] width 37 height 47
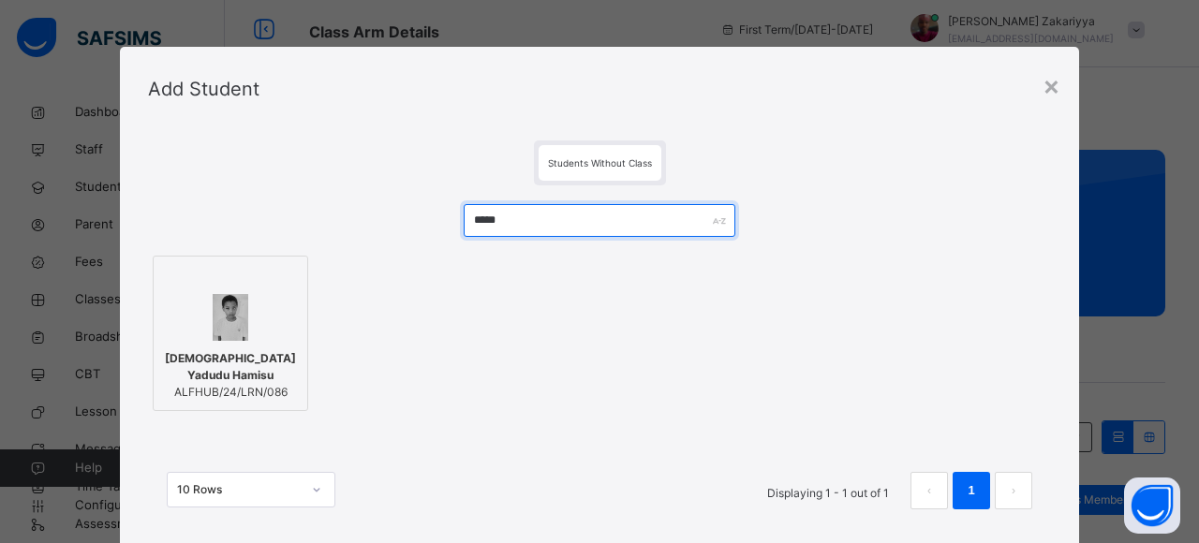
click at [505, 227] on input "*****" at bounding box center [599, 220] width 271 height 33
type input "*"
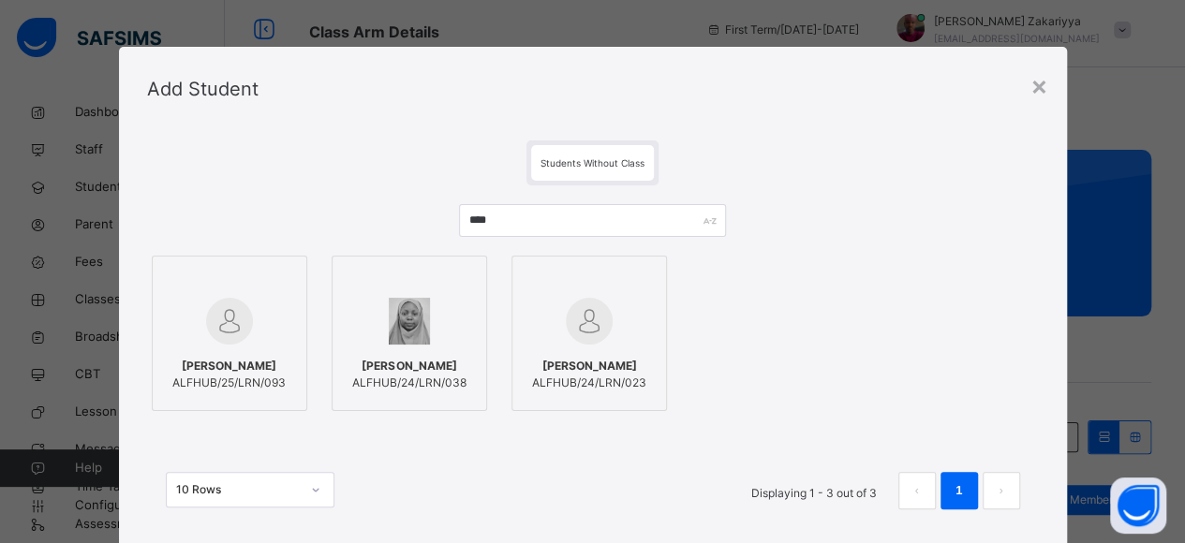
click at [240, 330] on img at bounding box center [229, 321] width 47 height 47
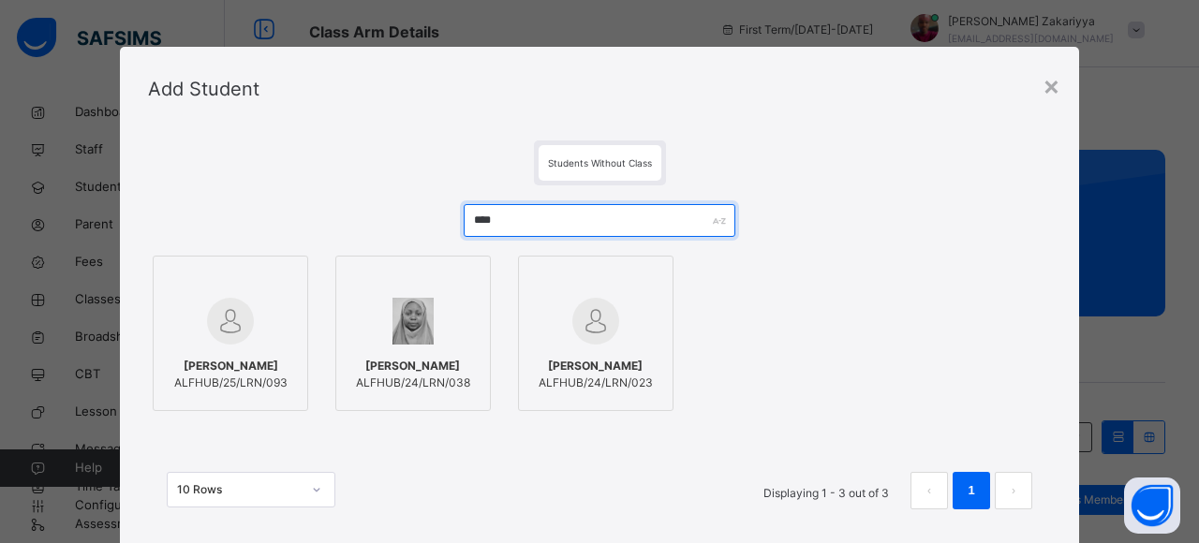
click at [563, 229] on input "****" at bounding box center [599, 220] width 271 height 33
type input "*"
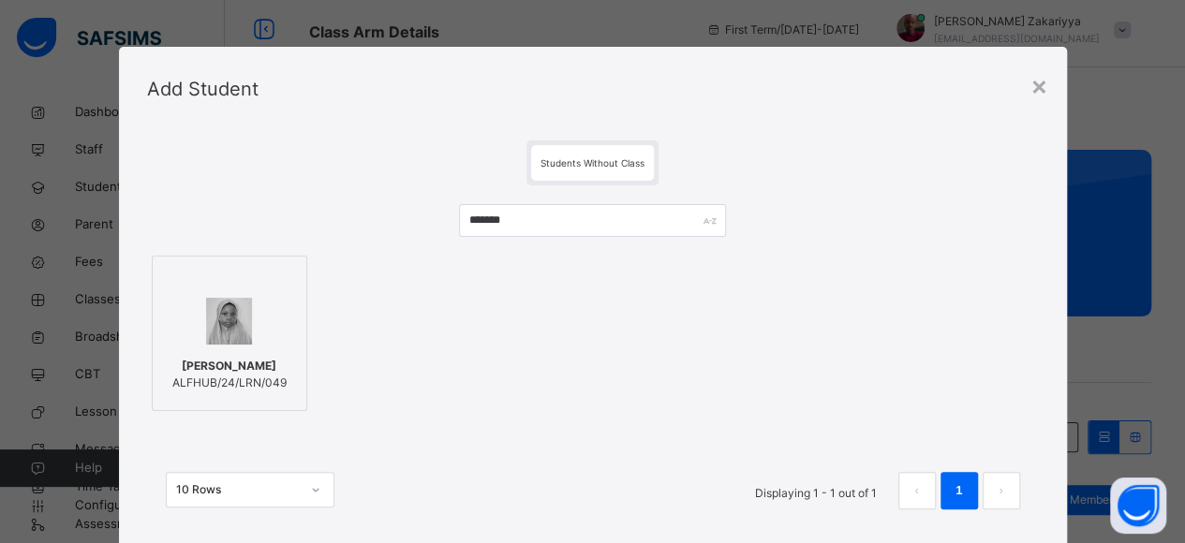
click at [245, 341] on div at bounding box center [229, 321] width 135 height 54
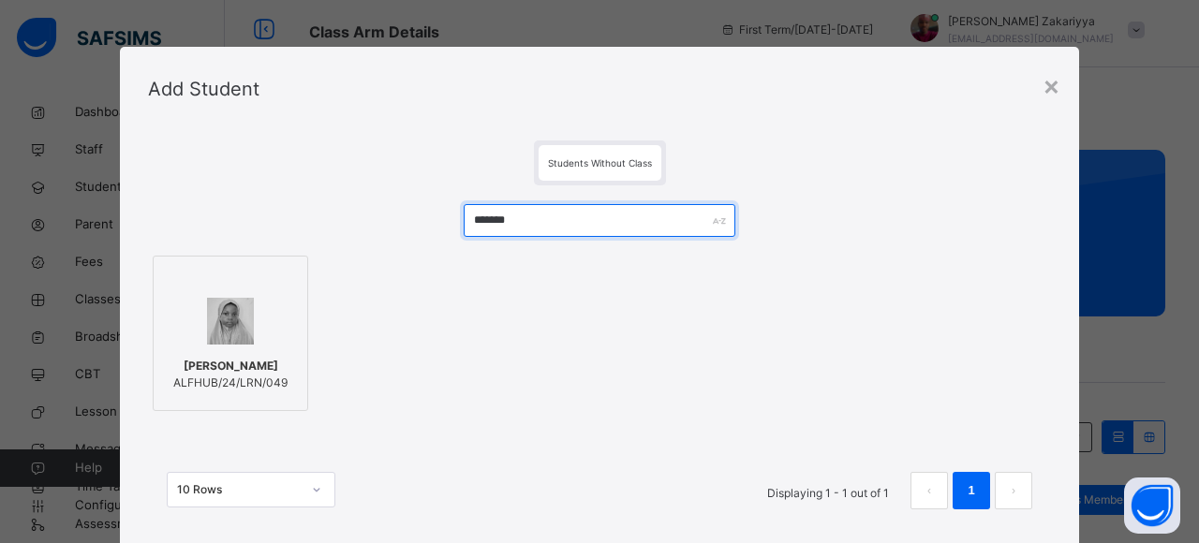
click at [538, 216] on input "*******" at bounding box center [599, 220] width 271 height 33
type input "*"
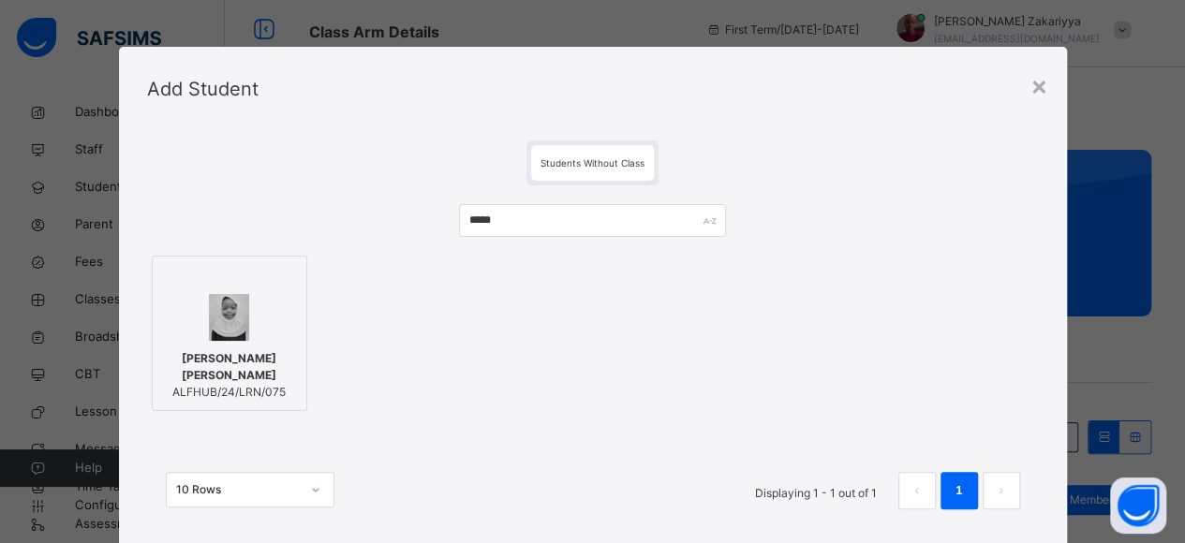
click at [270, 321] on div at bounding box center [229, 317] width 135 height 47
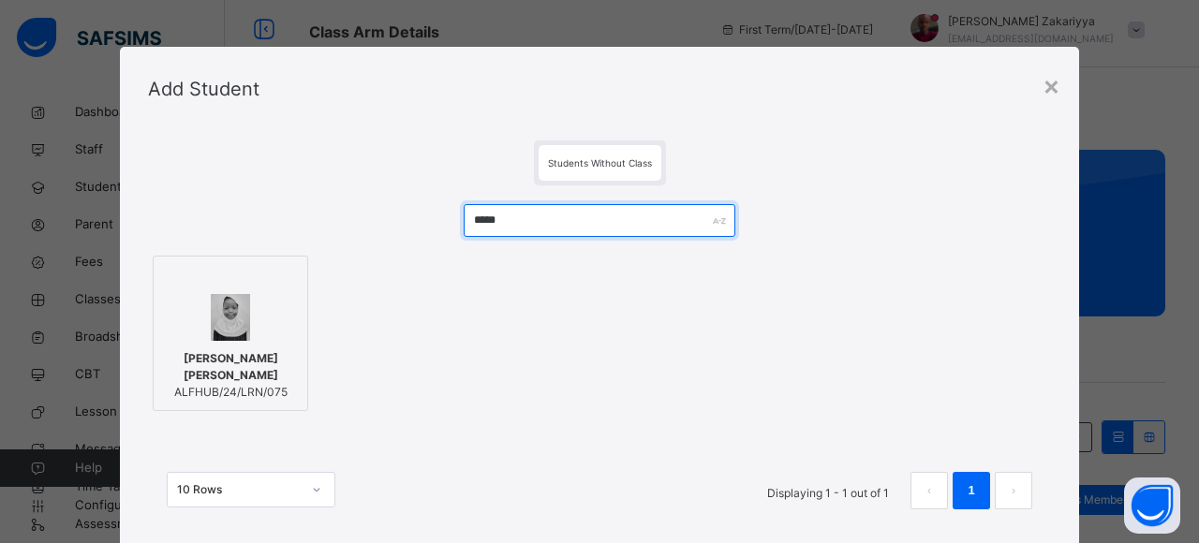
click at [510, 217] on input "*****" at bounding box center [599, 220] width 271 height 33
type input "*"
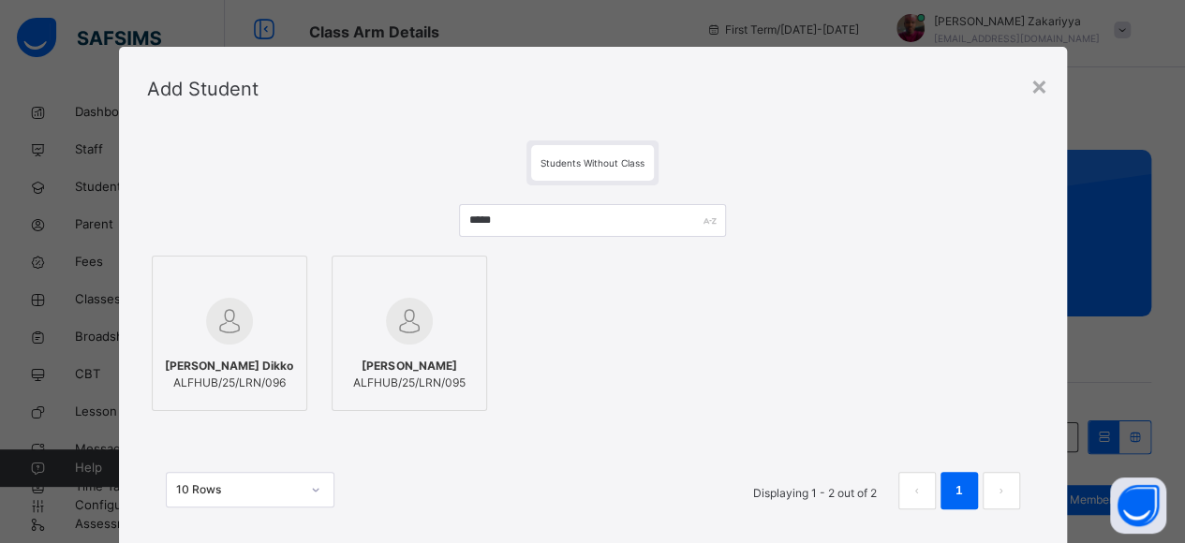
click at [364, 338] on div at bounding box center [409, 321] width 135 height 54
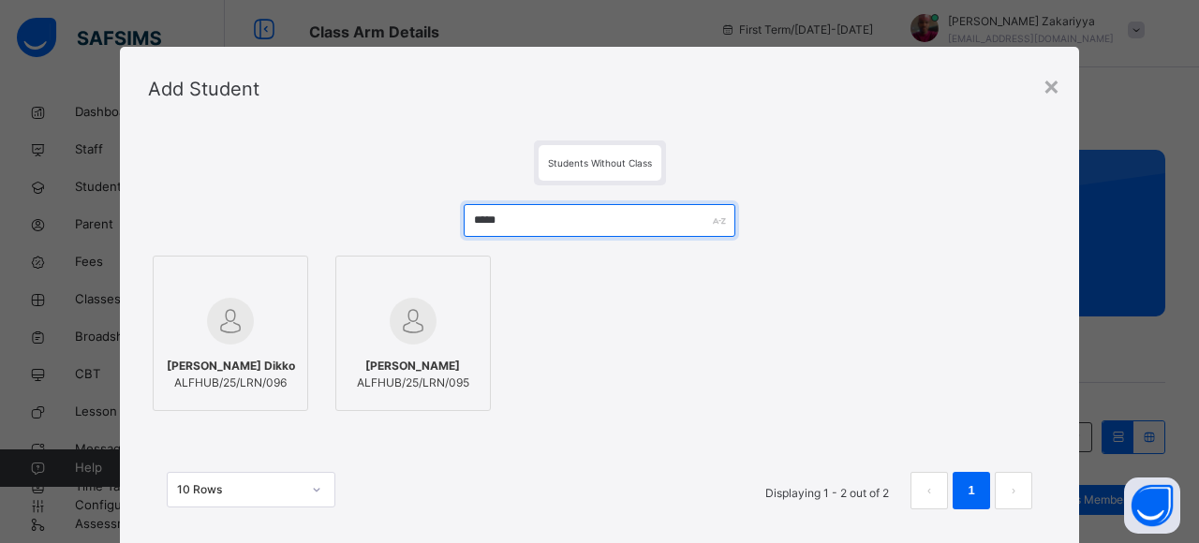
click at [535, 226] on input "*****" at bounding box center [599, 220] width 271 height 33
type input "*"
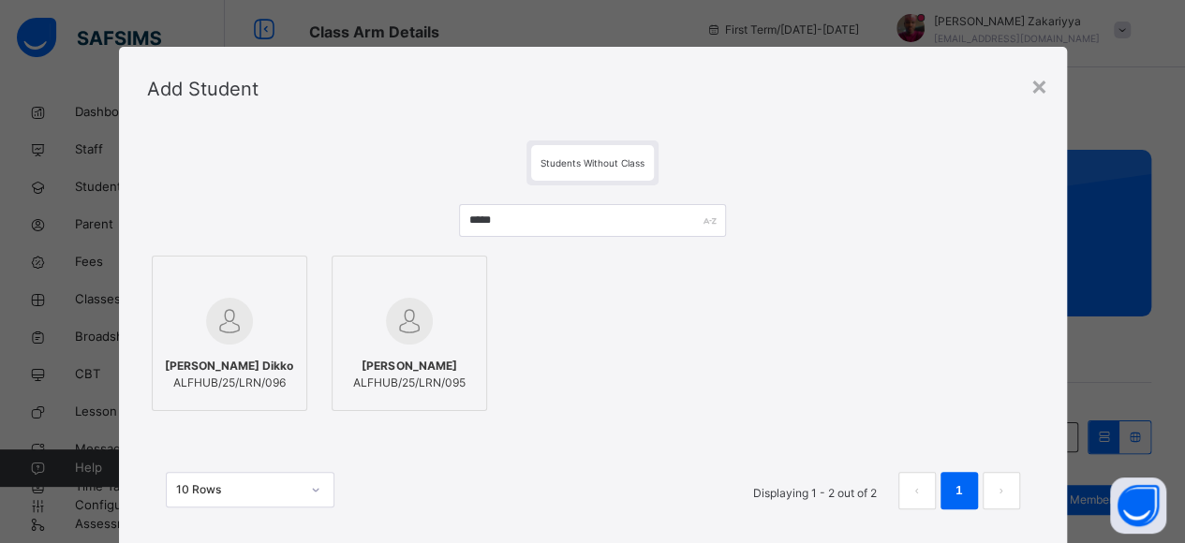
click at [446, 289] on div at bounding box center [409, 280] width 135 height 28
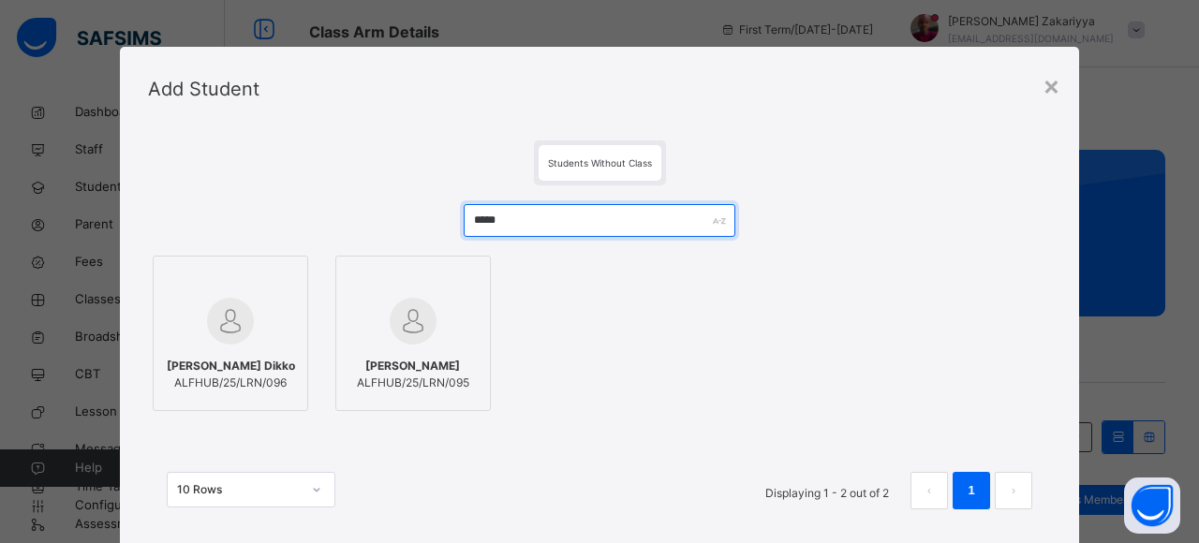
click at [527, 221] on input "*****" at bounding box center [599, 220] width 271 height 33
type input "*"
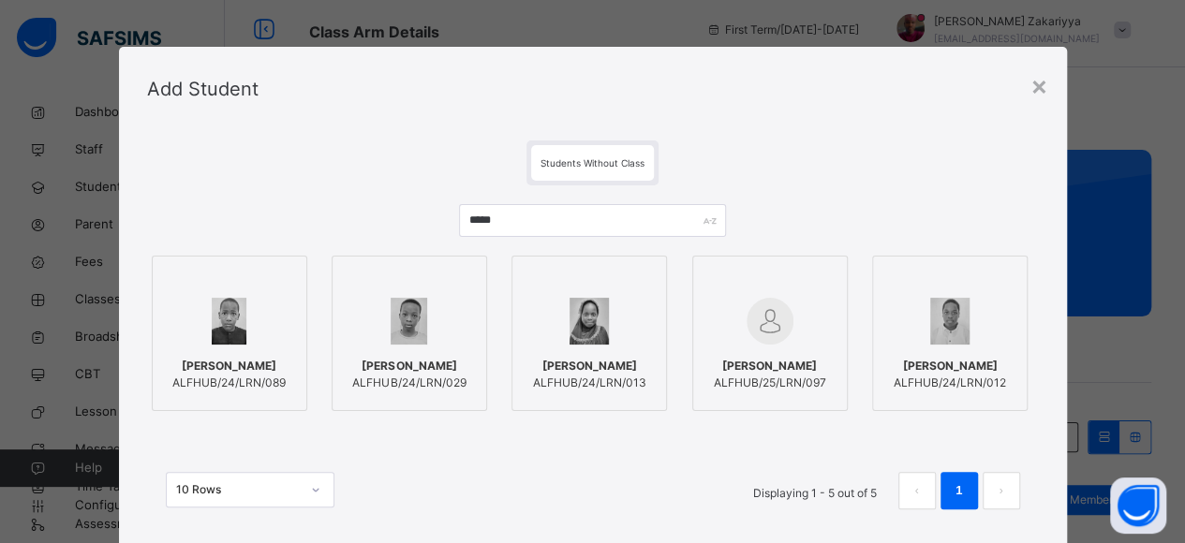
click at [767, 319] on img at bounding box center [770, 321] width 47 height 47
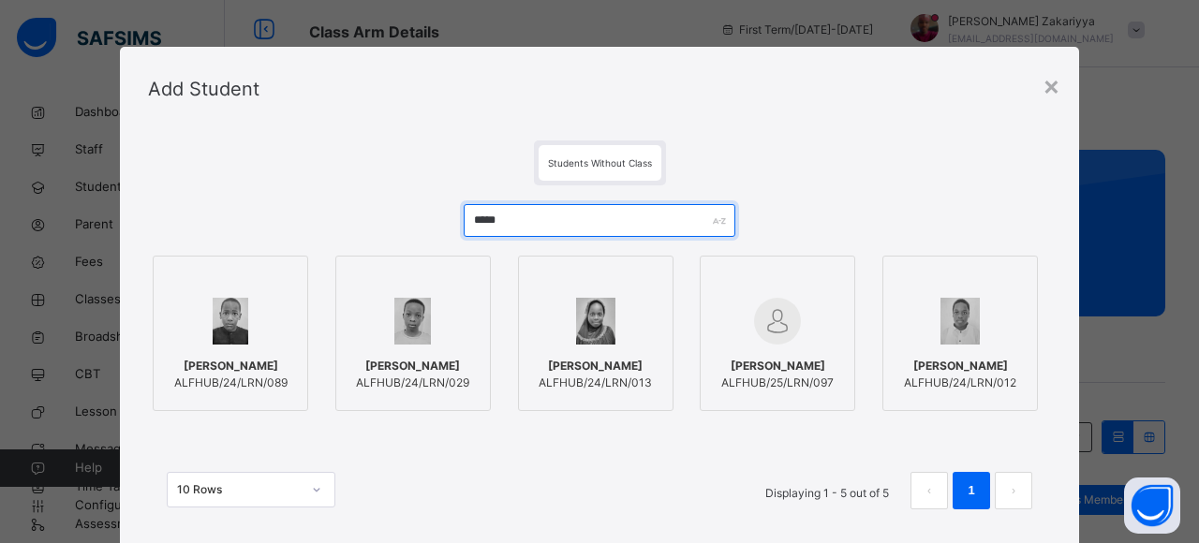
click at [641, 217] on input "*****" at bounding box center [599, 220] width 271 height 33
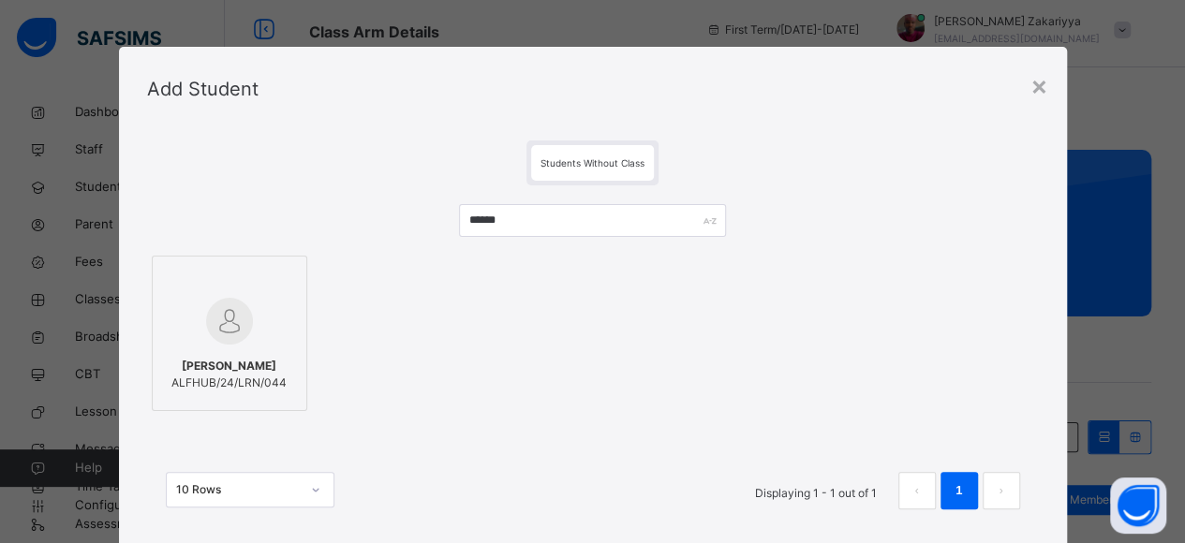
click at [236, 338] on img at bounding box center [229, 321] width 47 height 47
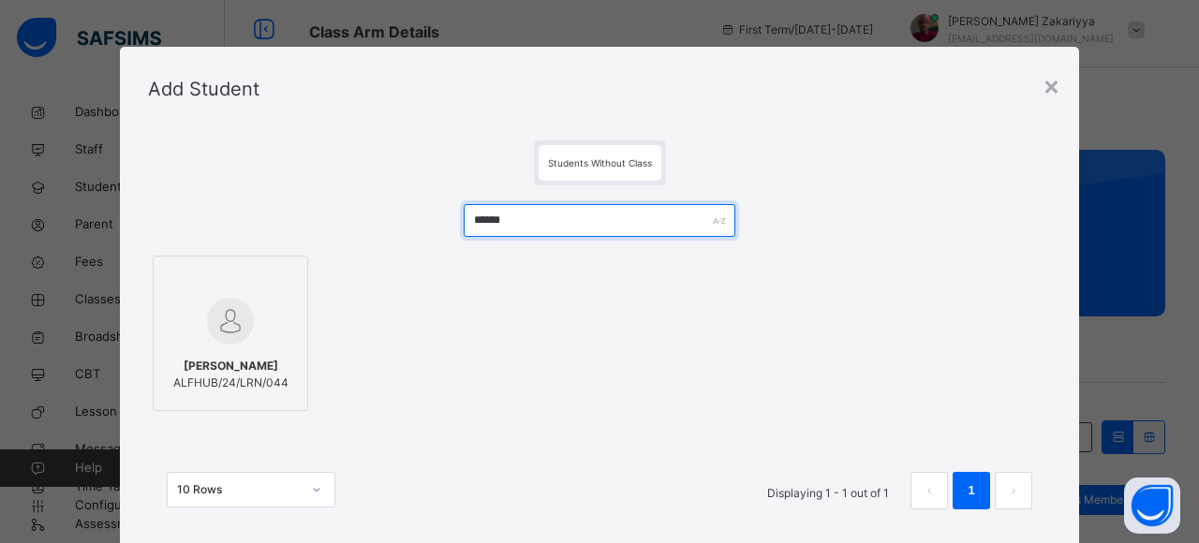
click at [550, 207] on input "******" at bounding box center [599, 220] width 271 height 33
type input "*"
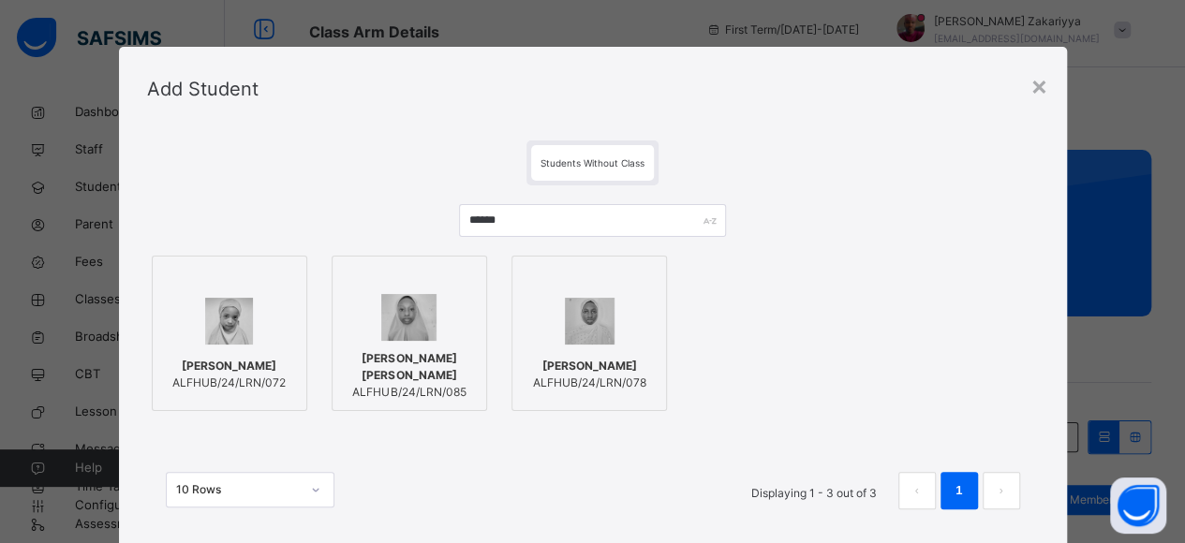
click at [243, 325] on div at bounding box center [229, 321] width 135 height 54
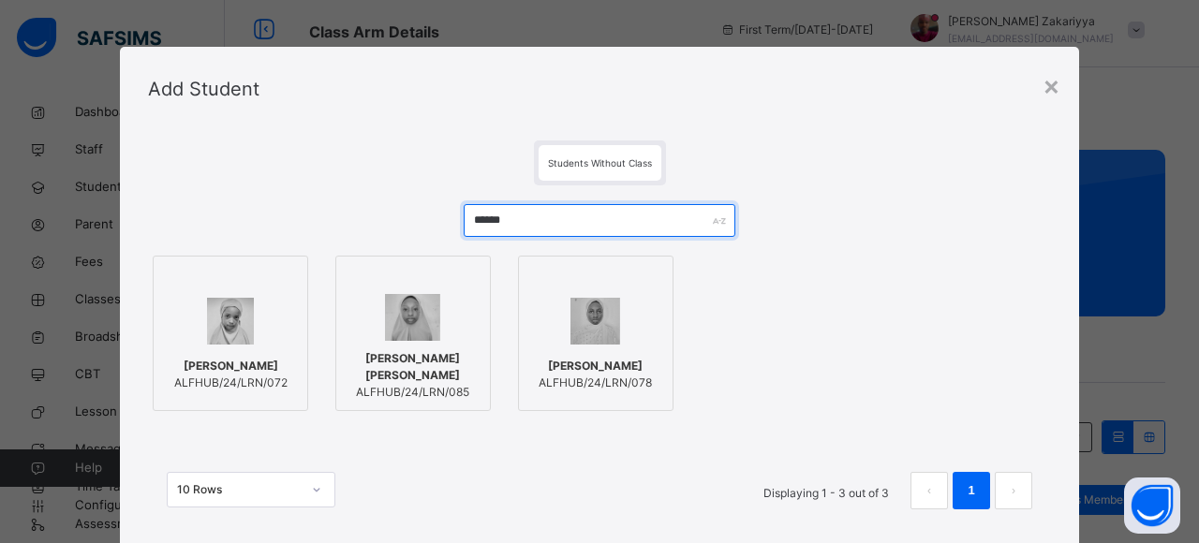
click at [544, 230] on input "******" at bounding box center [599, 220] width 271 height 33
type input "*"
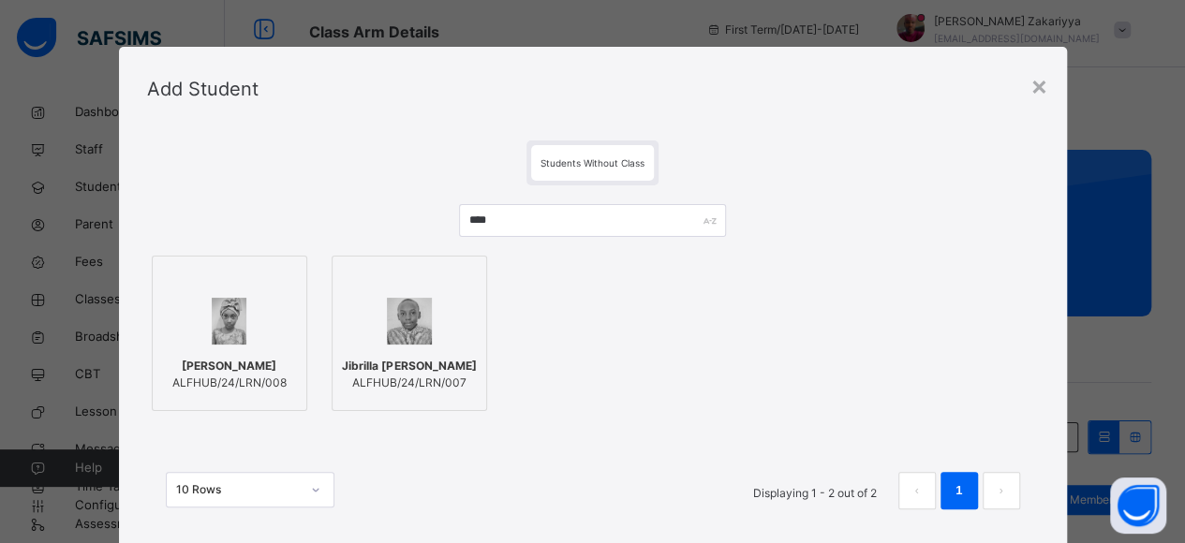
click at [281, 316] on div at bounding box center [229, 321] width 135 height 54
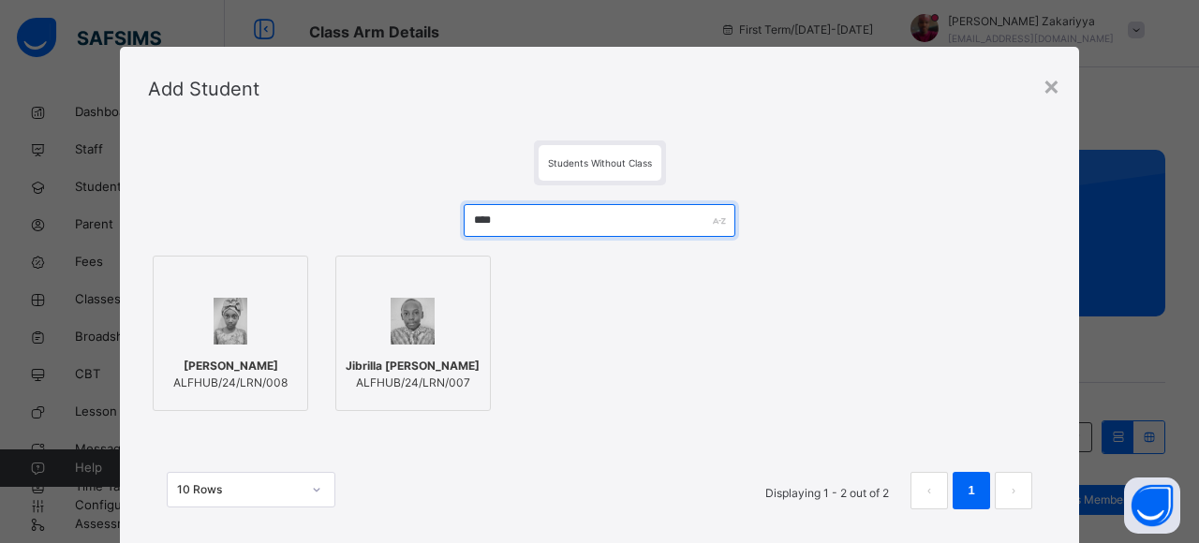
click at [569, 224] on input "****" at bounding box center [599, 220] width 271 height 33
type input "*"
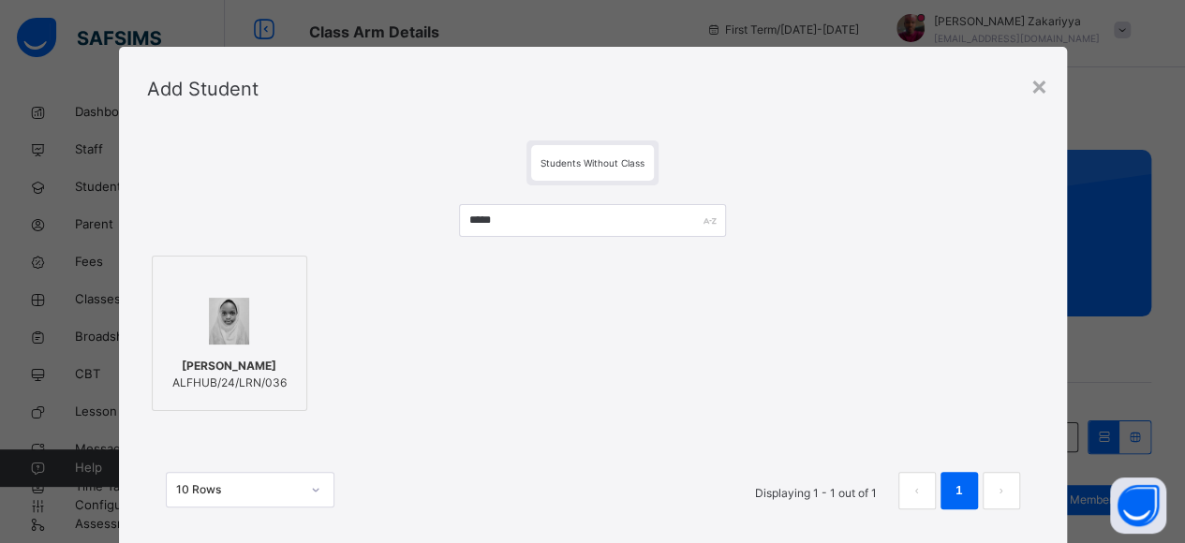
click at [252, 329] on div at bounding box center [229, 321] width 135 height 54
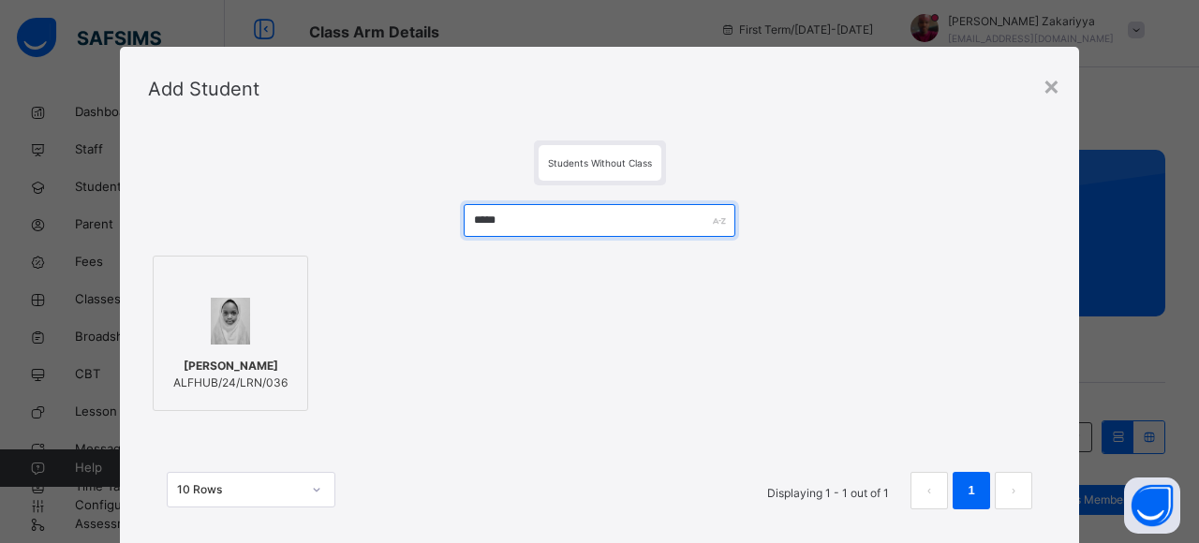
click at [553, 220] on input "*****" at bounding box center [599, 220] width 271 height 33
type input "*"
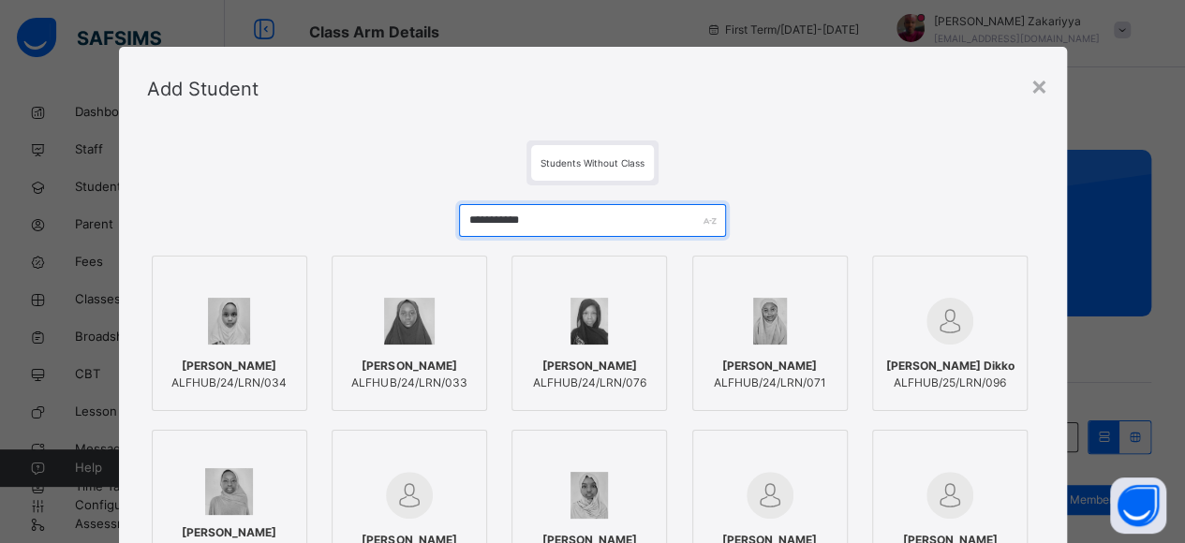
type input "**********"
click at [251, 338] on div at bounding box center [229, 321] width 135 height 54
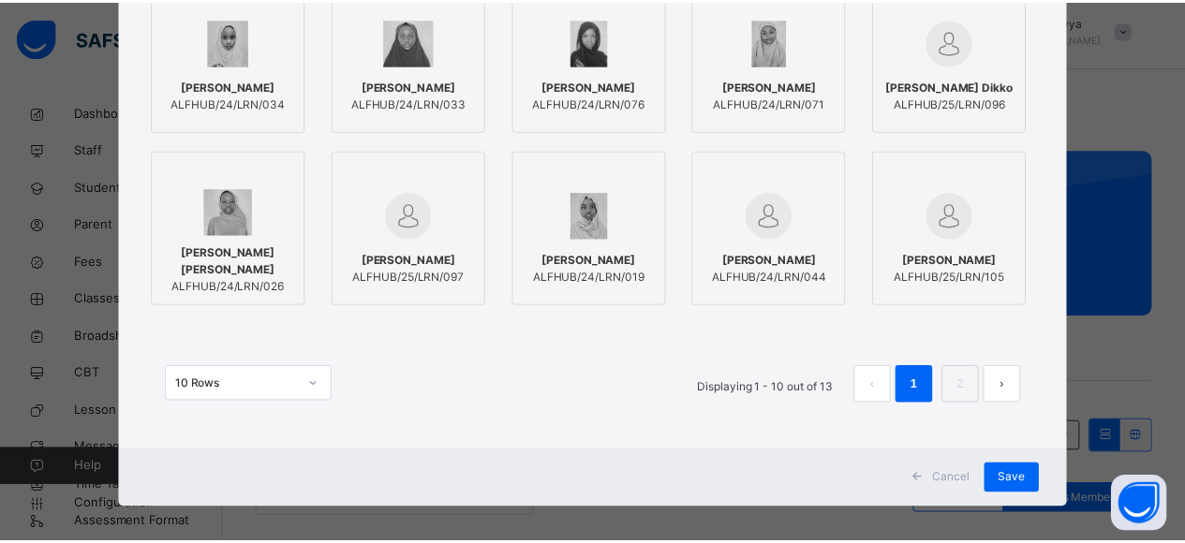
scroll to position [292, 0]
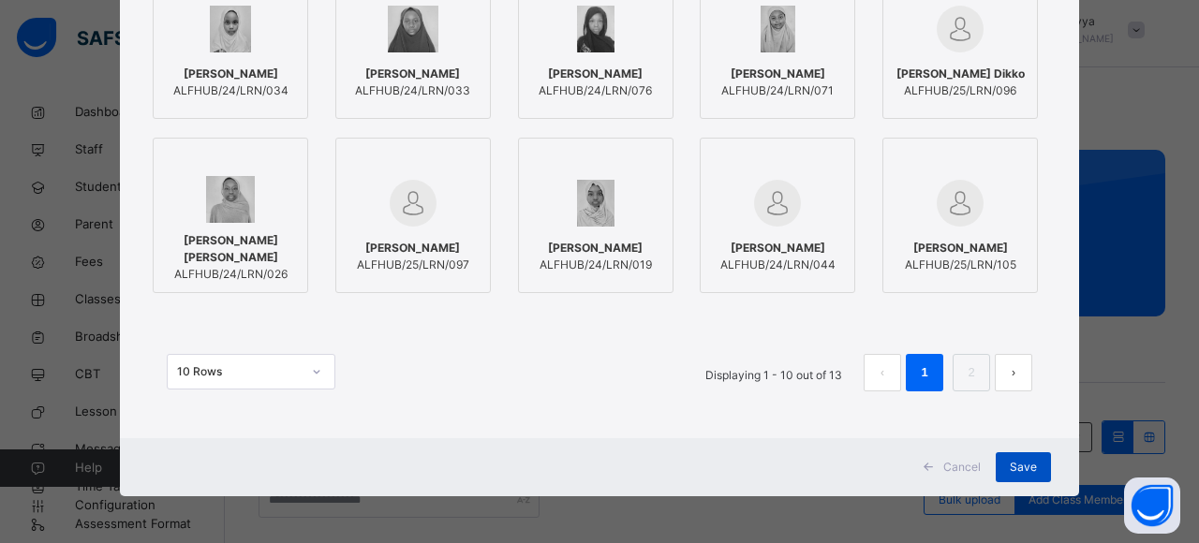
click at [1032, 460] on div "Save" at bounding box center [1023, 468] width 55 height 30
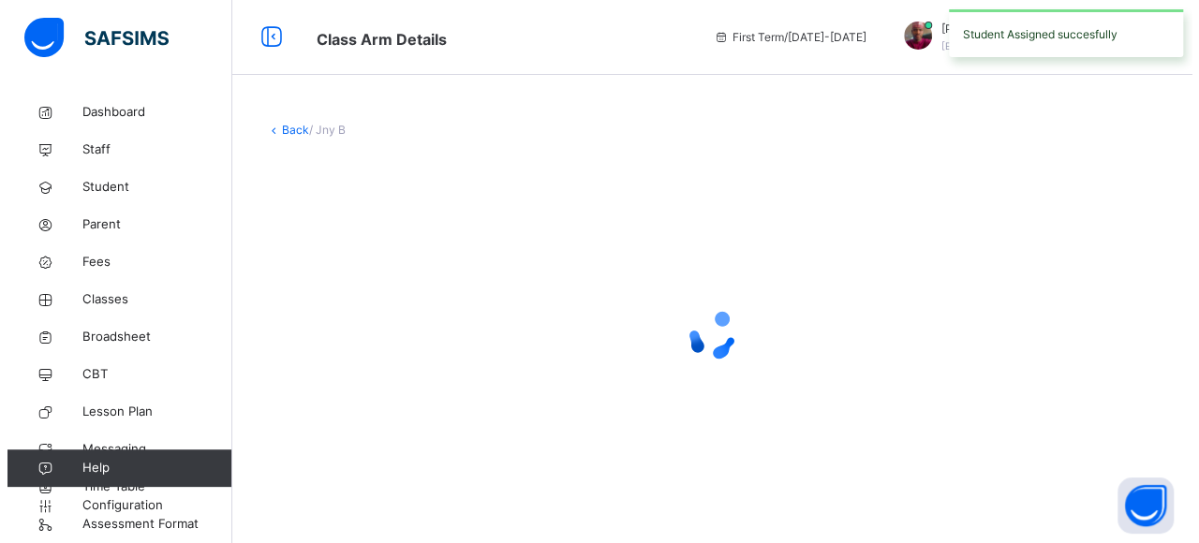
scroll to position [0, 0]
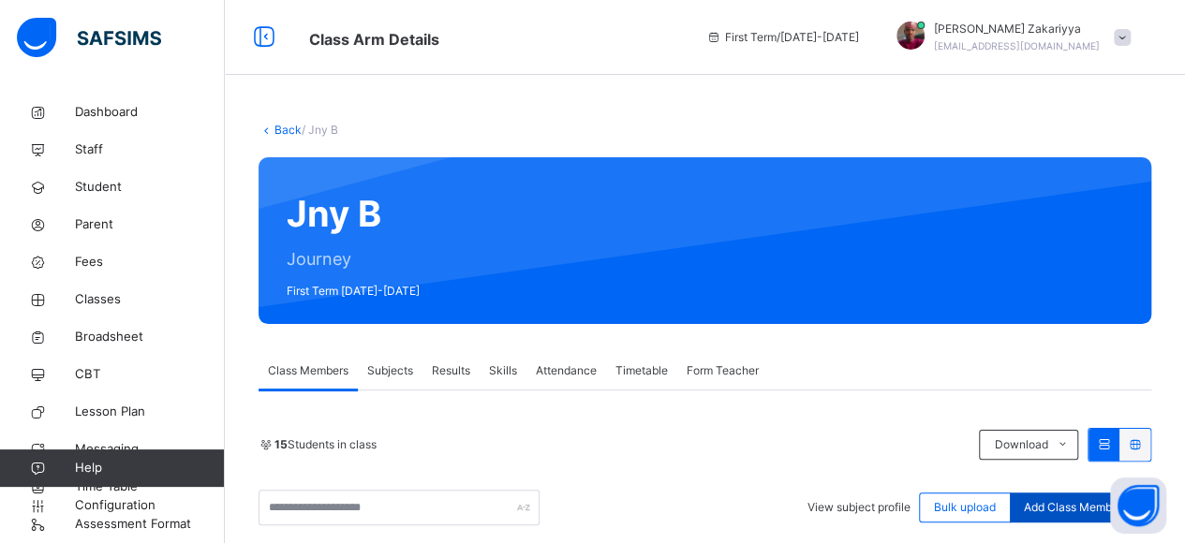
click at [1076, 509] on span "Add Class Members" at bounding box center [1076, 507] width 104 height 17
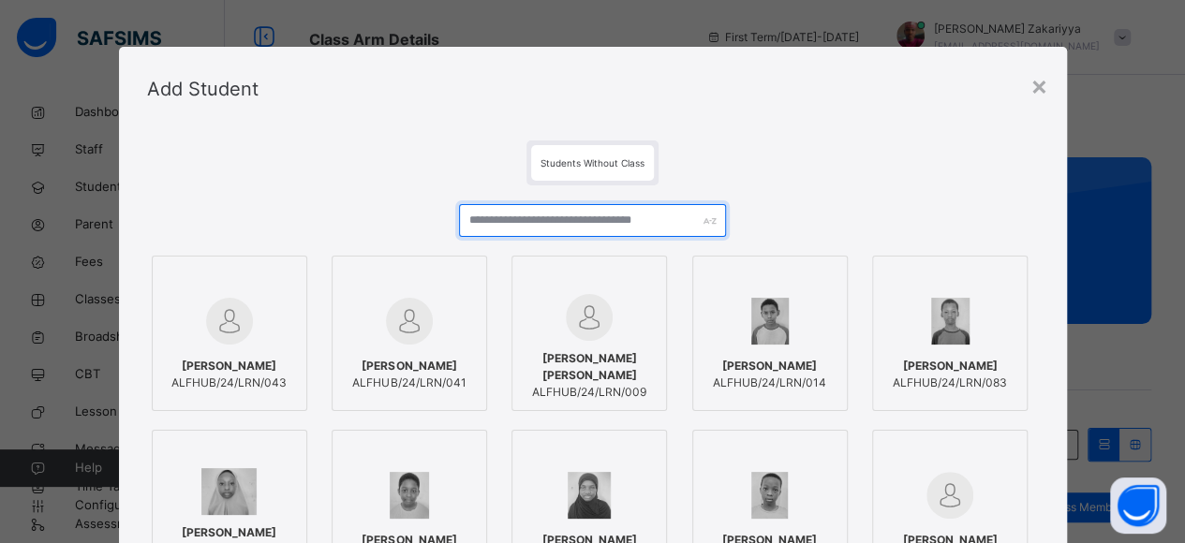
click at [573, 218] on input "text" at bounding box center [593, 220] width 268 height 33
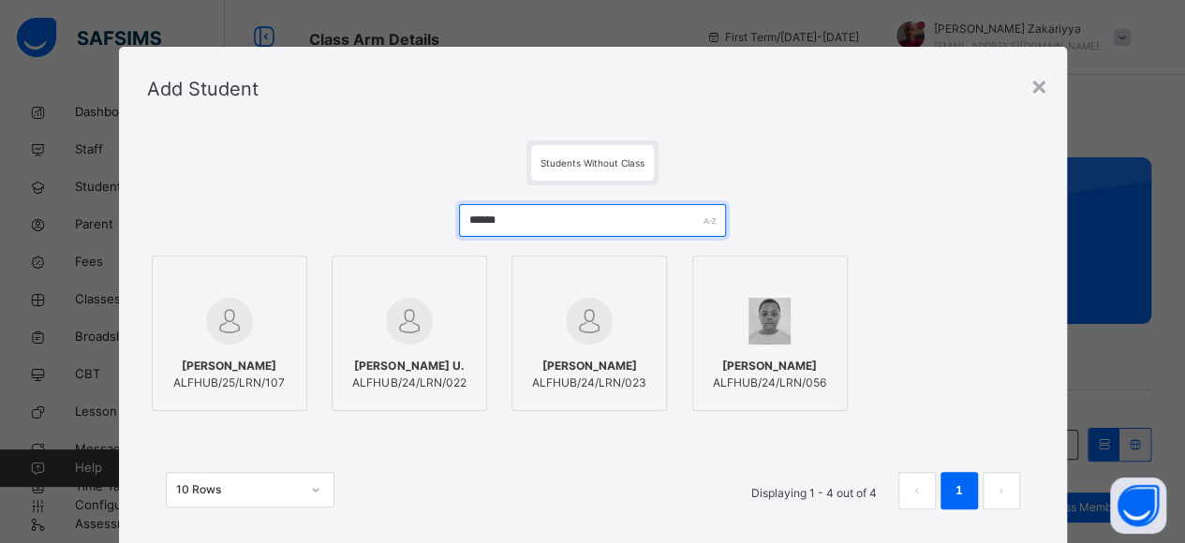
type input "******"
click at [257, 340] on div at bounding box center [229, 321] width 135 height 54
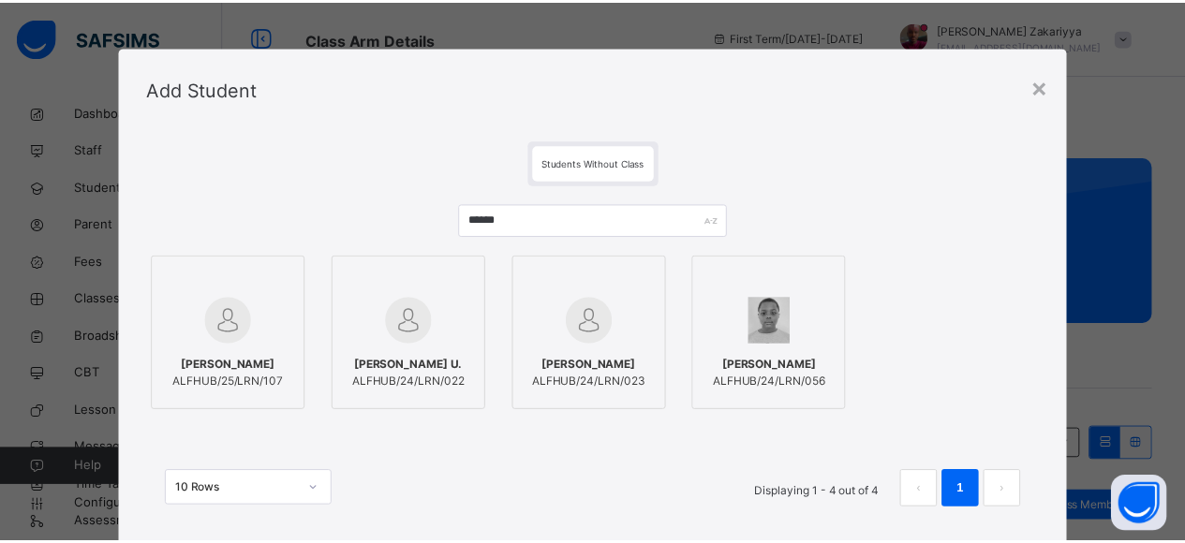
scroll to position [118, 0]
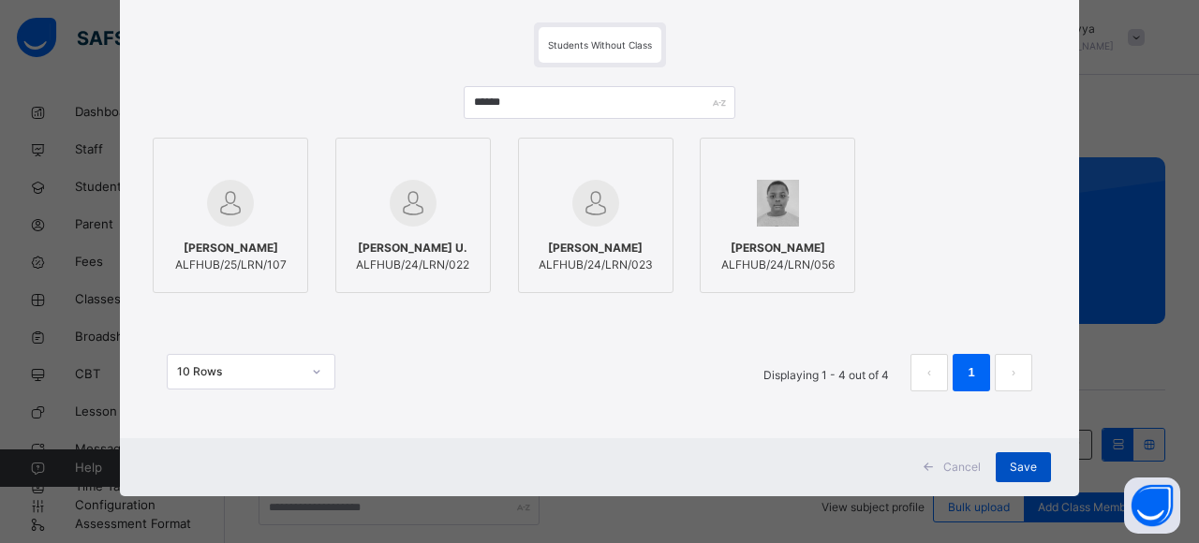
click at [1029, 466] on span "Save" at bounding box center [1023, 467] width 27 height 17
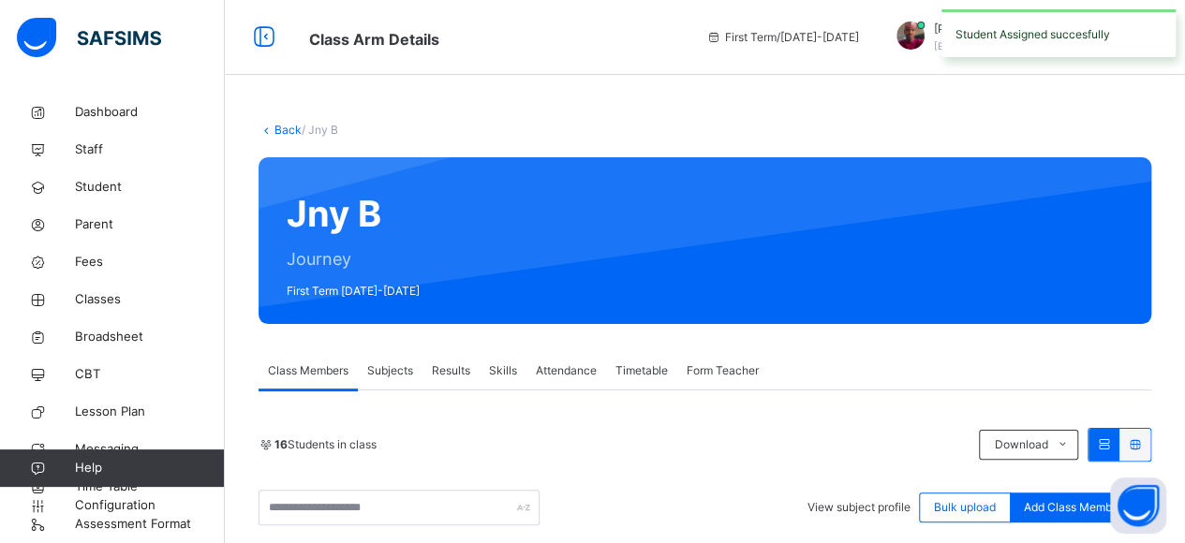
click at [282, 129] on link "Back" at bounding box center [288, 130] width 27 height 14
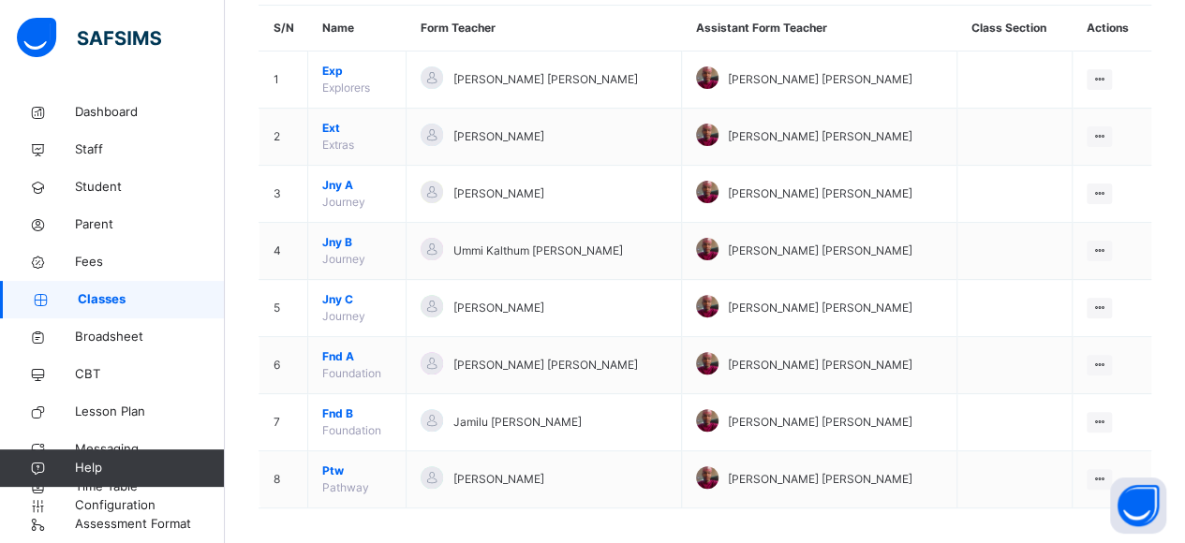
scroll to position [180, 0]
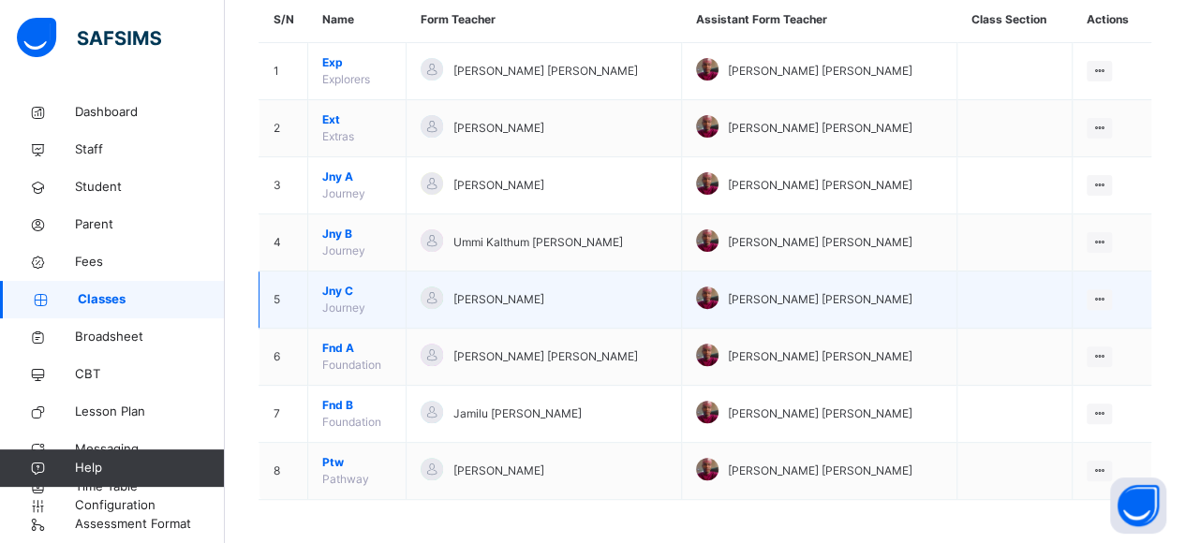
click at [345, 291] on span "Jny C" at bounding box center [356, 291] width 69 height 17
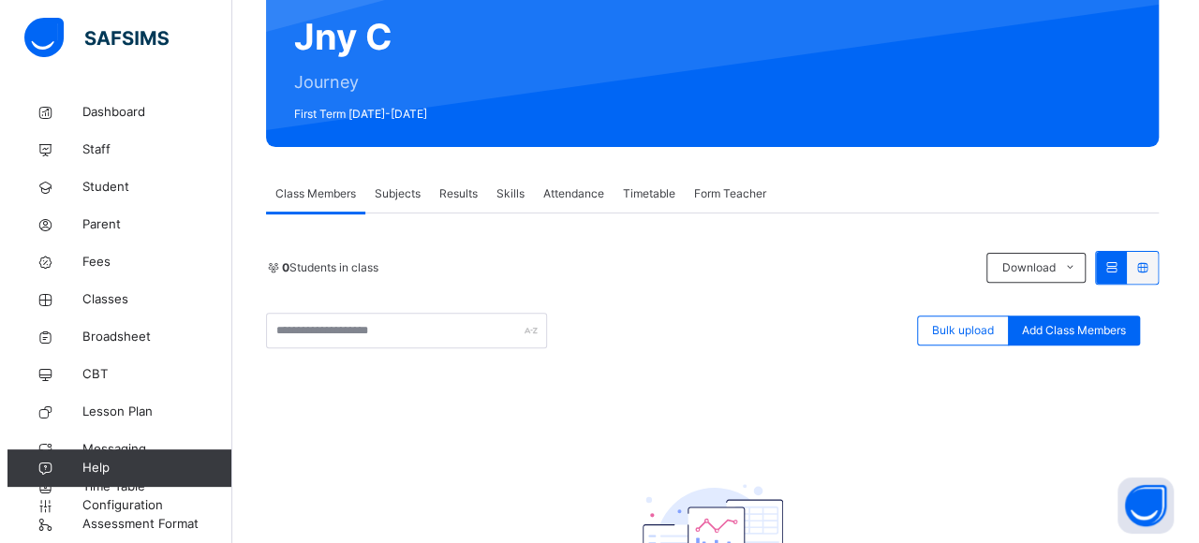
scroll to position [212, 0]
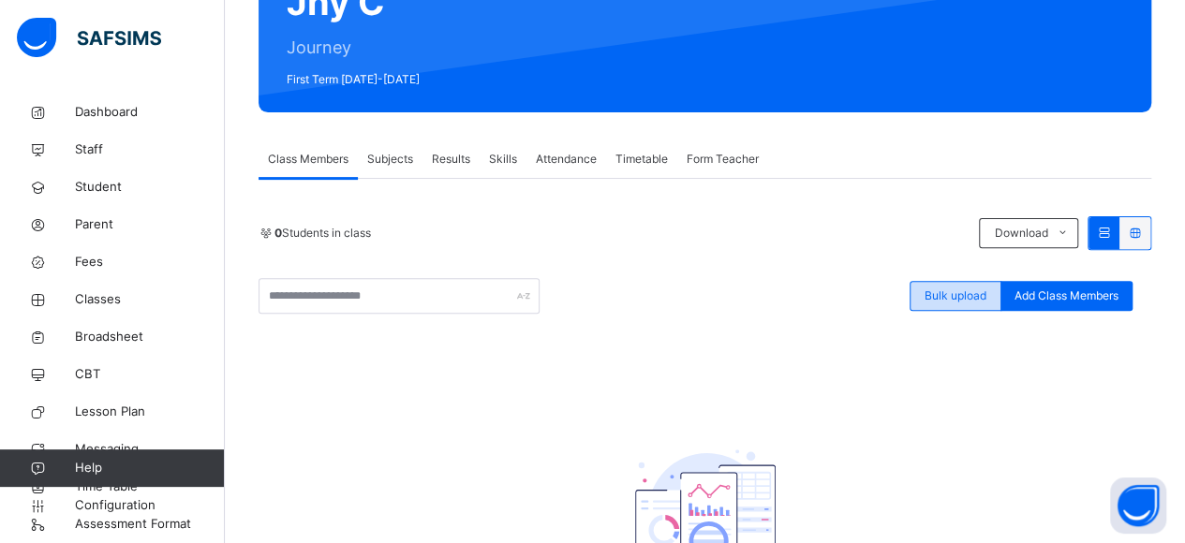
click at [967, 302] on span "Bulk upload" at bounding box center [956, 296] width 62 height 17
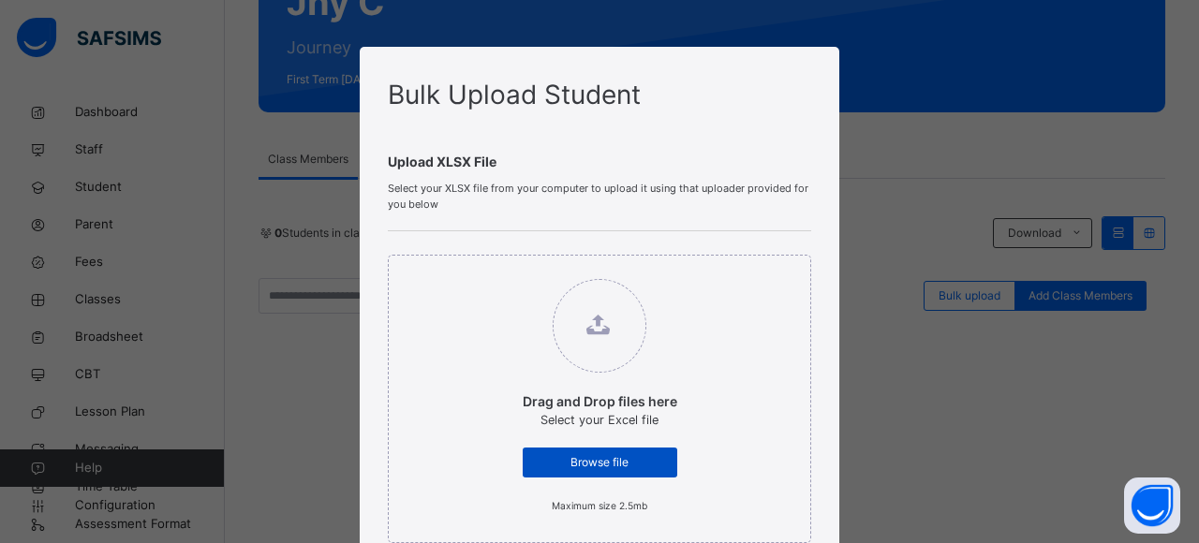
click at [645, 466] on span "Browse file" at bounding box center [600, 462] width 126 height 17
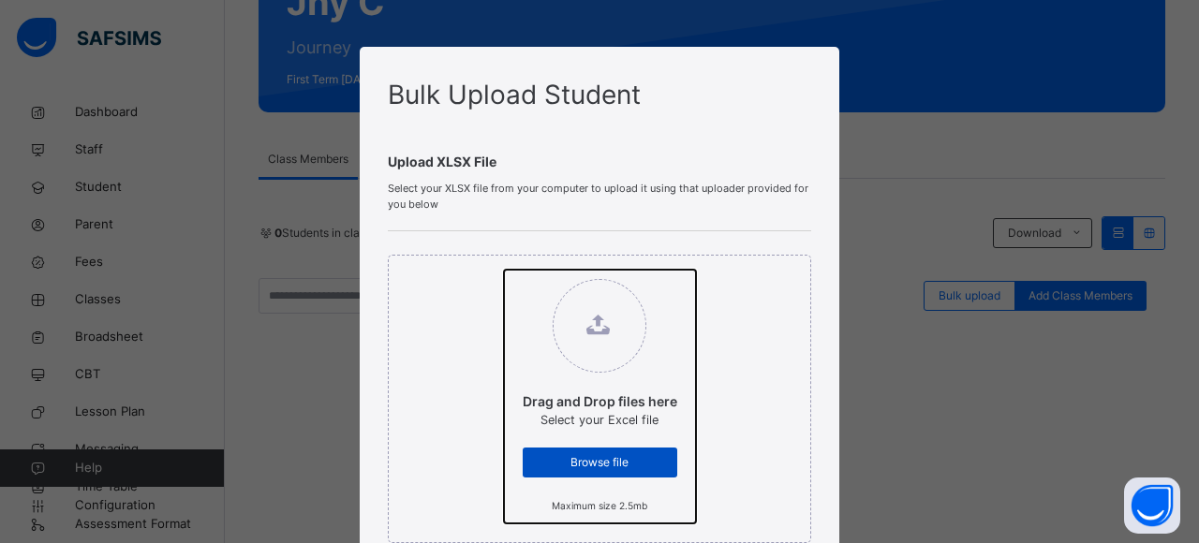
click at [504, 270] on input "Drag and Drop files here Select your Excel file Browse file Maximum size 2.5mb" at bounding box center [504, 270] width 0 height 0
type input "**********"
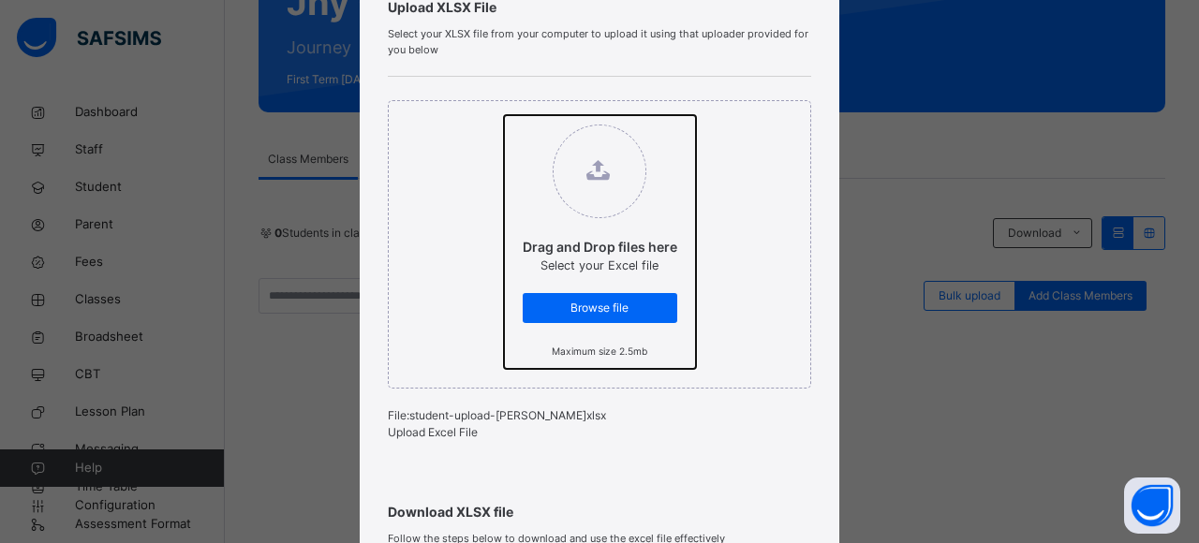
scroll to position [320, 0]
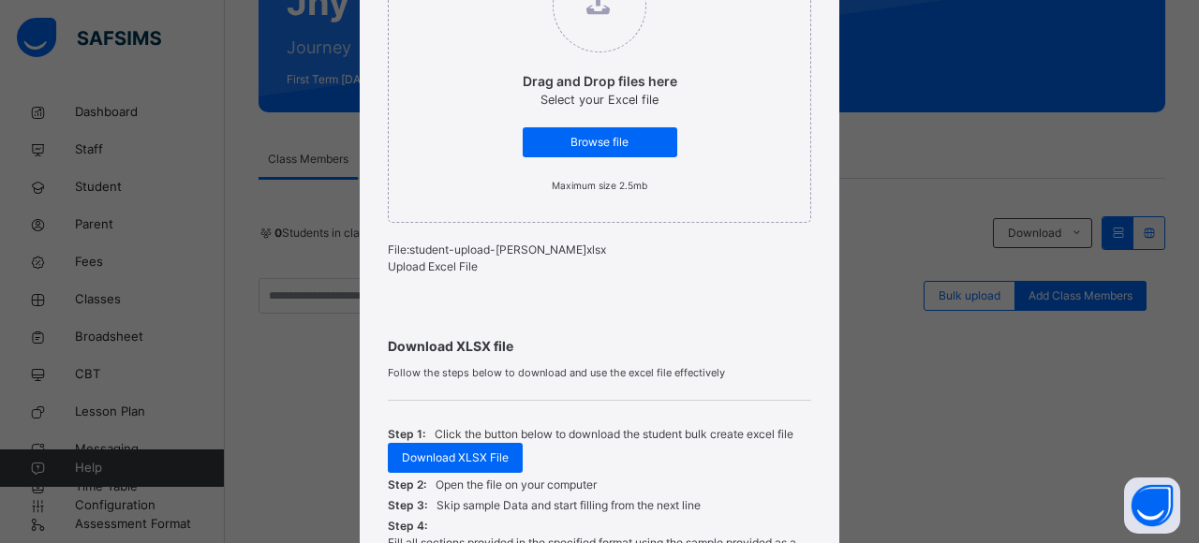
click at [457, 269] on span "Upload Excel File" at bounding box center [433, 267] width 90 height 14
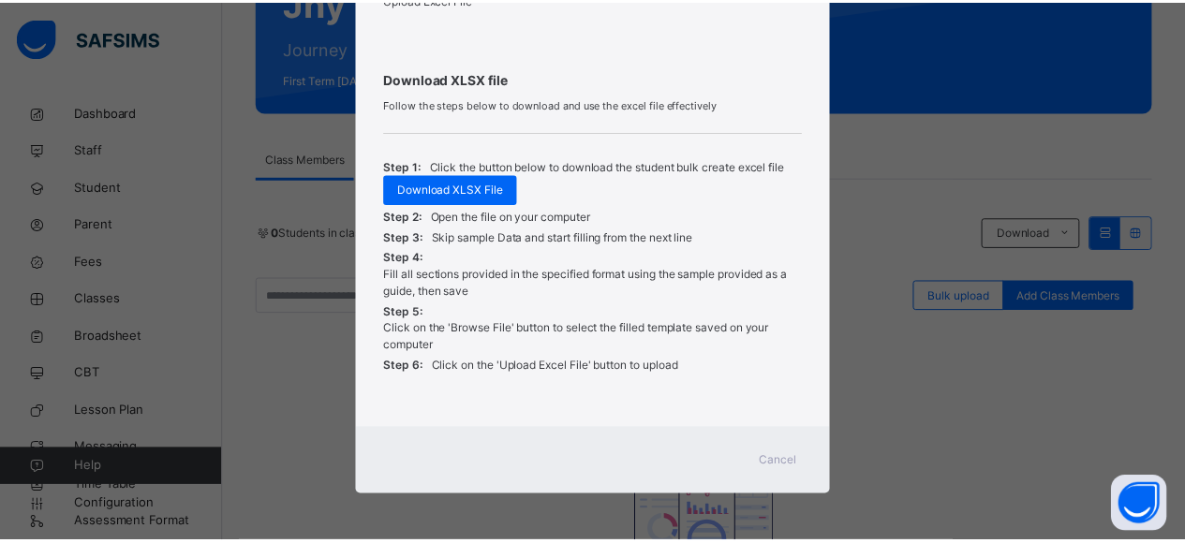
scroll to position [600, 0]
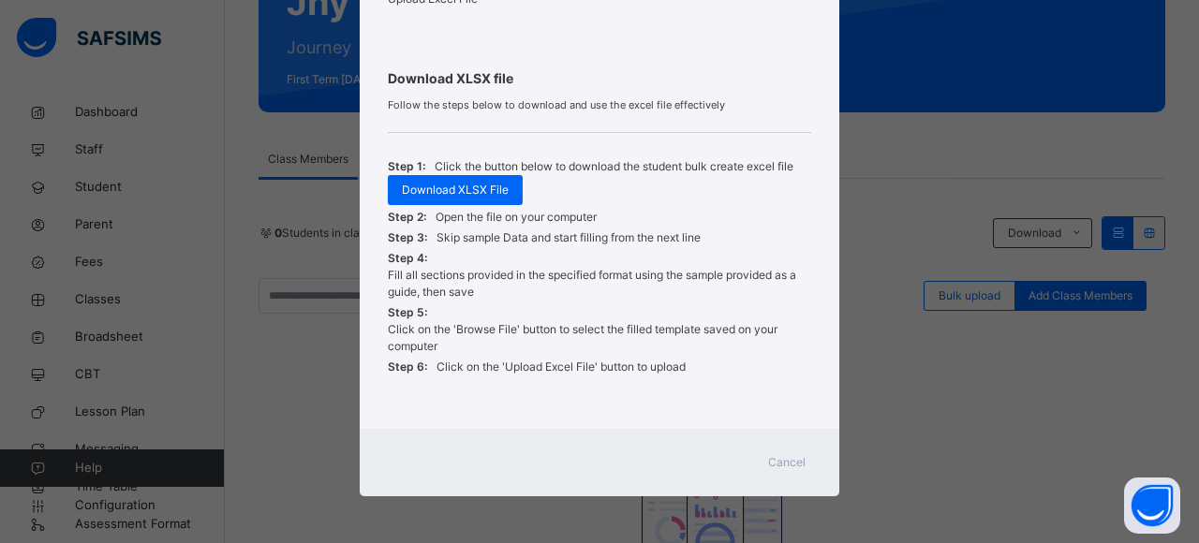
click at [759, 486] on div "Cancel" at bounding box center [600, 462] width 480 height 67
click at [785, 452] on div "Cancel" at bounding box center [786, 463] width 67 height 30
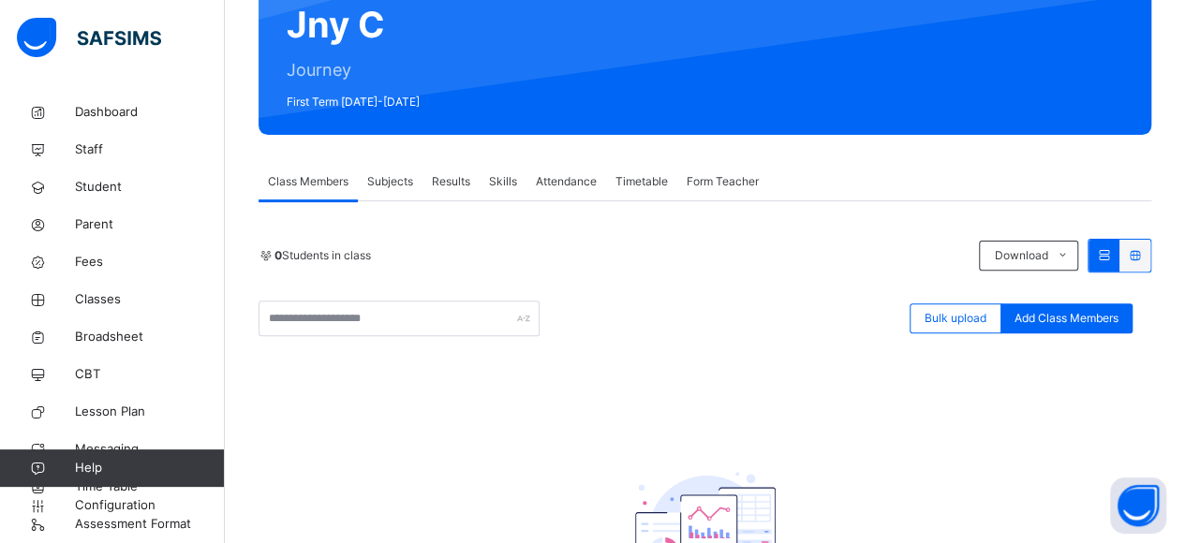
scroll to position [169, 0]
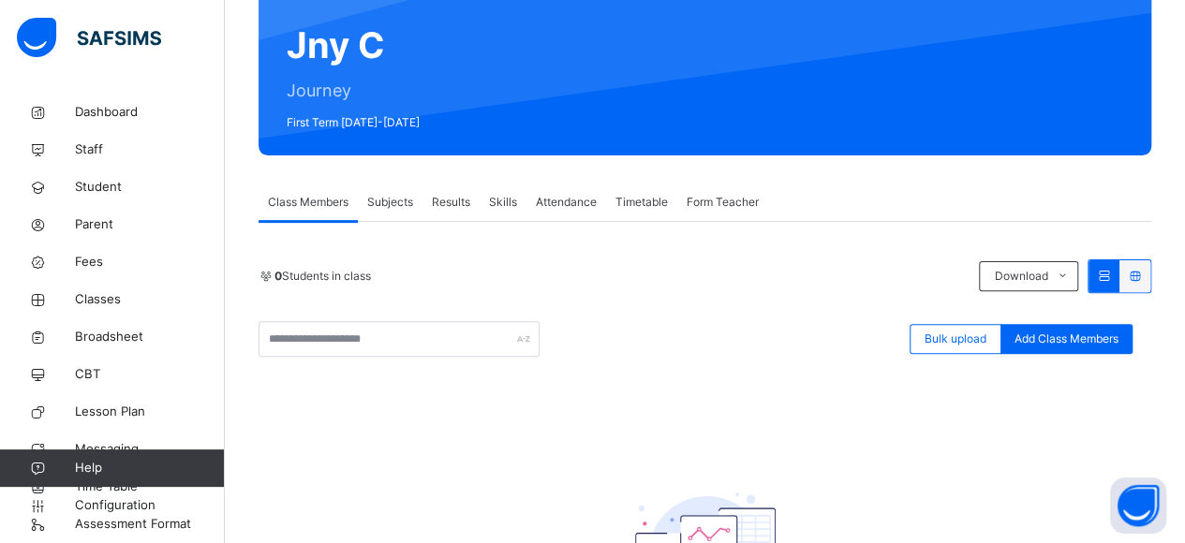
click at [390, 200] on span "Subjects" at bounding box center [390, 202] width 46 height 17
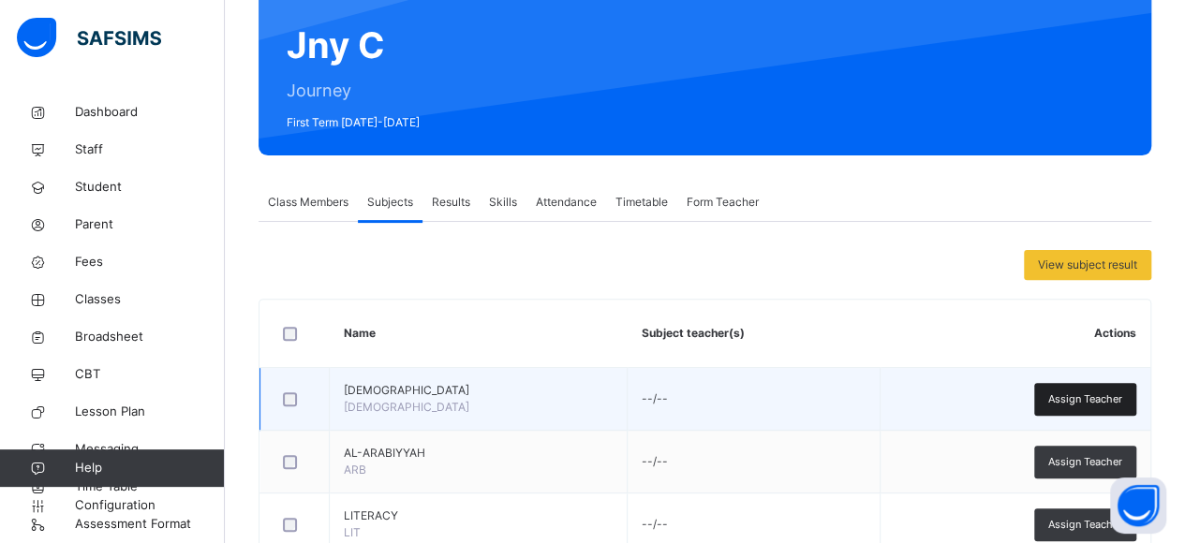
click at [1104, 398] on span "Assign Teacher" at bounding box center [1085, 400] width 74 height 16
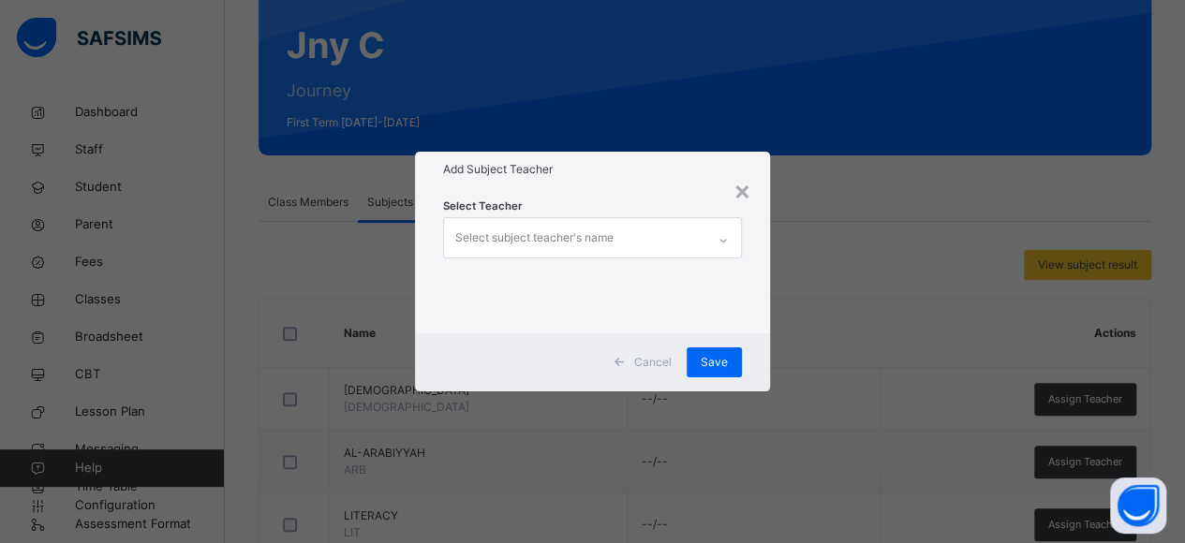
click at [654, 230] on div "Select subject teacher's name" at bounding box center [575, 237] width 262 height 39
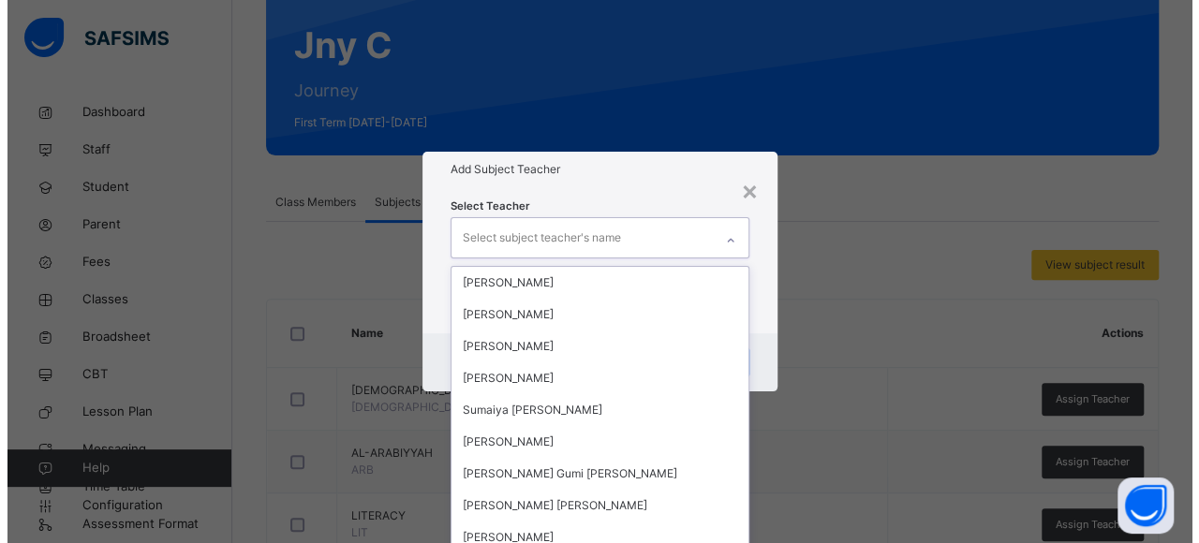
scroll to position [334, 0]
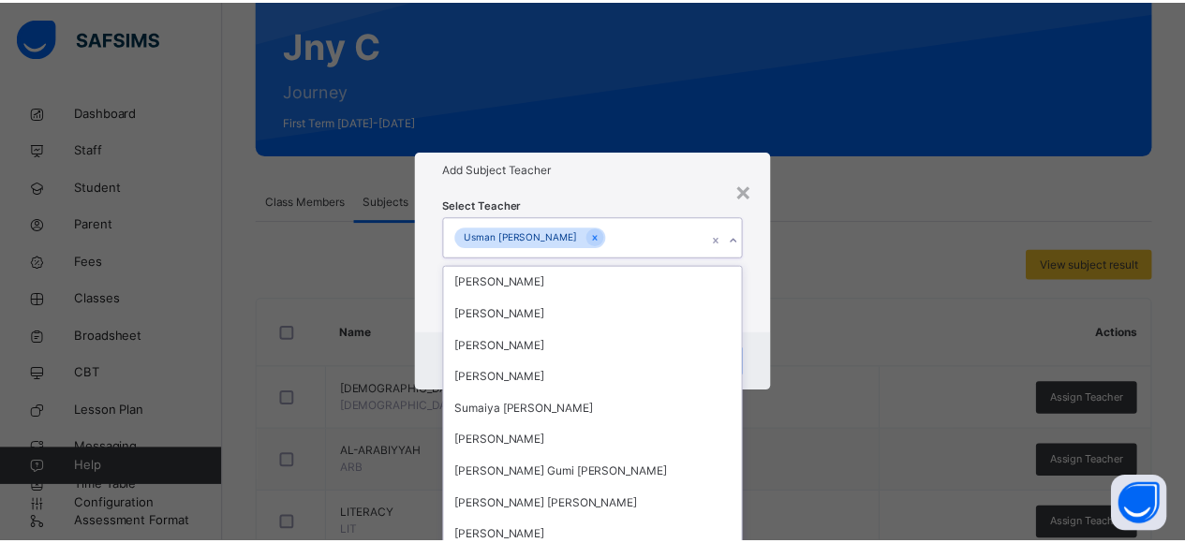
scroll to position [174, 0]
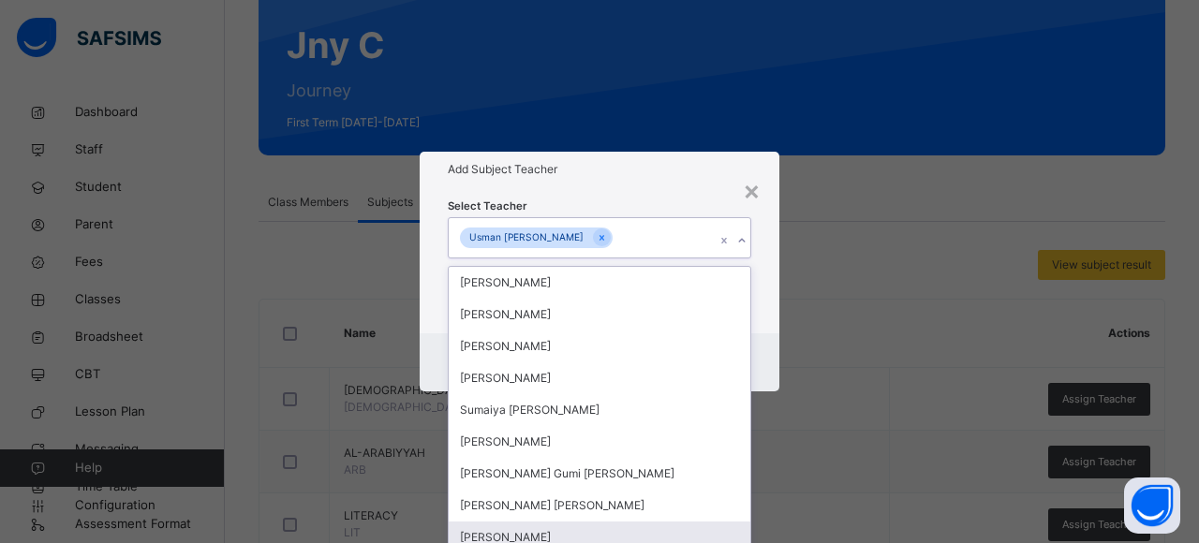
click at [598, 522] on div "[PERSON_NAME]" at bounding box center [600, 538] width 302 height 32
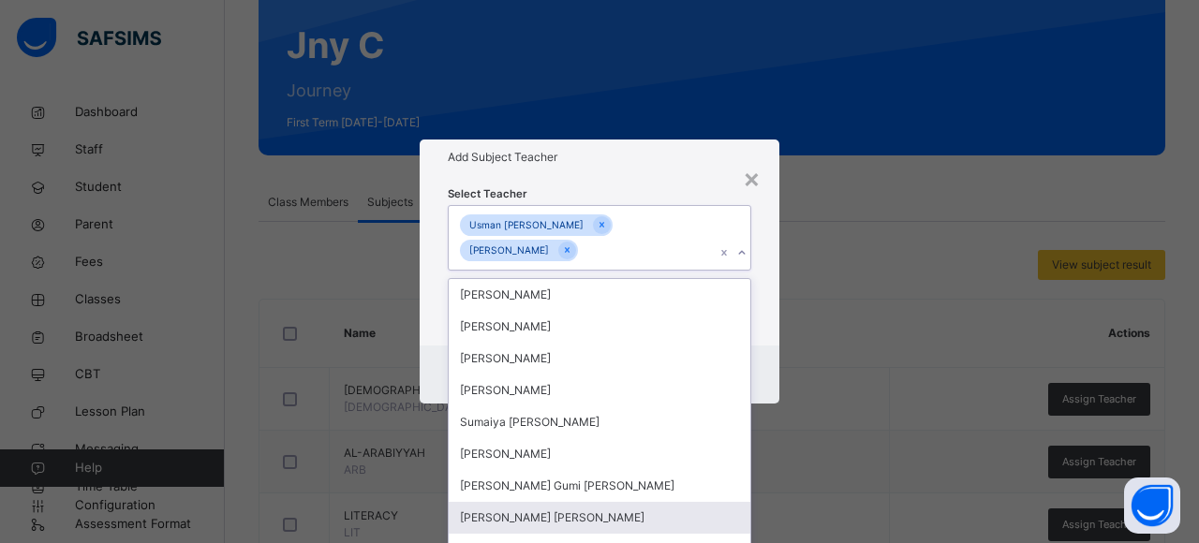
click at [762, 349] on div "Cancel Save" at bounding box center [600, 375] width 360 height 58
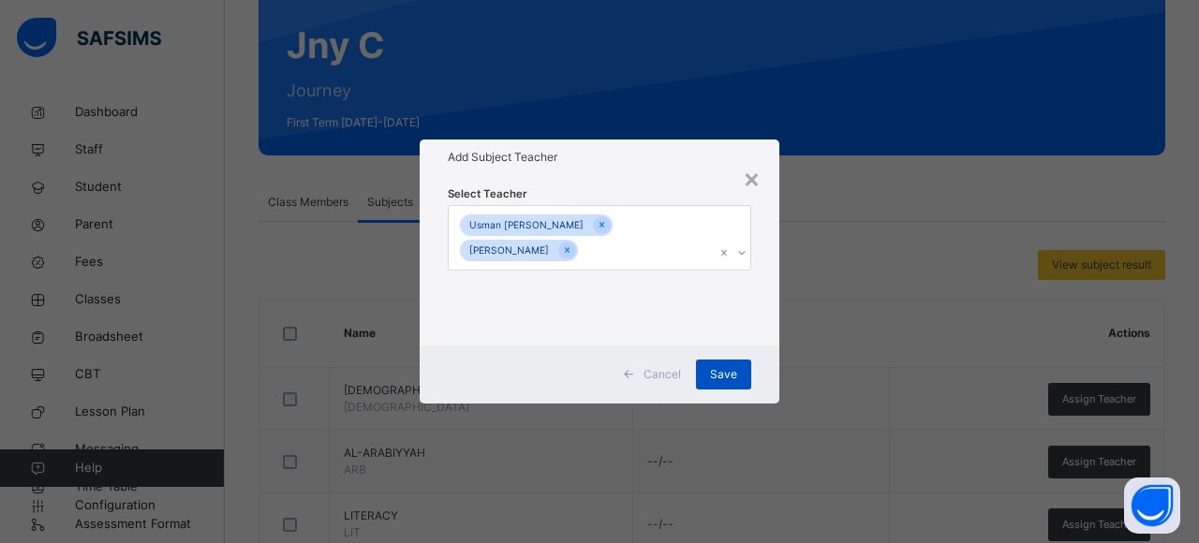
click at [720, 378] on span "Save" at bounding box center [723, 374] width 27 height 17
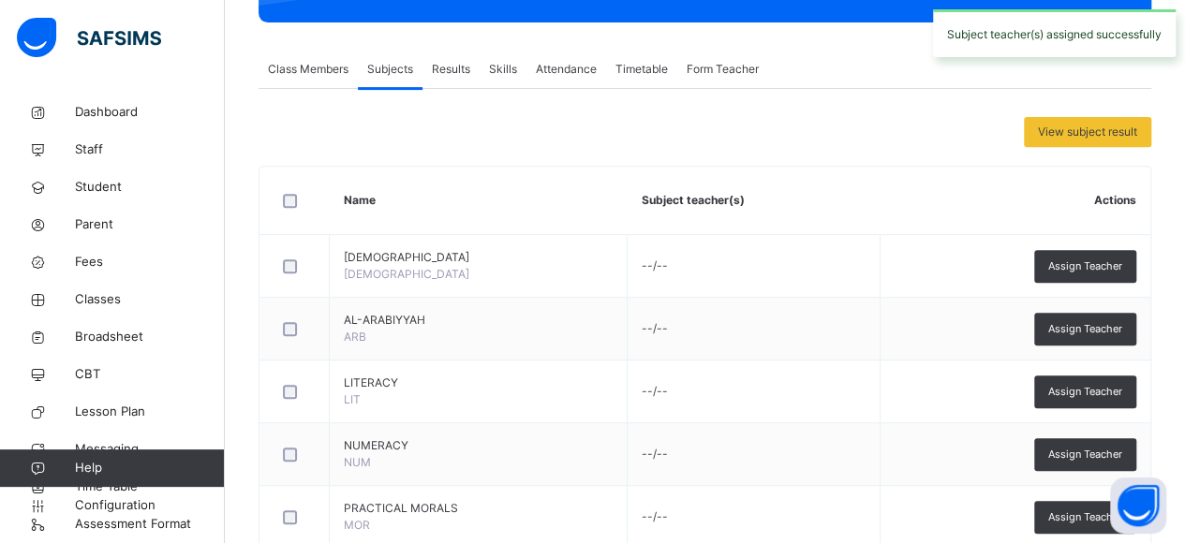
scroll to position [351, 0]
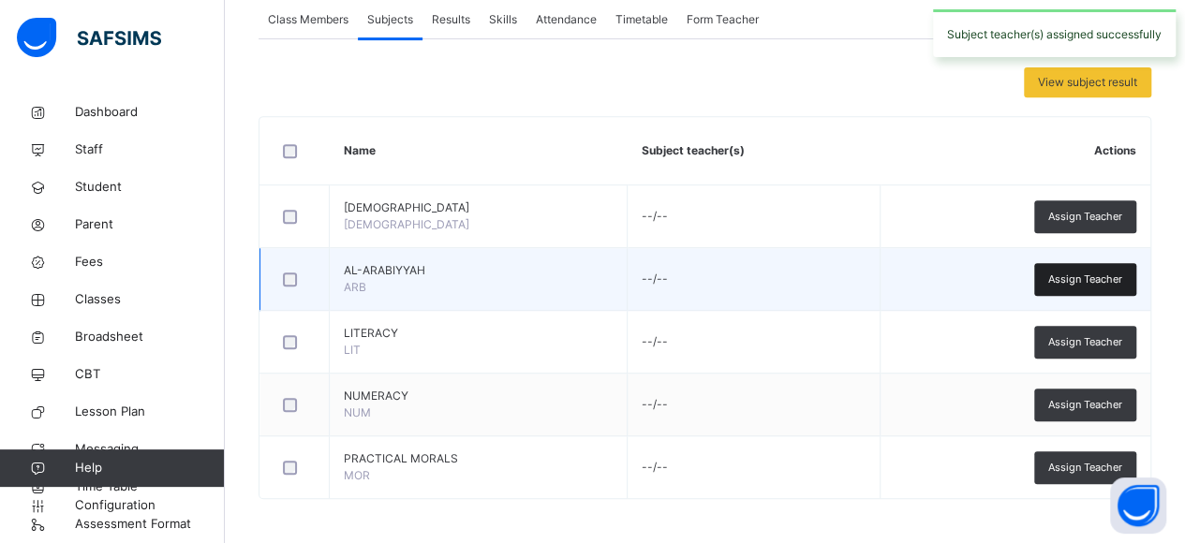
click at [1097, 275] on span "Assign Teacher" at bounding box center [1085, 280] width 74 height 16
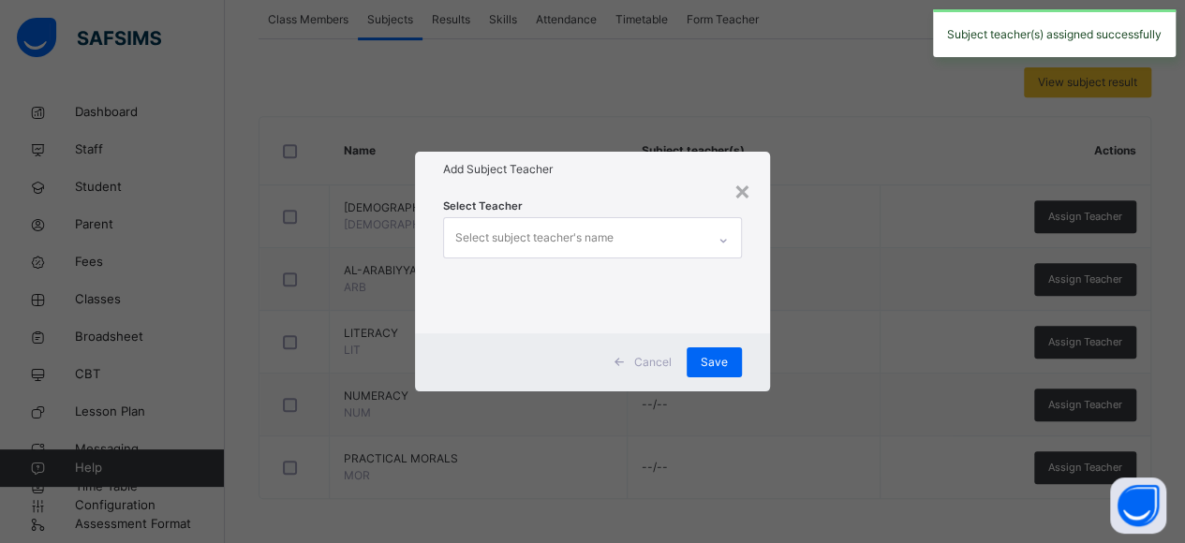
click at [692, 231] on div "Select subject teacher's name" at bounding box center [575, 237] width 262 height 39
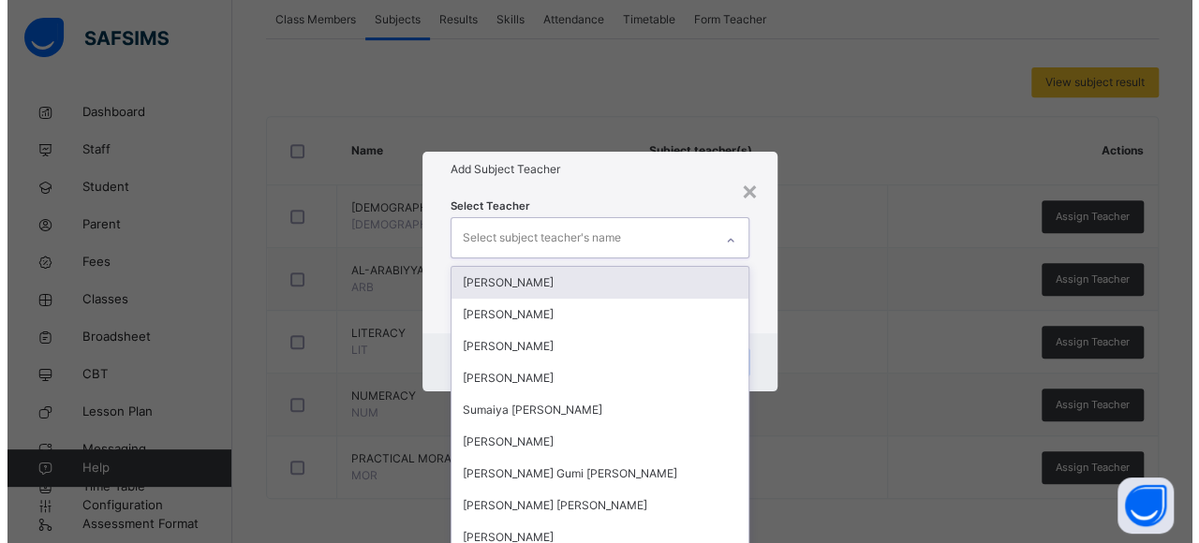
scroll to position [334, 0]
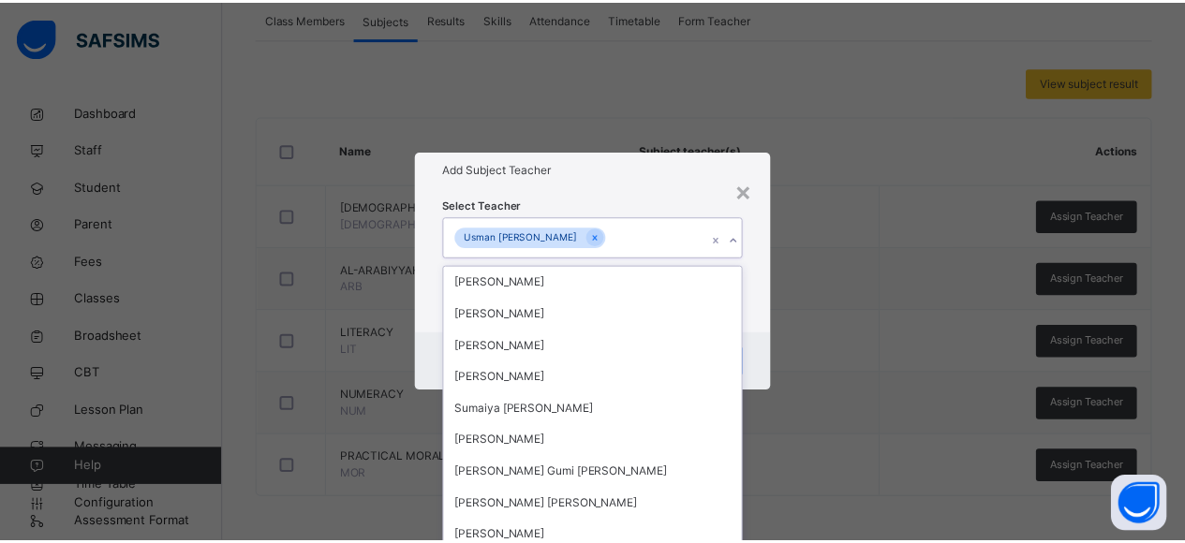
scroll to position [66, 0]
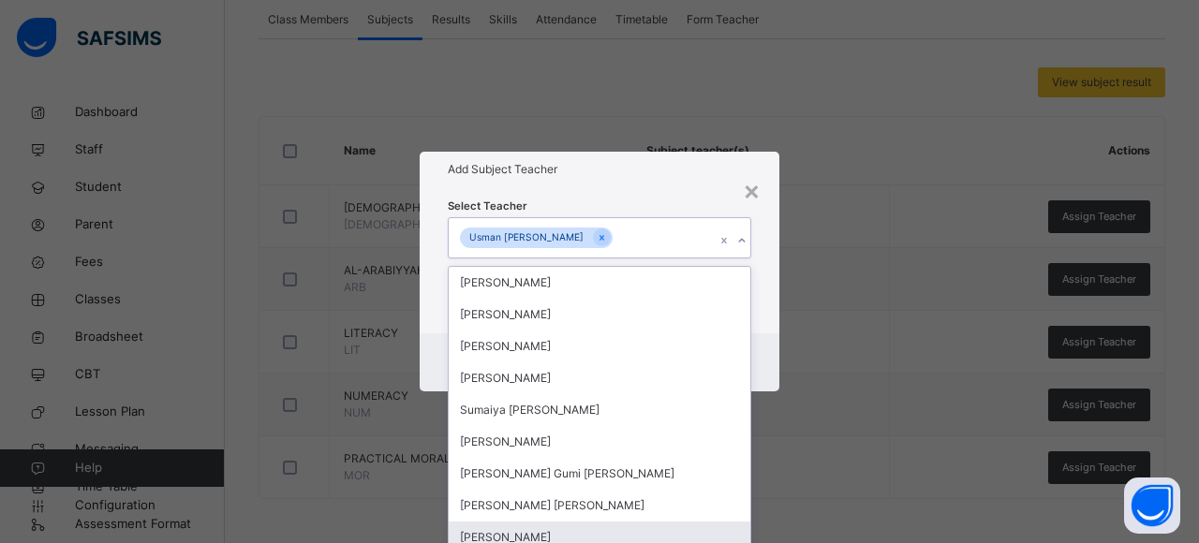
click at [548, 522] on div "[PERSON_NAME]" at bounding box center [600, 538] width 302 height 32
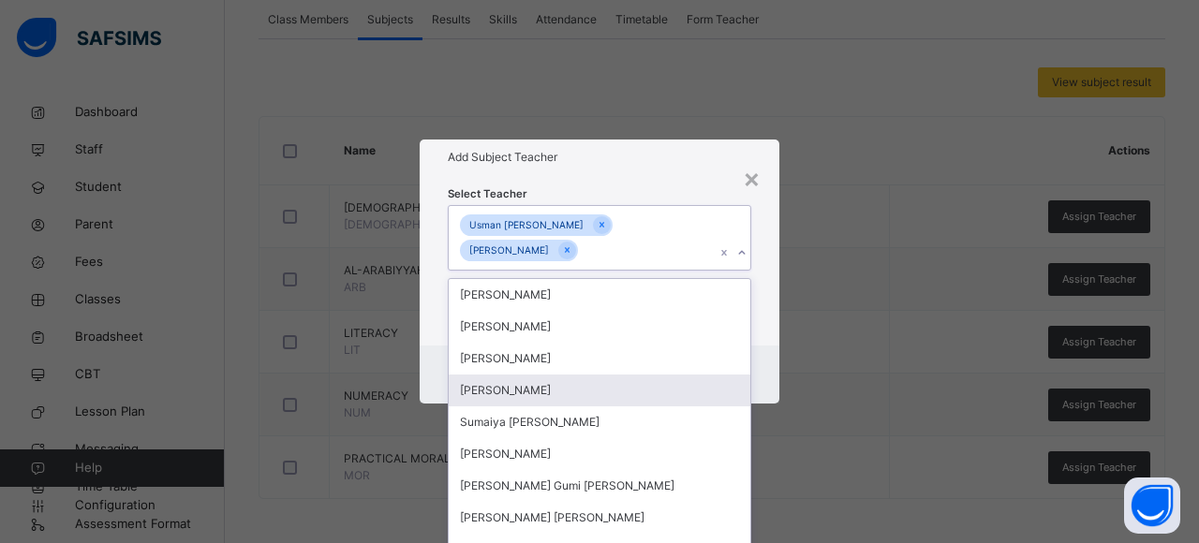
click at [757, 329] on div "Select Teacher option [PERSON_NAME], selected. option [PERSON_NAME] focused, 4 …" at bounding box center [600, 260] width 360 height 171
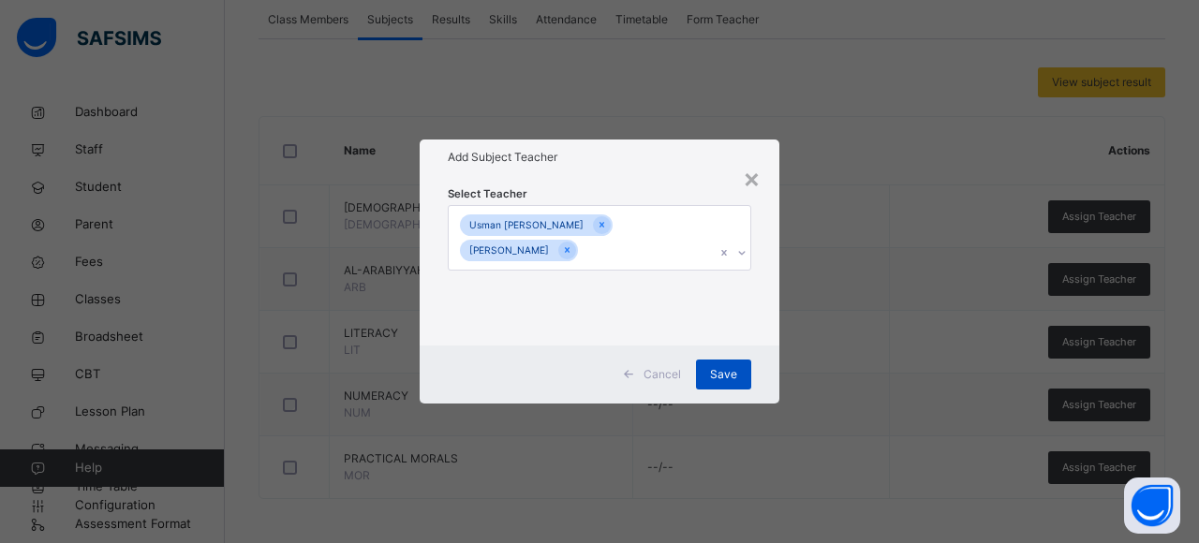
click at [733, 370] on span "Save" at bounding box center [723, 374] width 27 height 17
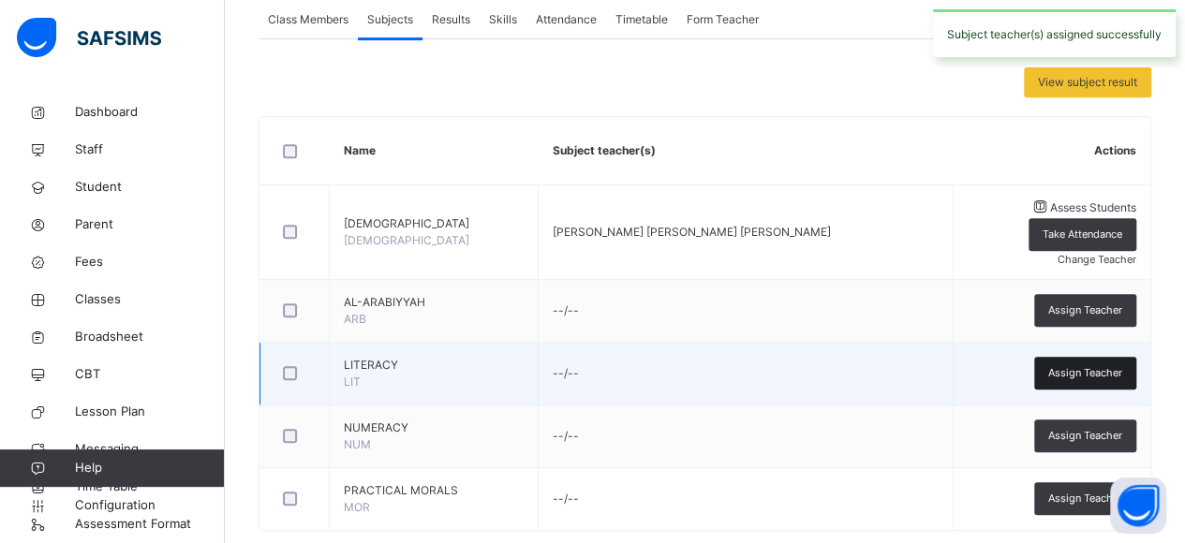
click at [1086, 357] on div "Assign Teacher" at bounding box center [1085, 373] width 102 height 33
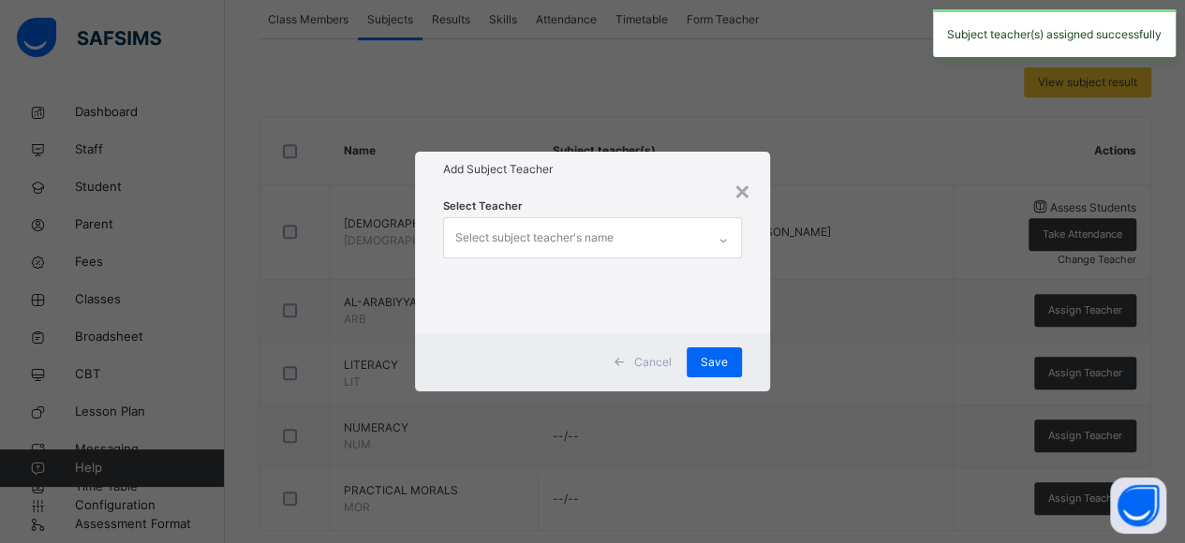
click at [695, 204] on div "Select Teacher Select subject teacher's name" at bounding box center [593, 260] width 300 height 127
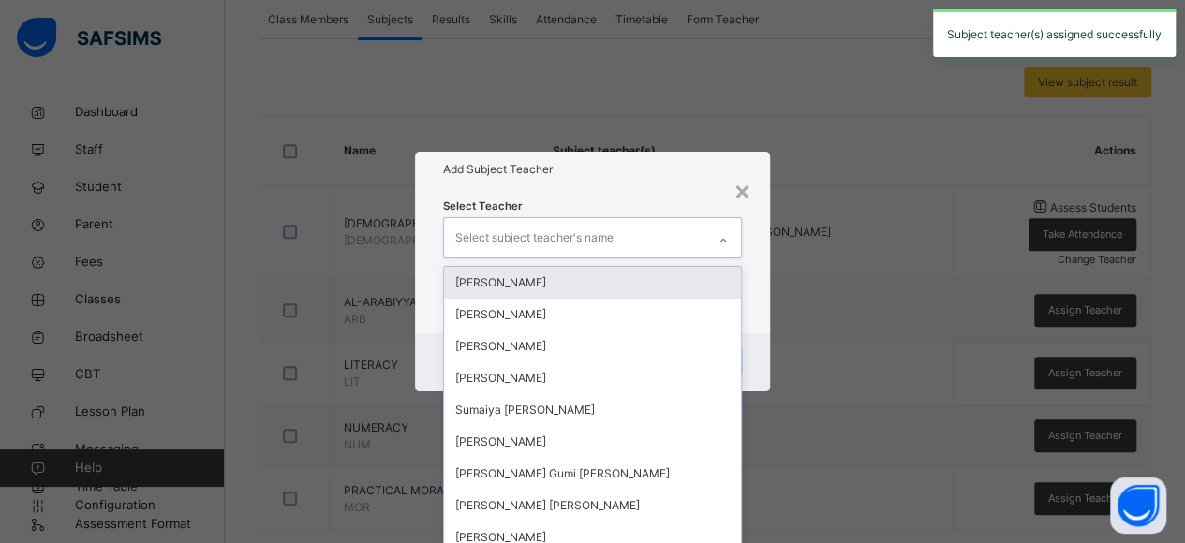
click at [676, 237] on div "Select subject teacher's name" at bounding box center [575, 237] width 262 height 39
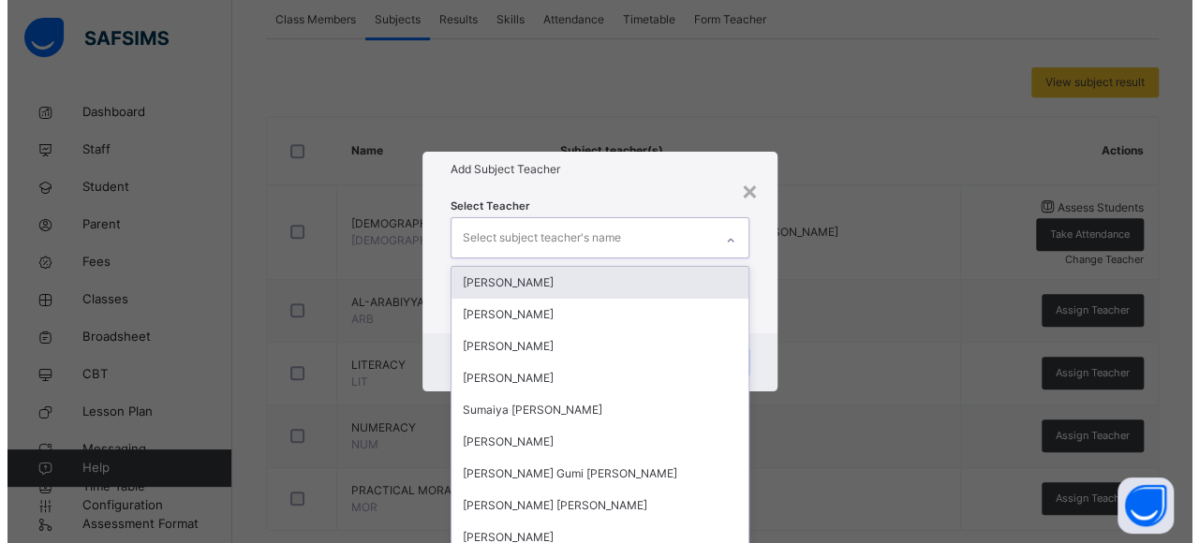
scroll to position [334, 0]
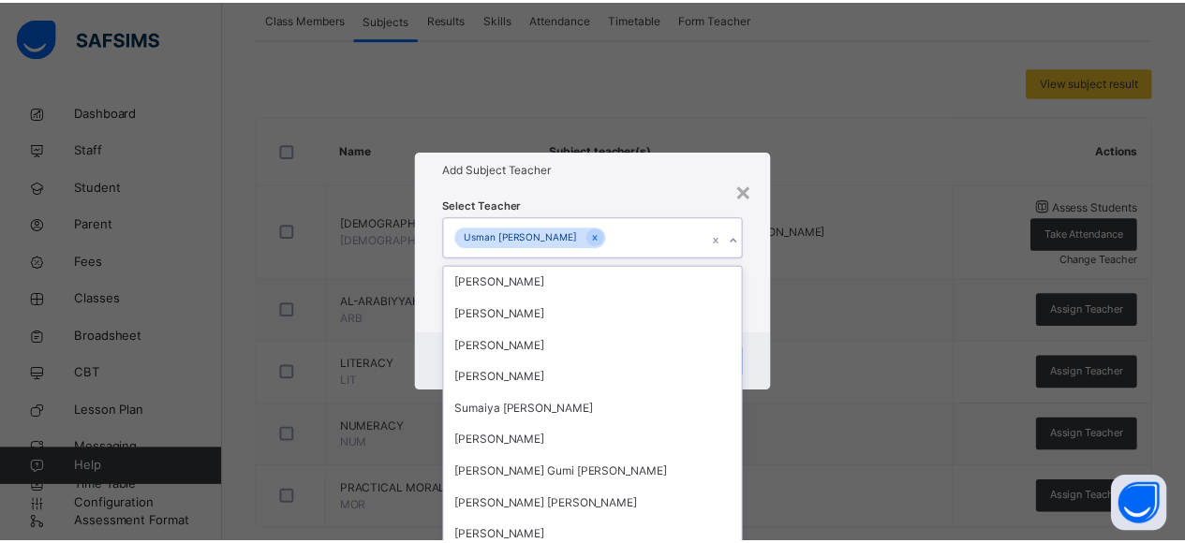
scroll to position [66, 0]
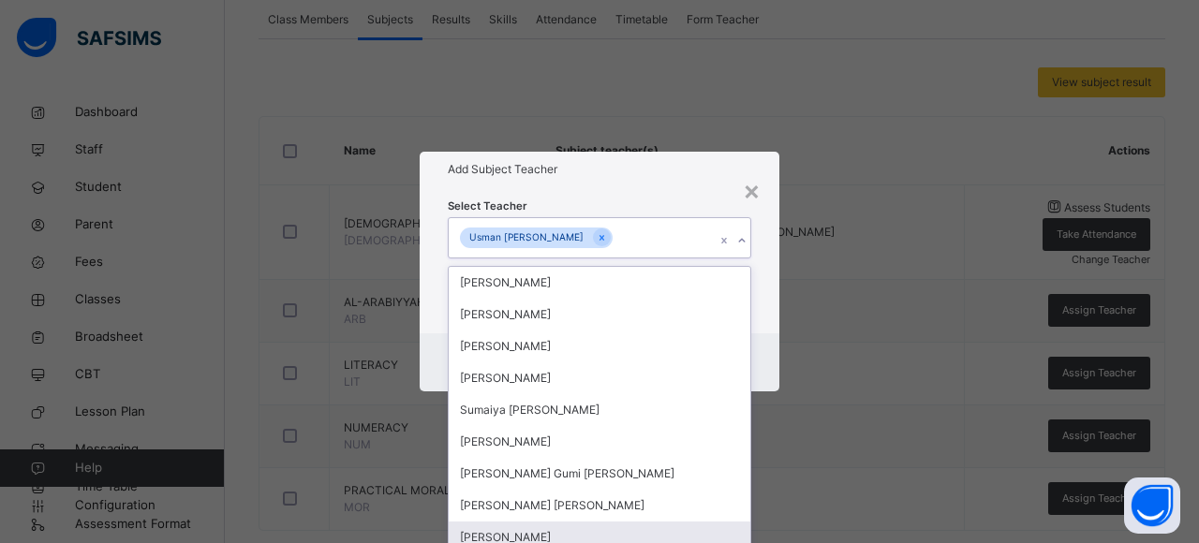
click at [512, 522] on div "[PERSON_NAME]" at bounding box center [600, 538] width 302 height 32
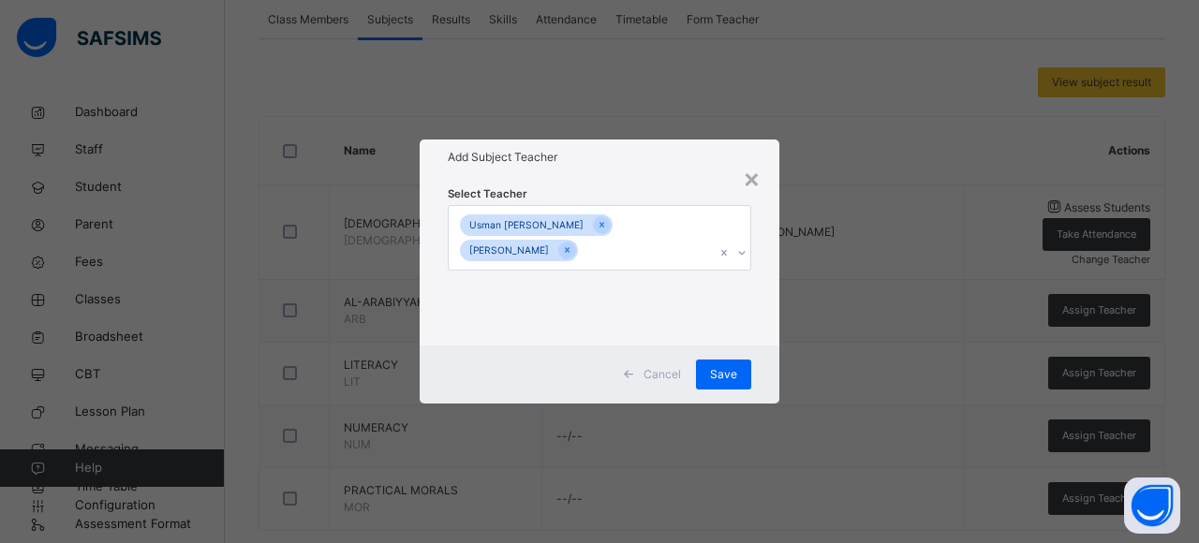
click at [763, 316] on div "Select Teacher [PERSON_NAME] [PERSON_NAME] [PERSON_NAME]" at bounding box center [600, 260] width 360 height 171
click at [727, 369] on span "Save" at bounding box center [723, 374] width 27 height 17
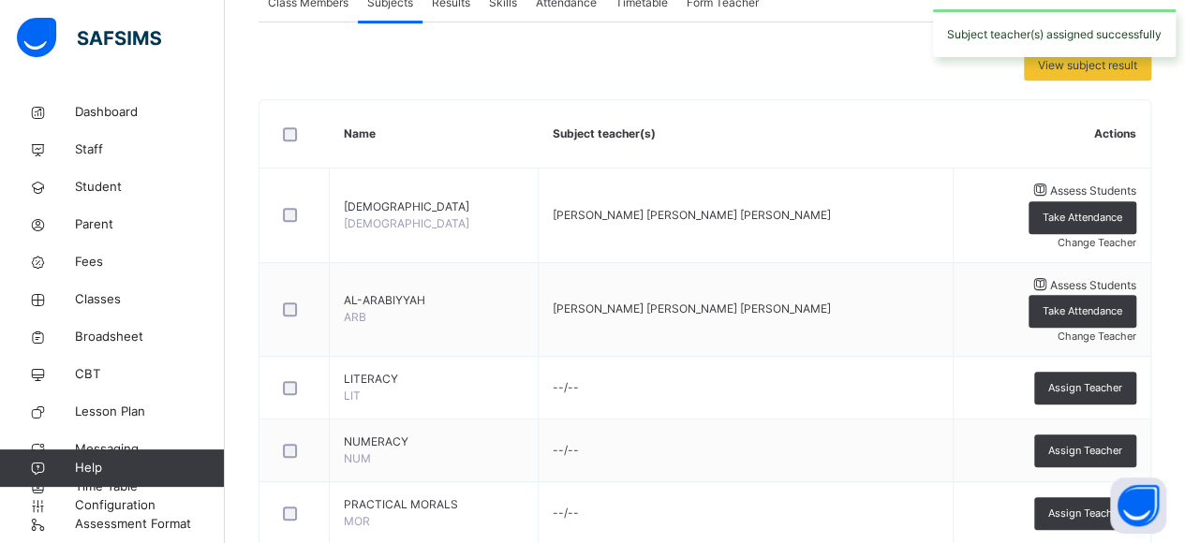
scroll to position [415, 0]
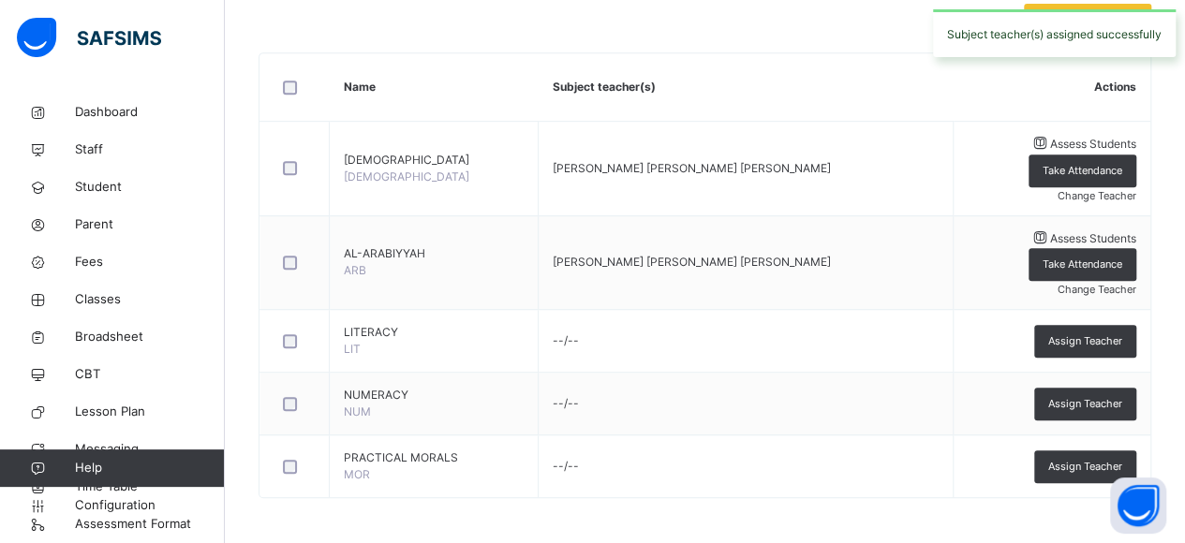
click at [1122, 396] on span "Assign Teacher" at bounding box center [1085, 404] width 74 height 16
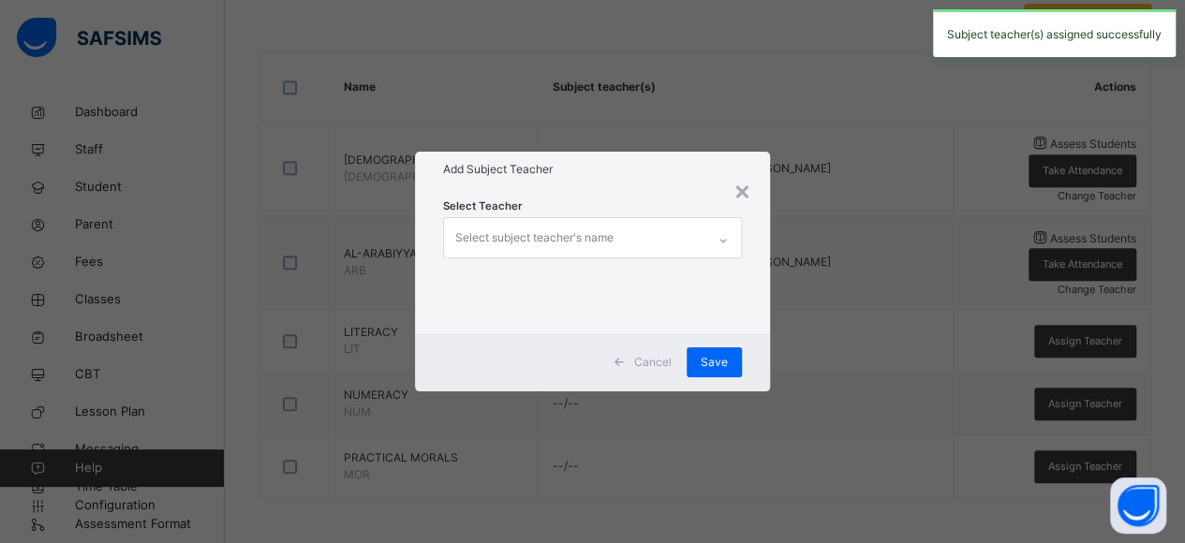
scroll to position [0, 0]
click at [676, 234] on div "Select subject teacher's name" at bounding box center [575, 237] width 262 height 39
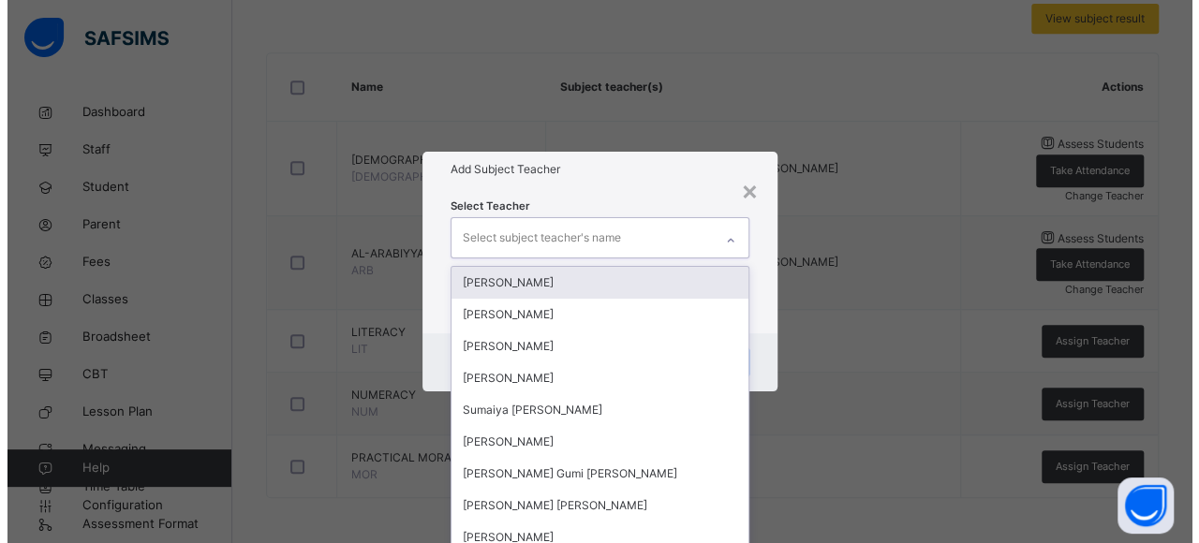
scroll to position [334, 0]
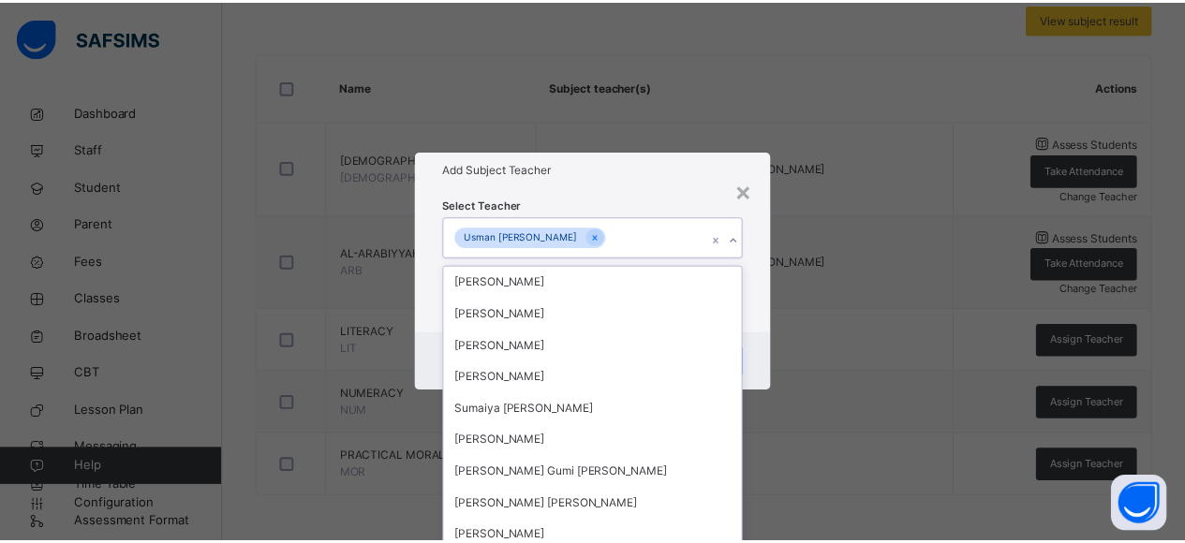
scroll to position [66, 0]
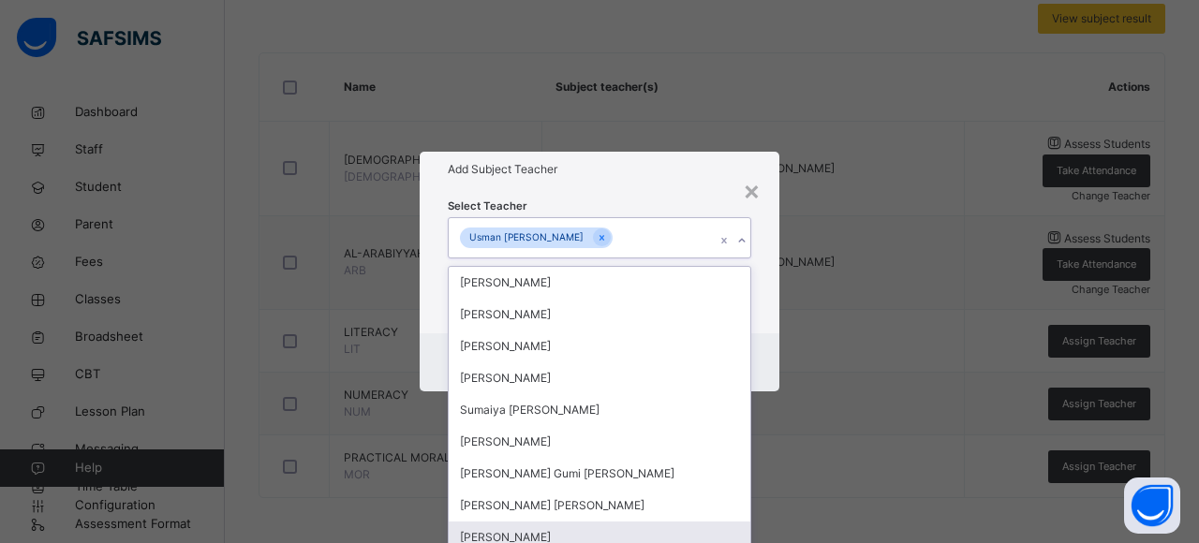
click at [555, 522] on div "[PERSON_NAME]" at bounding box center [600, 538] width 302 height 32
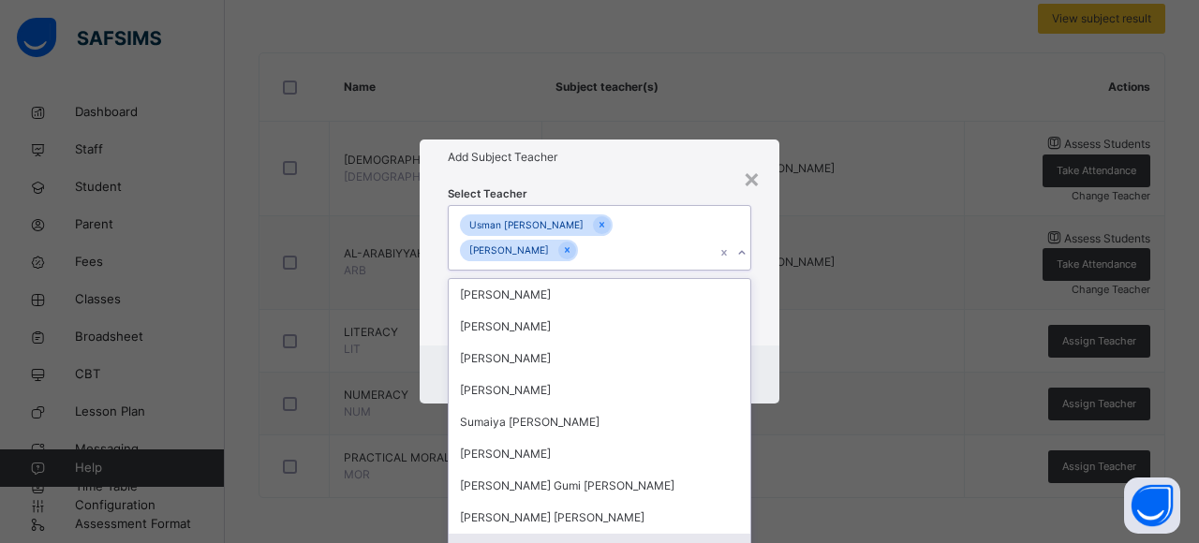
click at [555, 534] on div "[DEMOGRAPHIC_DATA][PERSON_NAME]" at bounding box center [600, 550] width 302 height 32
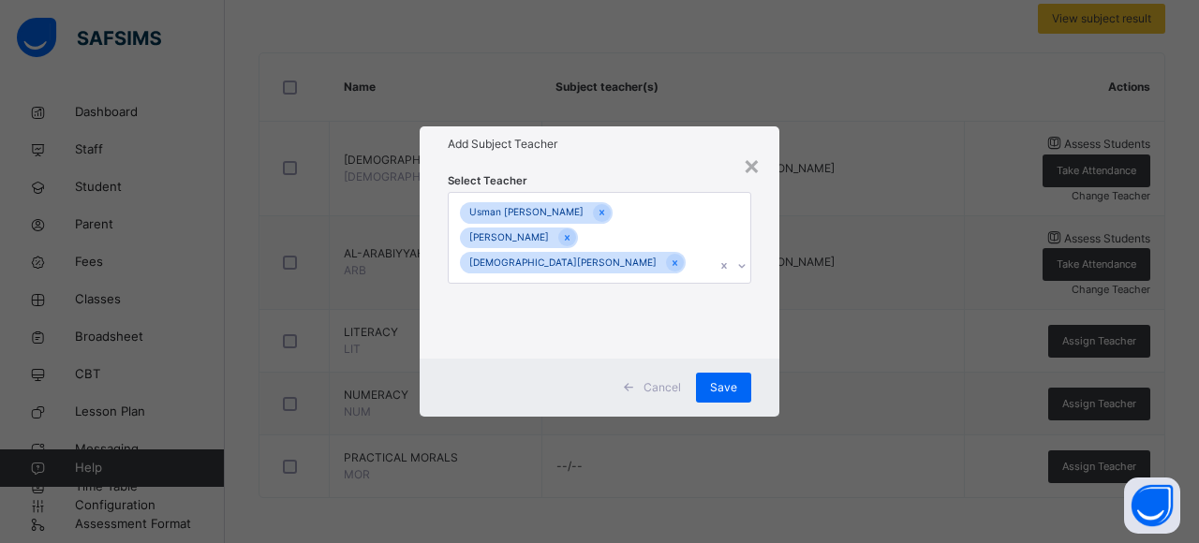
click at [774, 335] on div "× Add Subject Teacher Select Teacher [PERSON_NAME] [PERSON_NAME] [PERSON_NAME] …" at bounding box center [599, 271] width 1199 height 543
click at [736, 388] on span "Save" at bounding box center [723, 387] width 27 height 17
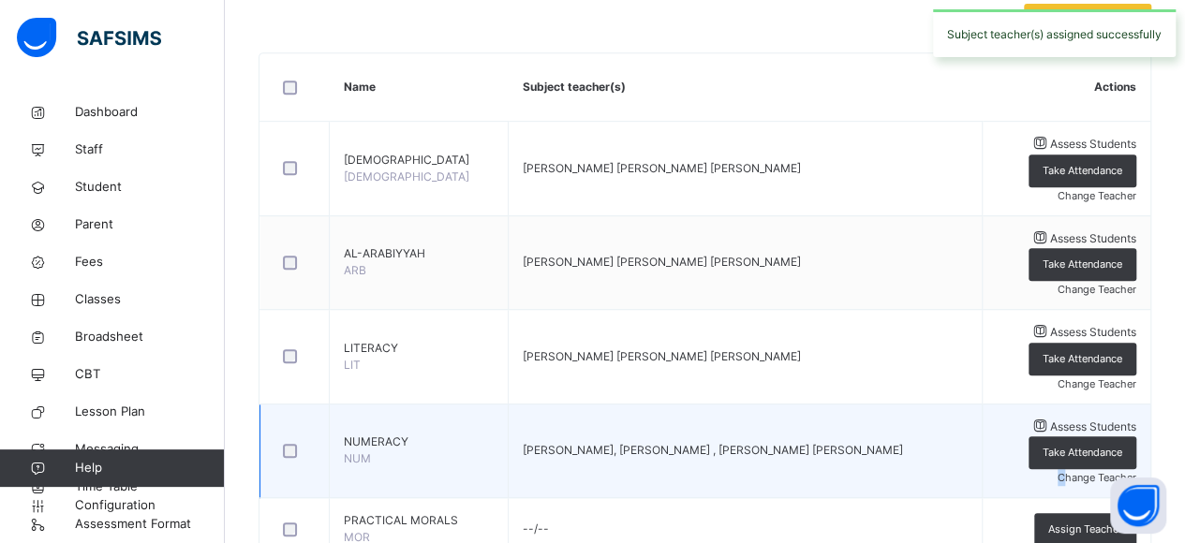
click at [1061, 471] on span "Change Teacher" at bounding box center [1097, 477] width 79 height 13
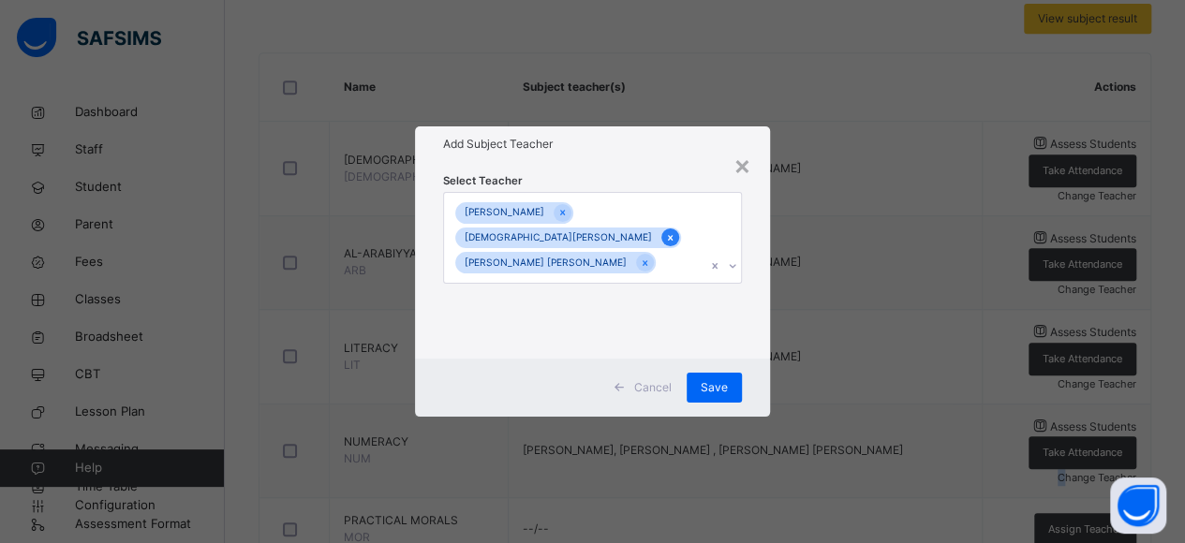
click at [665, 235] on icon at bounding box center [670, 237] width 10 height 13
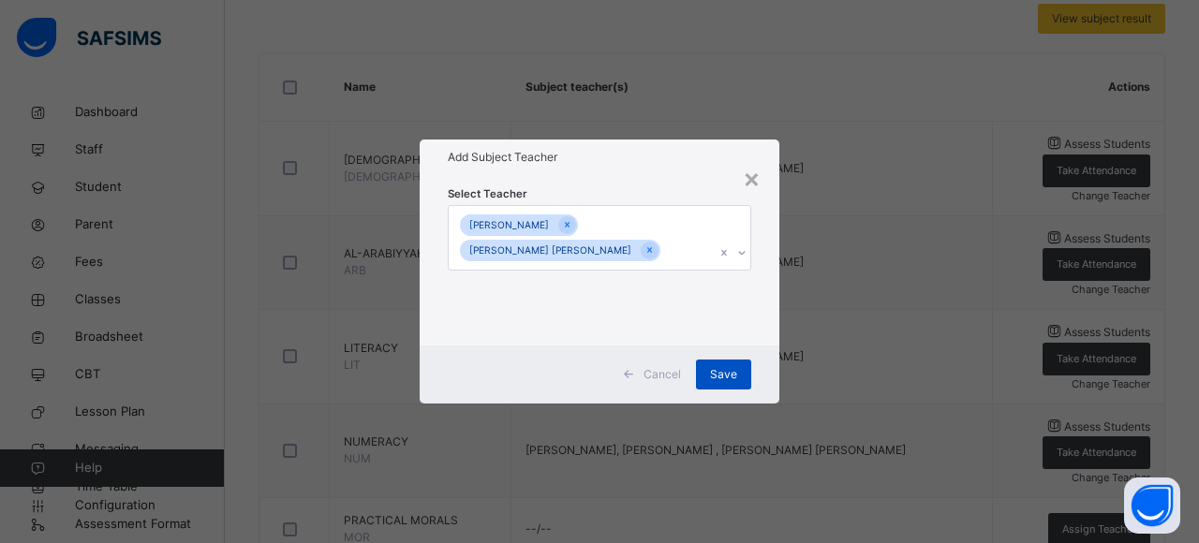
click at [716, 371] on span "Save" at bounding box center [723, 374] width 27 height 17
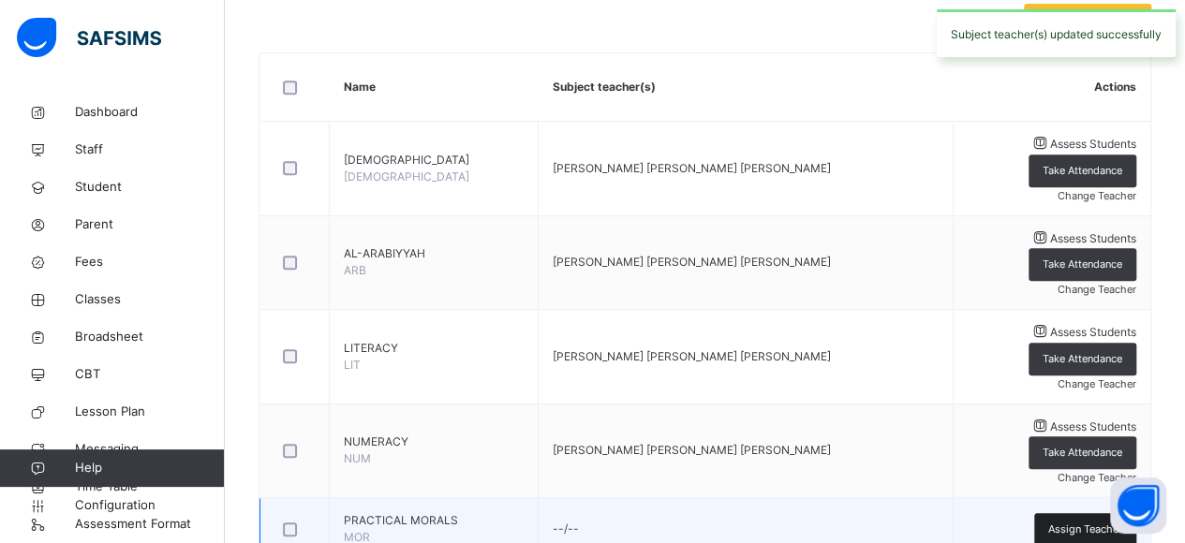
click at [1076, 522] on span "Assign Teacher" at bounding box center [1085, 530] width 74 height 16
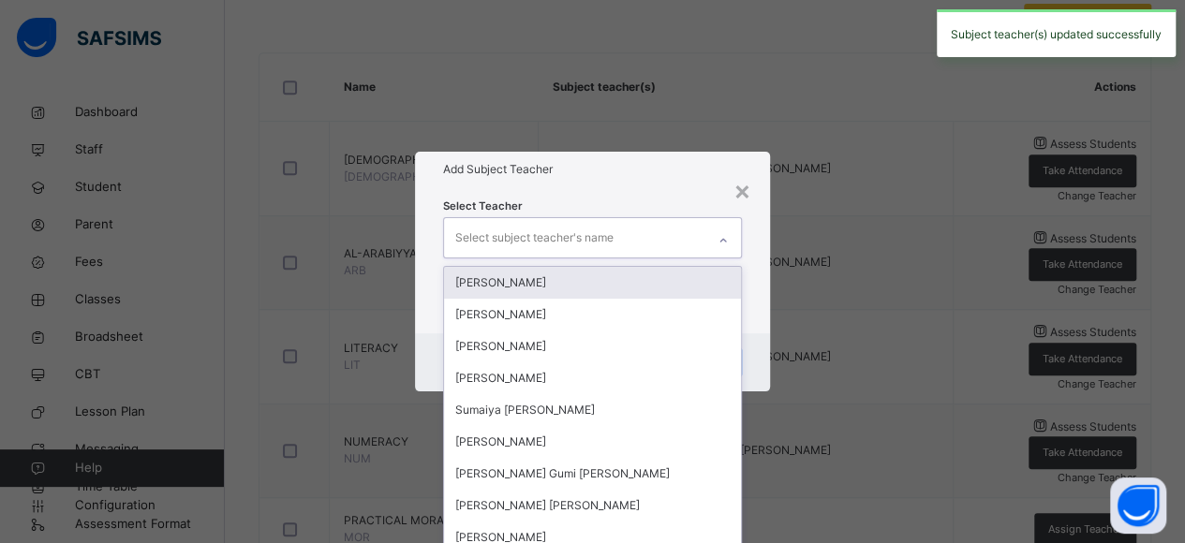
click at [648, 217] on div "Select subject teacher's name" at bounding box center [593, 237] width 300 height 41
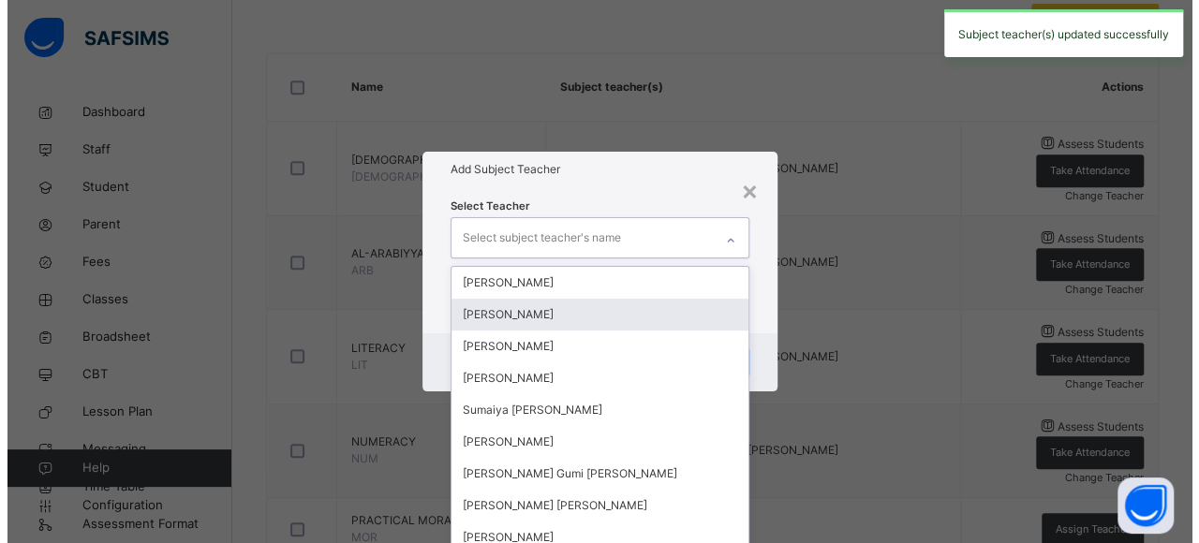
scroll to position [334, 0]
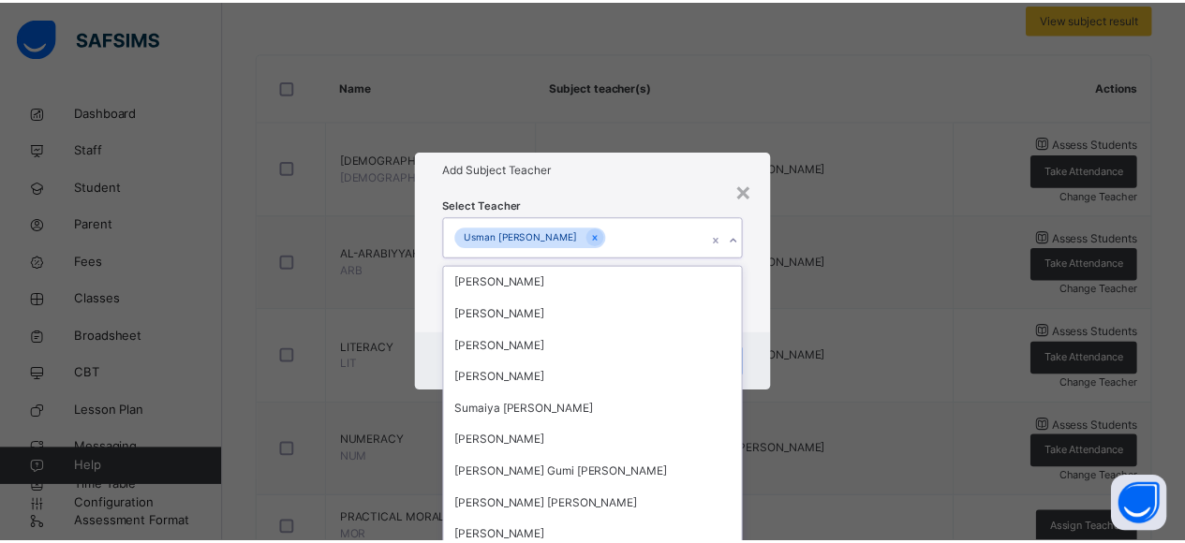
scroll to position [66, 0]
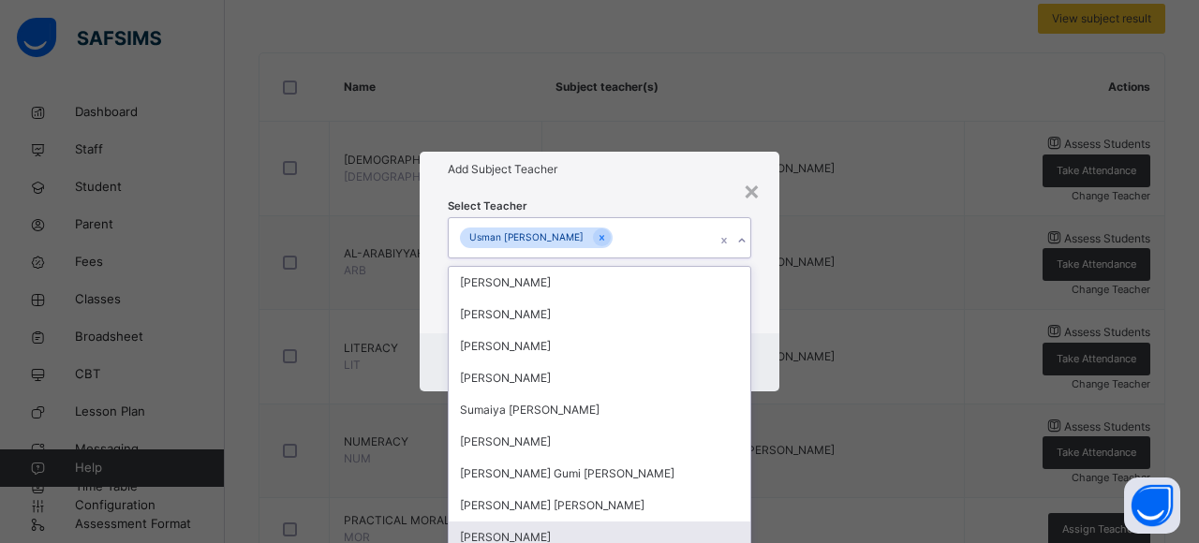
click at [553, 522] on div "[PERSON_NAME]" at bounding box center [600, 538] width 302 height 32
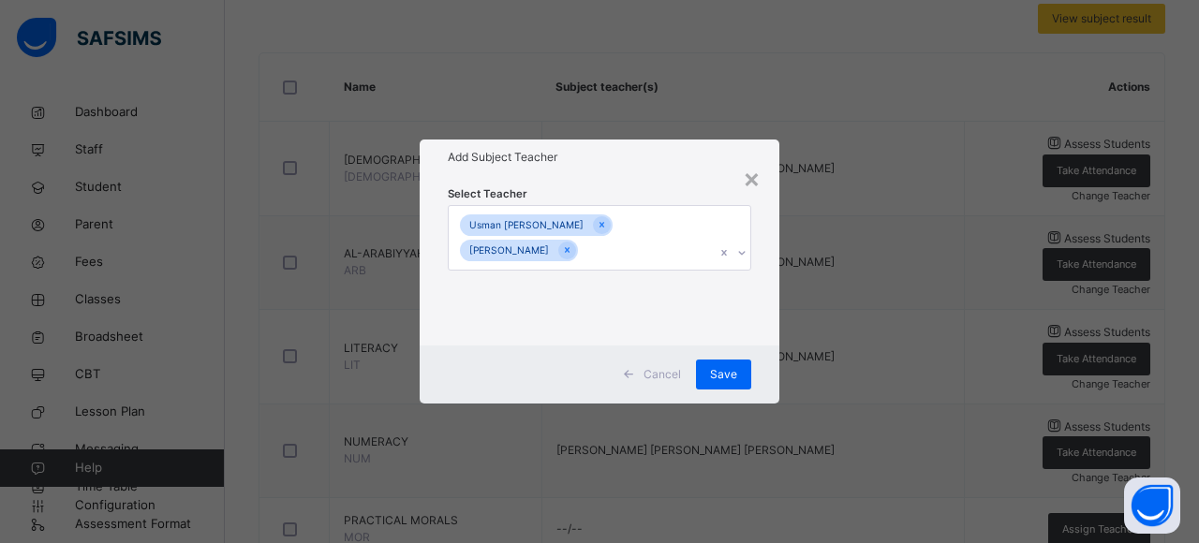
click at [757, 353] on div "Cancel Save" at bounding box center [600, 375] width 360 height 58
click at [739, 372] on div "Save" at bounding box center [723, 375] width 55 height 30
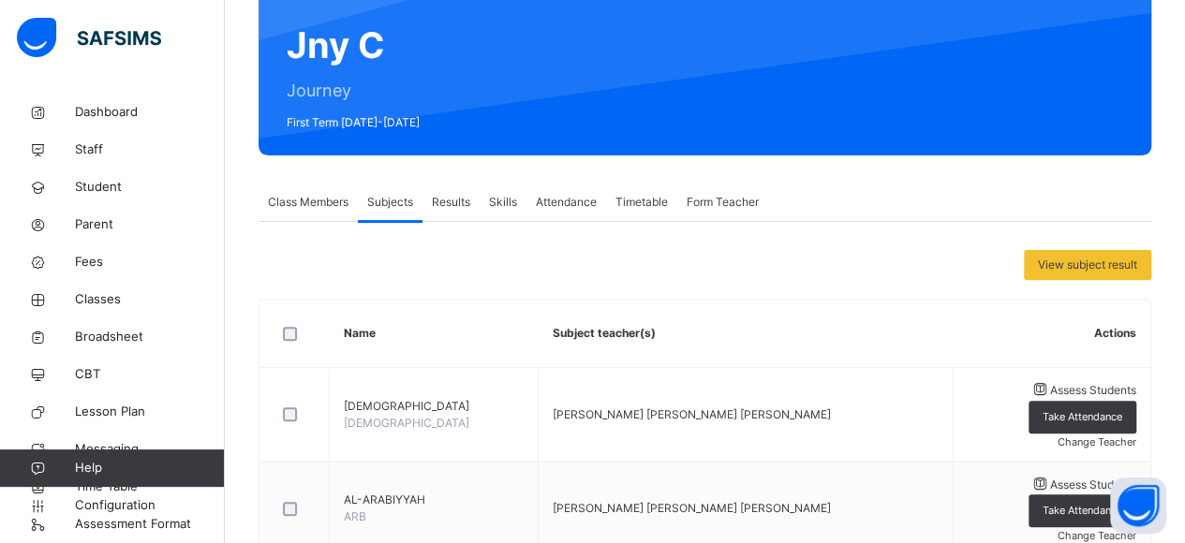
scroll to position [131, 0]
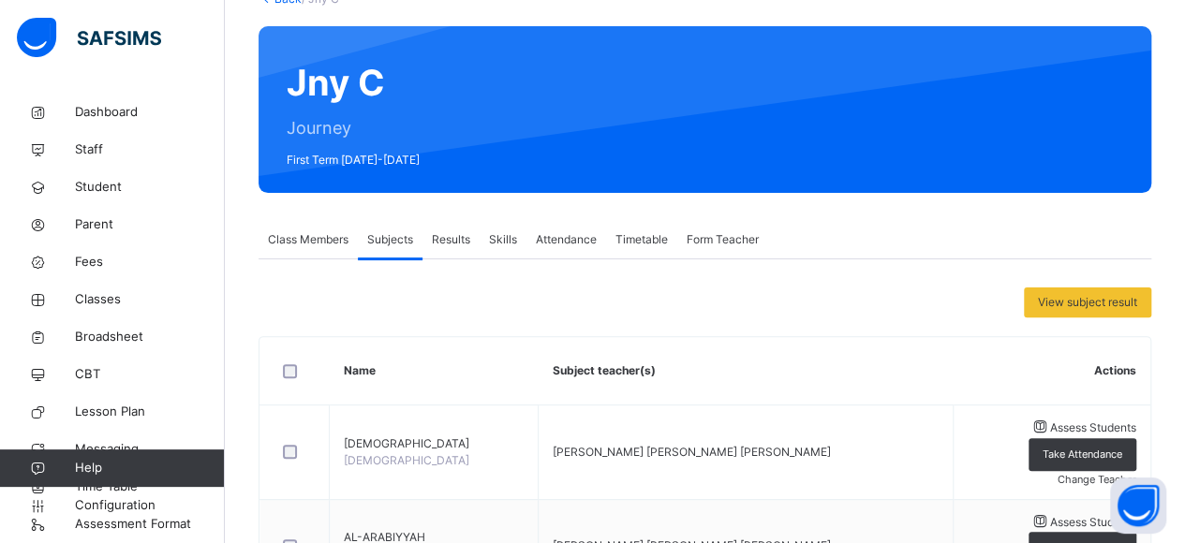
click at [334, 235] on span "Class Members" at bounding box center [308, 239] width 81 height 17
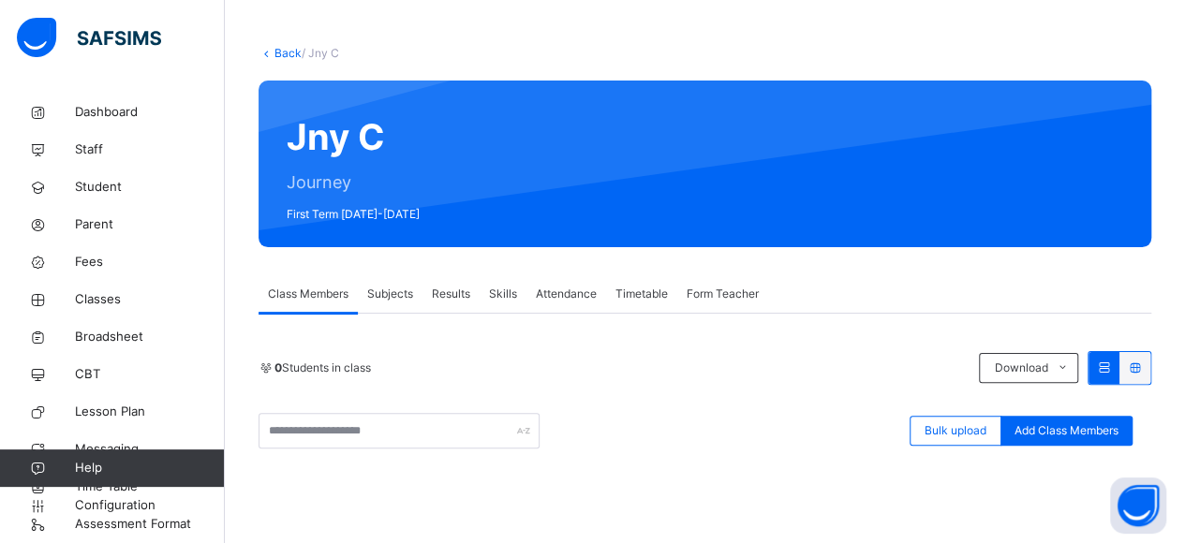
scroll to position [36, 0]
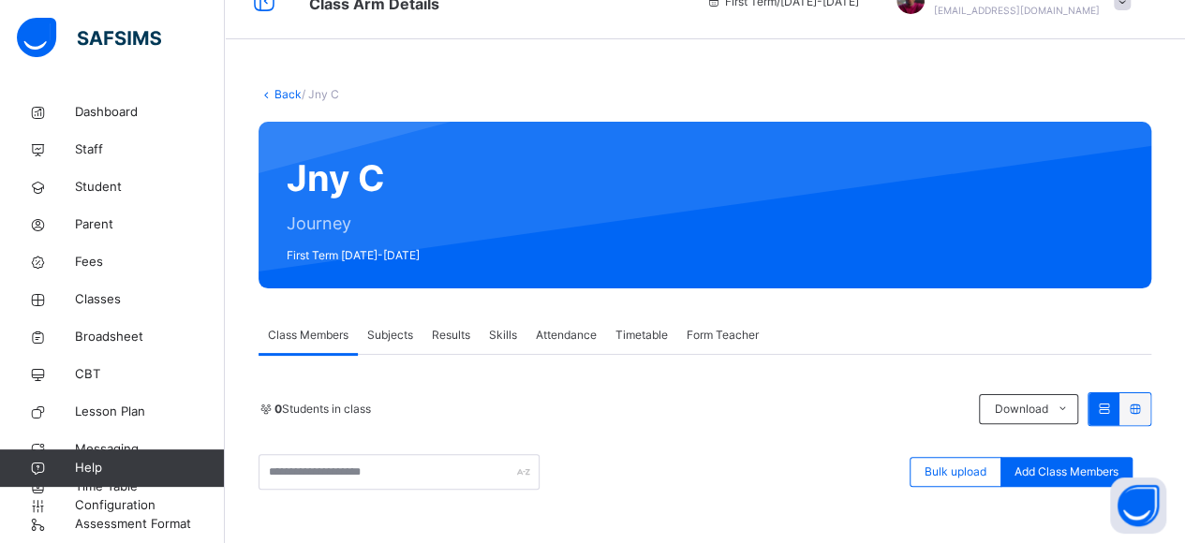
click at [284, 99] on link "Back" at bounding box center [288, 94] width 27 height 14
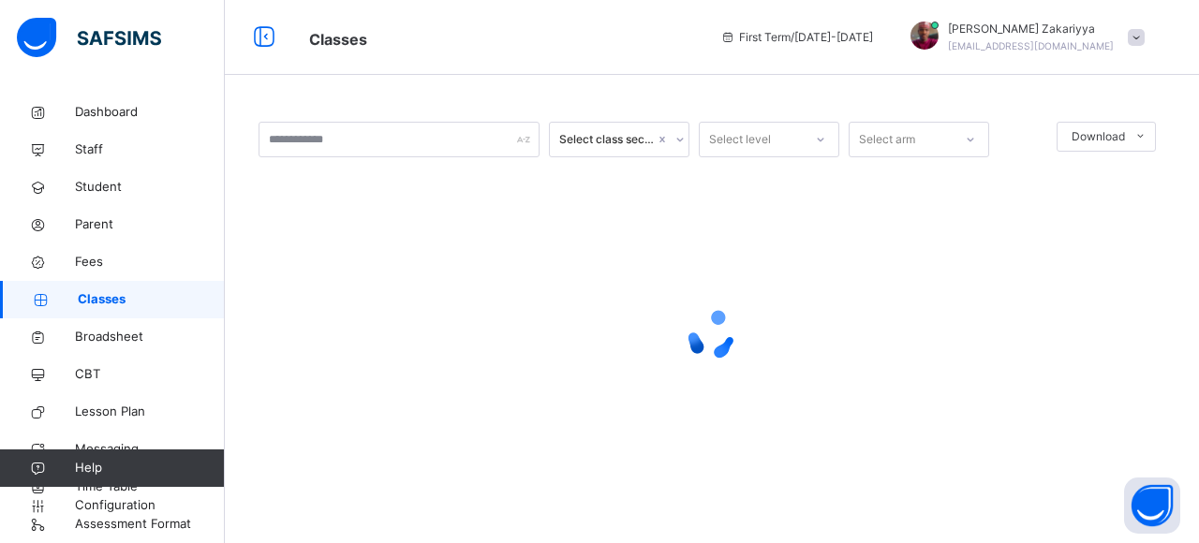
click at [284, 91] on div "Select class section Select level Select arm Download Pdf Report Excel Report ×…" at bounding box center [712, 271] width 974 height 543
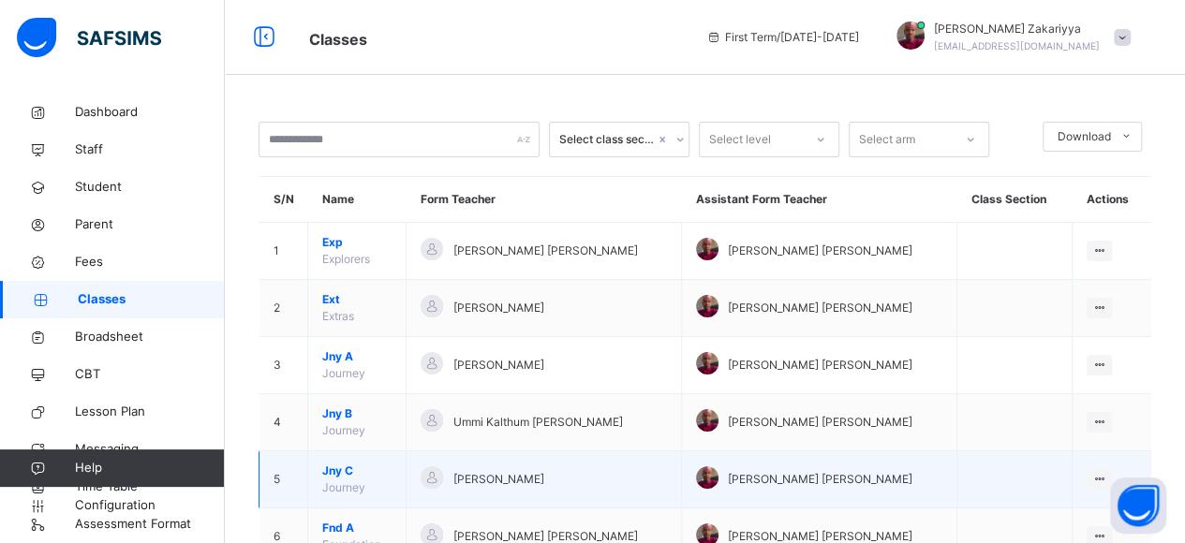
click at [336, 470] on span "Jny C" at bounding box center [356, 471] width 69 height 17
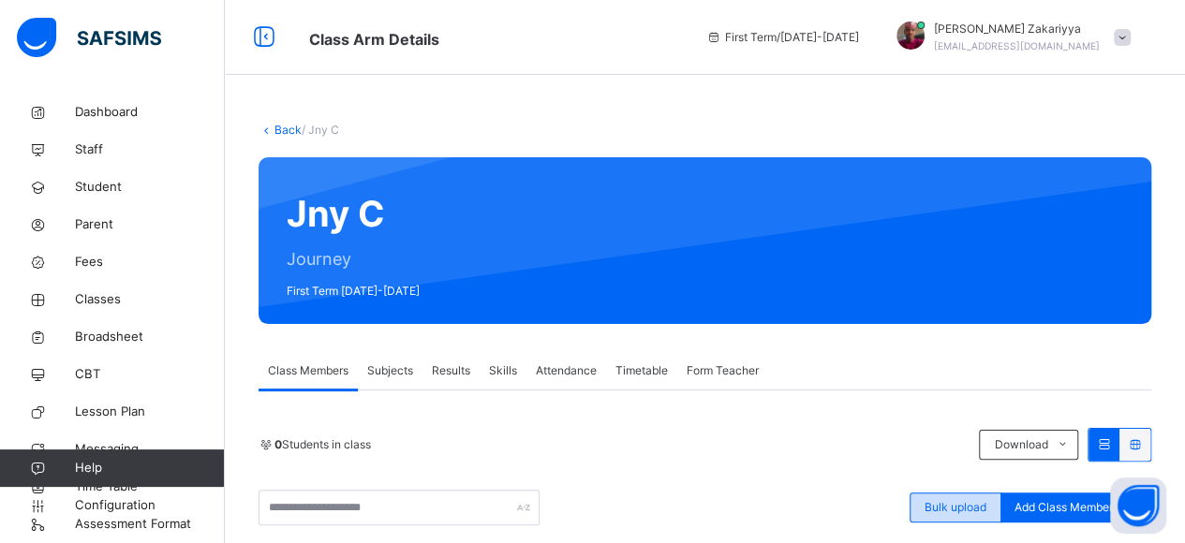
click at [943, 507] on span "Bulk upload" at bounding box center [956, 507] width 62 height 17
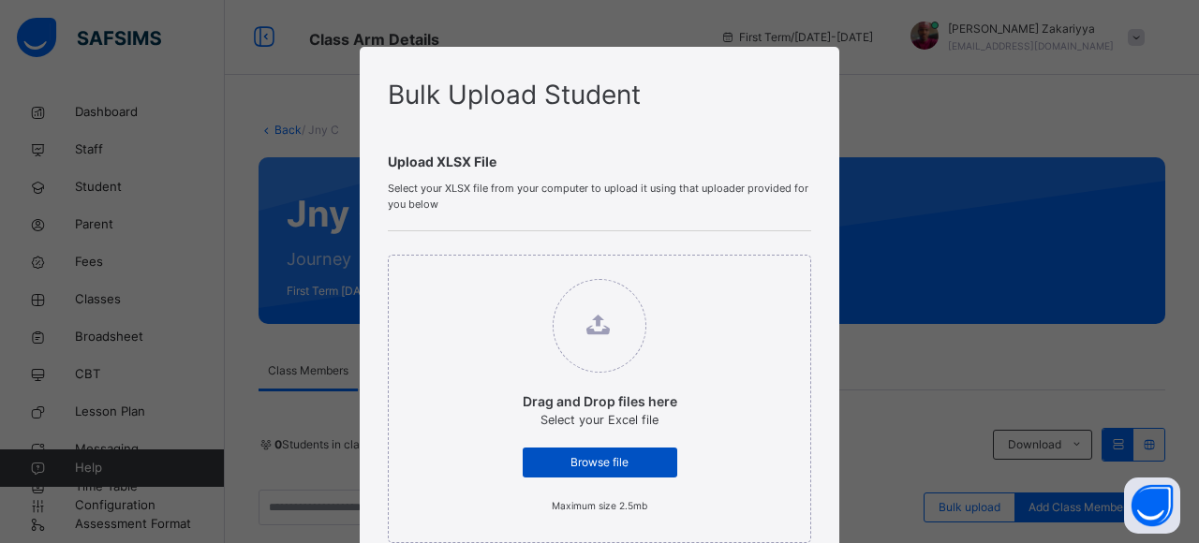
click at [608, 464] on span "Browse file" at bounding box center [600, 462] width 126 height 17
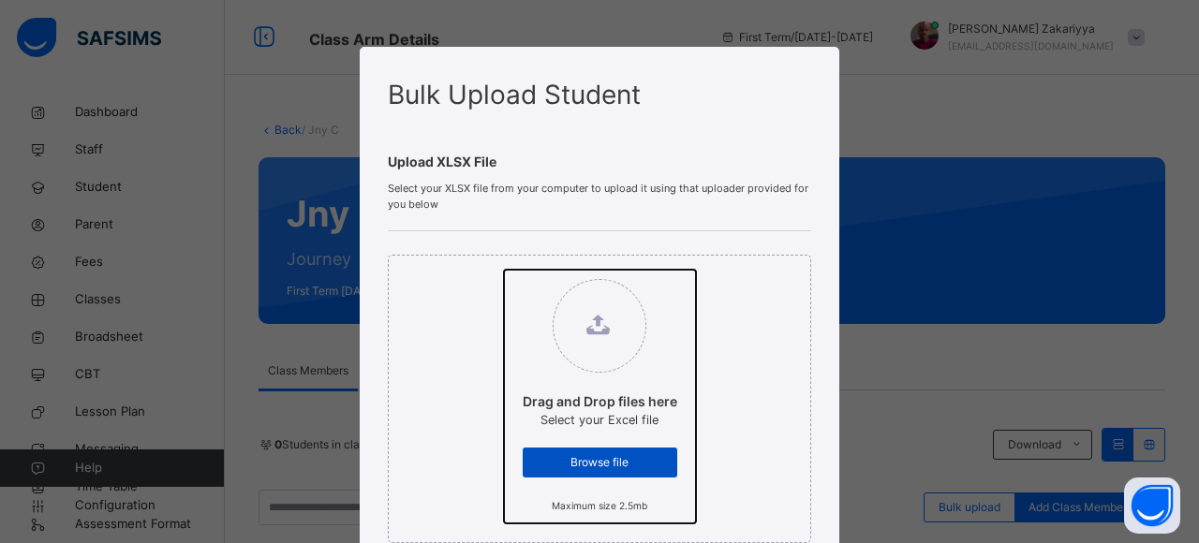
click at [504, 270] on input "Drag and Drop files here Select your Excel file Browse file Maximum size 2.5mb" at bounding box center [504, 270] width 0 height 0
type input "**********"
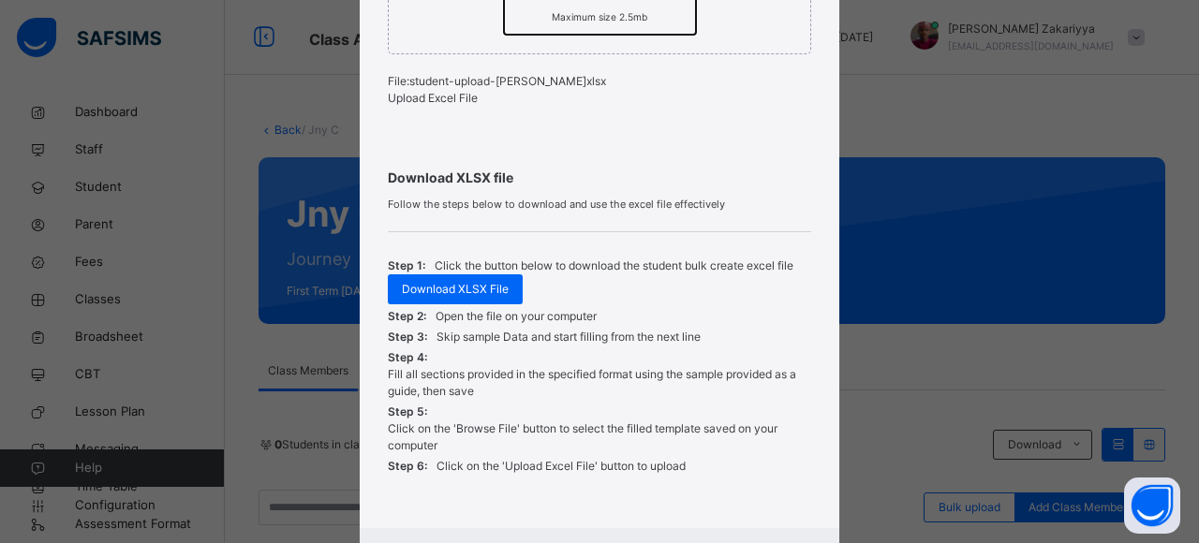
scroll to position [483, 0]
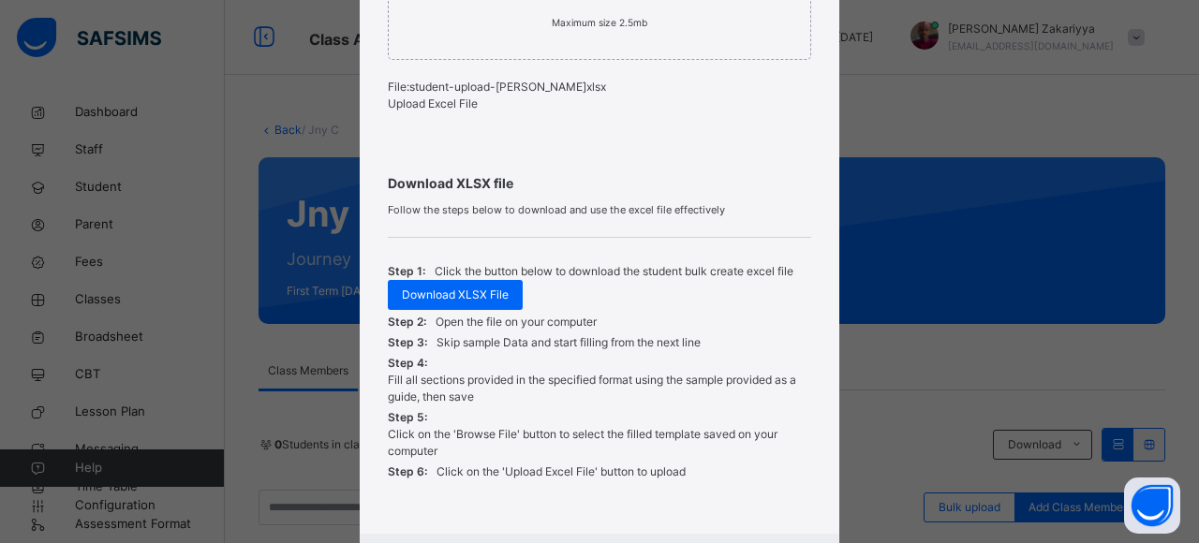
click at [417, 100] on span "Upload Excel File" at bounding box center [433, 104] width 90 height 14
click at [407, 111] on span "Upload Excel File" at bounding box center [433, 104] width 90 height 14
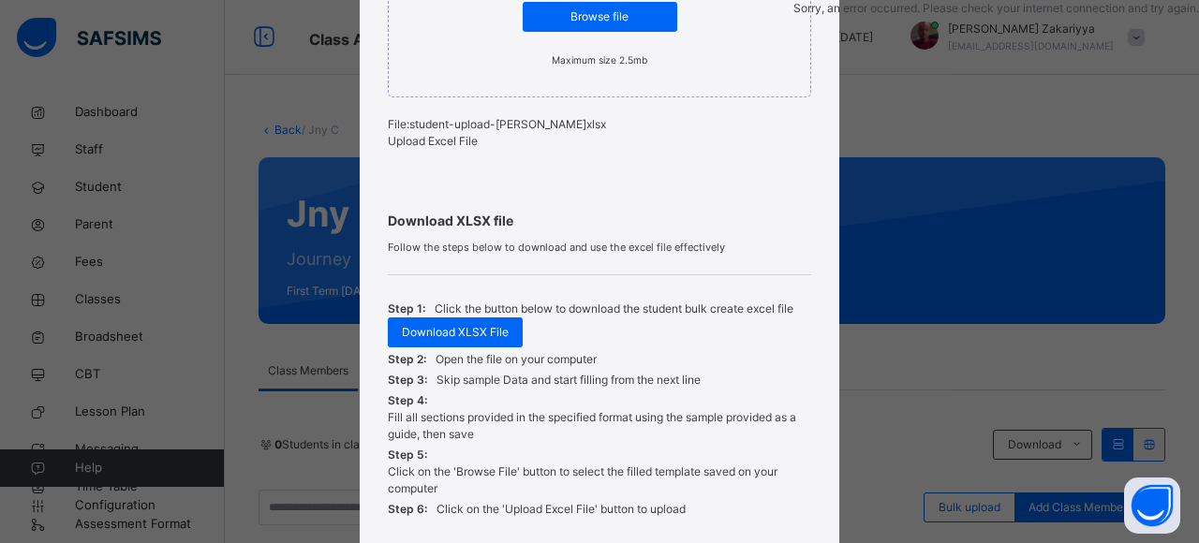
scroll to position [408, 0]
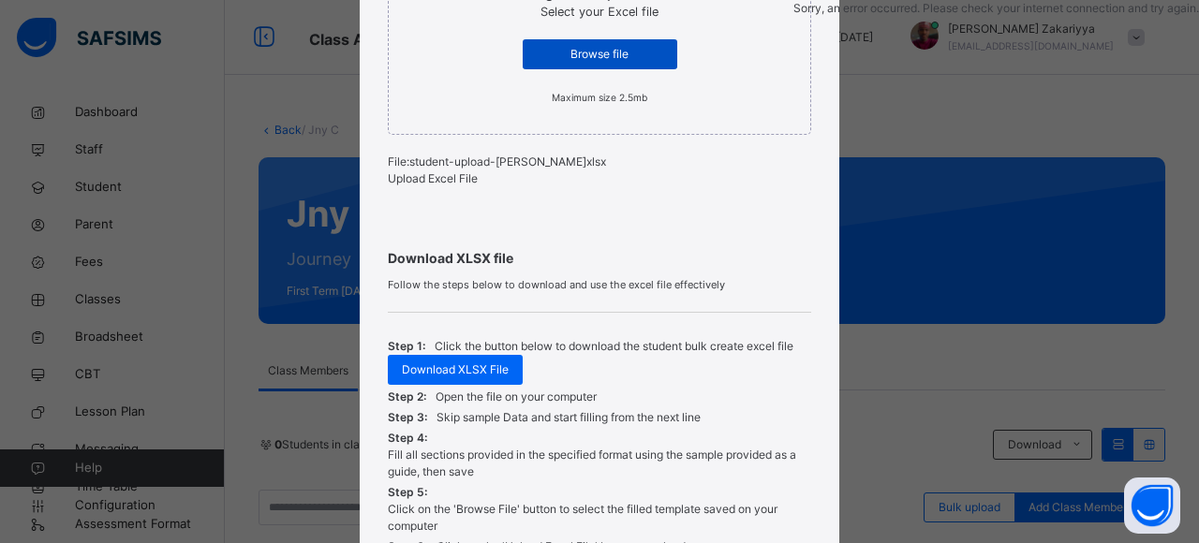
click at [594, 61] on span "Browse file" at bounding box center [600, 54] width 126 height 17
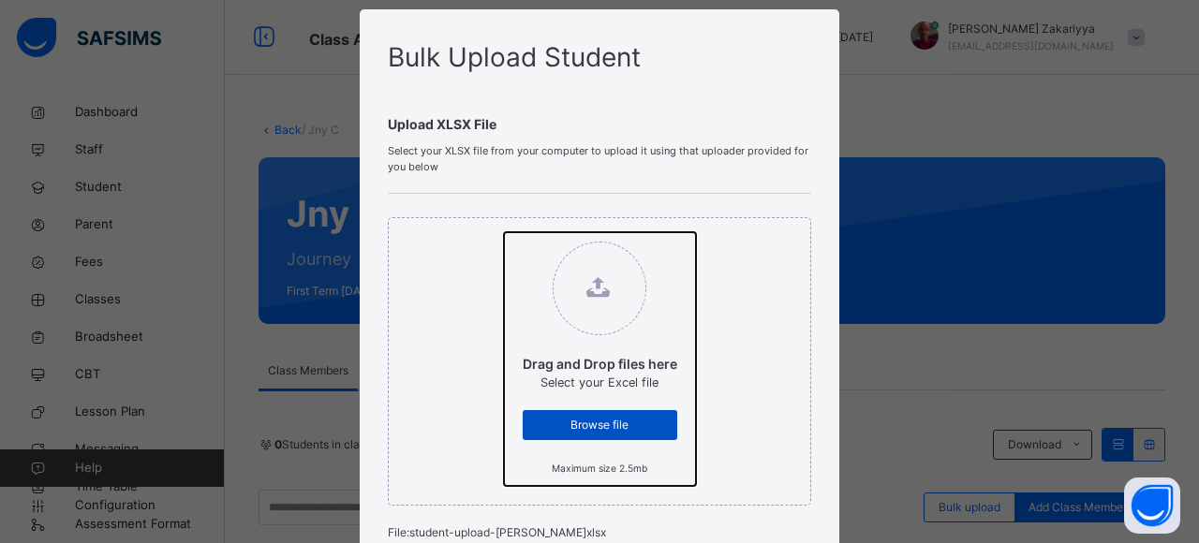
scroll to position [112, 0]
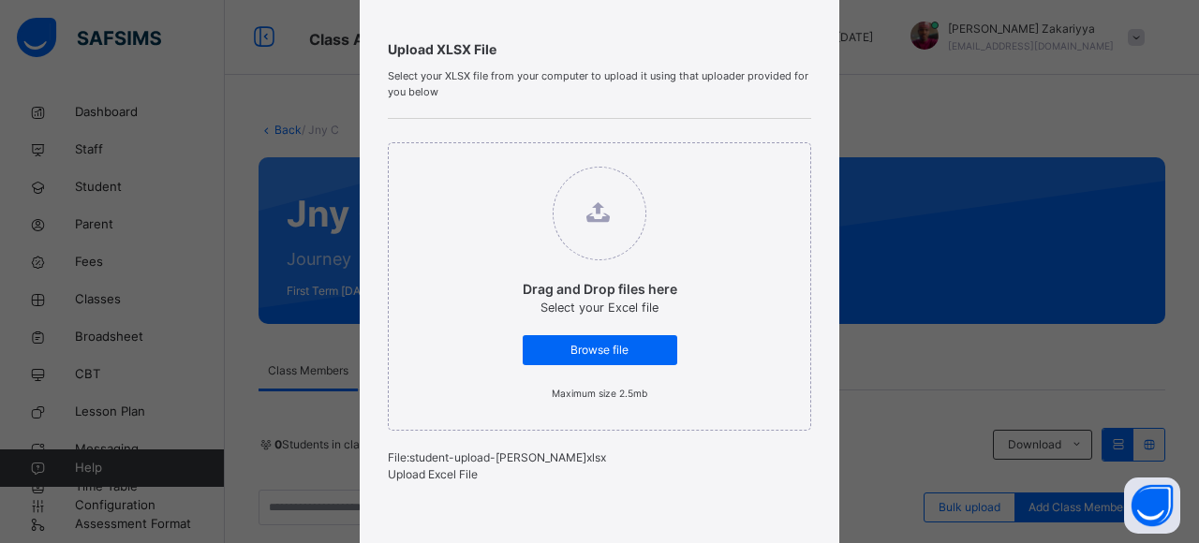
click at [425, 481] on span "Upload Excel File" at bounding box center [433, 475] width 90 height 14
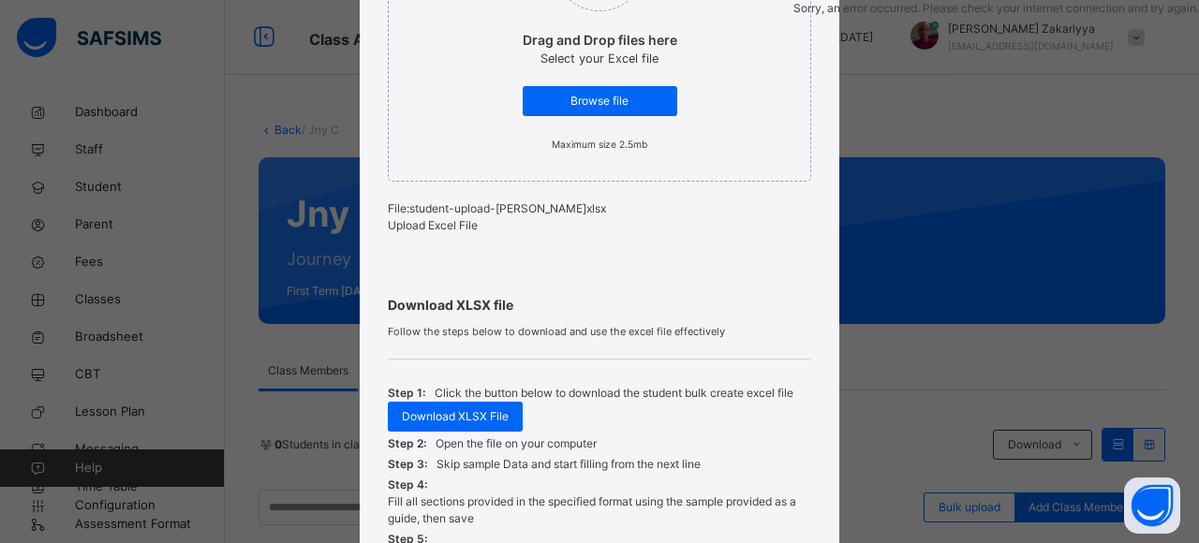
scroll to position [480, 0]
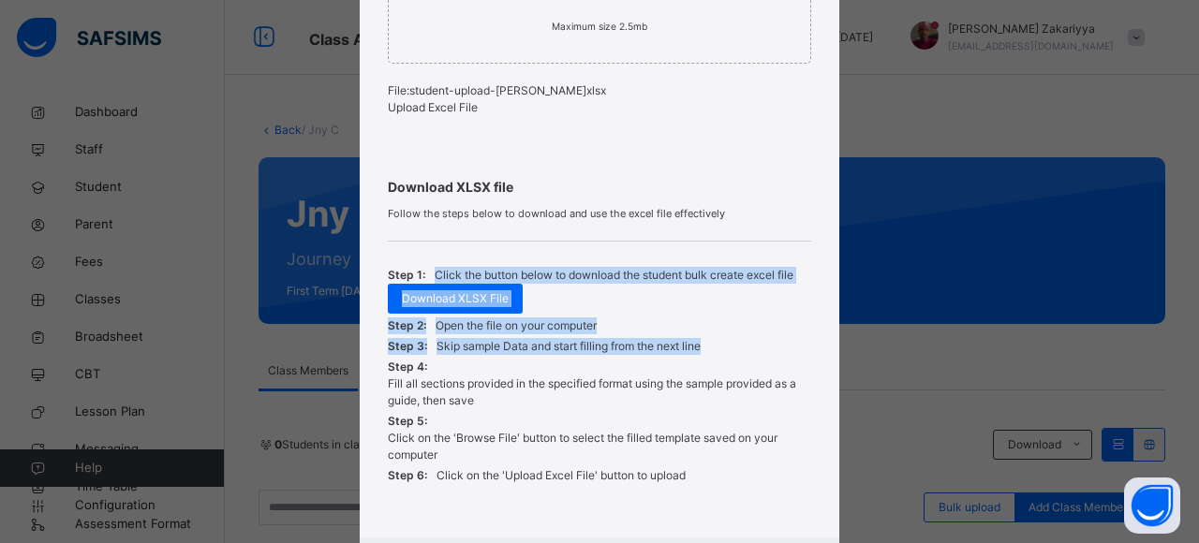
drag, startPoint x: 1186, startPoint y: 276, endPoint x: 1191, endPoint y: 348, distance: 71.4
click at [1184, 348] on div "Bulk Upload Student Upload XLSX File Select your XLSX file from your computer t…" at bounding box center [599, 271] width 1199 height 543
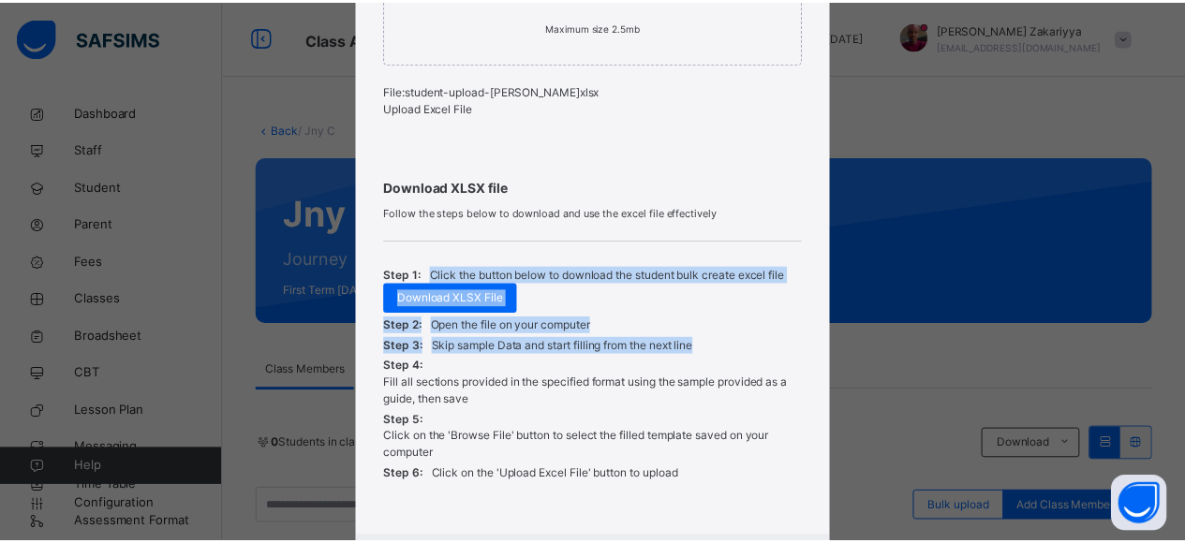
scroll to position [600, 0]
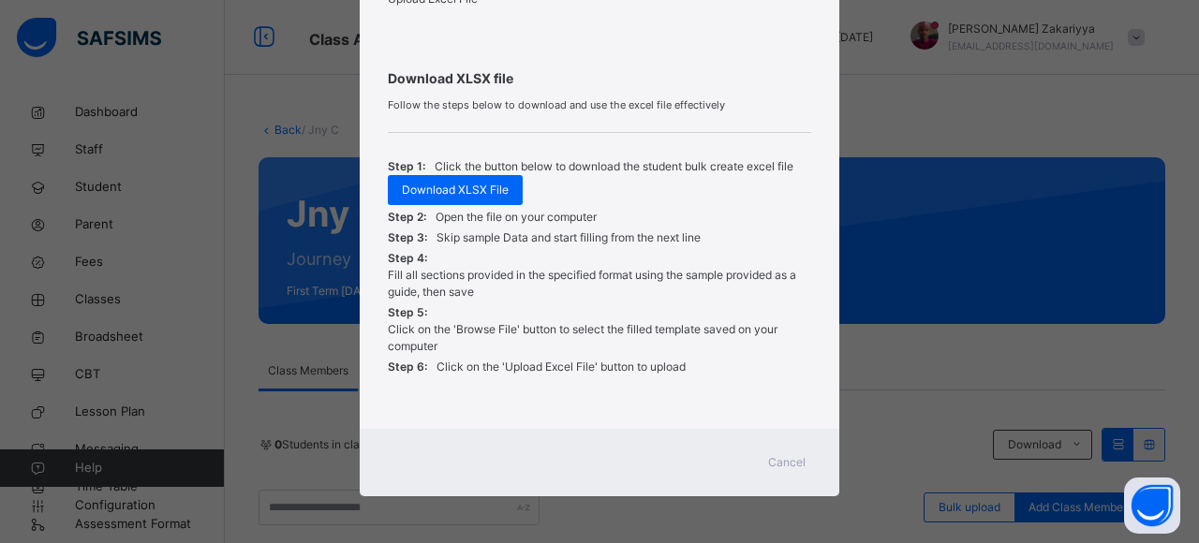
click at [781, 472] on div "Cancel" at bounding box center [786, 463] width 67 height 30
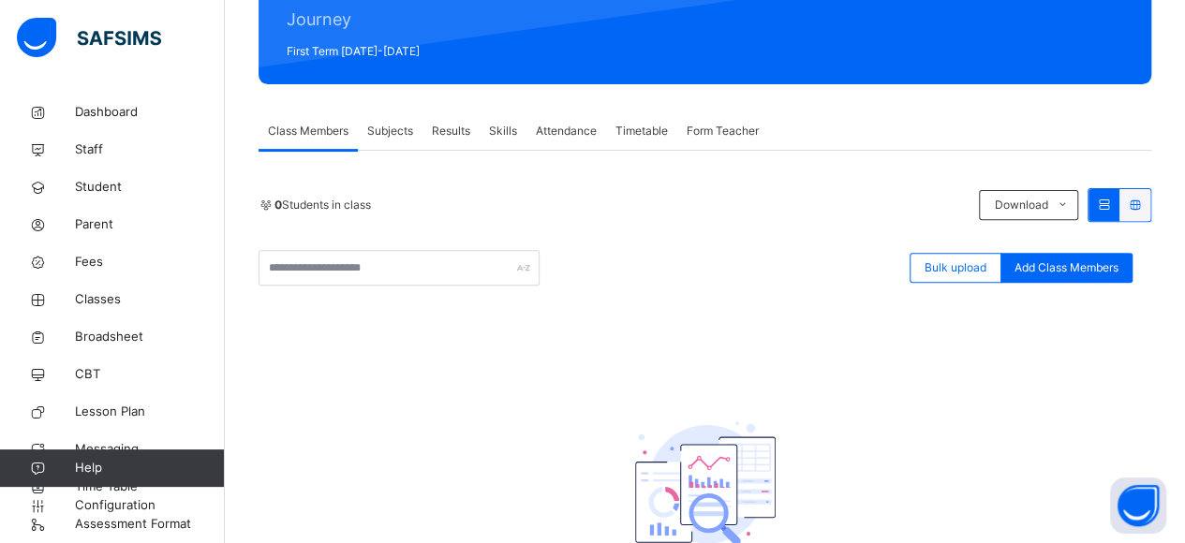
scroll to position [236, 0]
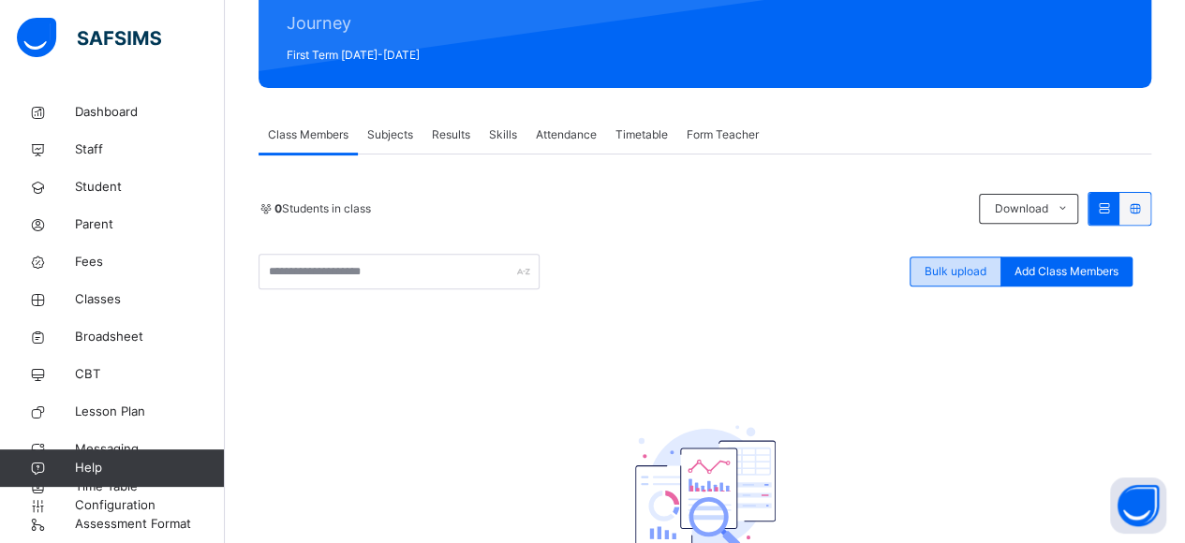
click at [967, 263] on span "Bulk upload" at bounding box center [956, 271] width 62 height 17
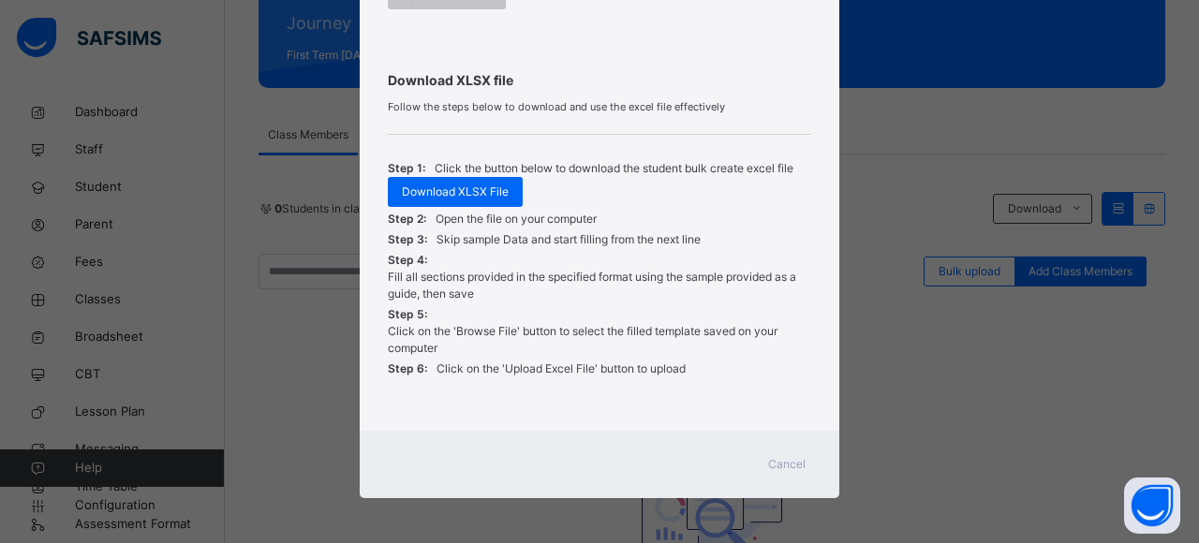
scroll to position [107, 0]
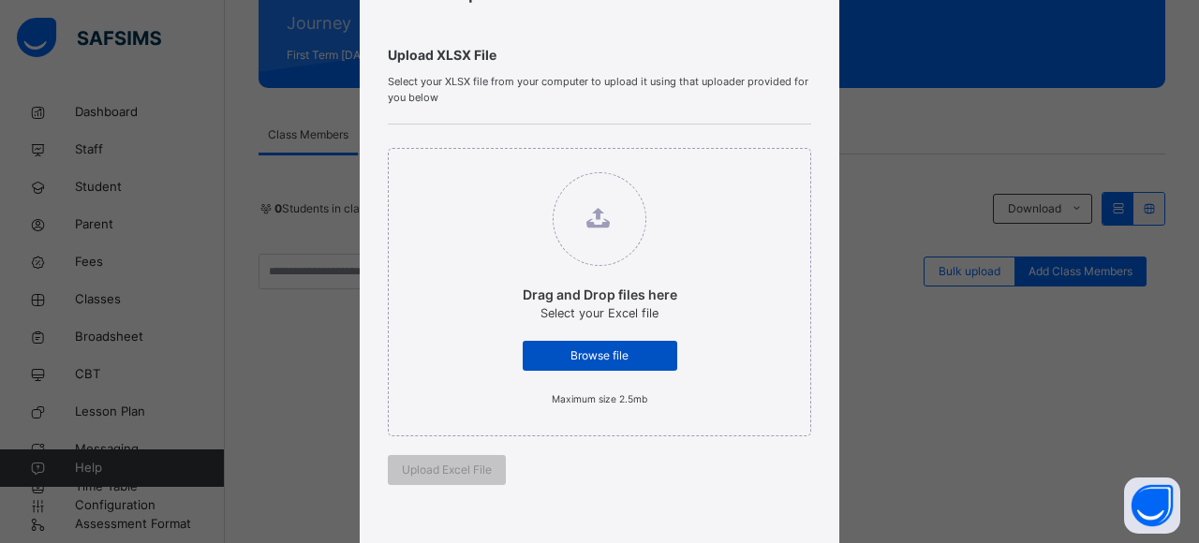
click at [592, 349] on span "Browse file" at bounding box center [600, 356] width 126 height 17
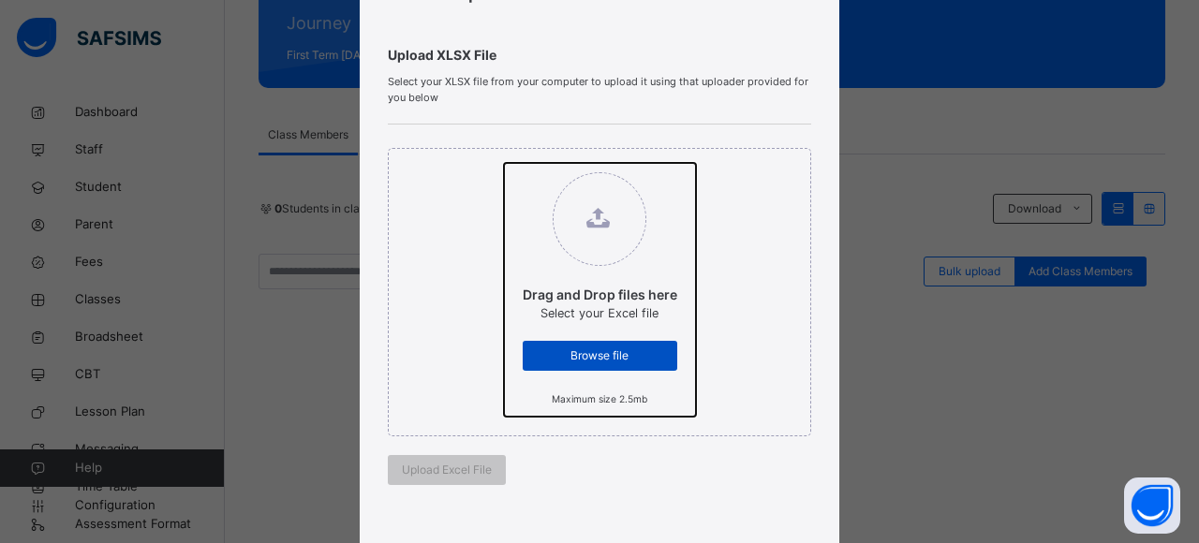
click at [504, 163] on input "Drag and Drop files here Select your Excel file Browse file Maximum size 2.5mb" at bounding box center [504, 163] width 0 height 0
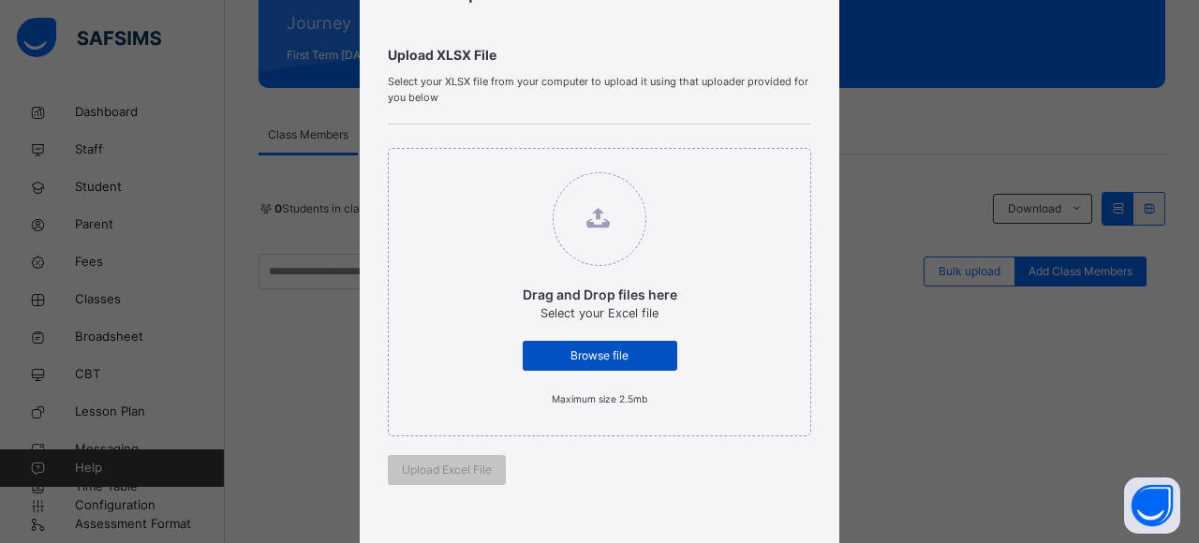
click at [612, 355] on span "Browse file" at bounding box center [600, 356] width 126 height 17
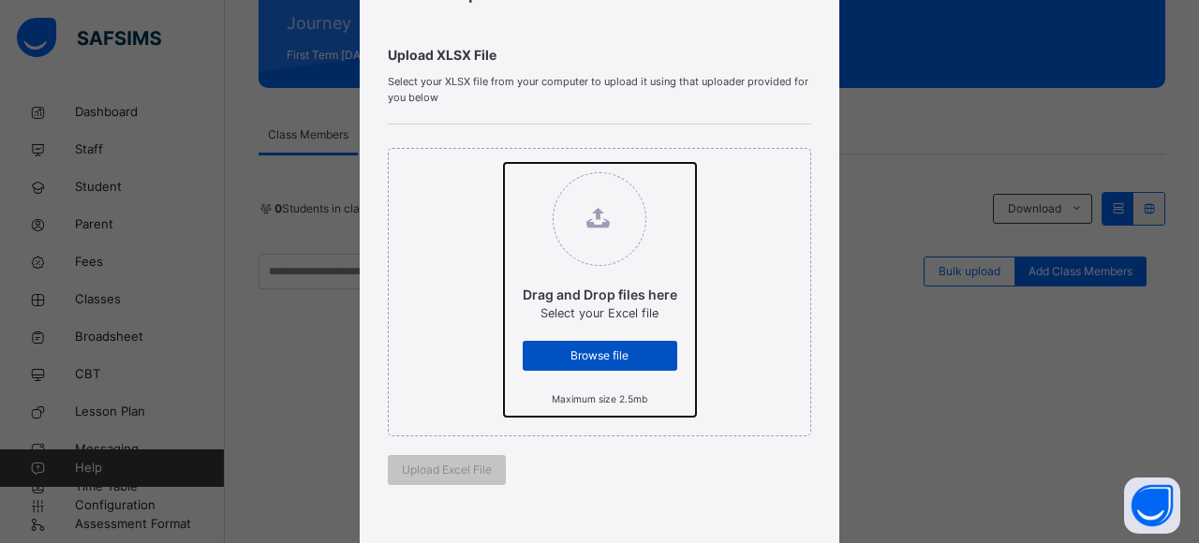
click at [504, 163] on input "Drag and Drop files here Select your Excel file Browse file Maximum size 2.5mb" at bounding box center [504, 163] width 0 height 0
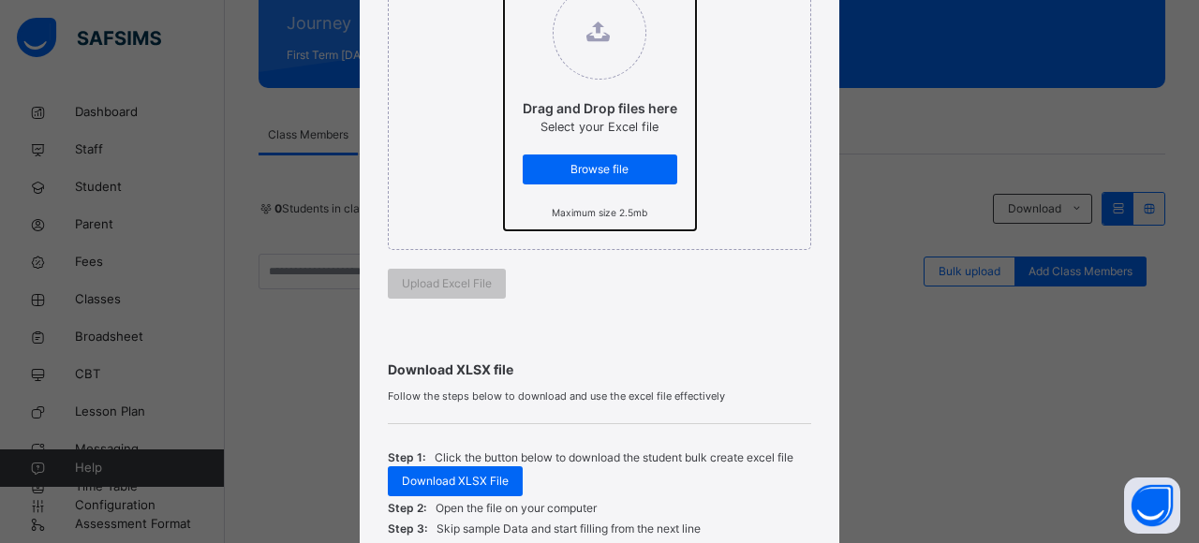
scroll to position [32, 0]
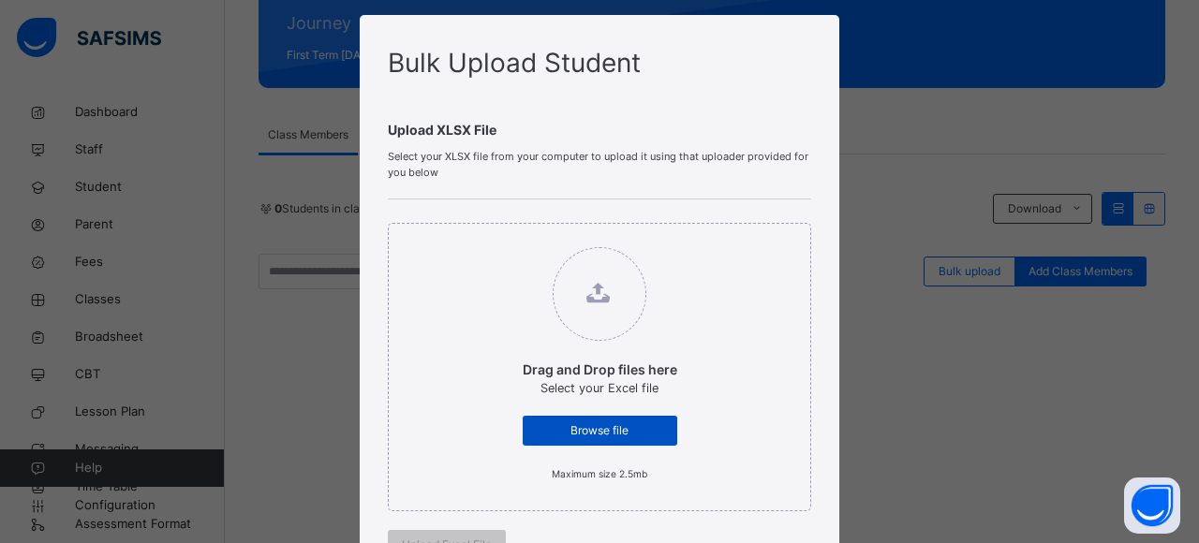
click at [534, 416] on div "Browse file" at bounding box center [600, 431] width 155 height 30
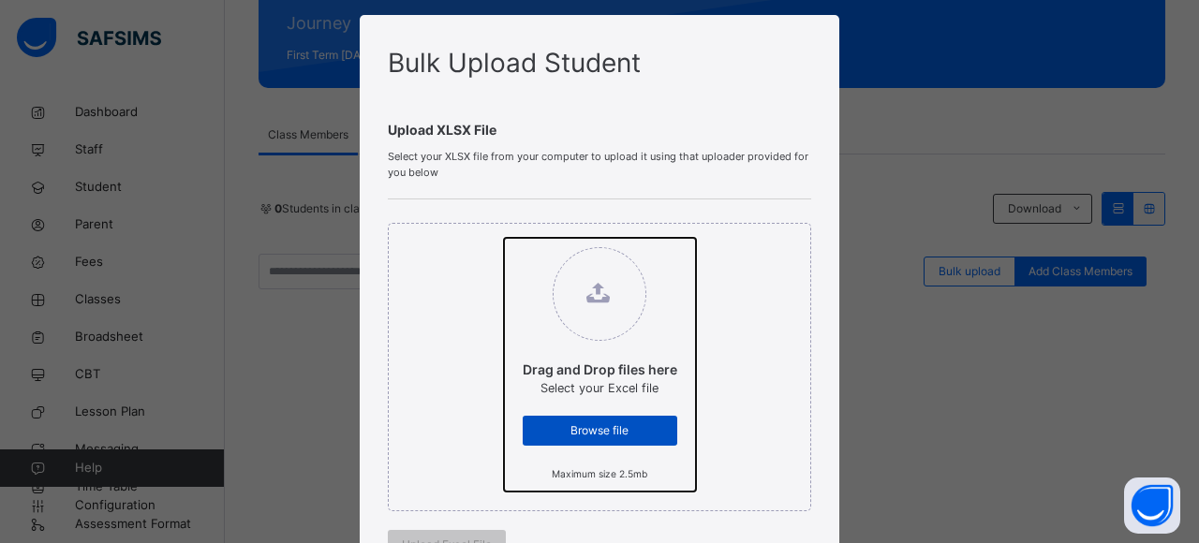
click at [504, 238] on input "Drag and Drop files here Select your Excel file Browse file Maximum size 2.5mb" at bounding box center [504, 238] width 0 height 0
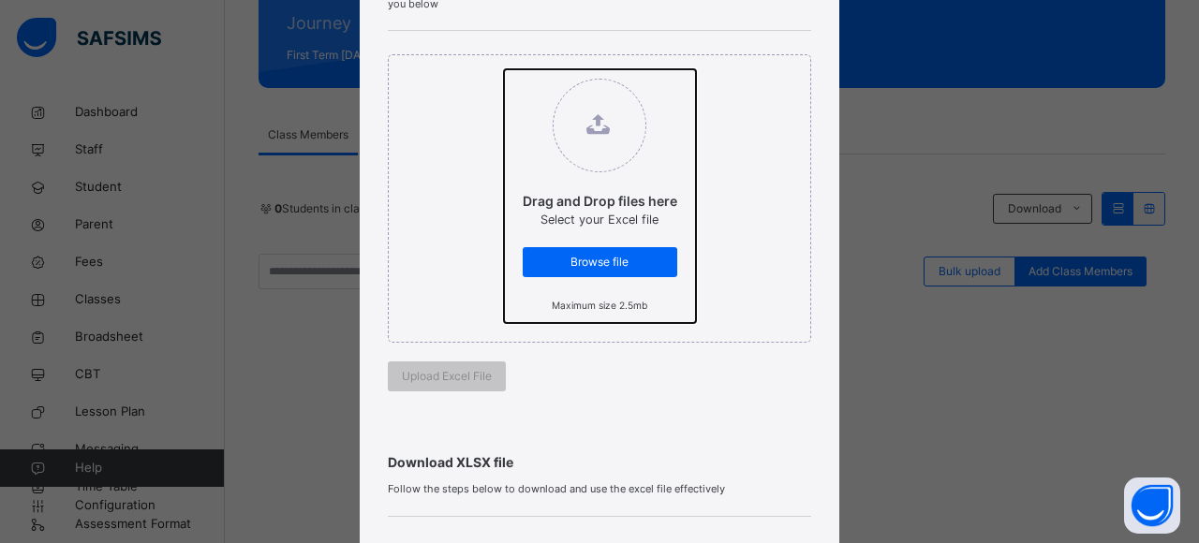
scroll to position [206, 0]
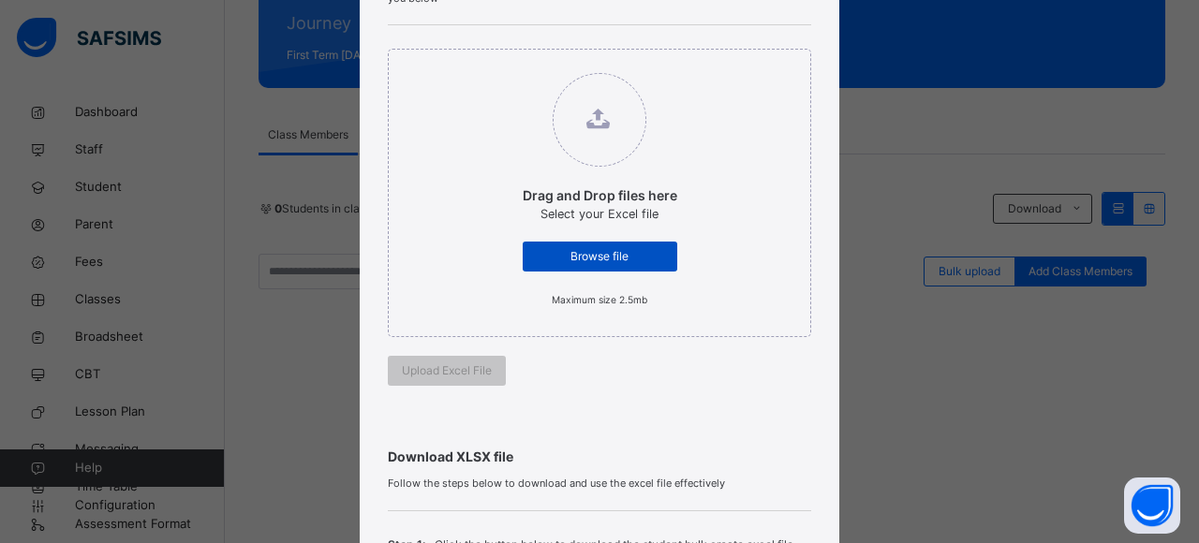
click at [564, 250] on span "Browse file" at bounding box center [600, 256] width 126 height 17
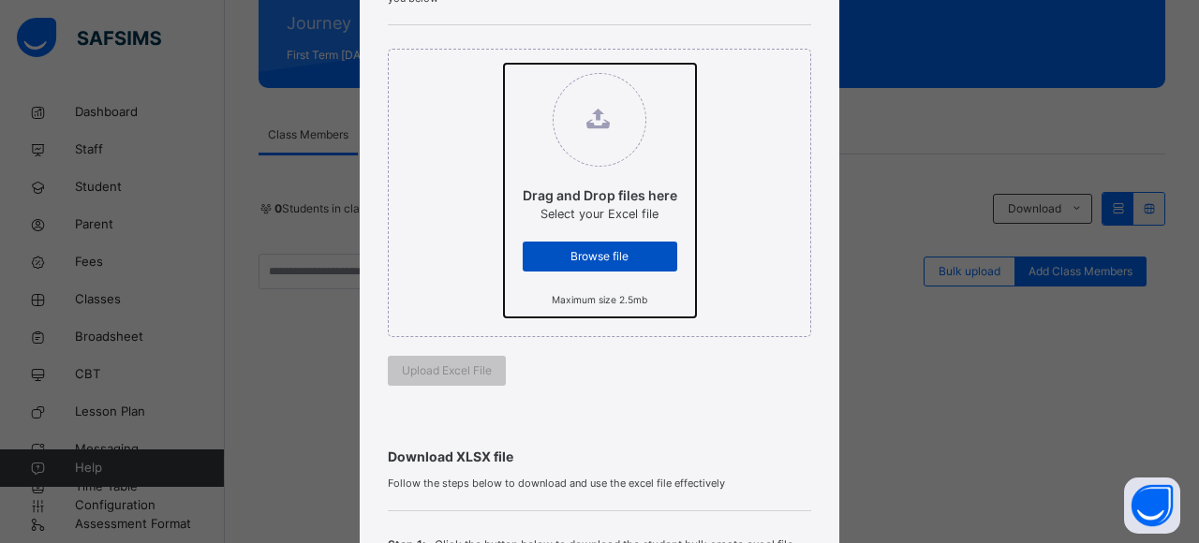
click at [504, 64] on input "Drag and Drop files here Select your Excel file Browse file Maximum size 2.5mb" at bounding box center [504, 64] width 0 height 0
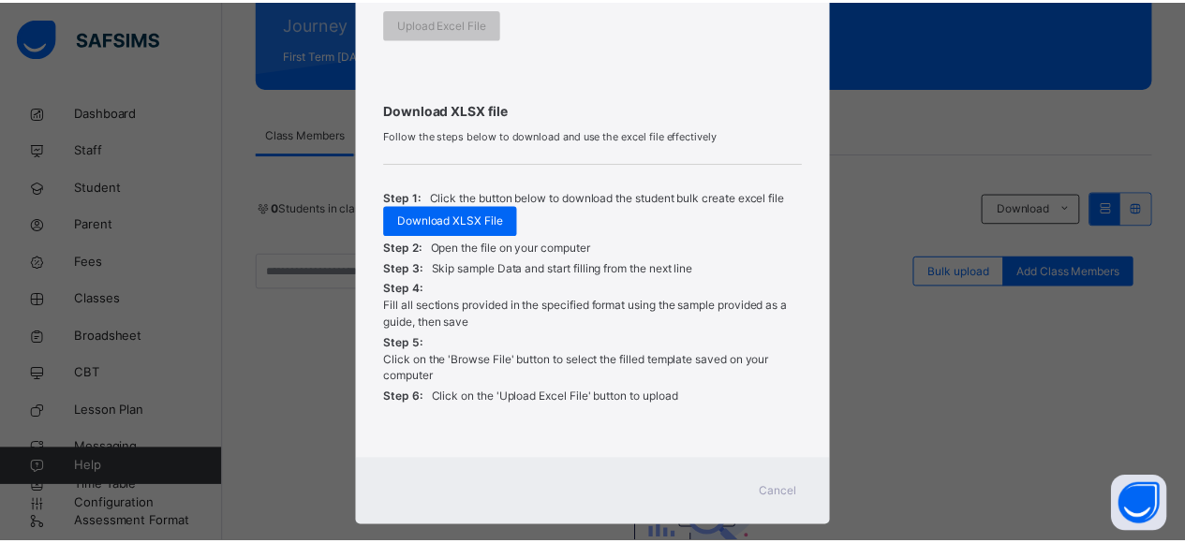
scroll to position [583, 0]
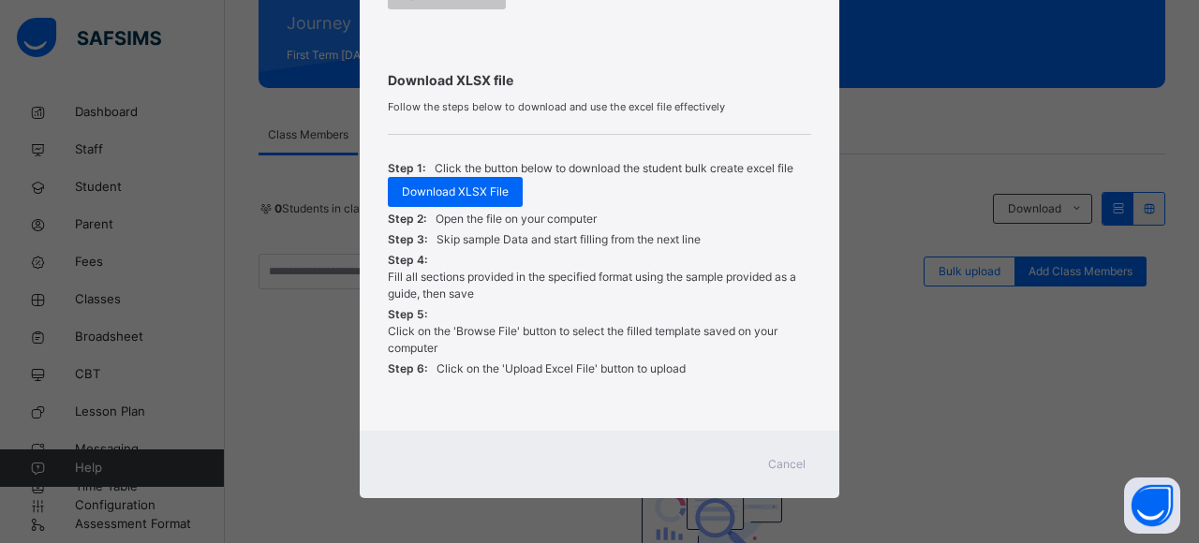
click at [796, 460] on span "Cancel" at bounding box center [786, 464] width 37 height 17
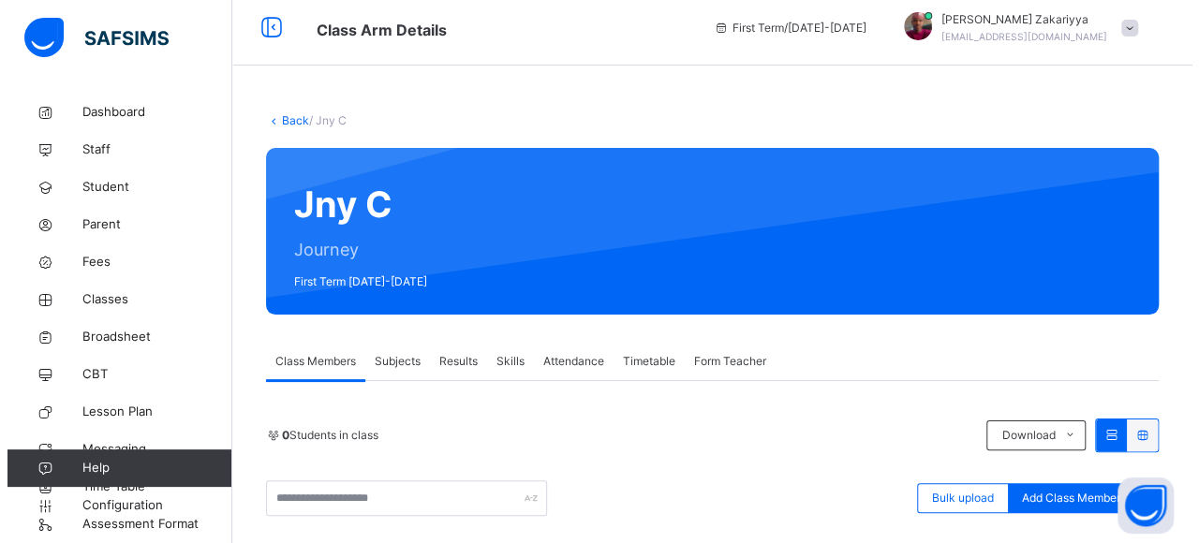
scroll to position [0, 0]
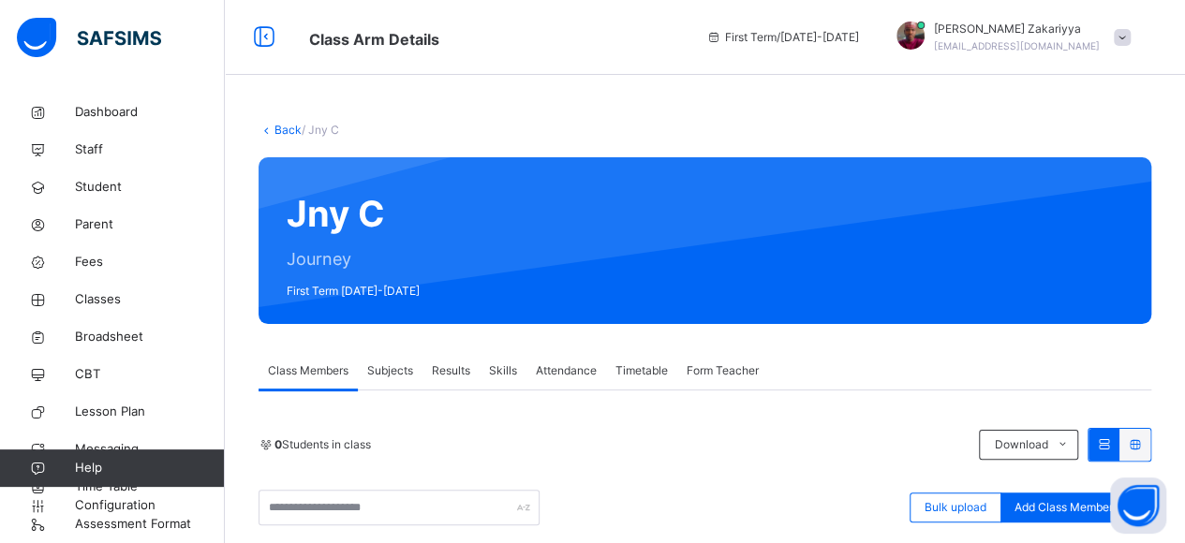
click at [289, 128] on link "Back" at bounding box center [288, 130] width 27 height 14
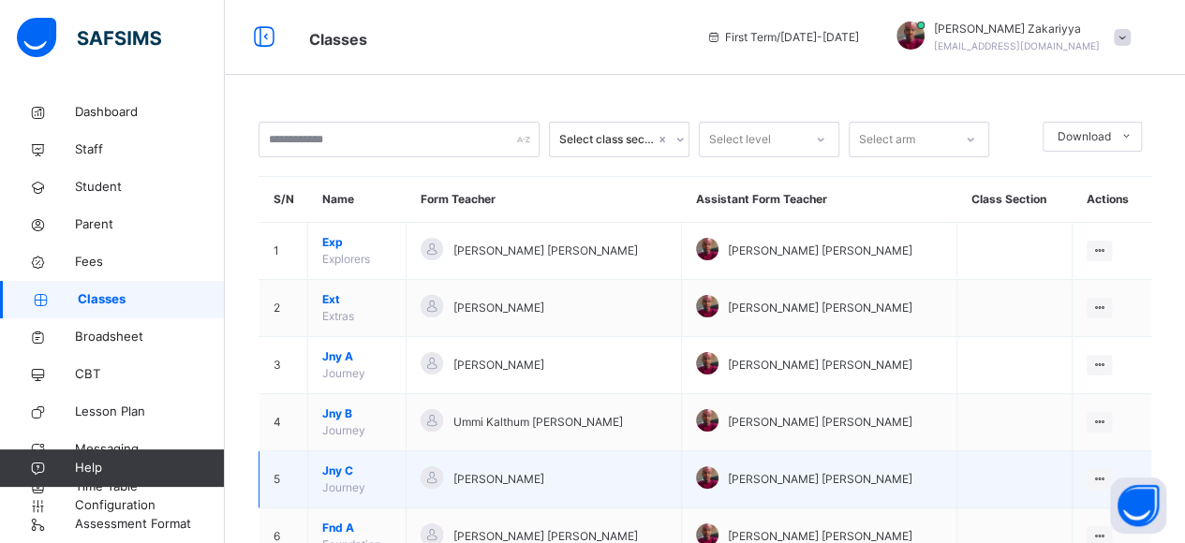
click at [332, 472] on span "Jny C" at bounding box center [356, 471] width 69 height 17
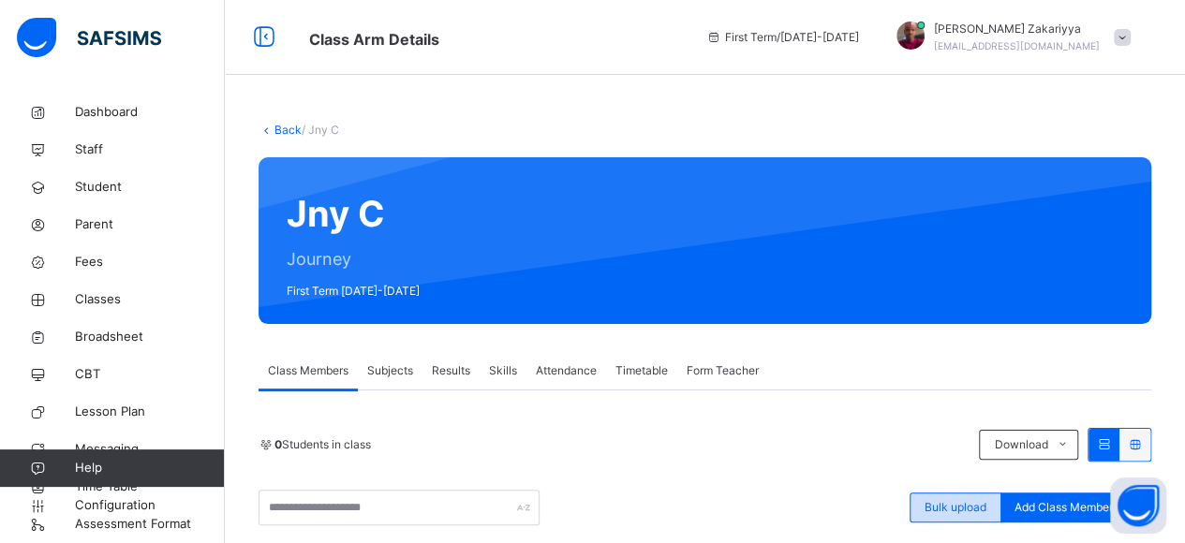
click at [955, 508] on span "Bulk upload" at bounding box center [956, 507] width 62 height 17
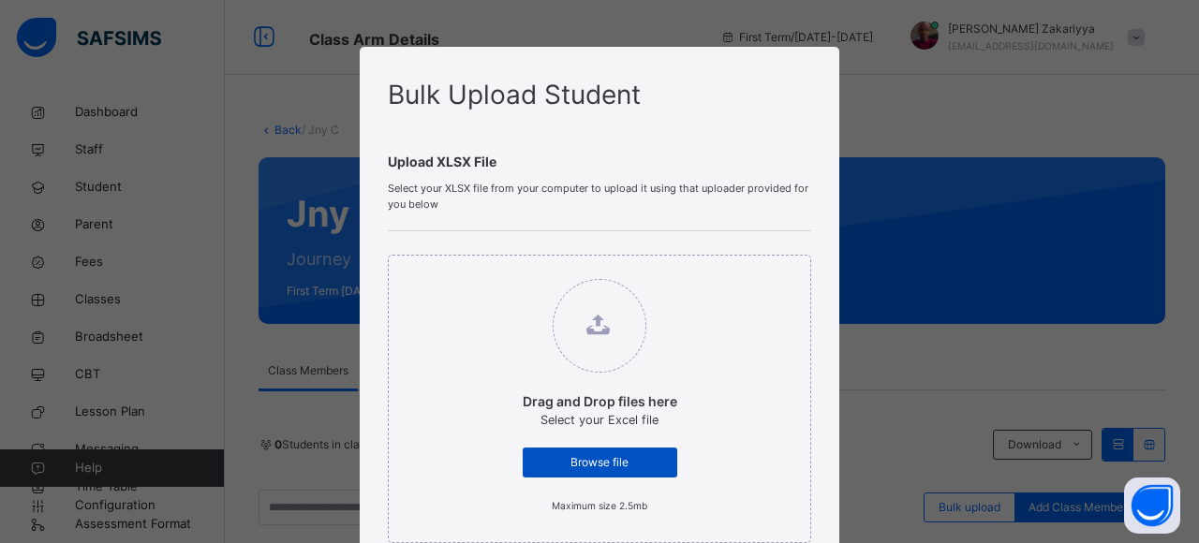
click at [564, 462] on span "Browse file" at bounding box center [600, 462] width 126 height 17
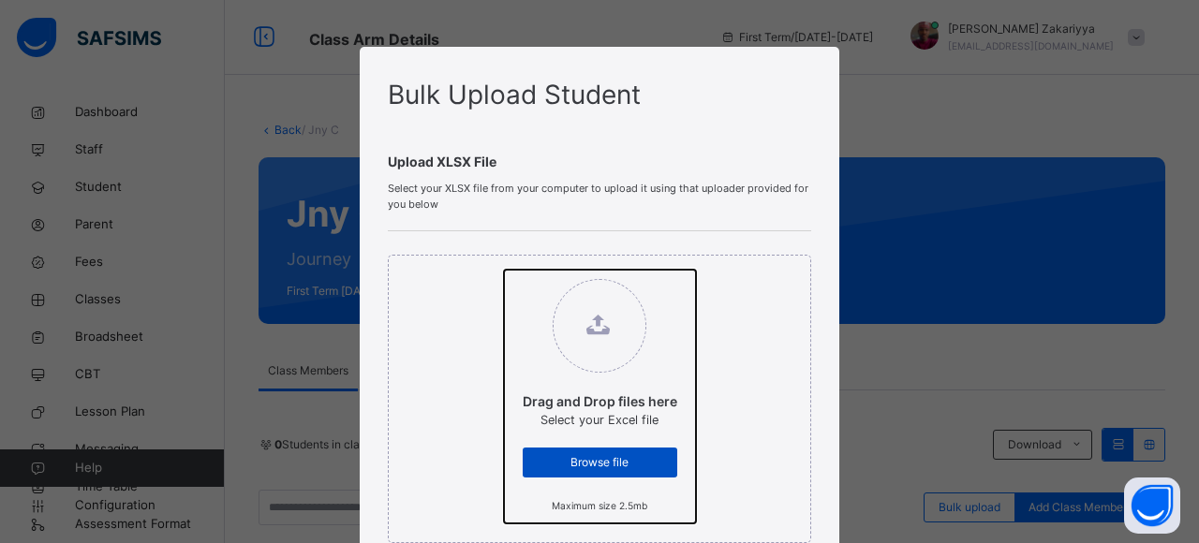
click at [504, 270] on input "Drag and Drop files here Select your Excel file Browse file Maximum size 2.5mb" at bounding box center [504, 270] width 0 height 0
type input "**********"
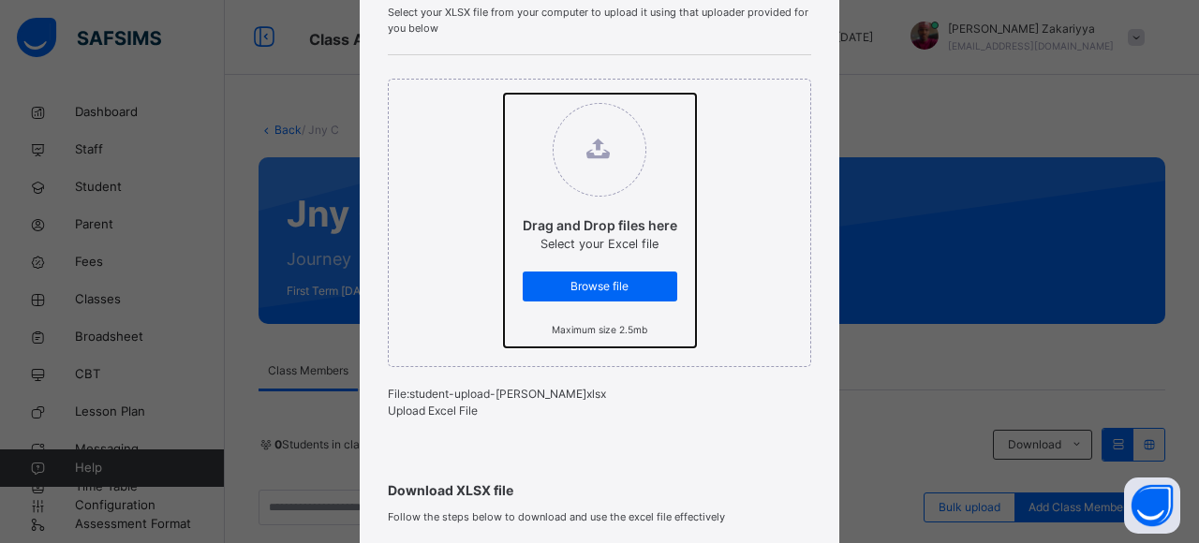
scroll to position [193, 0]
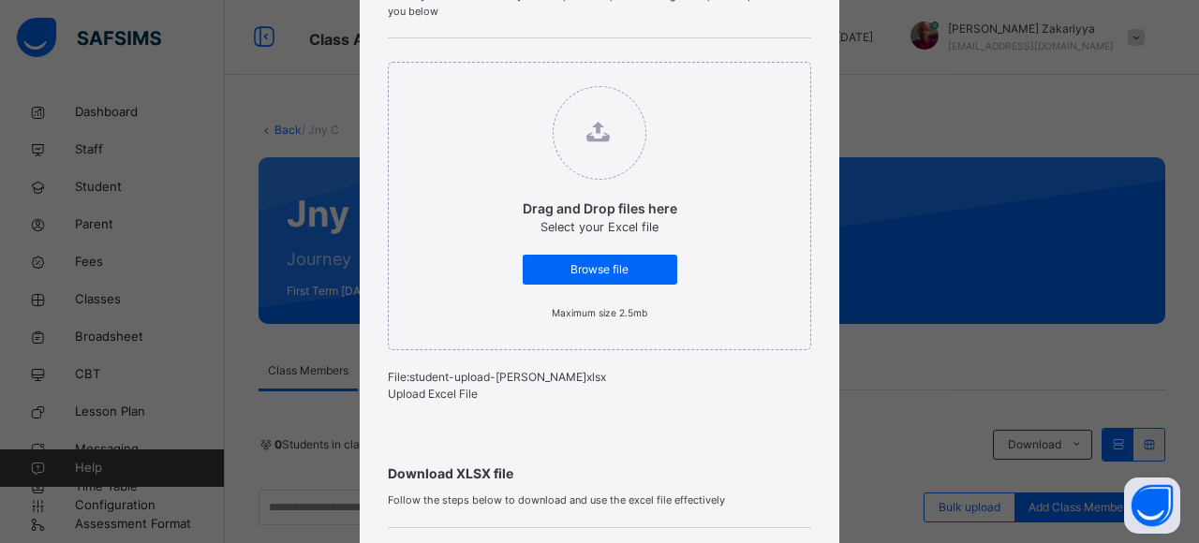
click at [440, 401] on span "Upload Excel File" at bounding box center [433, 394] width 90 height 14
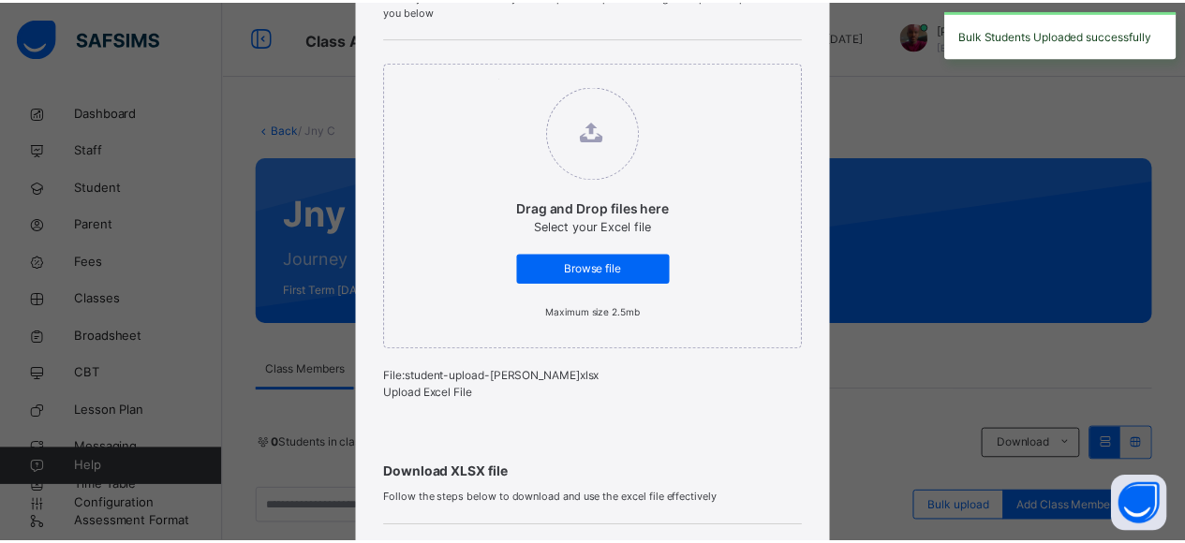
scroll to position [545, 0]
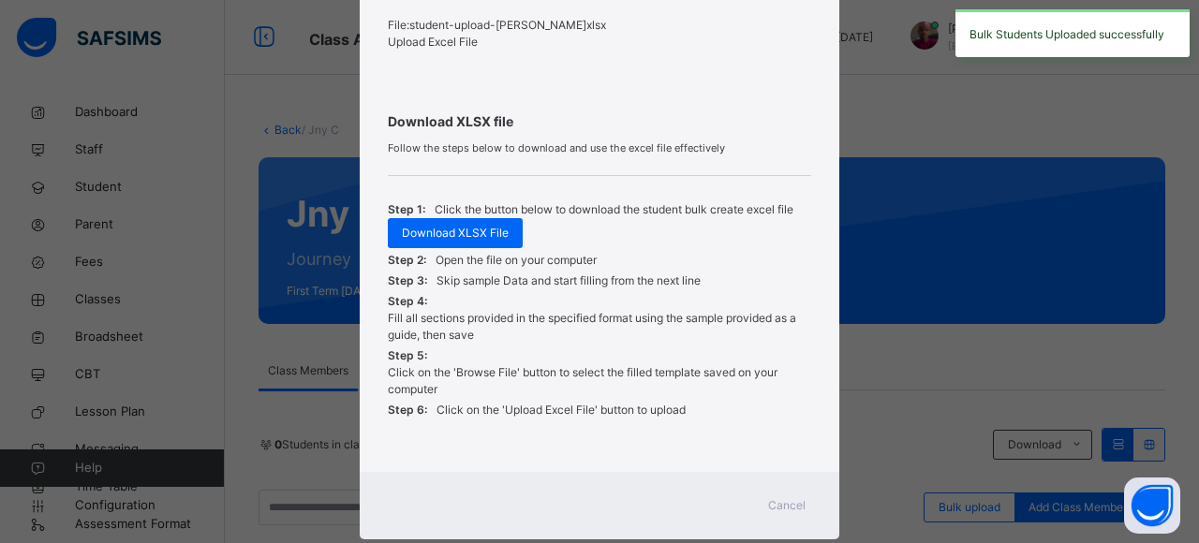
click at [781, 514] on span "Cancel" at bounding box center [786, 505] width 37 height 17
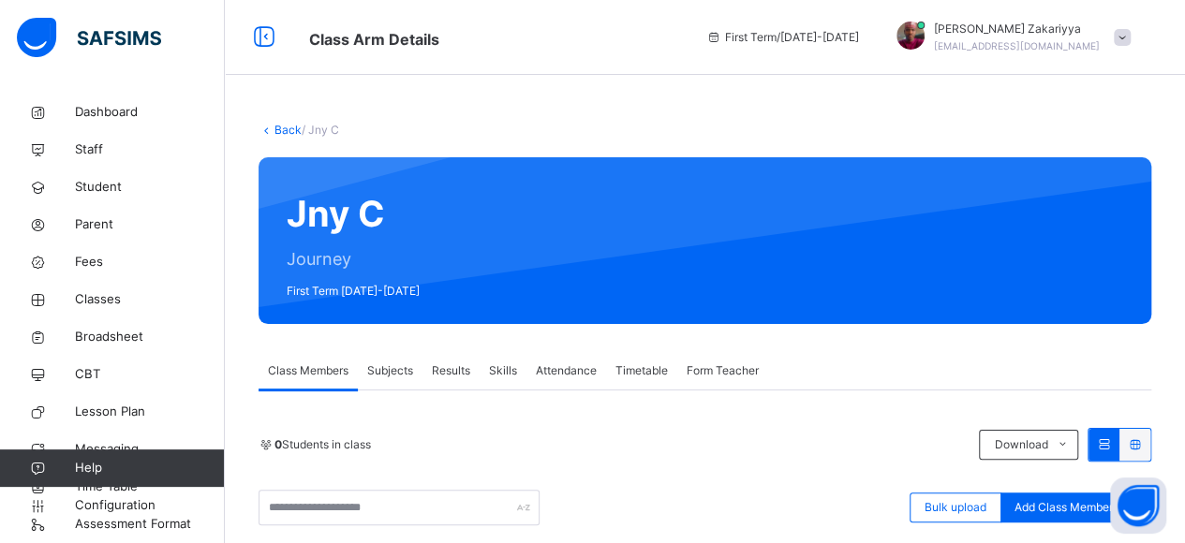
click at [399, 370] on span "Subjects" at bounding box center [390, 371] width 46 height 17
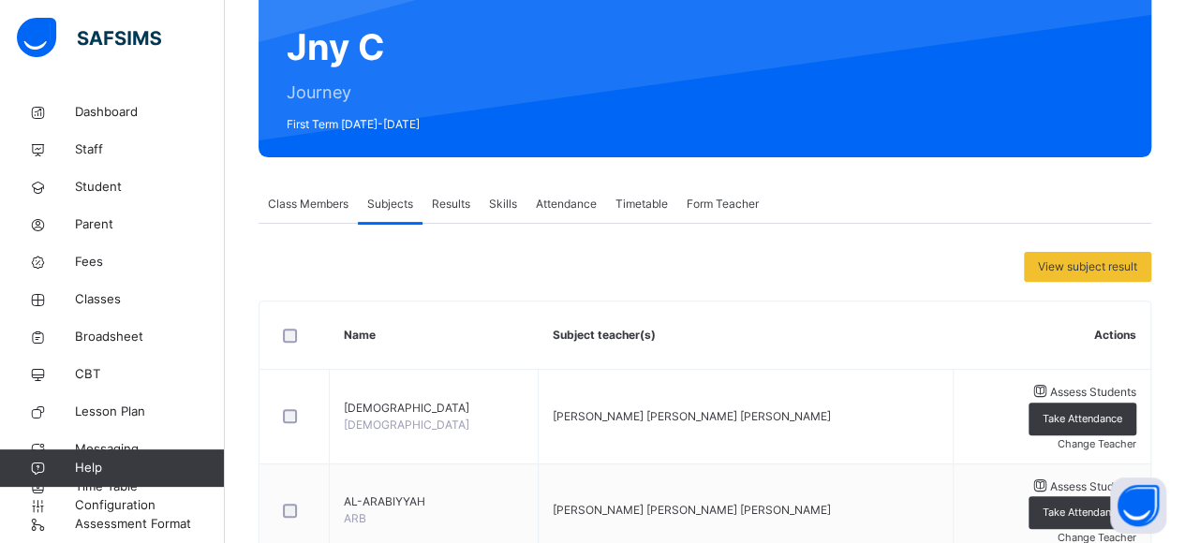
scroll to position [54, 0]
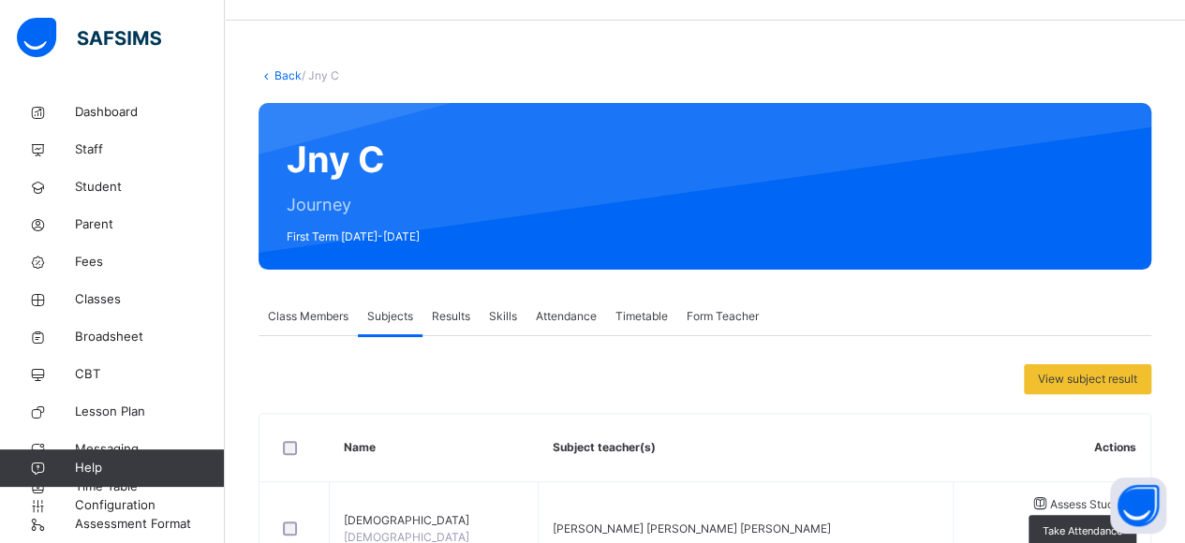
click at [275, 72] on link "Back" at bounding box center [288, 75] width 27 height 14
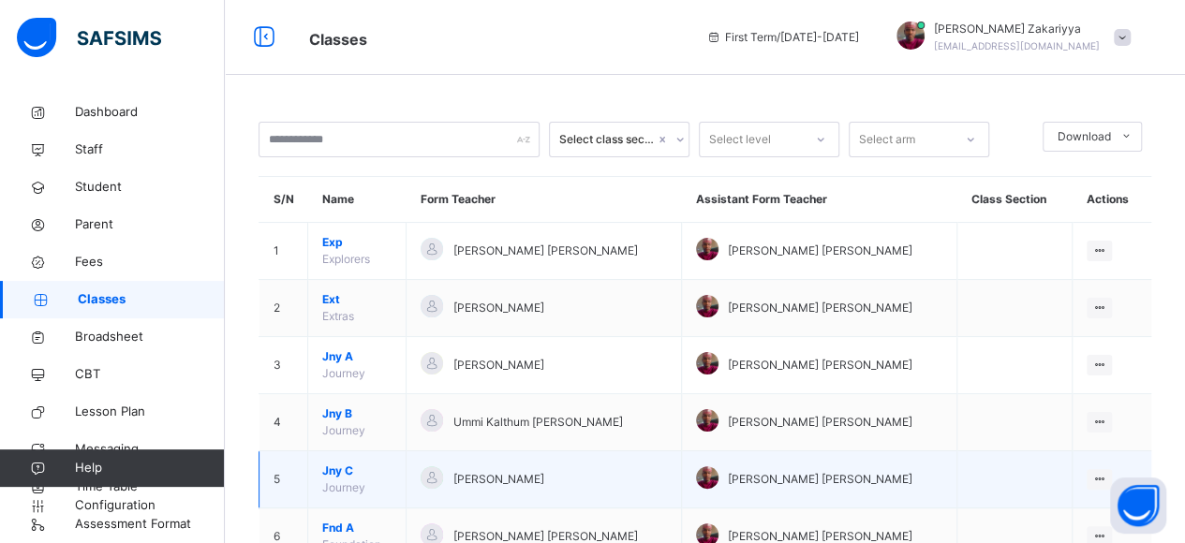
click at [339, 470] on span "Jny C" at bounding box center [356, 471] width 69 height 17
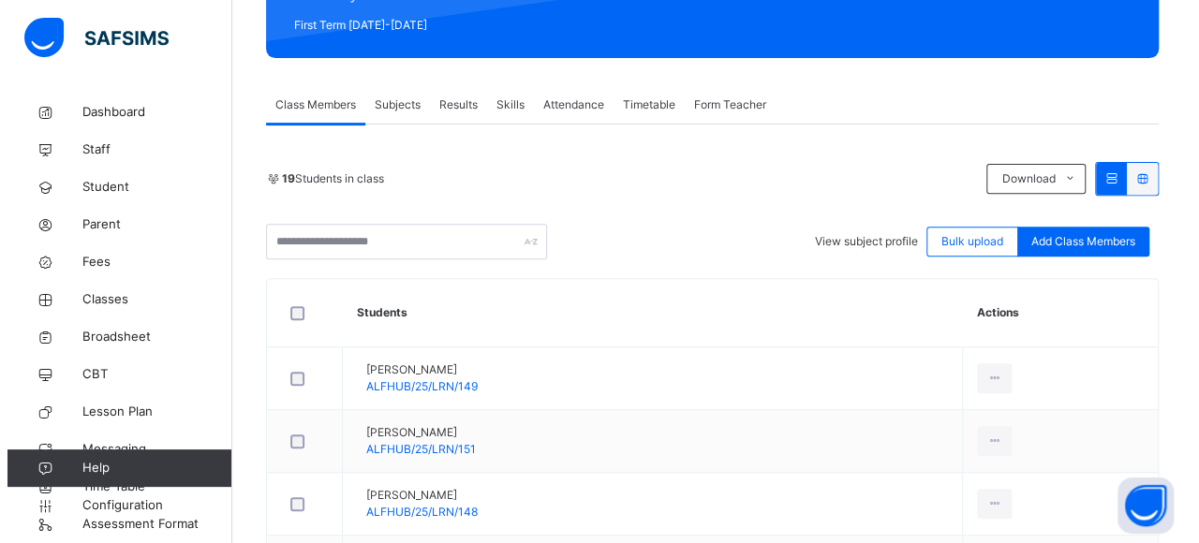
scroll to position [217, 0]
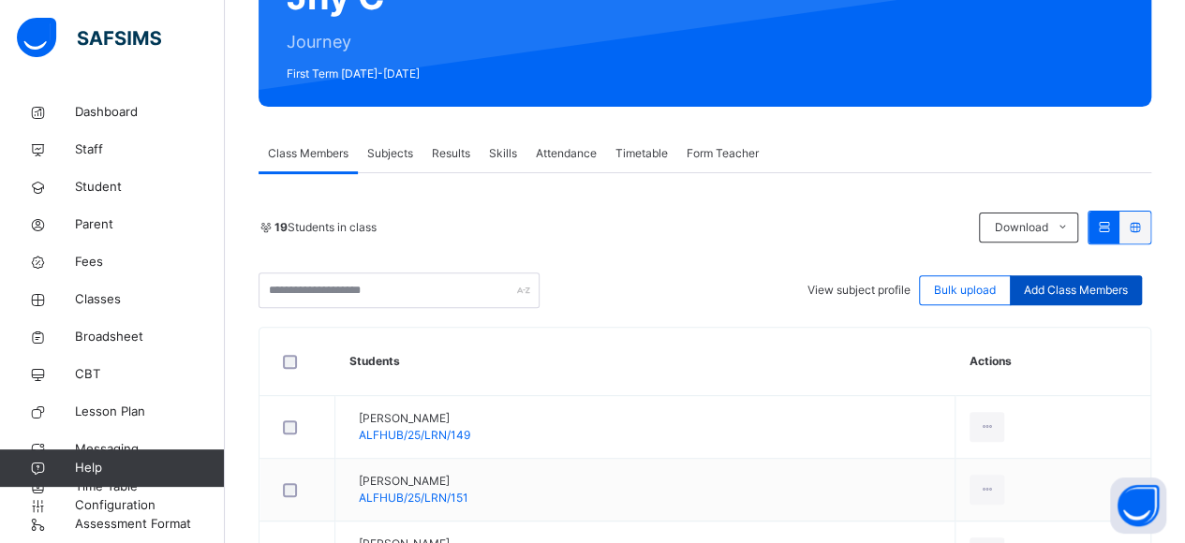
click at [1116, 277] on div "Add Class Members" at bounding box center [1076, 290] width 132 height 30
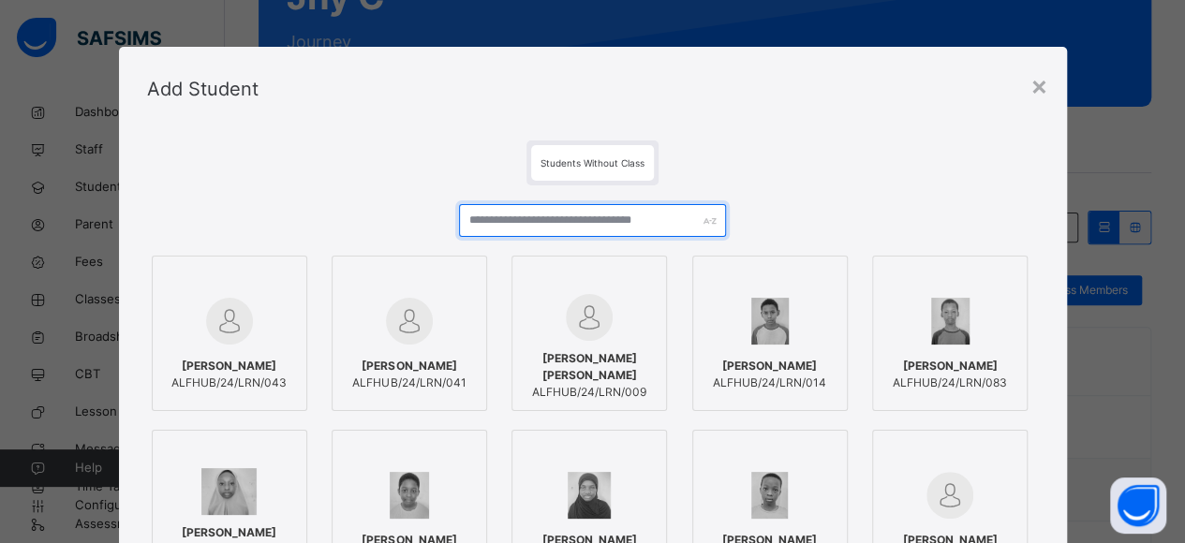
click at [596, 231] on input "text" at bounding box center [593, 220] width 268 height 33
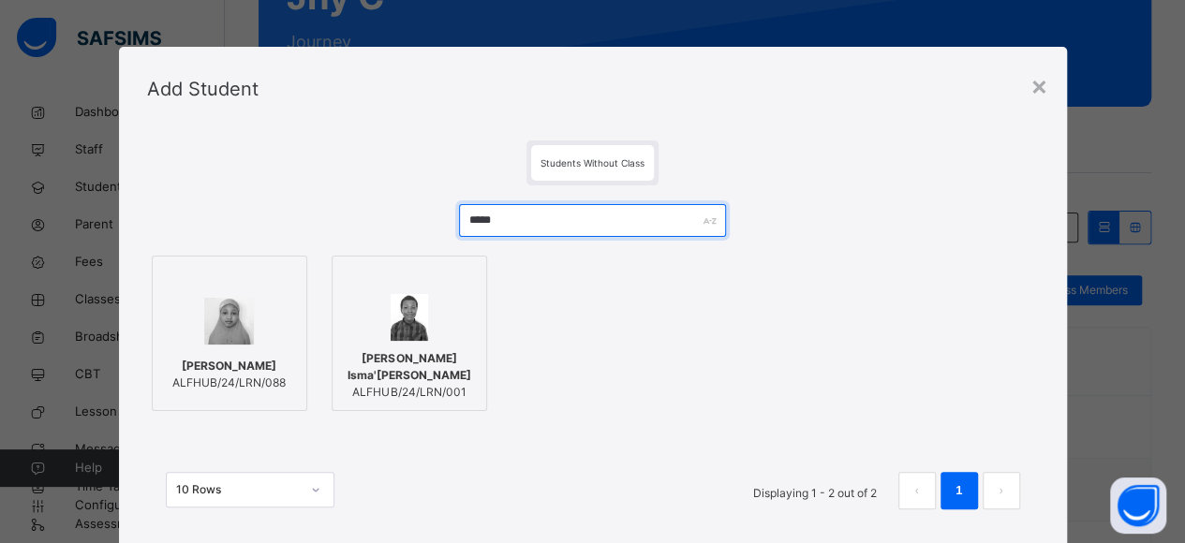
type input "*****"
click at [204, 350] on div "[PERSON_NAME]/24/LRN/088" at bounding box center [229, 375] width 135 height 52
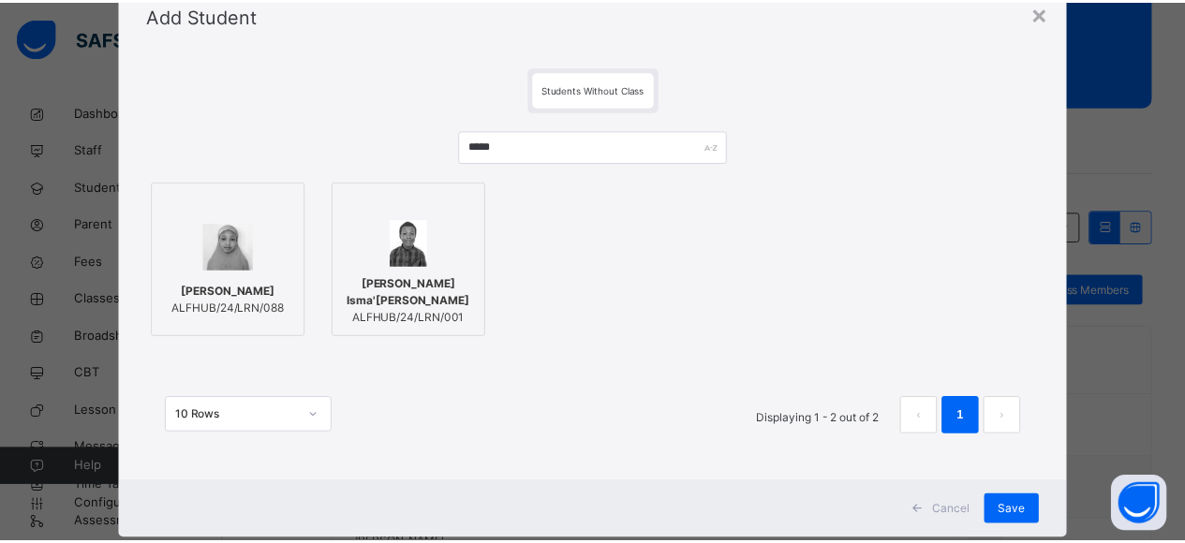
scroll to position [118, 0]
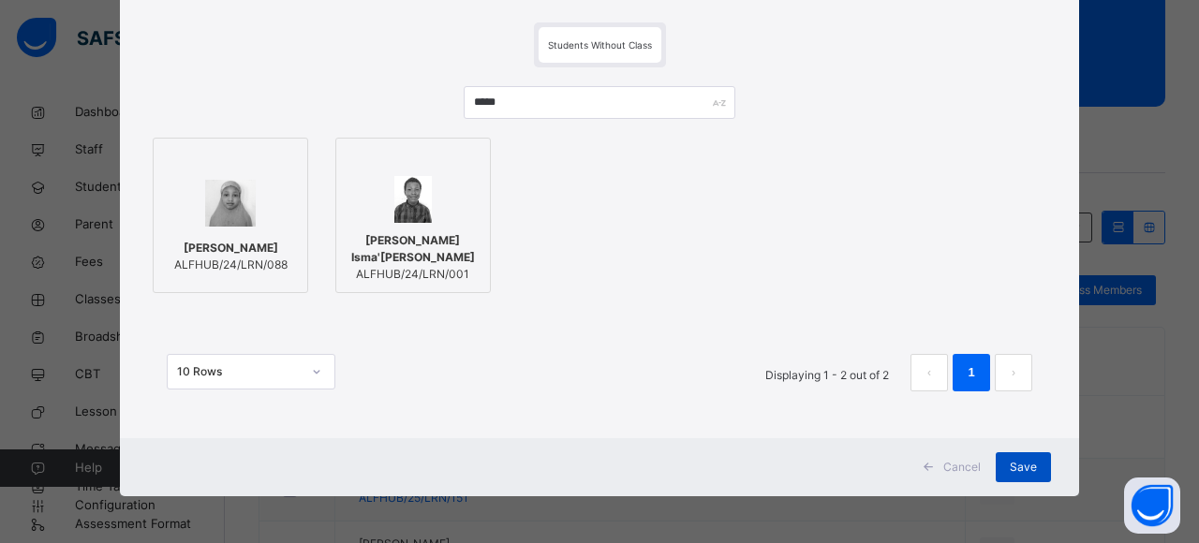
click at [1023, 478] on div "Save" at bounding box center [1023, 468] width 55 height 30
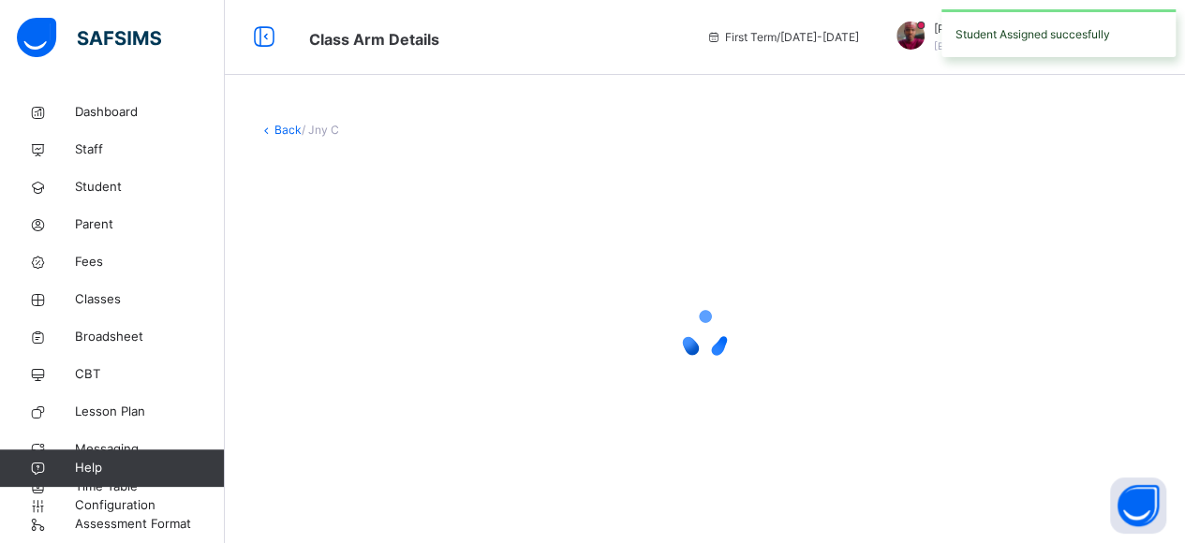
scroll to position [0, 0]
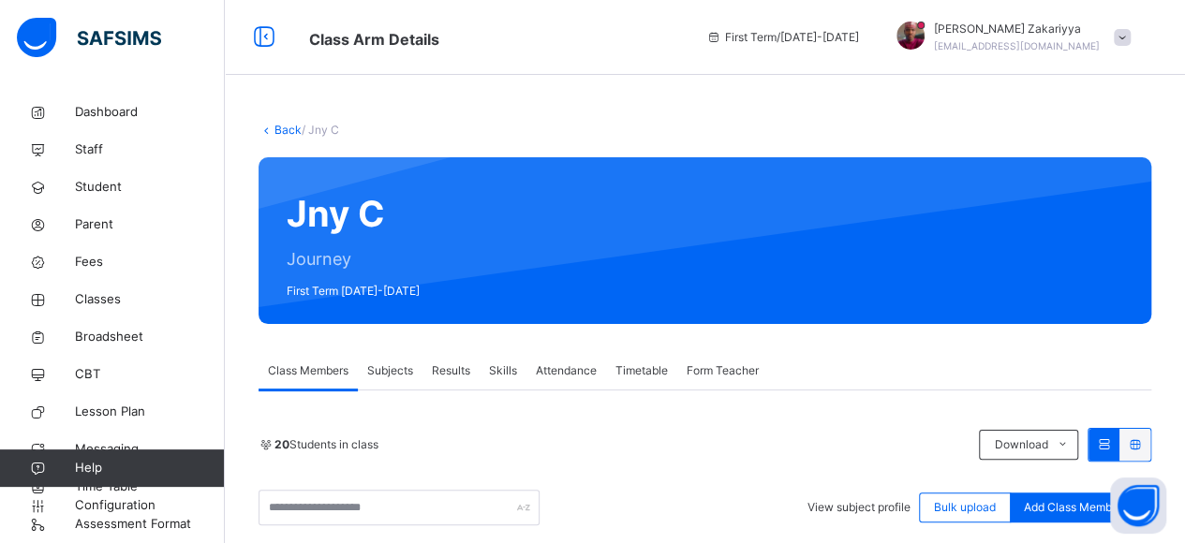
click at [279, 132] on link "Back" at bounding box center [288, 130] width 27 height 14
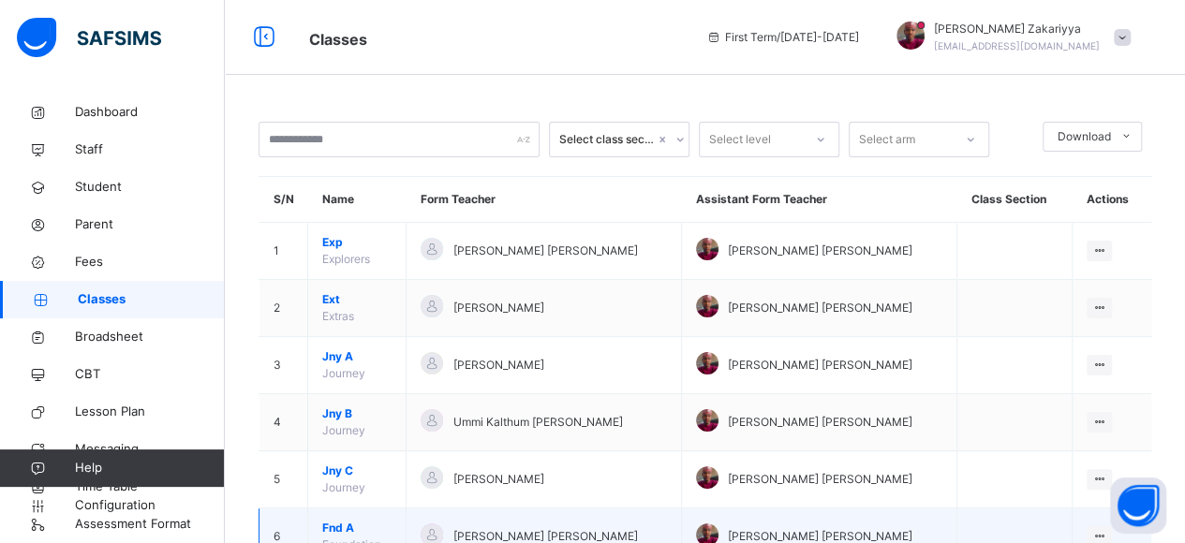
click at [338, 526] on span "Fnd A" at bounding box center [356, 528] width 69 height 17
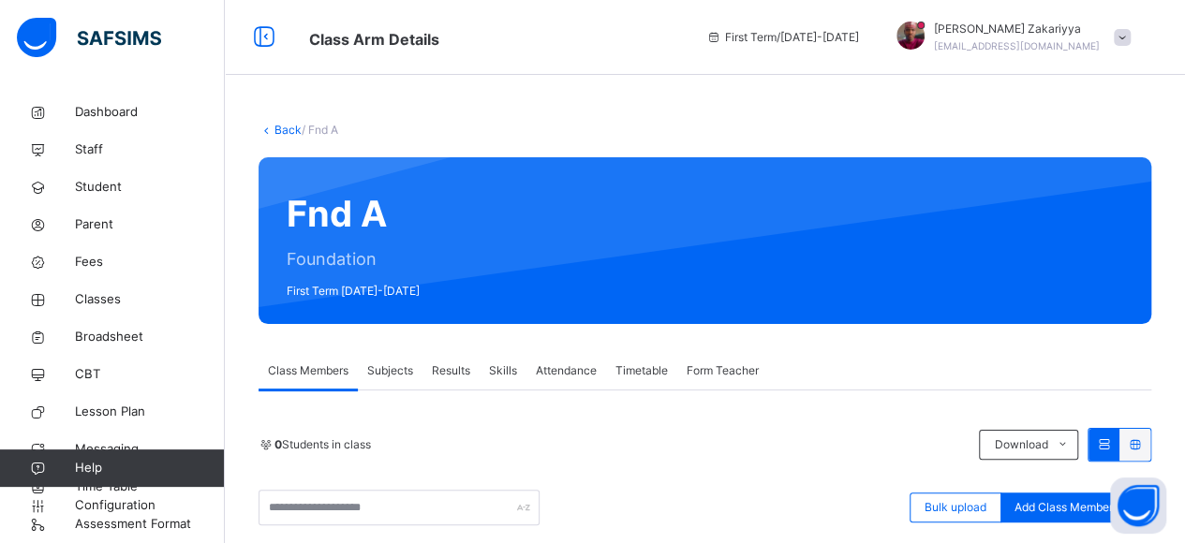
click at [382, 374] on span "Subjects" at bounding box center [390, 371] width 46 height 17
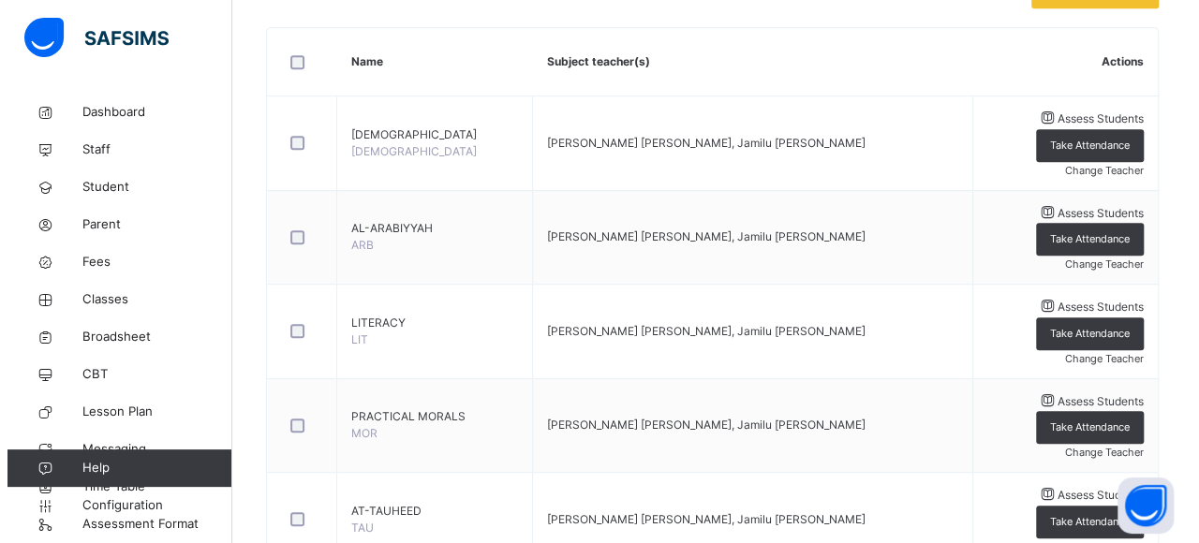
scroll to position [452, 0]
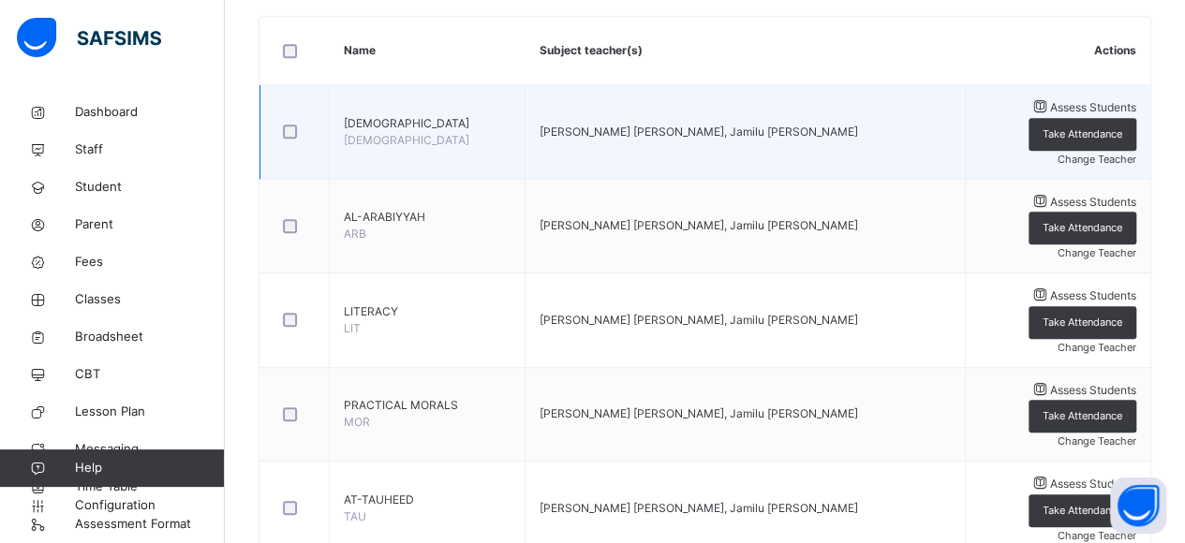
click at [1077, 153] on span "Change Teacher" at bounding box center [1097, 159] width 79 height 13
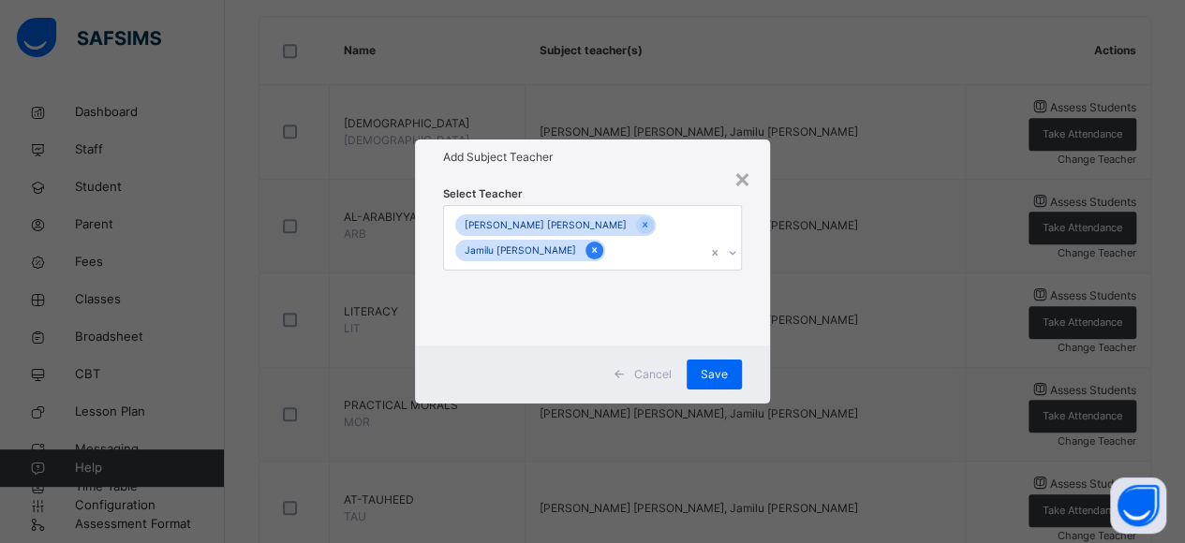
click at [589, 252] on icon at bounding box center [594, 250] width 10 height 13
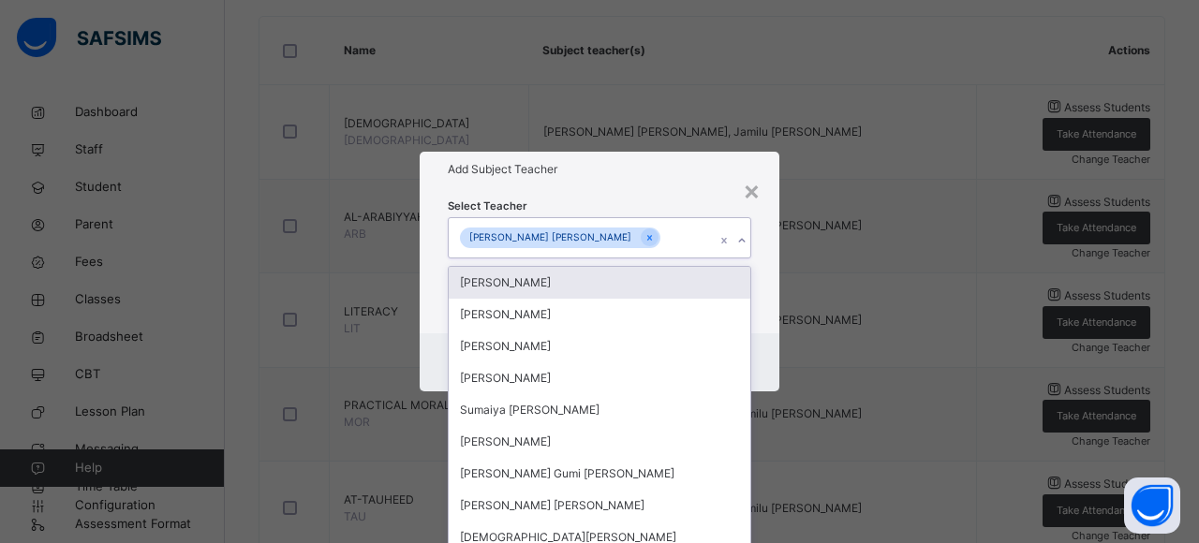
click at [656, 243] on div "[PERSON_NAME] [PERSON_NAME]" at bounding box center [582, 237] width 266 height 39
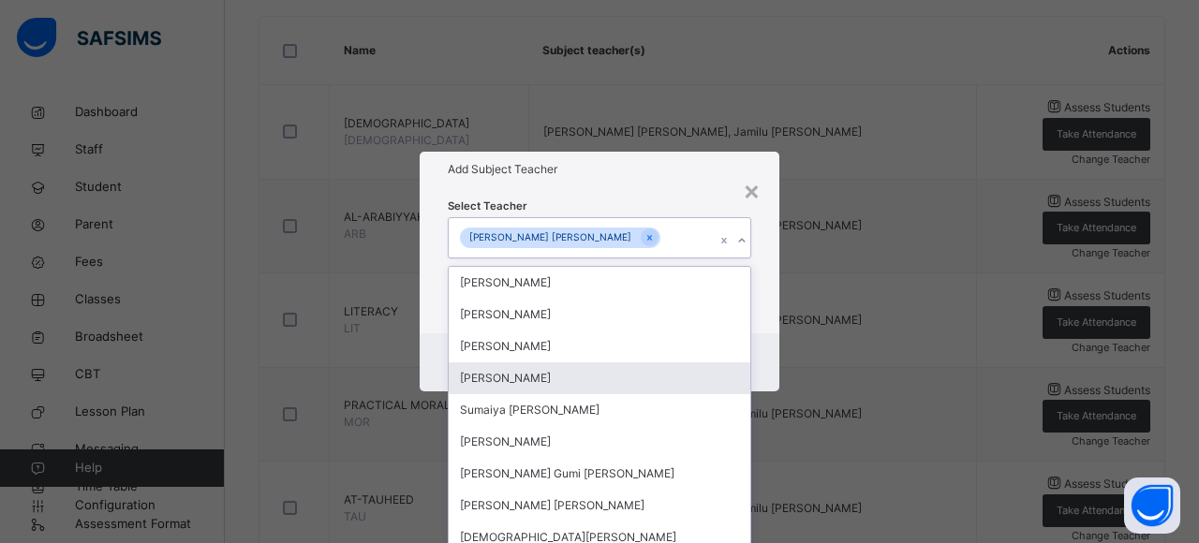
scroll to position [2, 0]
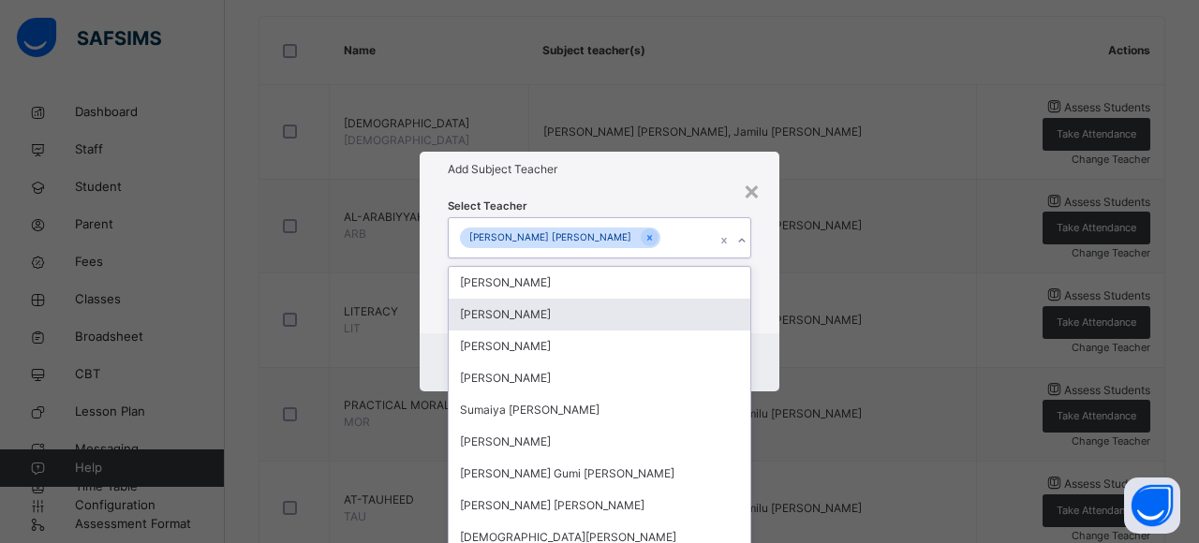
click at [515, 311] on div "[PERSON_NAME]" at bounding box center [600, 315] width 302 height 32
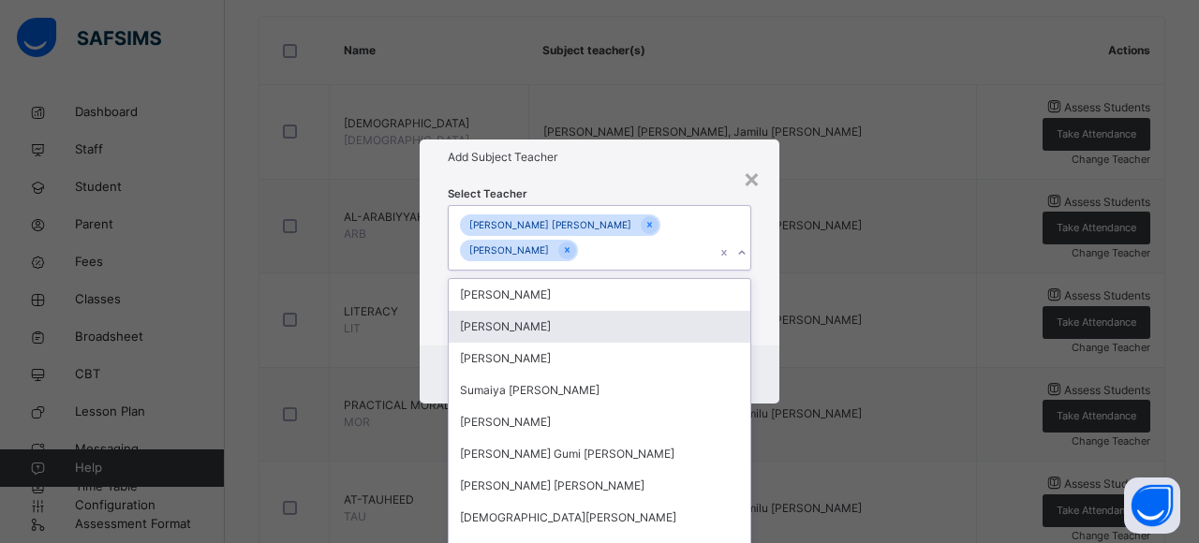
click at [758, 335] on div "Select Teacher option [PERSON_NAME], selected. option [PERSON_NAME] focused, 3 …" at bounding box center [600, 260] width 360 height 171
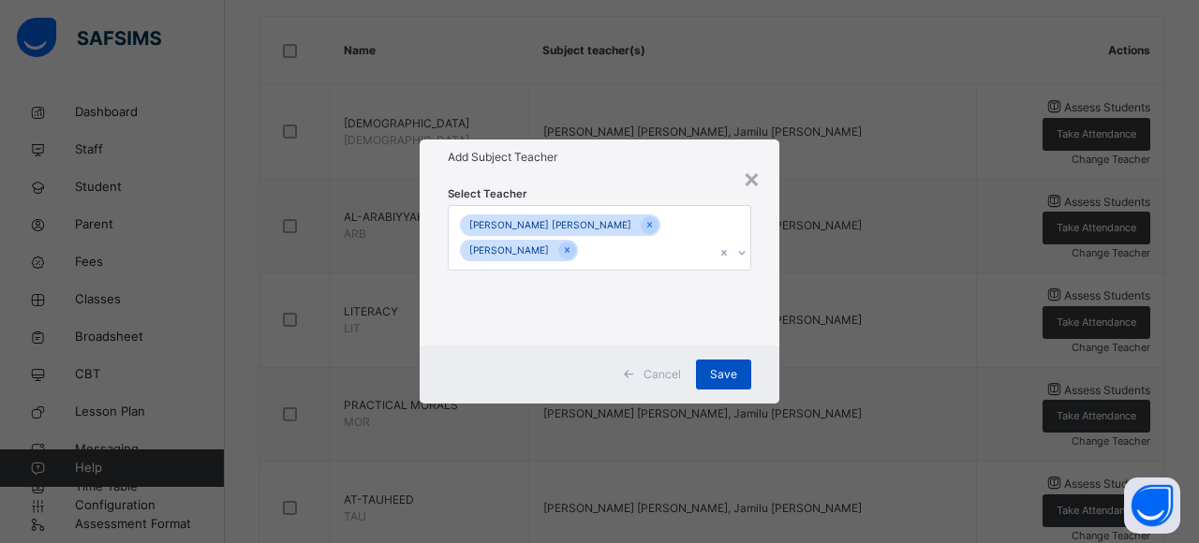
click at [726, 372] on span "Save" at bounding box center [723, 374] width 27 height 17
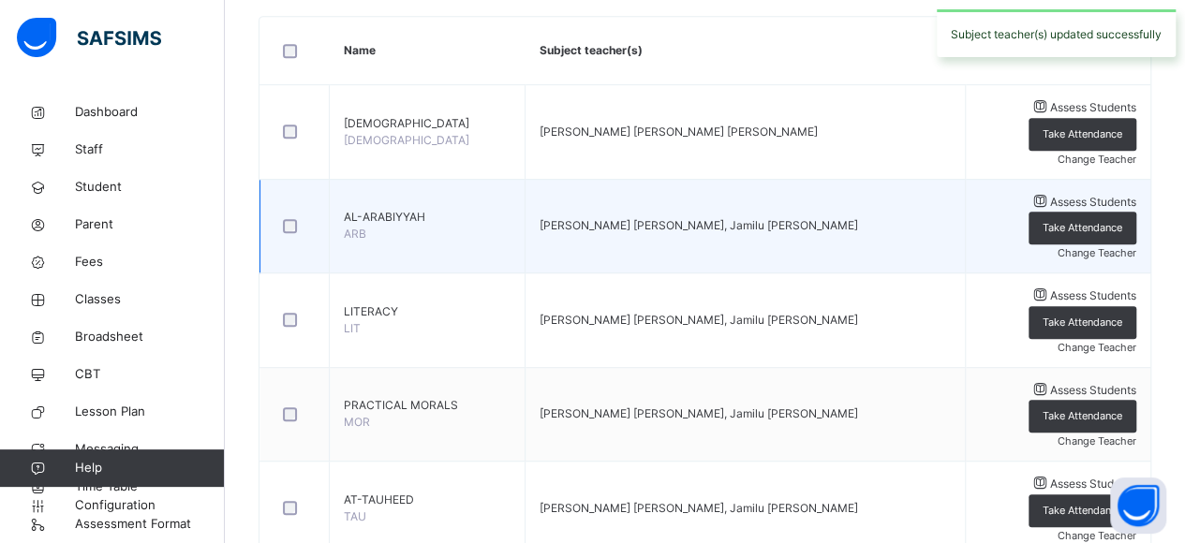
click at [1124, 246] on span "Change Teacher" at bounding box center [1097, 252] width 79 height 13
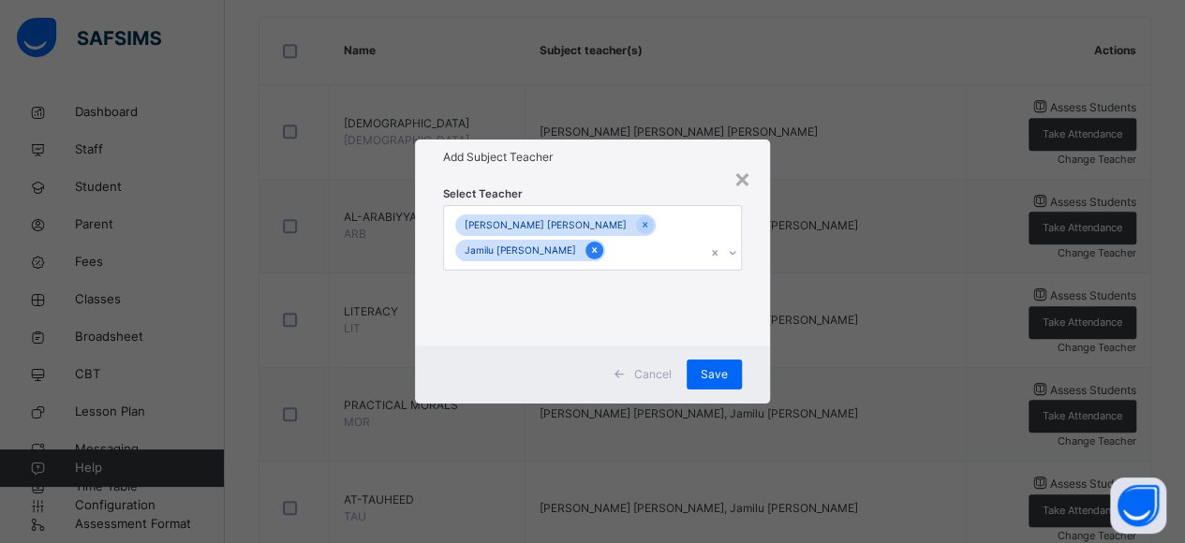
click at [589, 250] on icon at bounding box center [594, 250] width 10 height 13
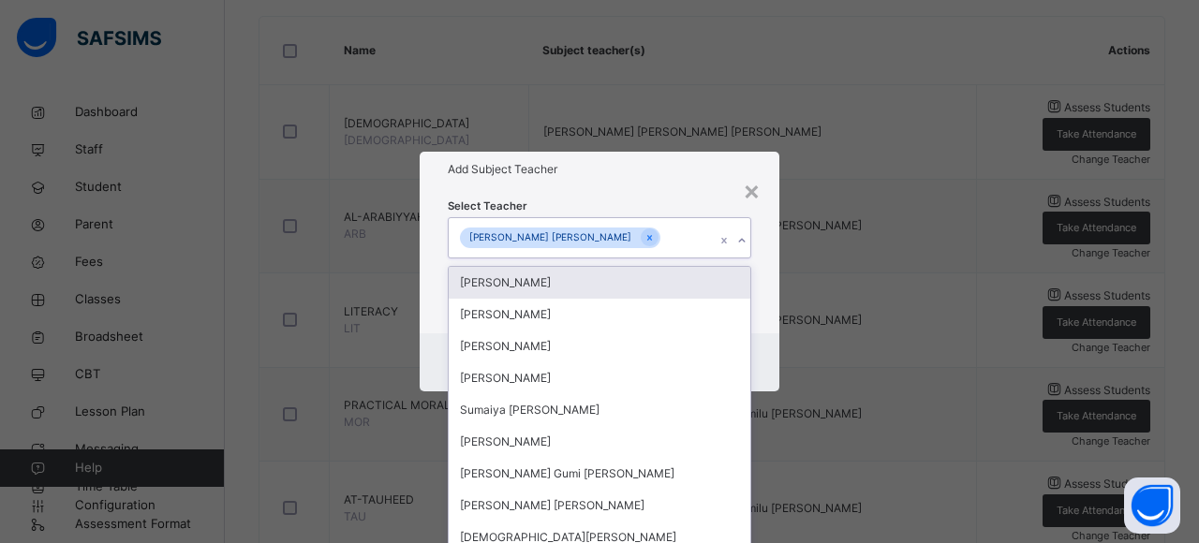
click at [646, 238] on div "[PERSON_NAME] [PERSON_NAME]" at bounding box center [582, 237] width 266 height 39
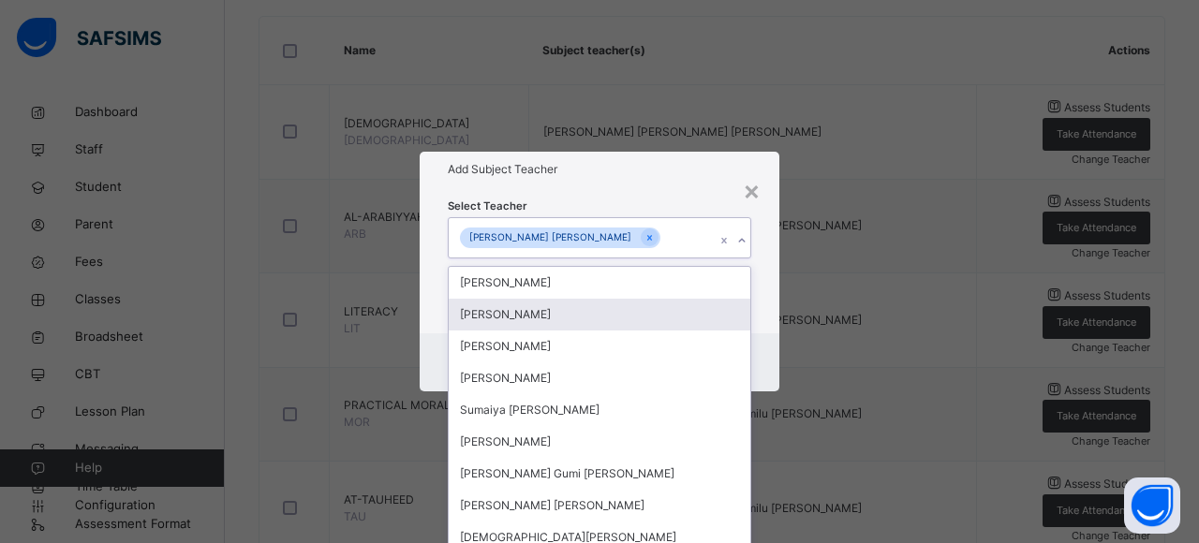
scroll to position [0, 0]
click at [534, 309] on div "[PERSON_NAME]" at bounding box center [600, 315] width 302 height 32
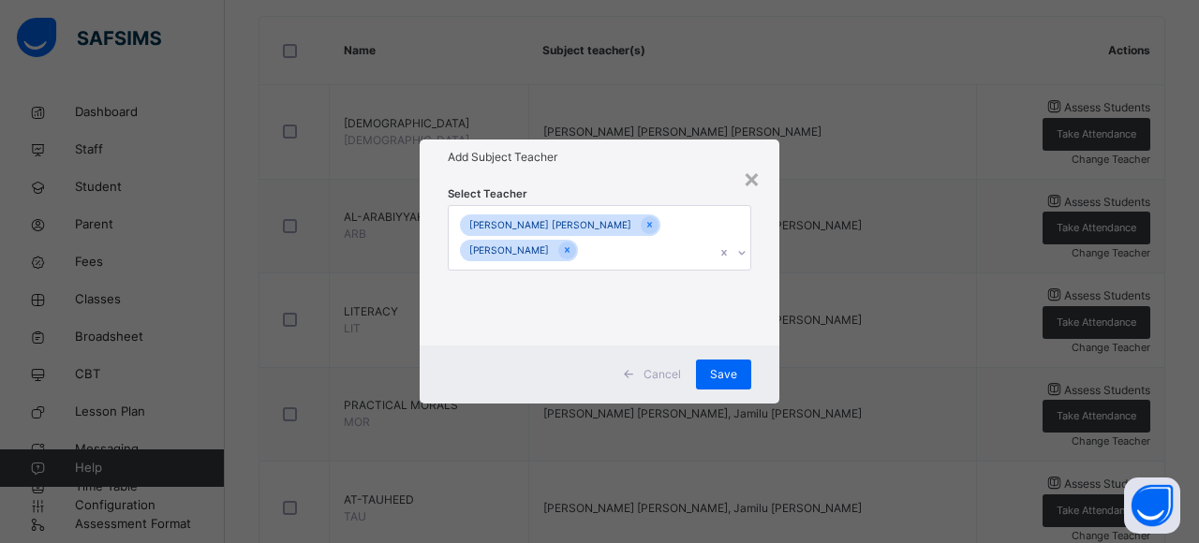
click at [765, 326] on div "Select Teacher [PERSON_NAME] [PERSON_NAME] [PERSON_NAME]" at bounding box center [600, 260] width 360 height 171
click at [737, 377] on div "Save" at bounding box center [723, 375] width 55 height 30
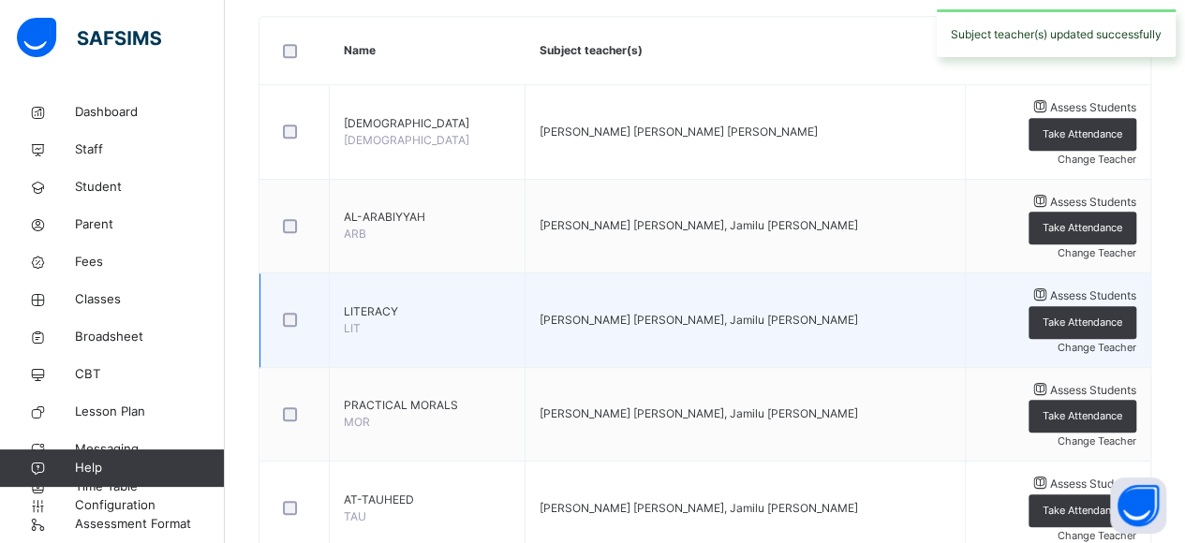
click at [1104, 341] on span "Change Teacher" at bounding box center [1097, 347] width 79 height 13
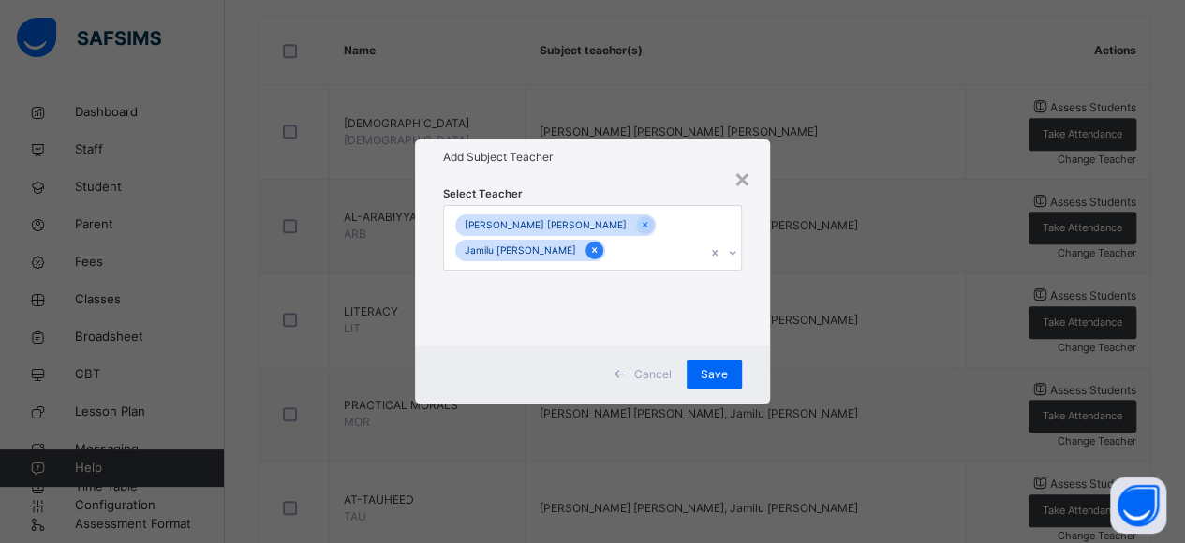
click at [589, 250] on icon at bounding box center [594, 250] width 10 height 13
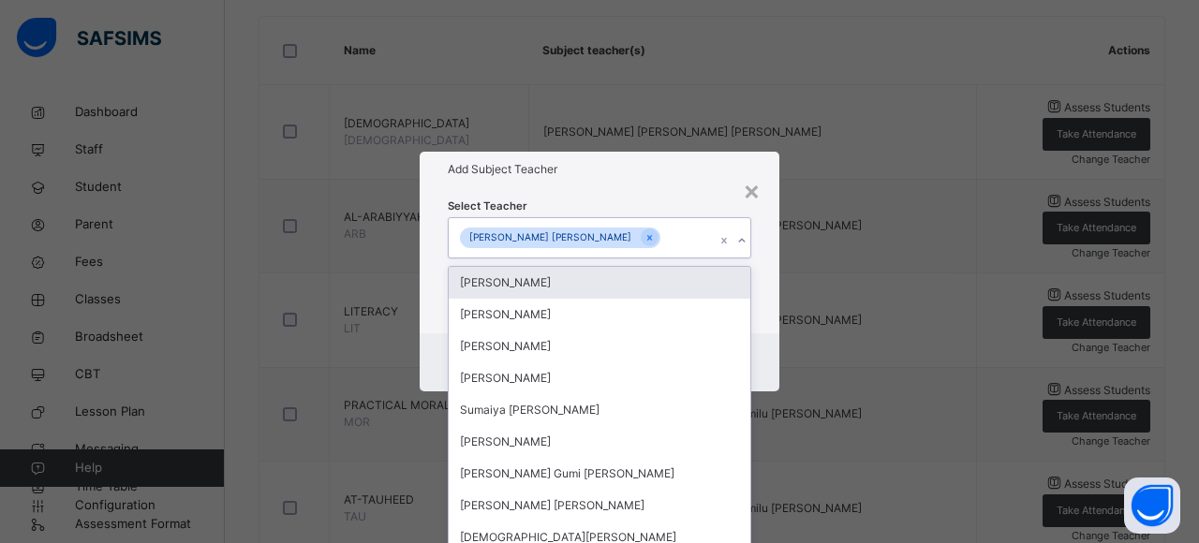
click at [673, 248] on div "[PERSON_NAME] [PERSON_NAME]" at bounding box center [582, 237] width 266 height 39
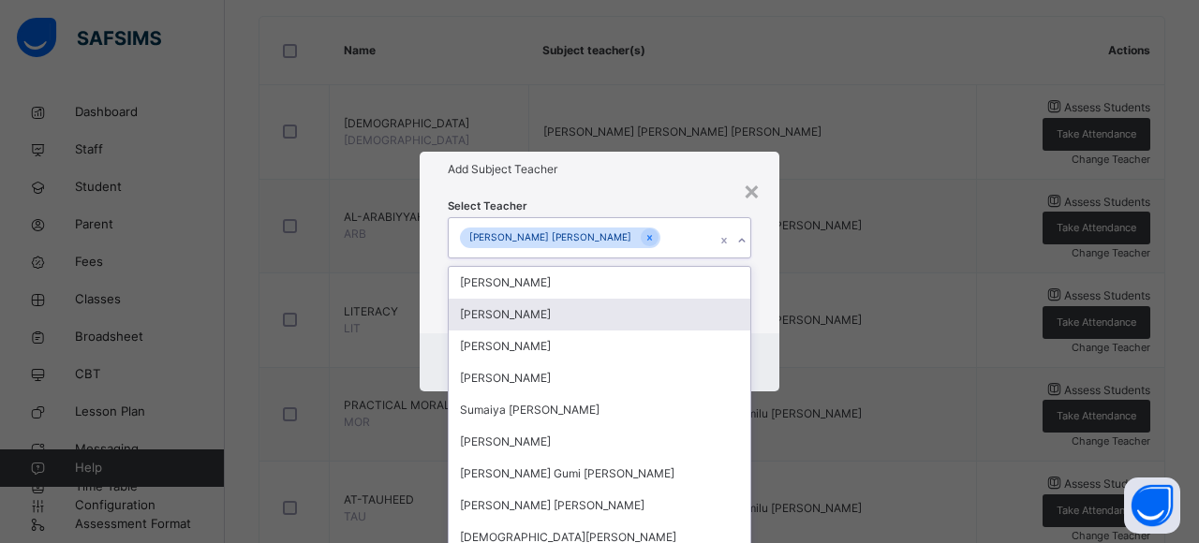
click at [579, 310] on div "[PERSON_NAME]" at bounding box center [600, 315] width 302 height 32
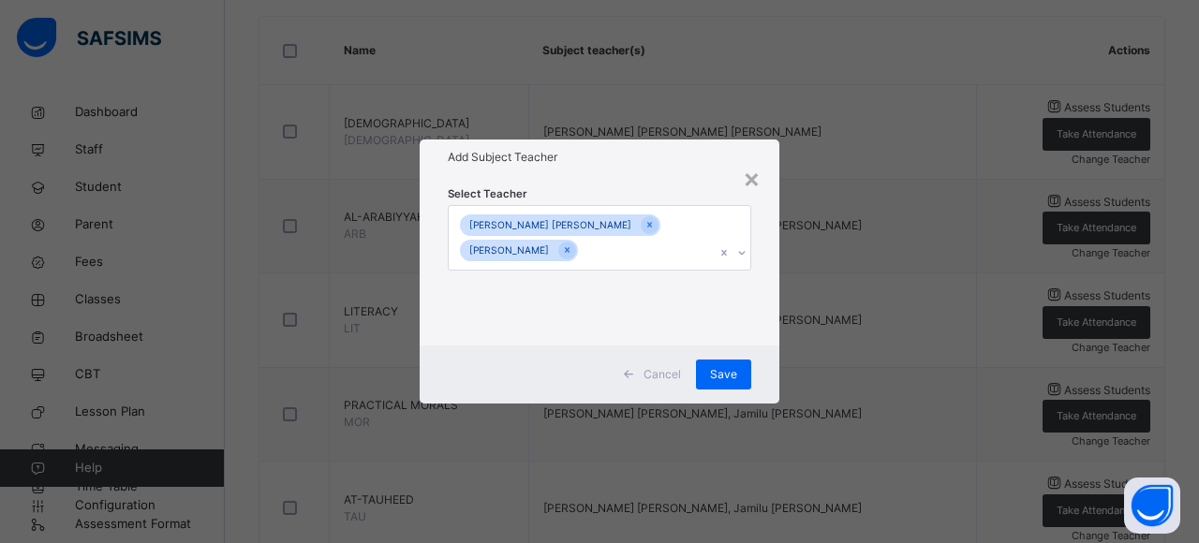
click at [762, 326] on div "Select Teacher [PERSON_NAME] [PERSON_NAME] [PERSON_NAME]" at bounding box center [600, 260] width 360 height 171
click at [729, 368] on span "Save" at bounding box center [723, 374] width 27 height 17
